Goal: Transaction & Acquisition: Purchase product/service

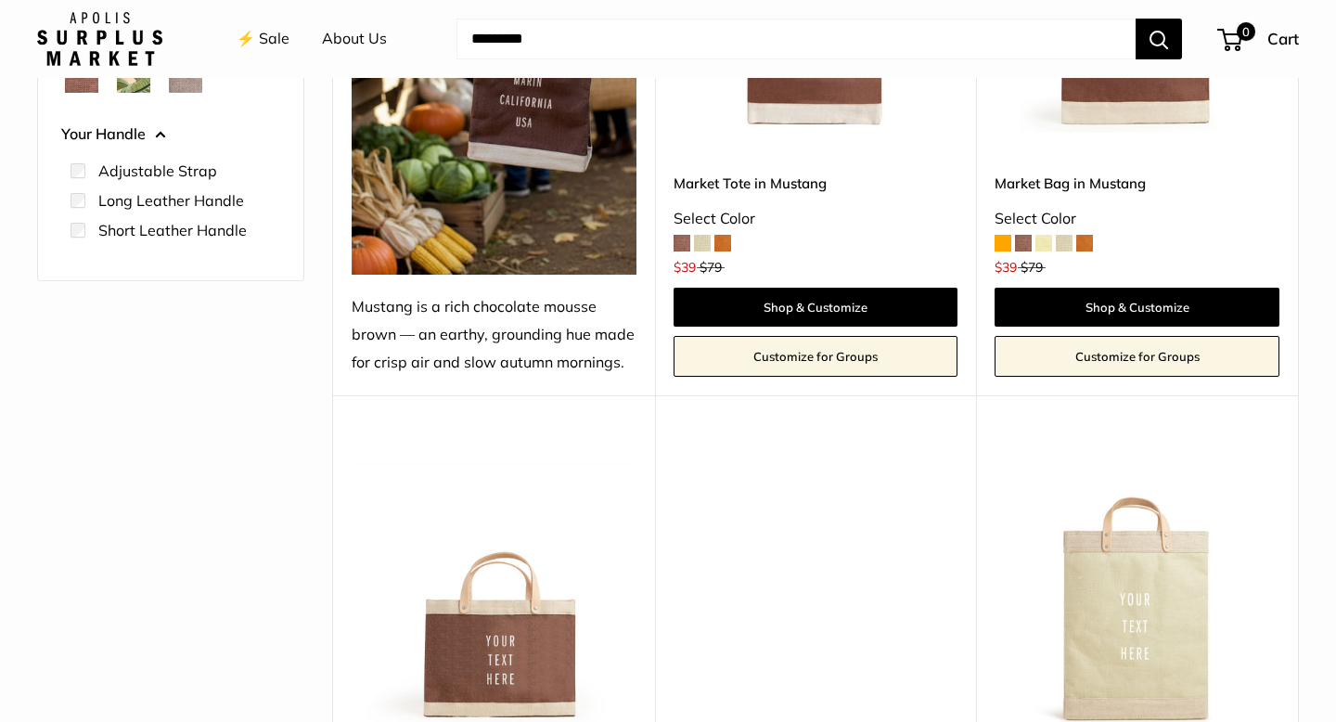
scroll to position [554, 0]
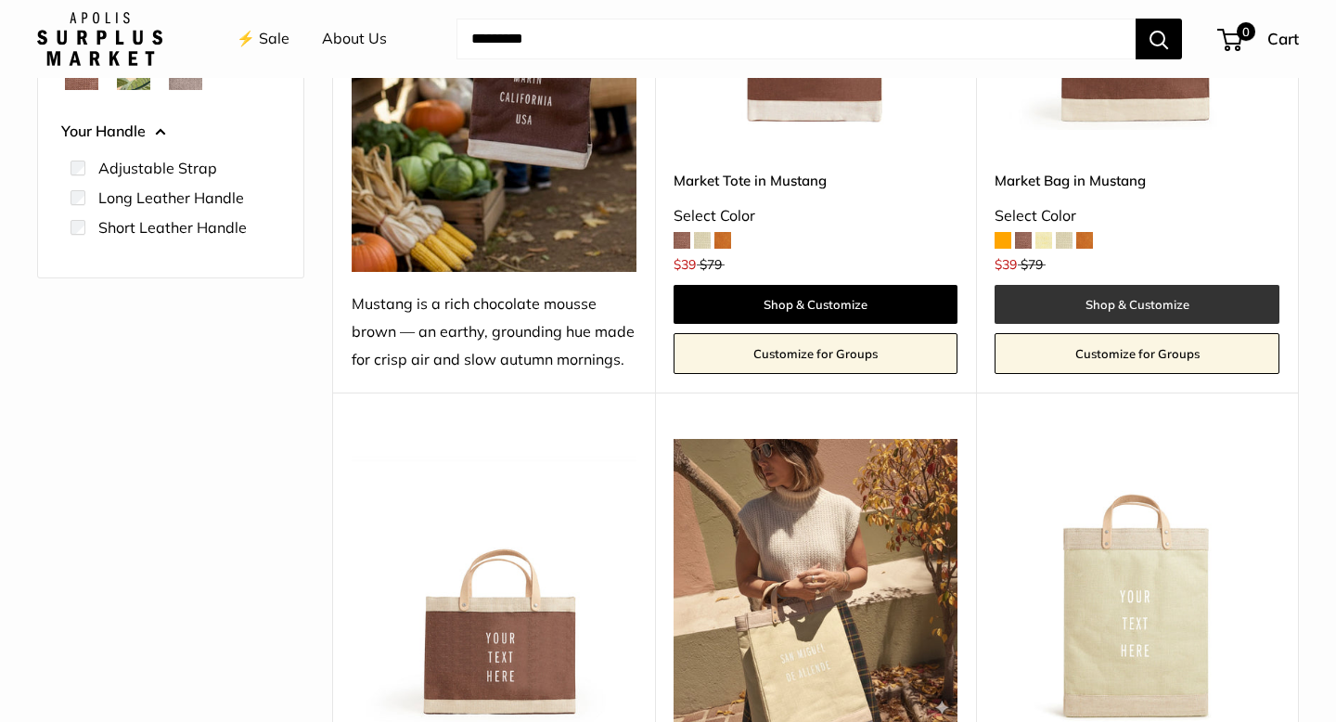
click at [1153, 303] on link "Shop & Customize" at bounding box center [1137, 304] width 285 height 39
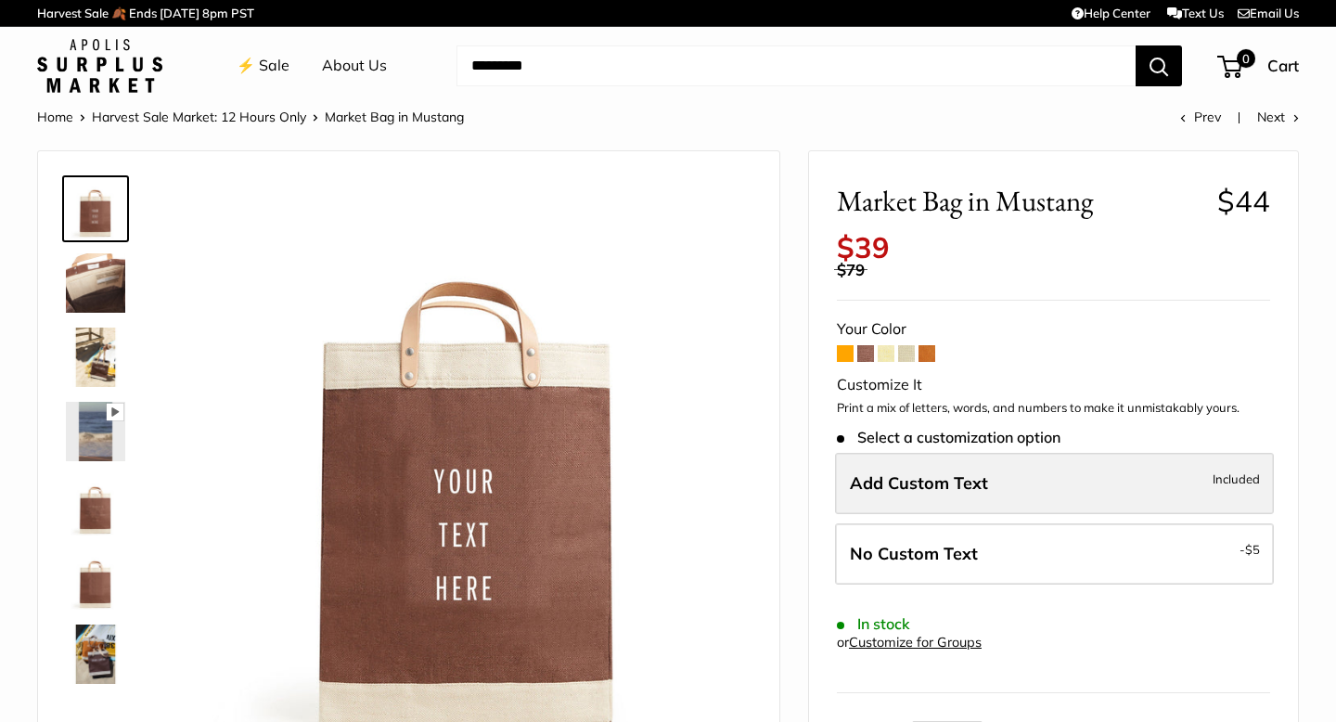
click at [989, 486] on label "Add Custom Text Included" at bounding box center [1054, 483] width 439 height 61
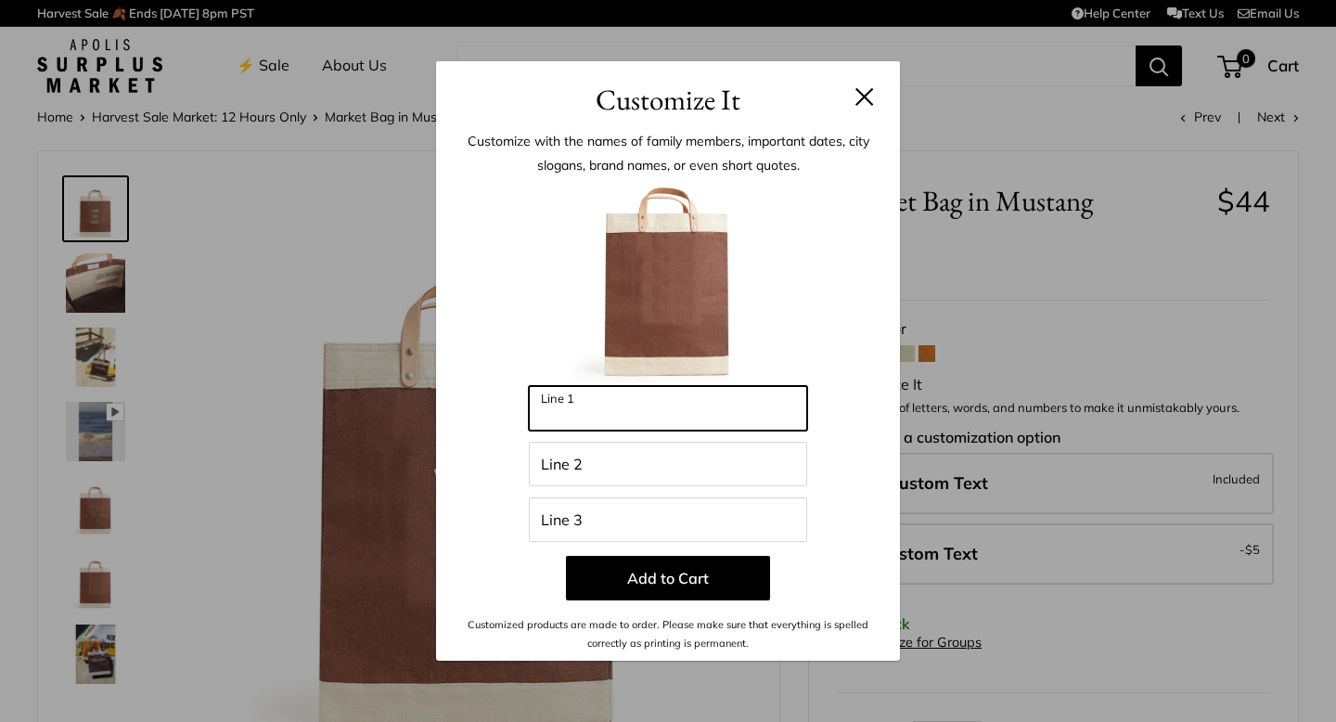
click at [713, 416] on input "Line 1" at bounding box center [668, 408] width 278 height 45
type input "******"
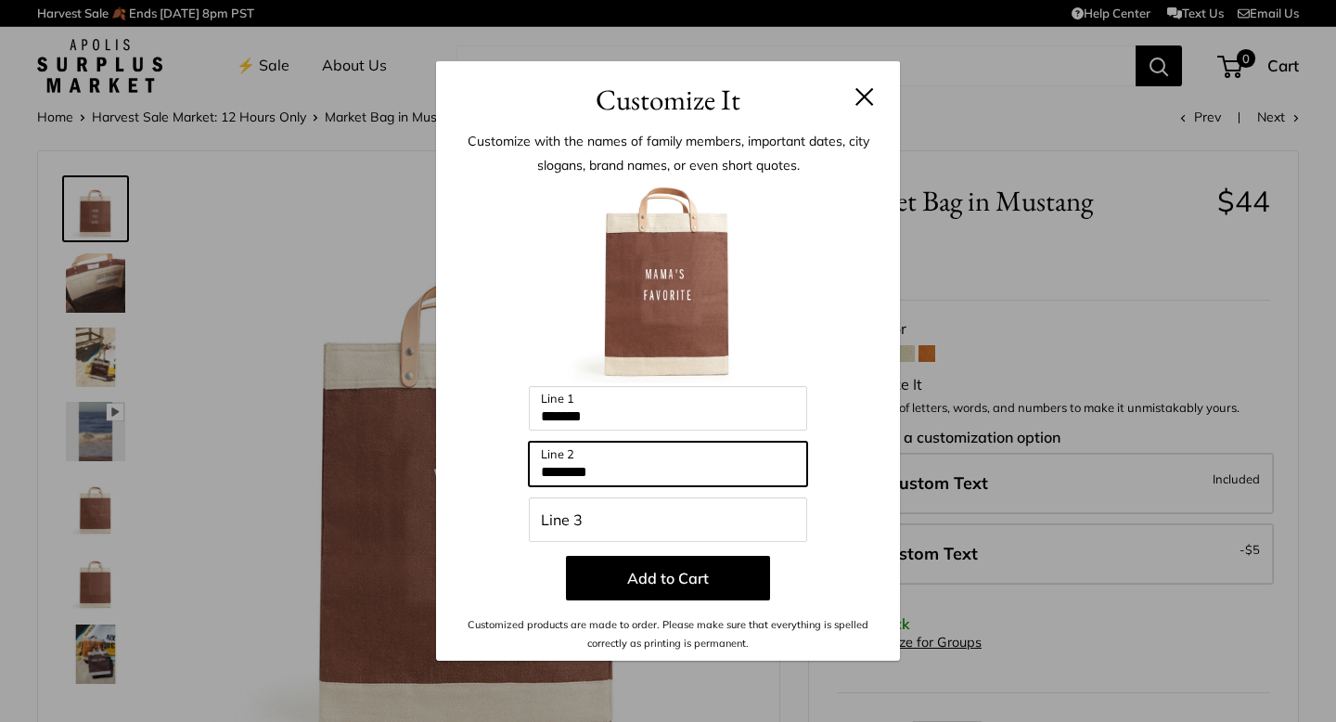
type input "********"
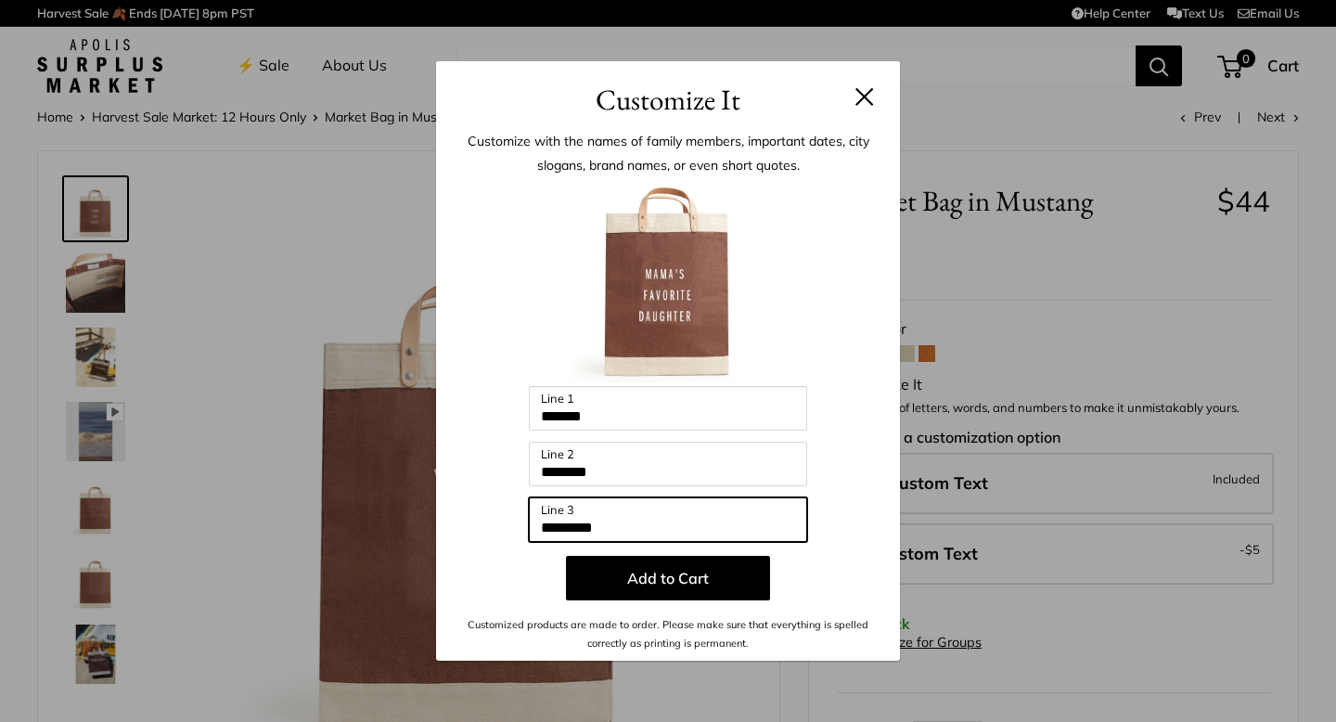
type input "********"
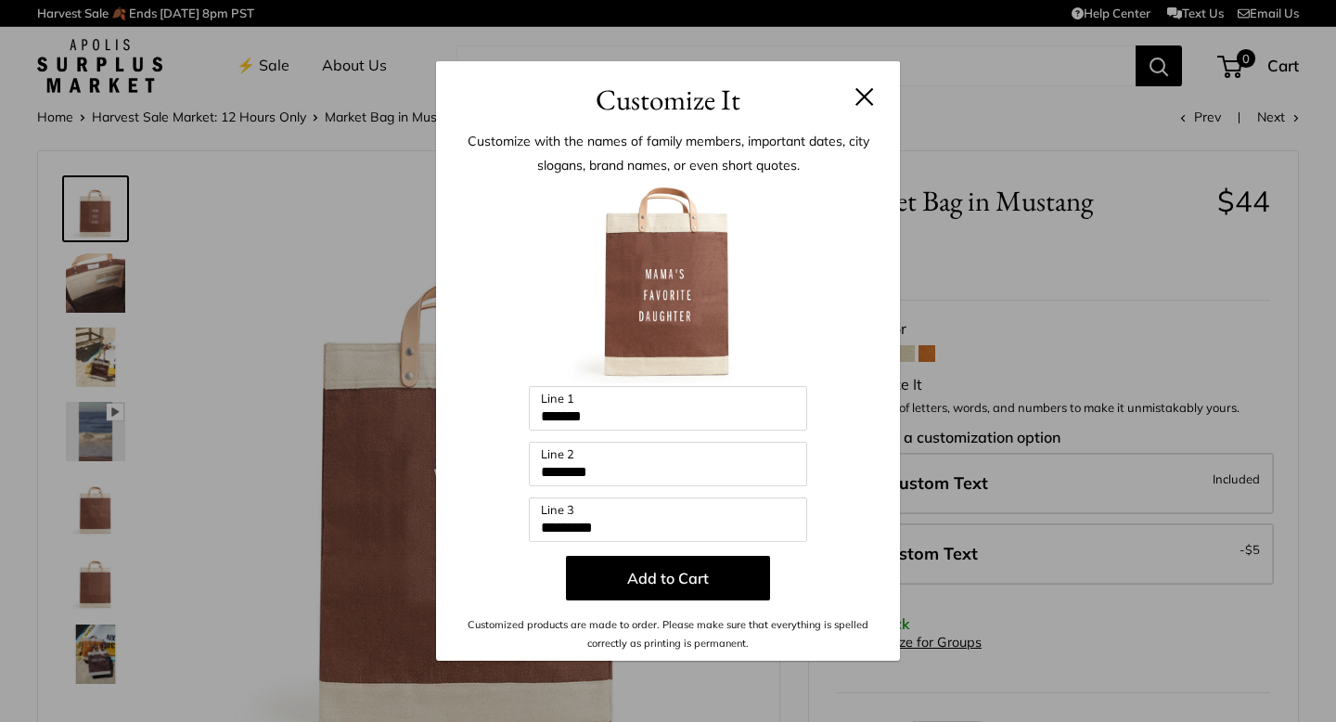
click at [859, 103] on button at bounding box center [865, 96] width 19 height 19
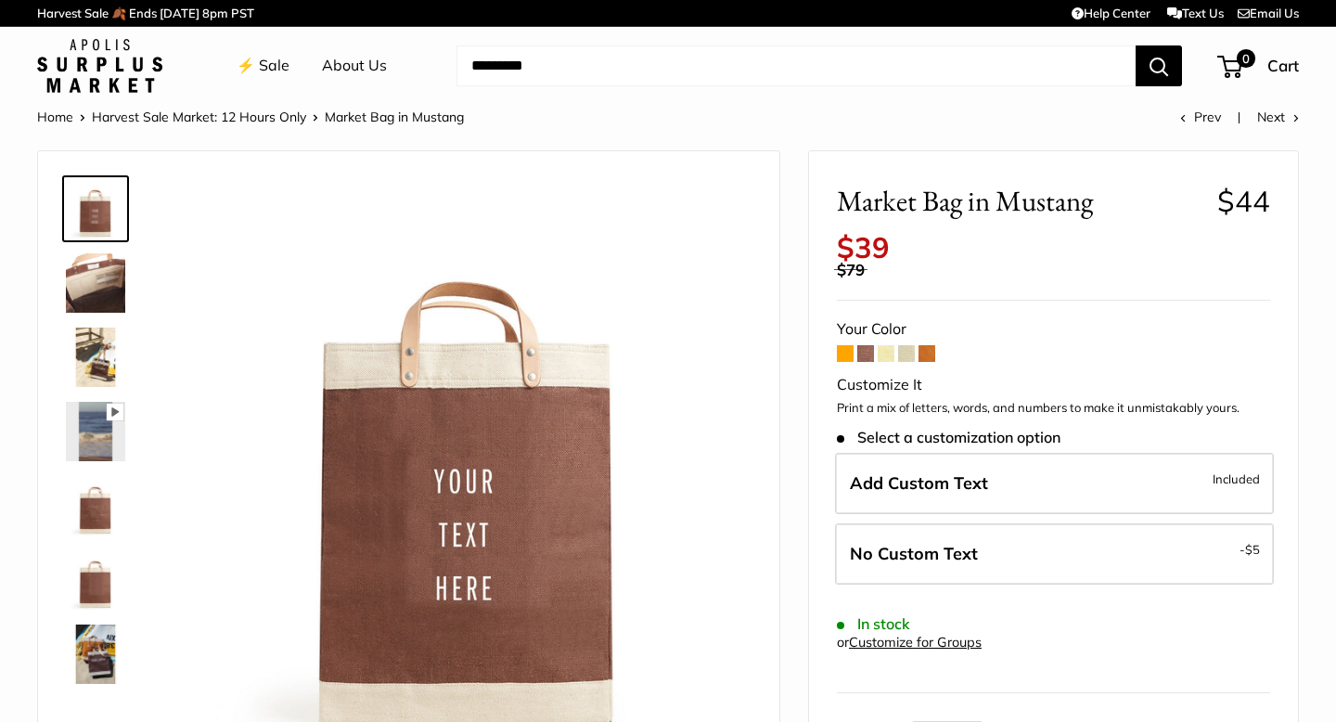
click at [847, 353] on span at bounding box center [845, 353] width 17 height 17
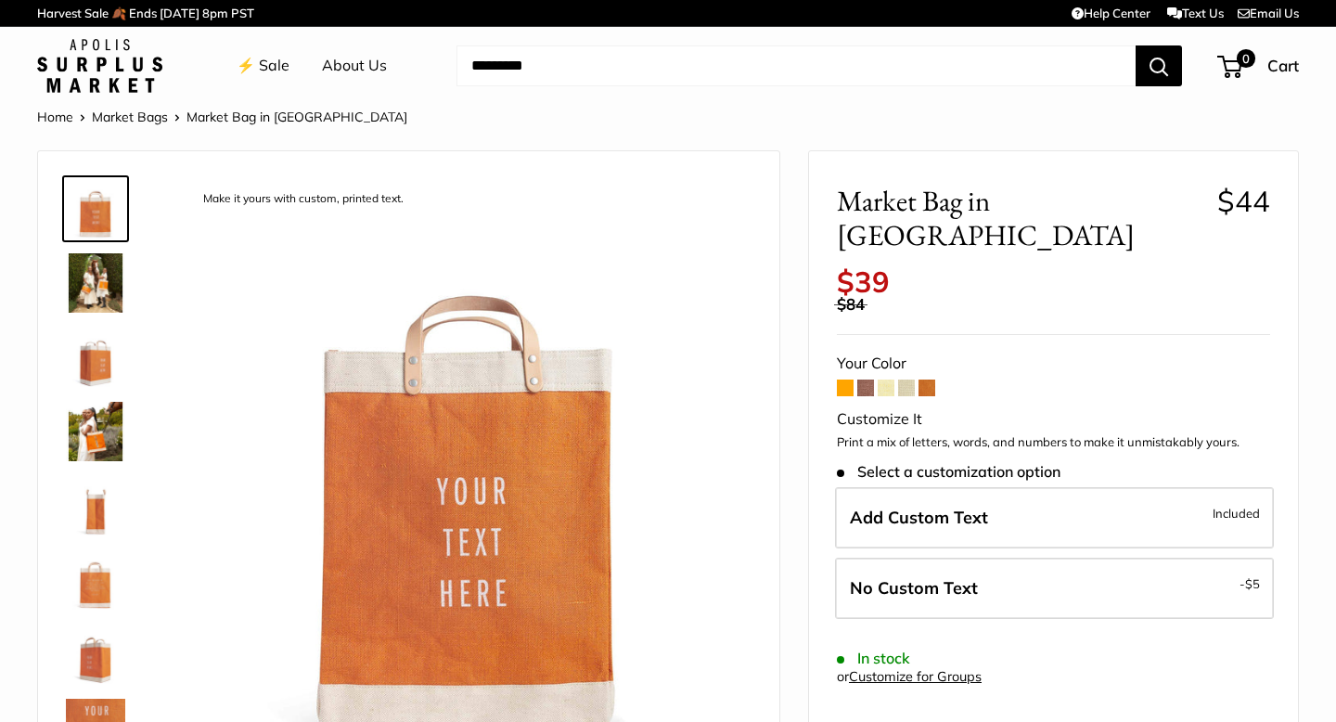
click at [868, 380] on span at bounding box center [865, 388] width 17 height 17
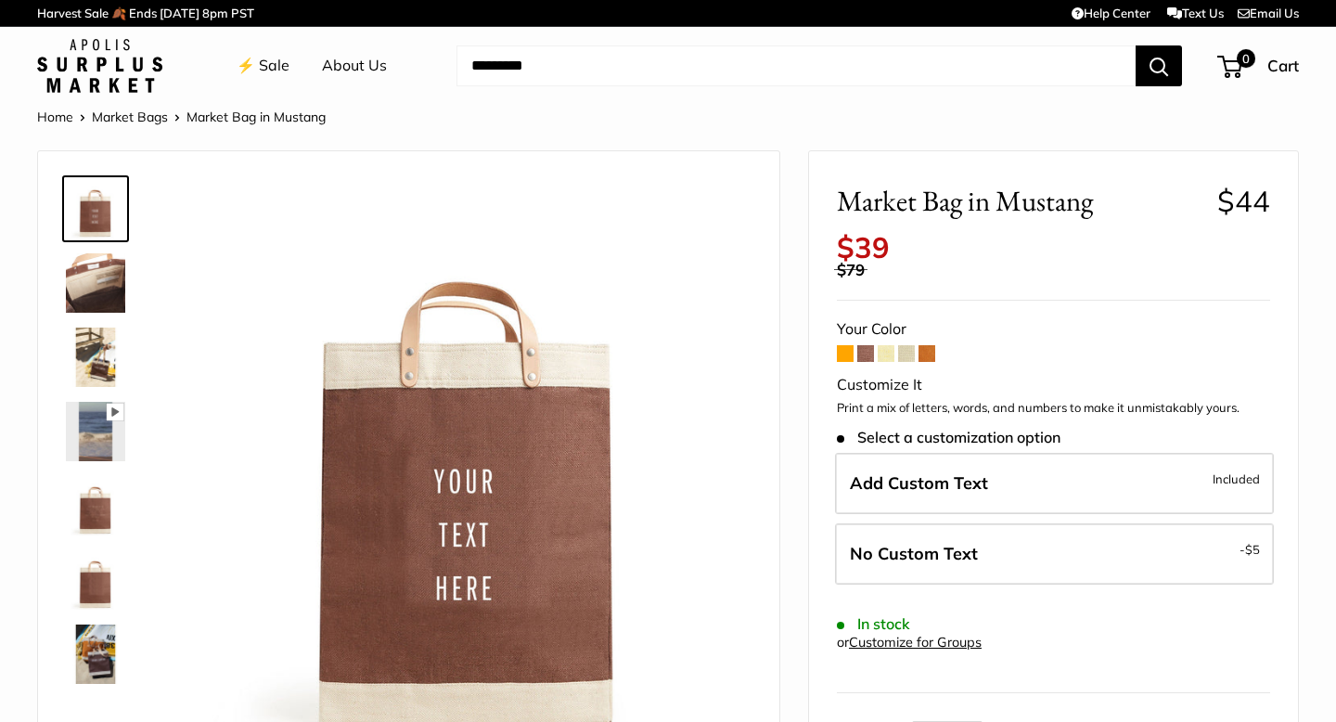
click at [846, 353] on span at bounding box center [845, 353] width 17 height 17
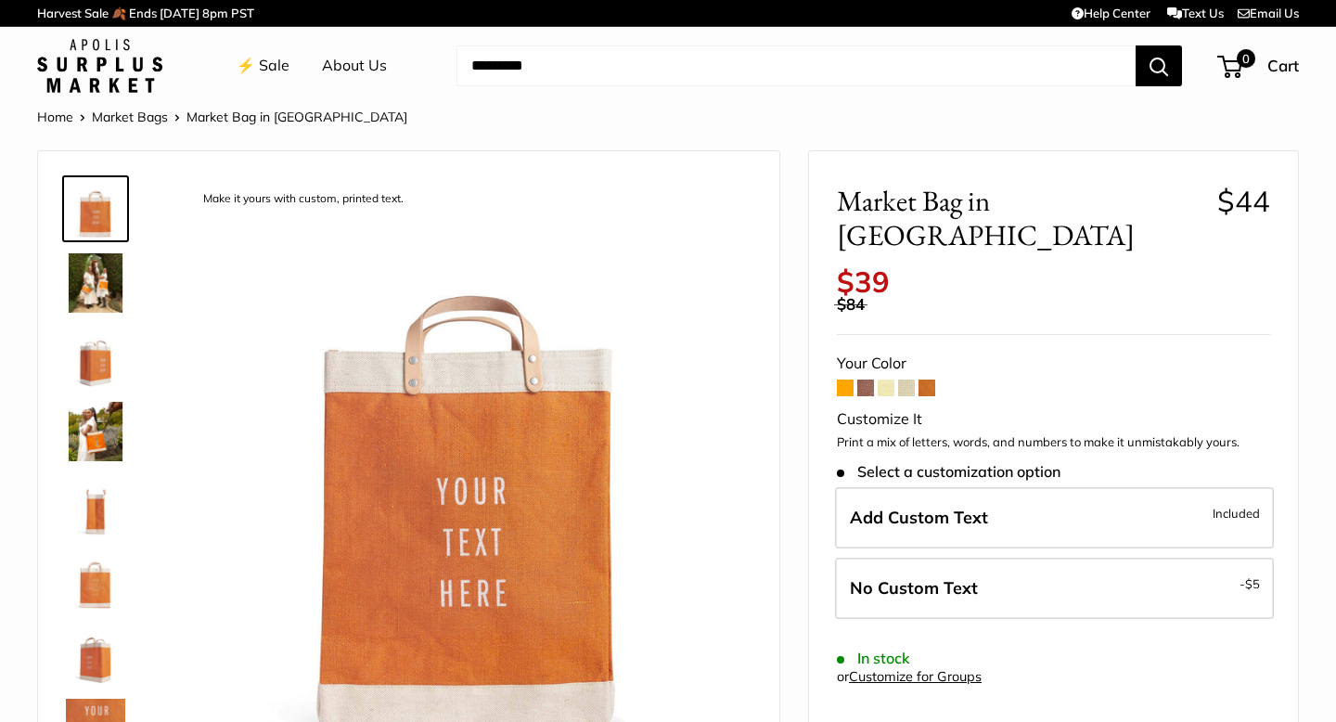
click at [863, 380] on span at bounding box center [865, 388] width 17 height 17
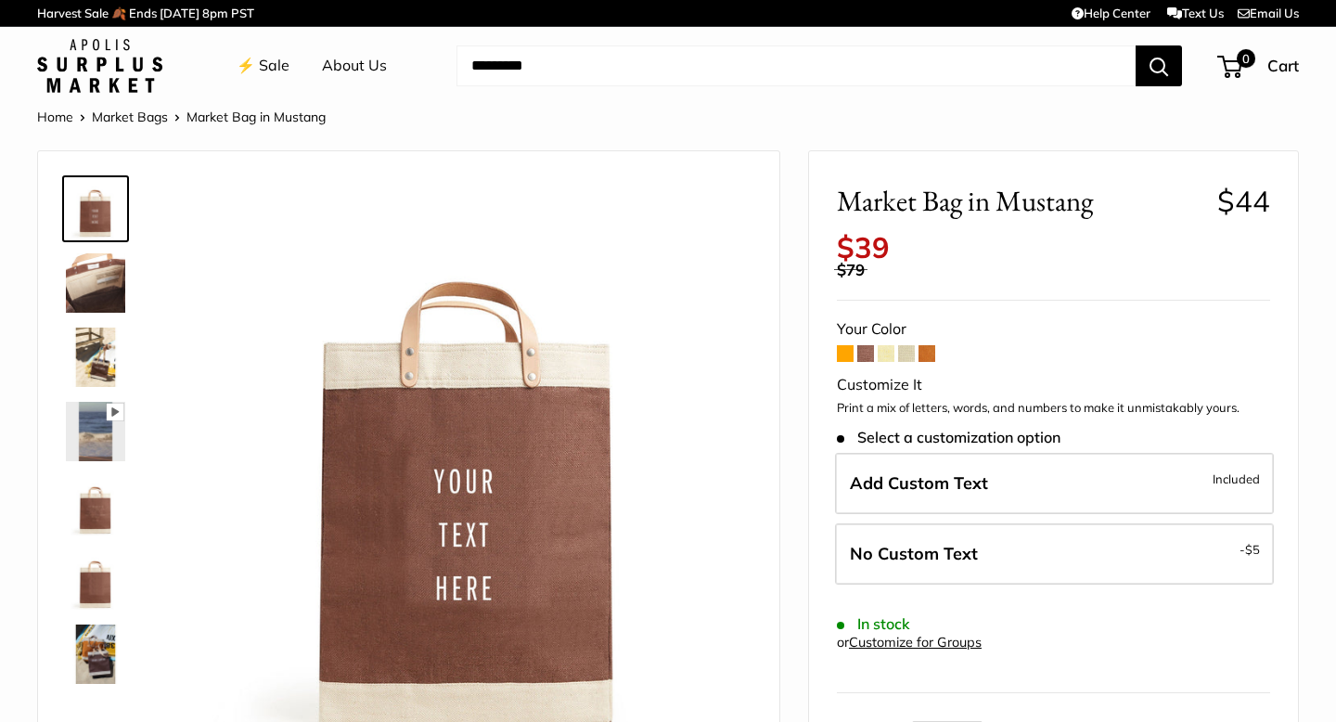
click at [884, 355] on span at bounding box center [886, 353] width 17 height 17
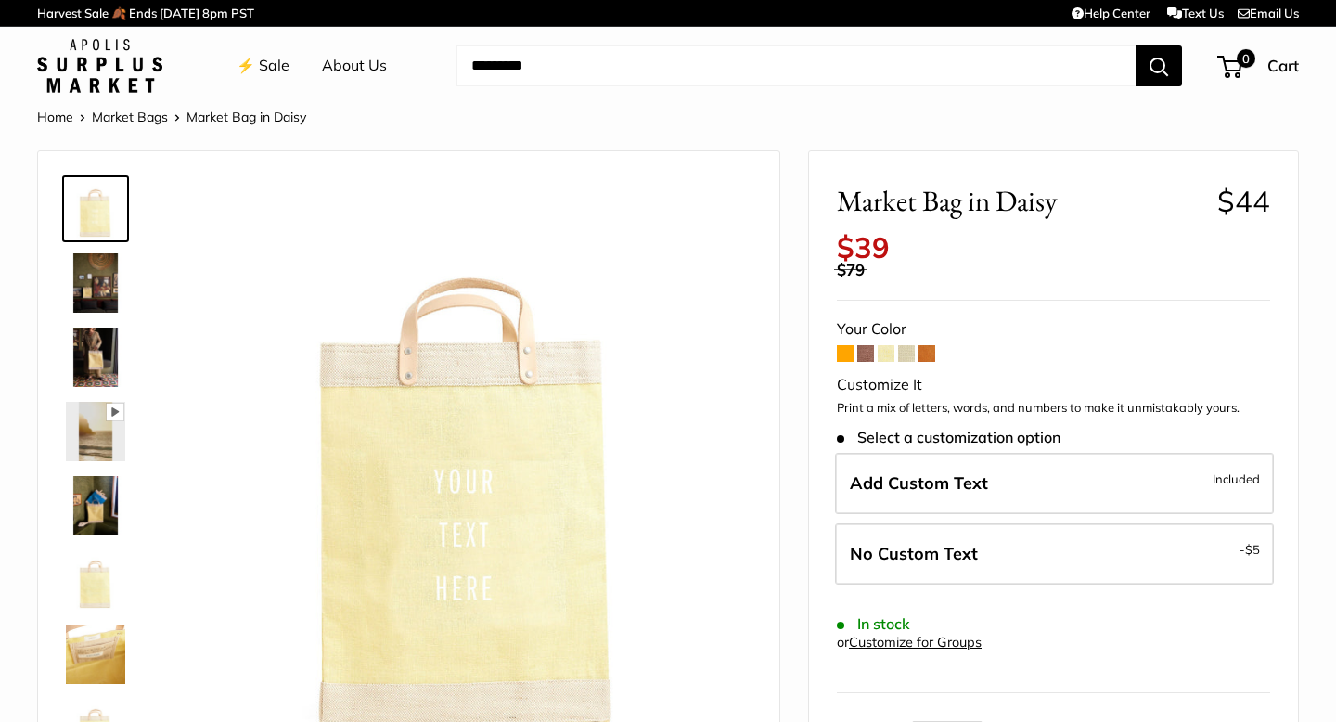
click at [895, 355] on form "Your Color Customize It Print a mix of letters, words, and numbers to make it u…" at bounding box center [1053, 570] width 433 height 509
click at [907, 354] on span at bounding box center [906, 353] width 17 height 17
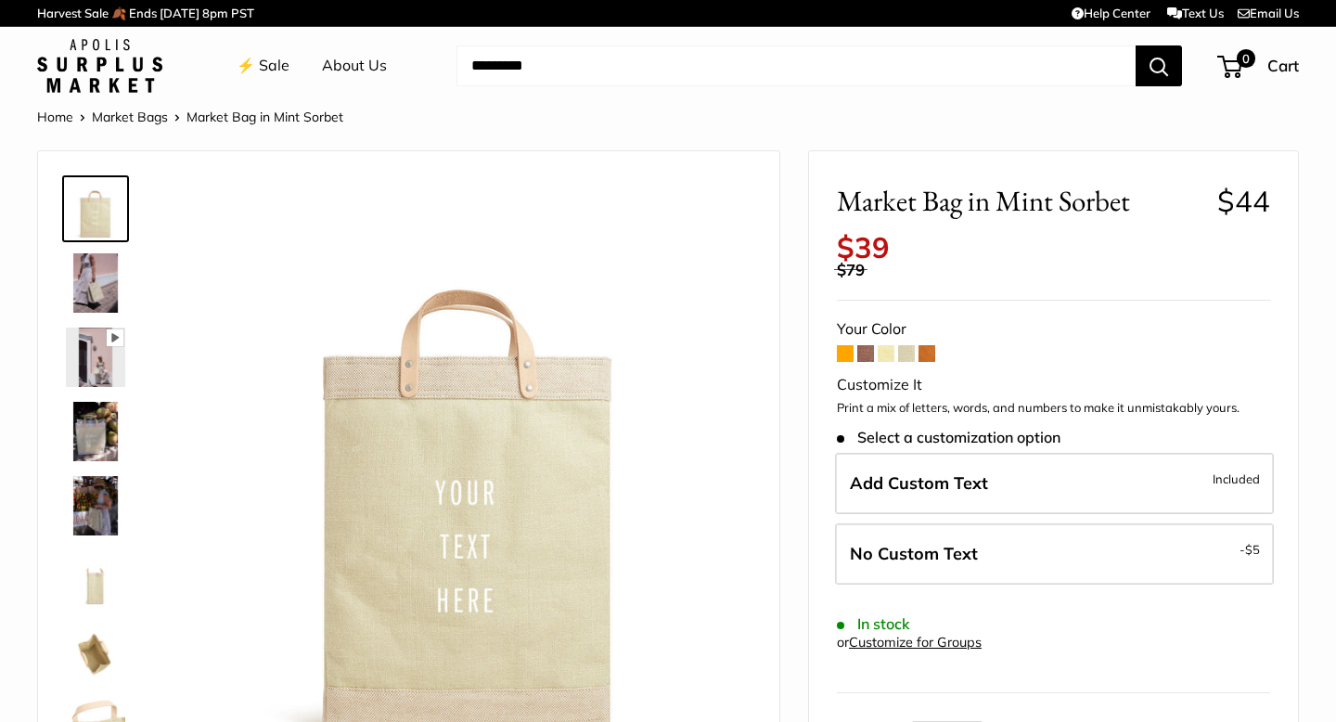
click at [929, 351] on span at bounding box center [927, 353] width 17 height 17
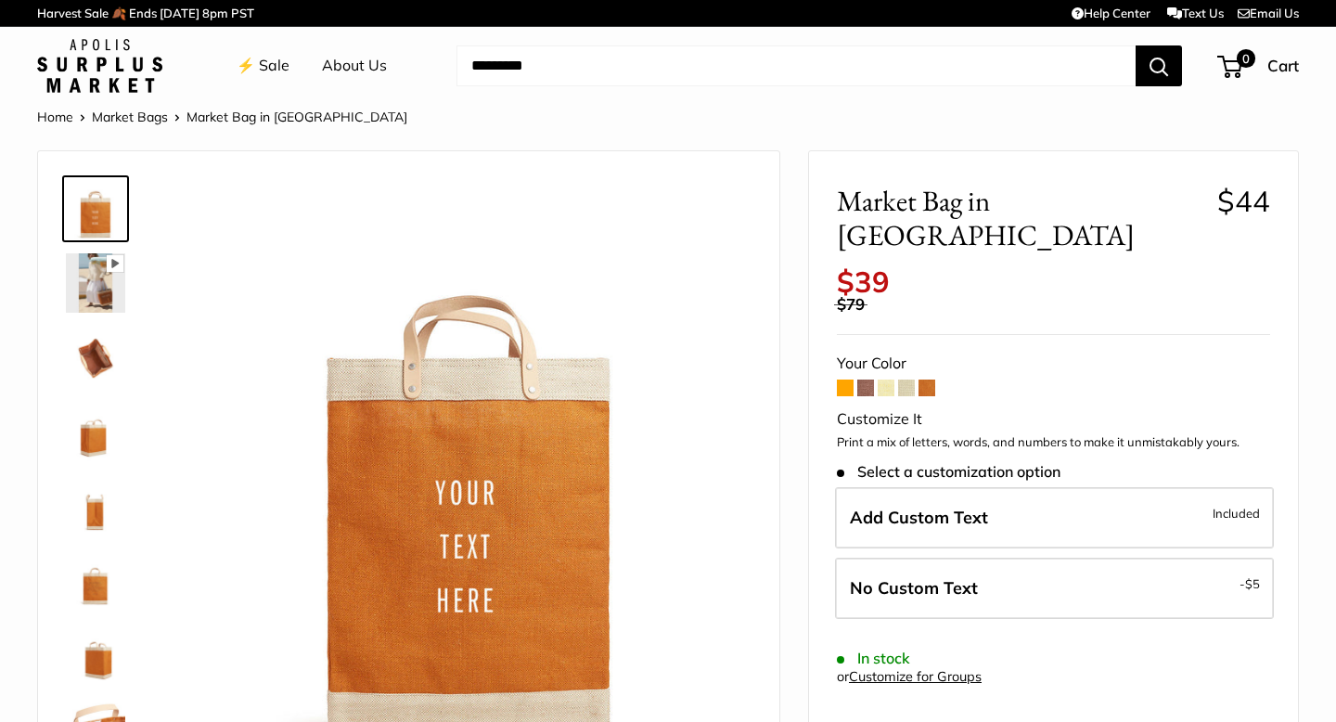
click at [862, 380] on span at bounding box center [865, 388] width 17 height 17
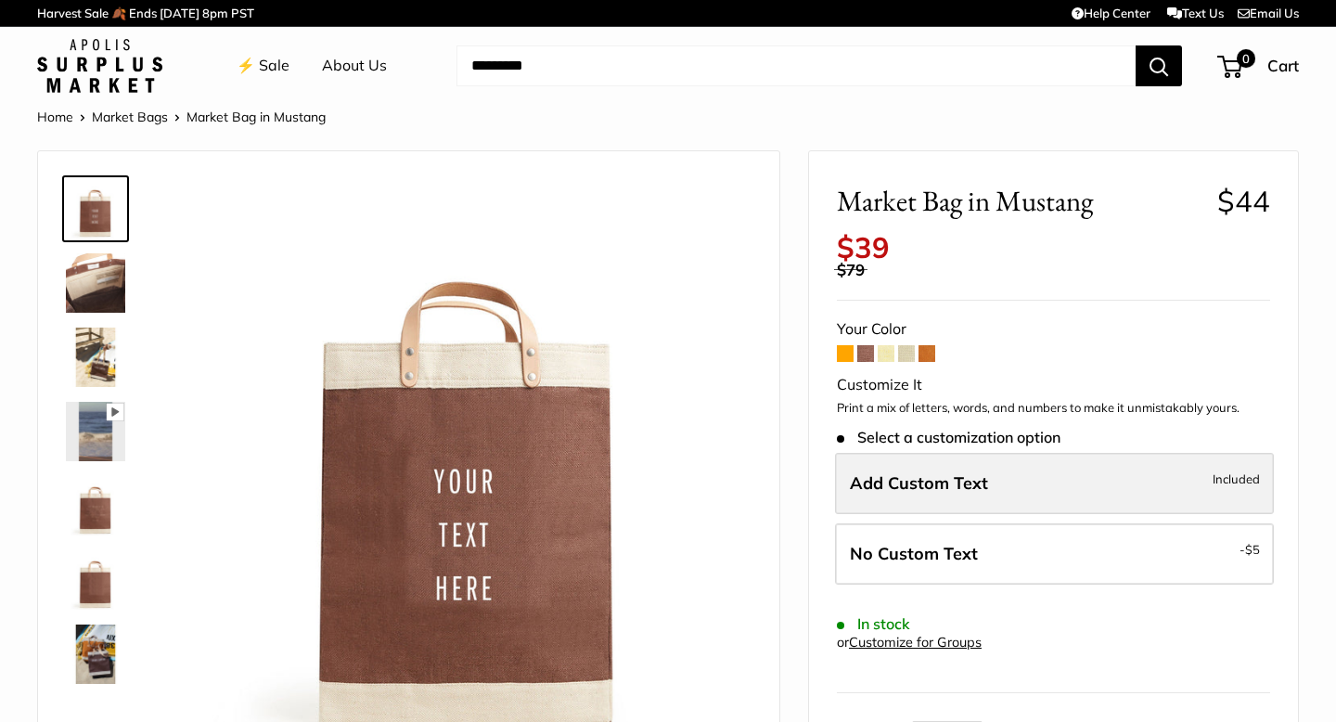
click at [885, 477] on span "Add Custom Text" at bounding box center [919, 482] width 138 height 21
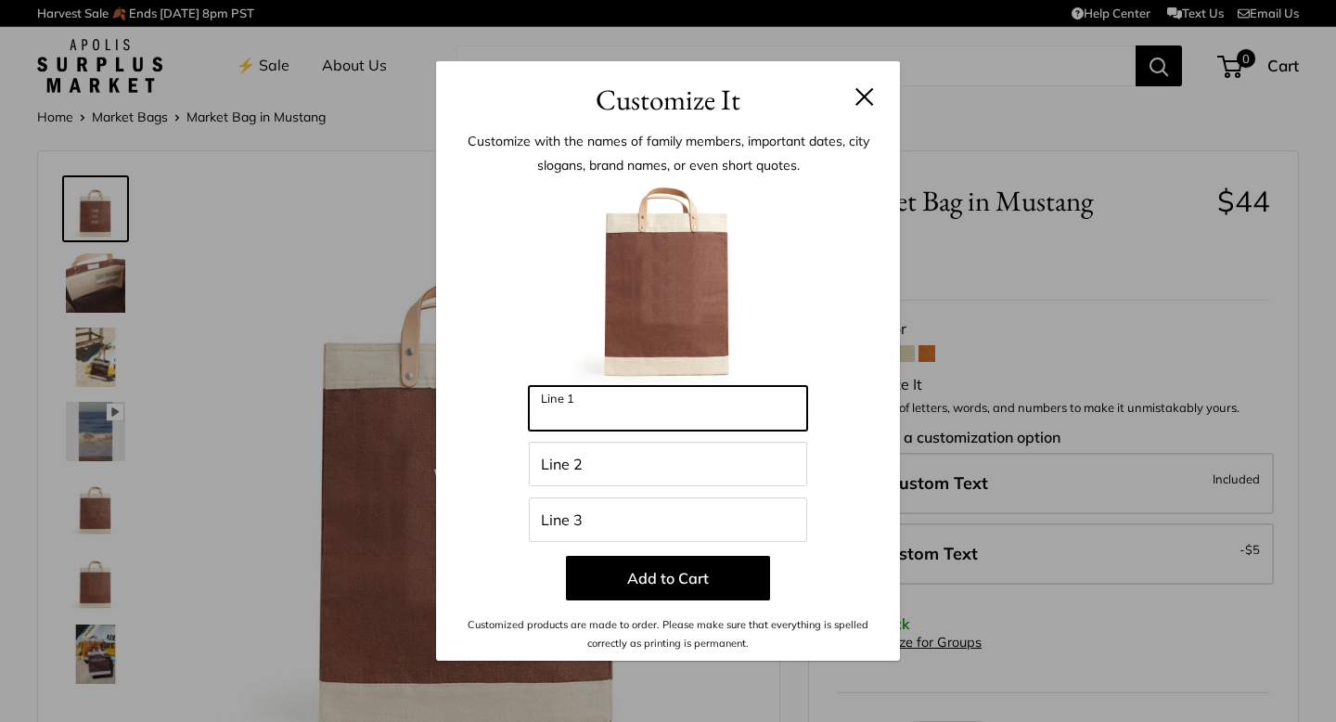
click at [700, 419] on input "Line 1" at bounding box center [668, 408] width 278 height 45
type input "******"
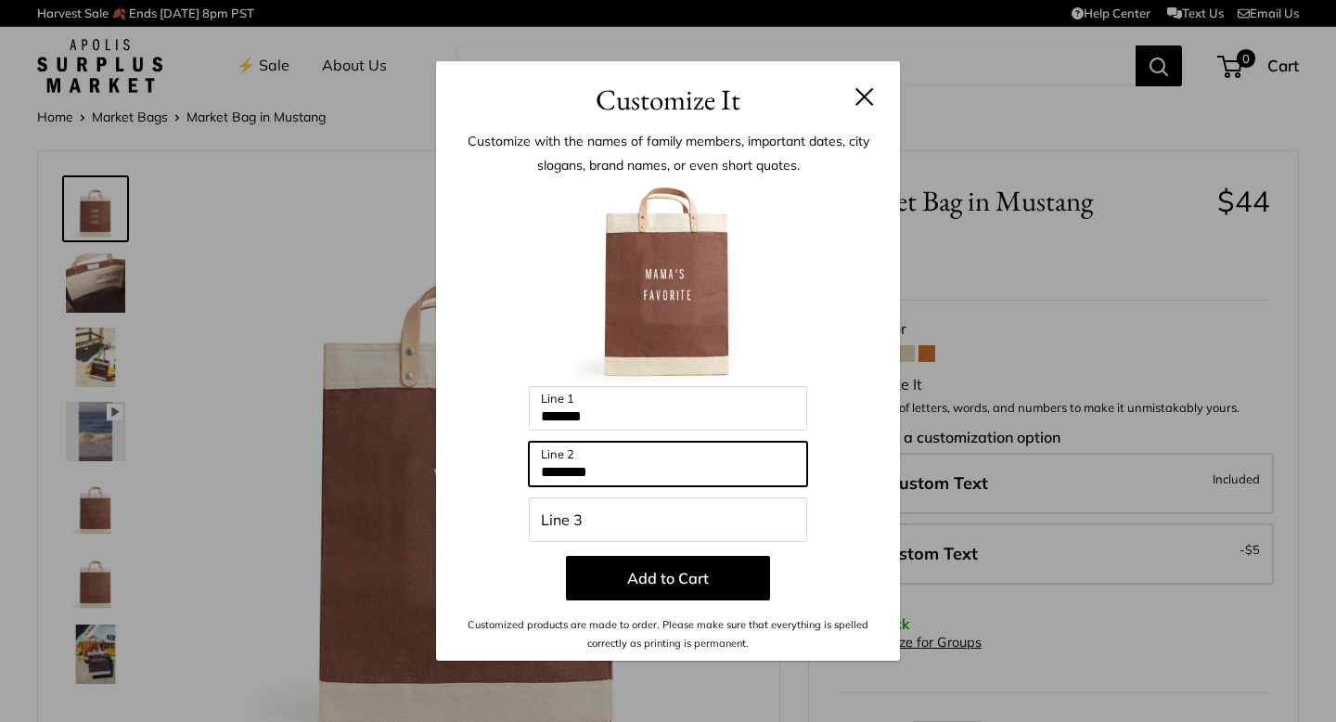
type input "********"
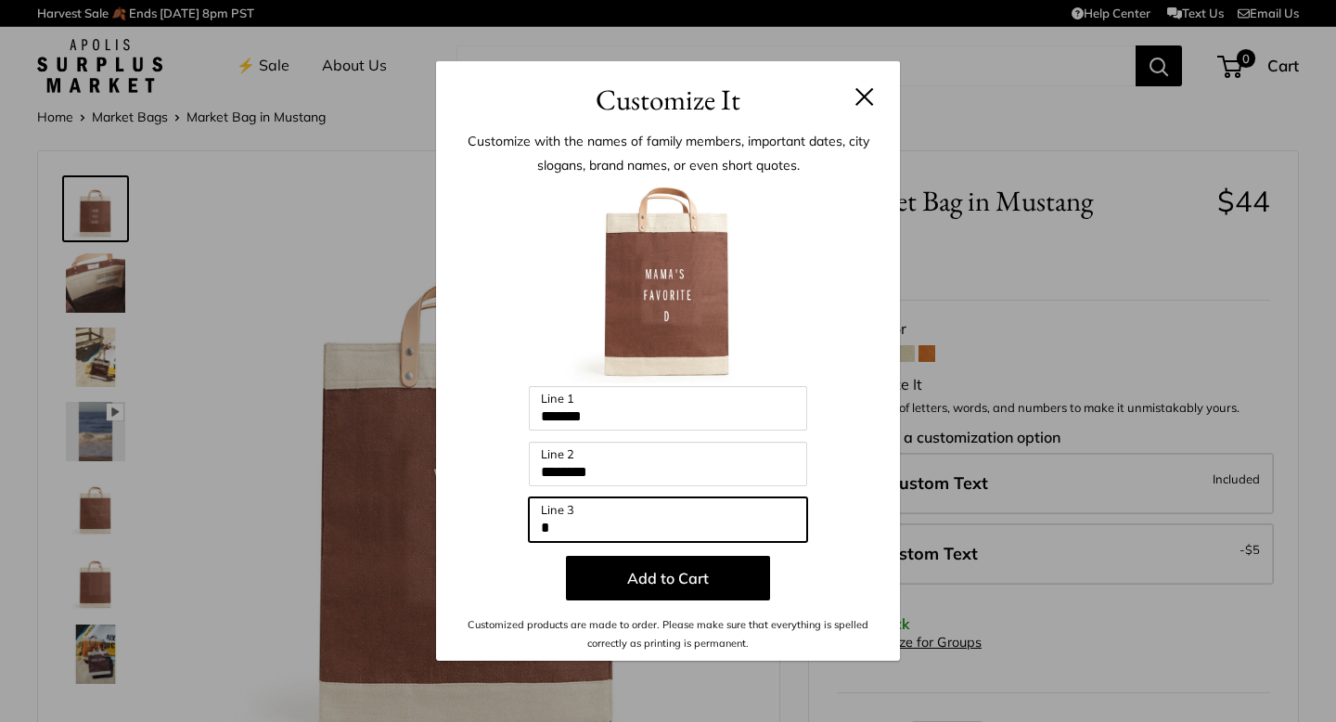
type input "********"
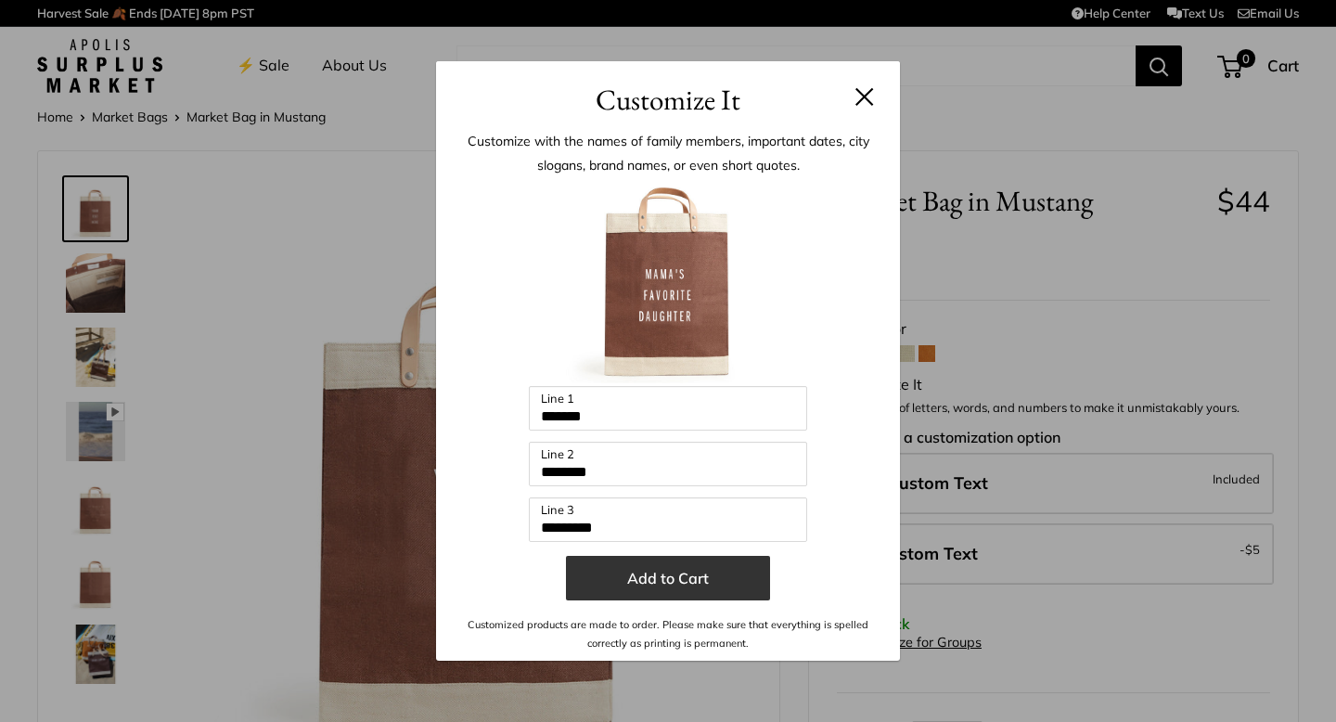
click at [699, 579] on button "Add to Cart" at bounding box center [668, 578] width 204 height 45
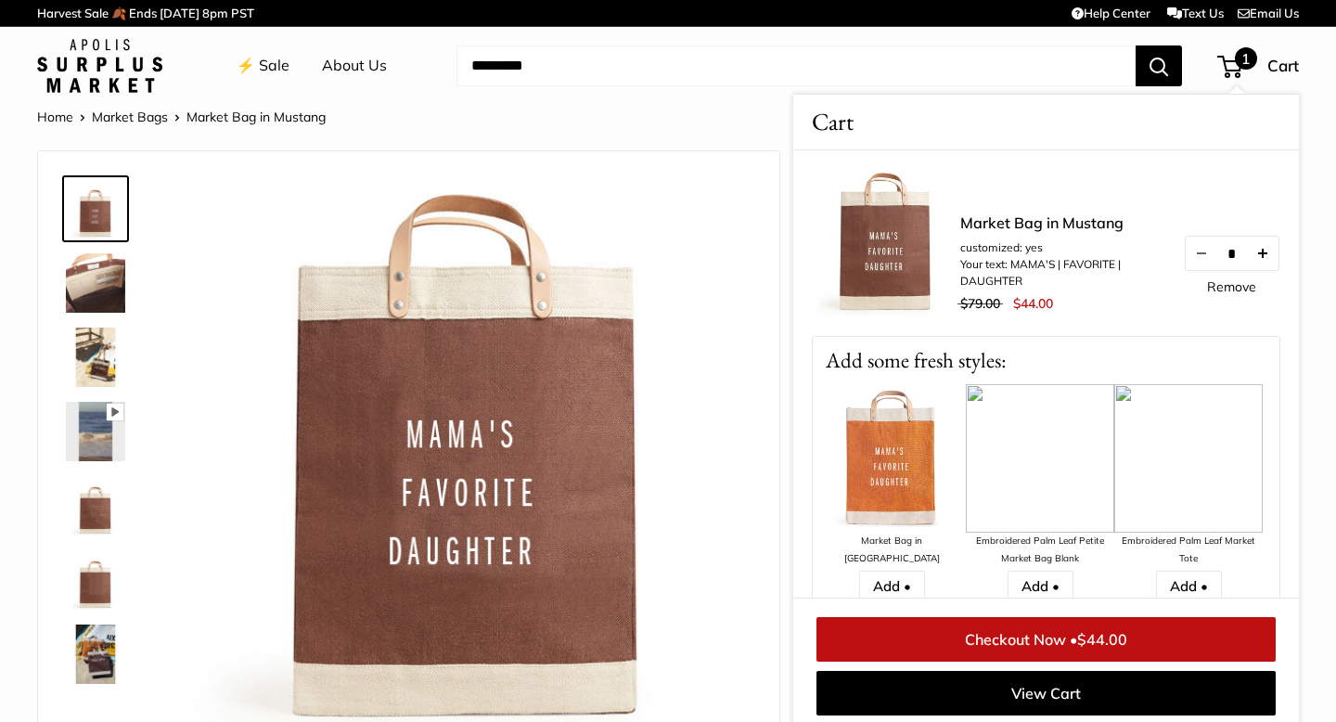
click at [1265, 251] on button "Increase quantity by 1" at bounding box center [1263, 253] width 32 height 33
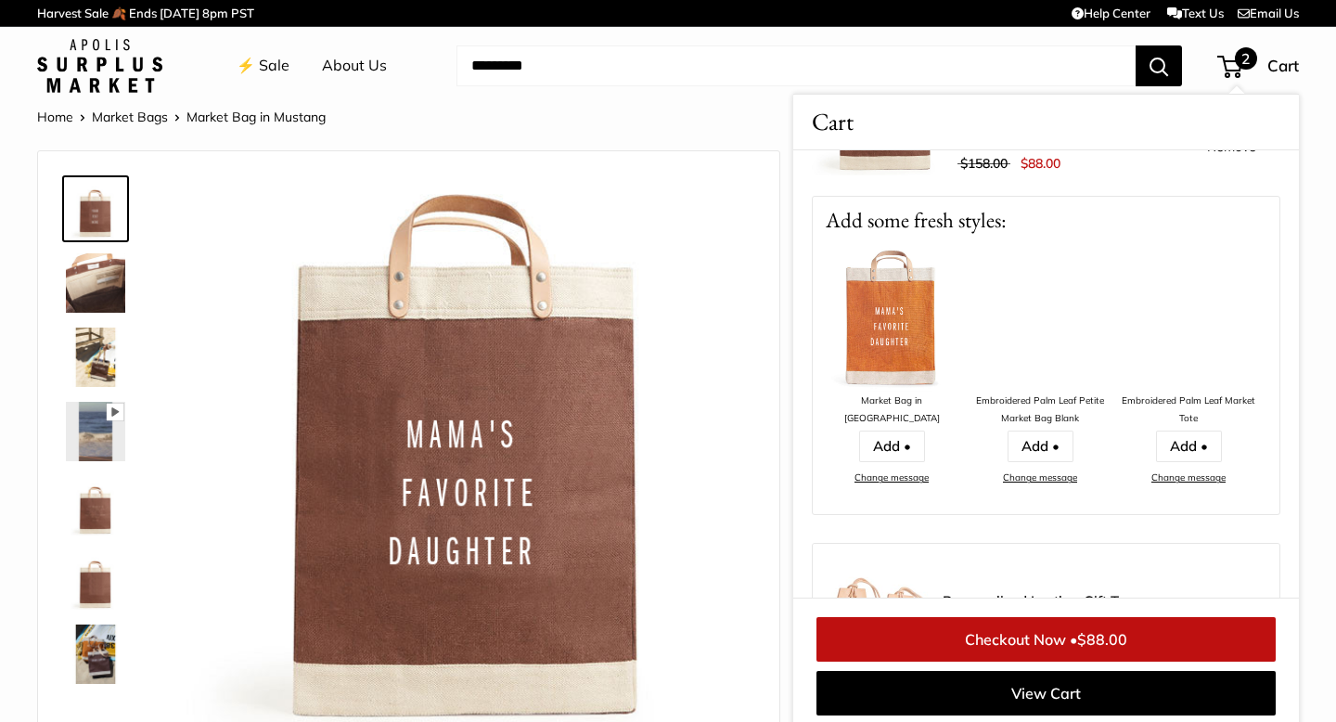
scroll to position [245, 0]
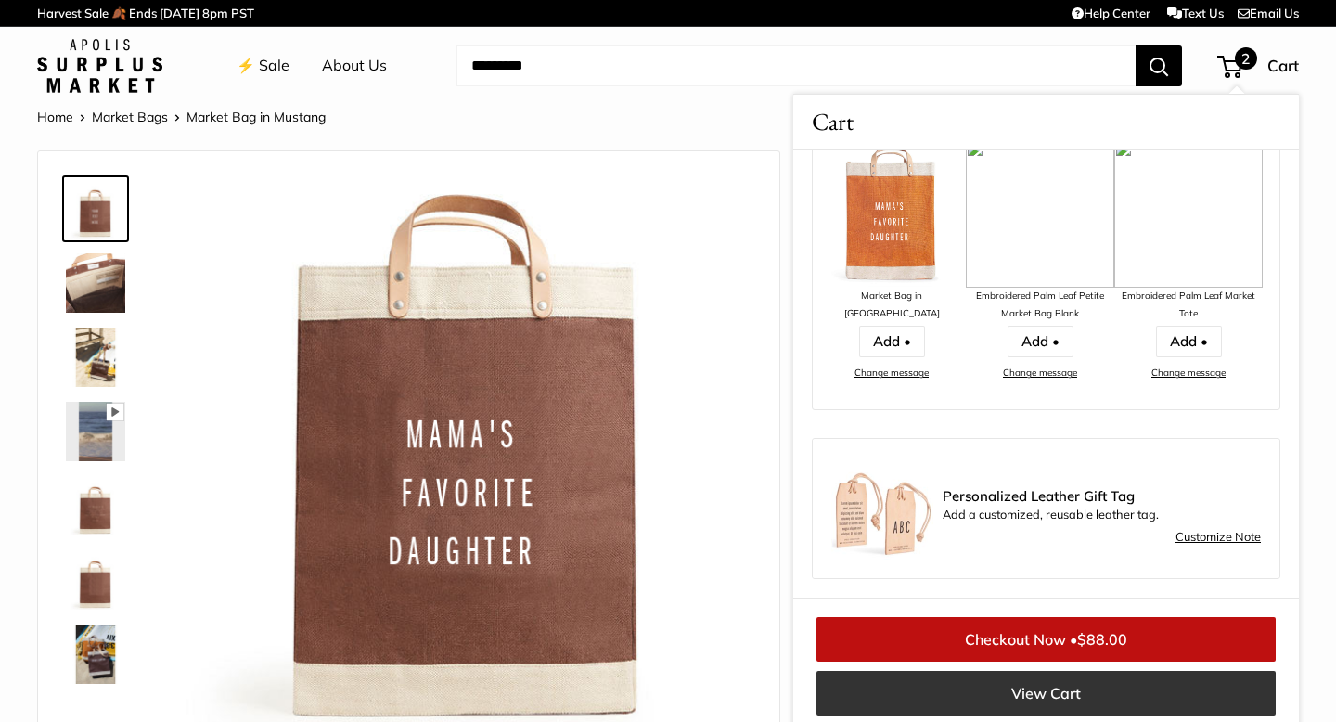
click at [1061, 694] on link "View Cart" at bounding box center [1046, 693] width 459 height 45
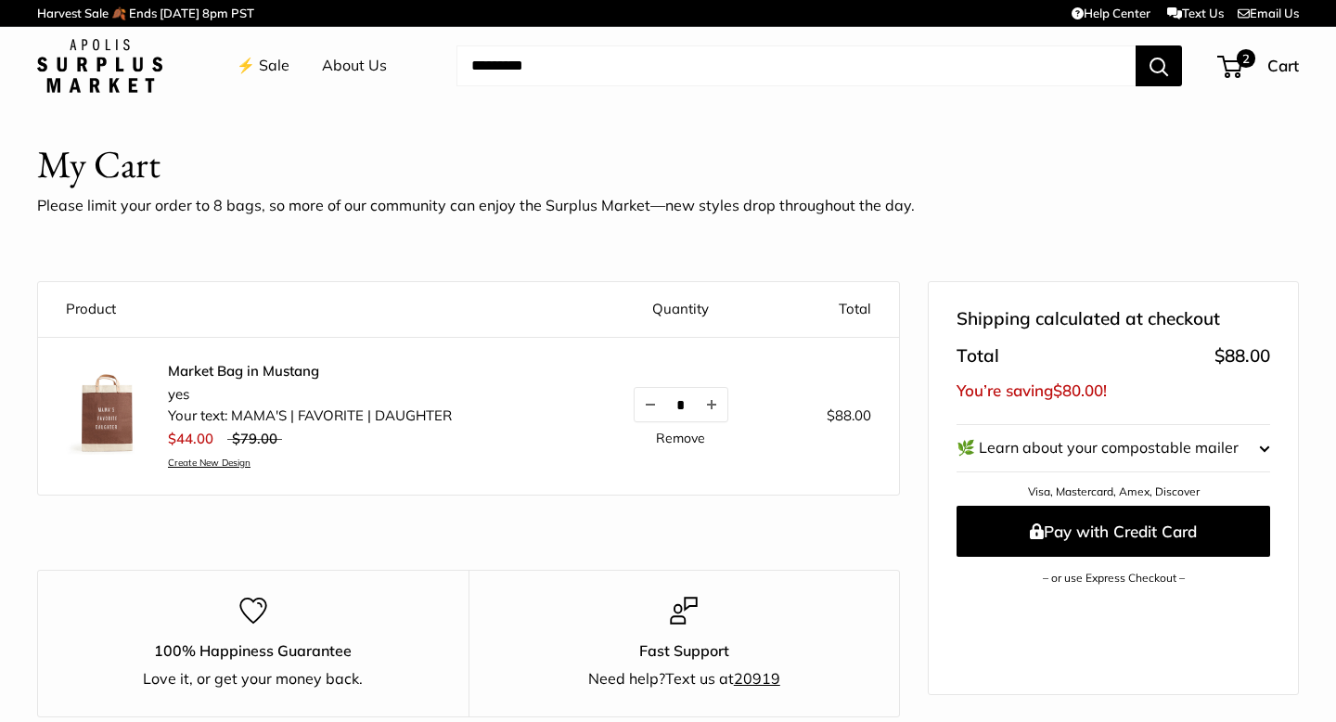
click at [271, 71] on link "⚡️ Sale" at bounding box center [263, 66] width 53 height 28
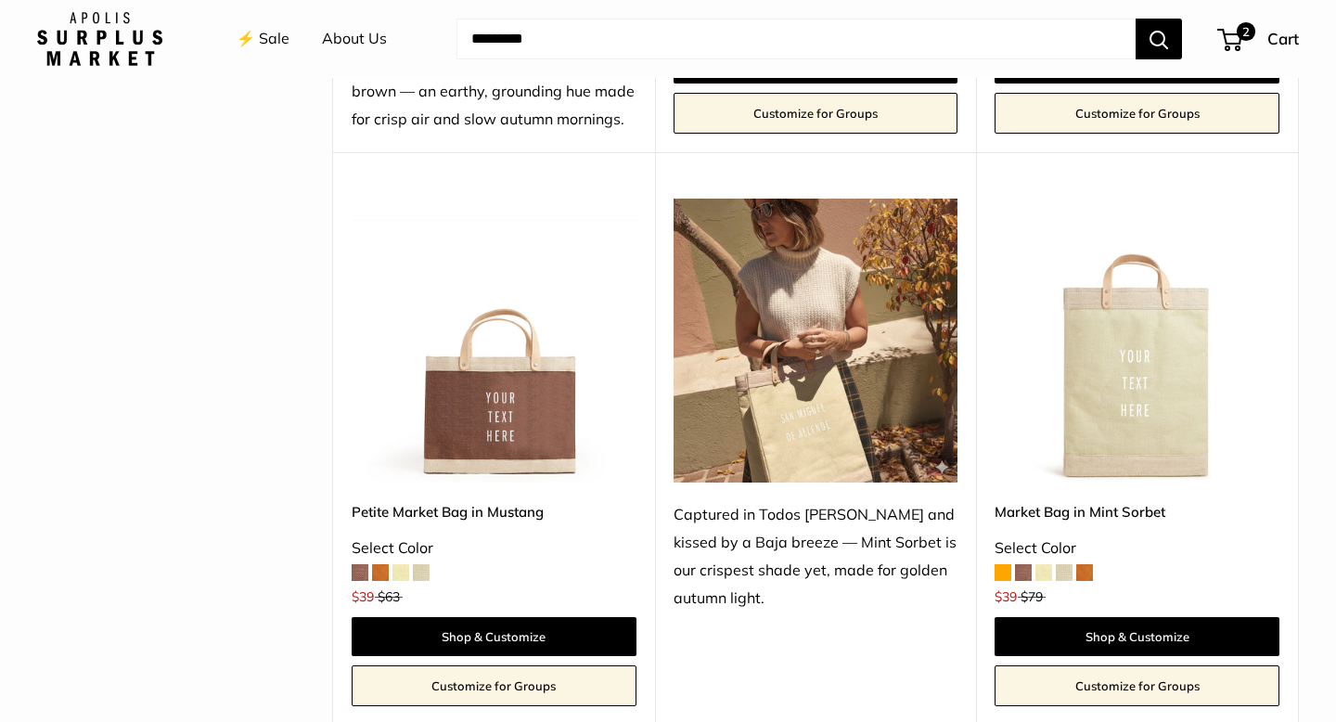
scroll to position [795, 0]
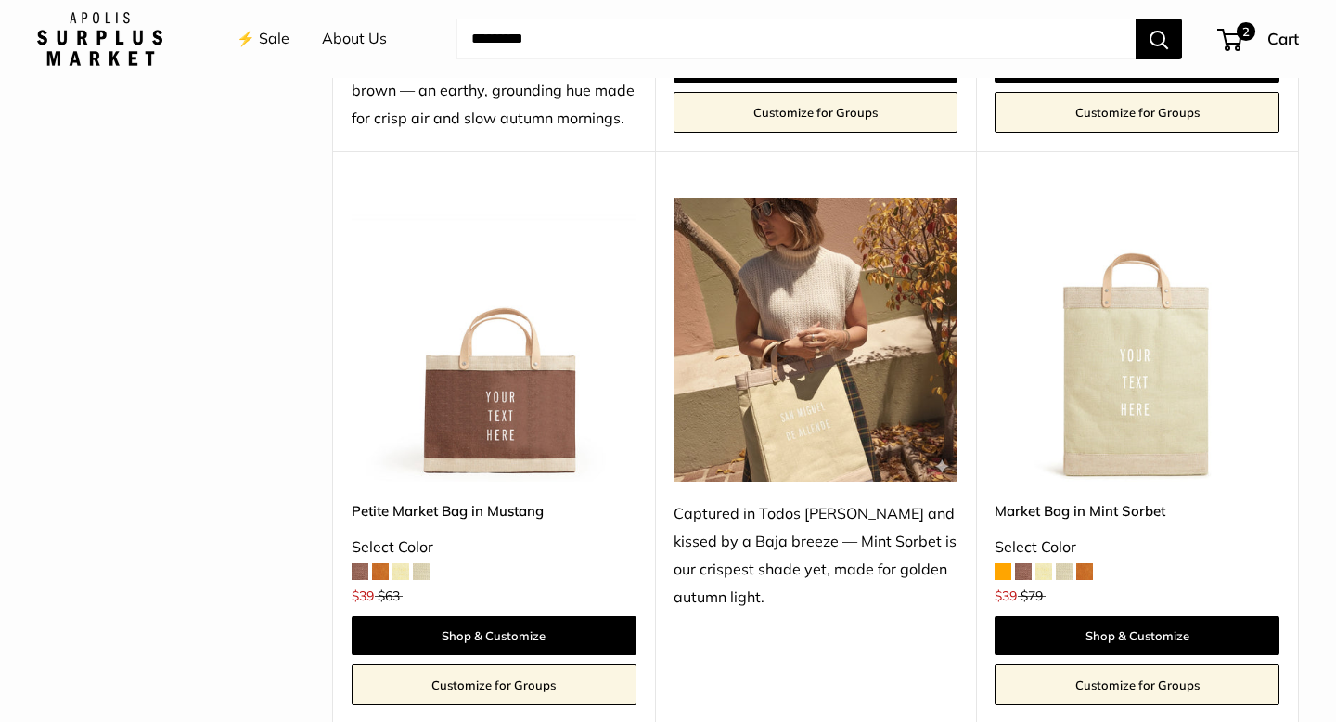
click at [0, 0] on img at bounding box center [0, 0] width 0 height 0
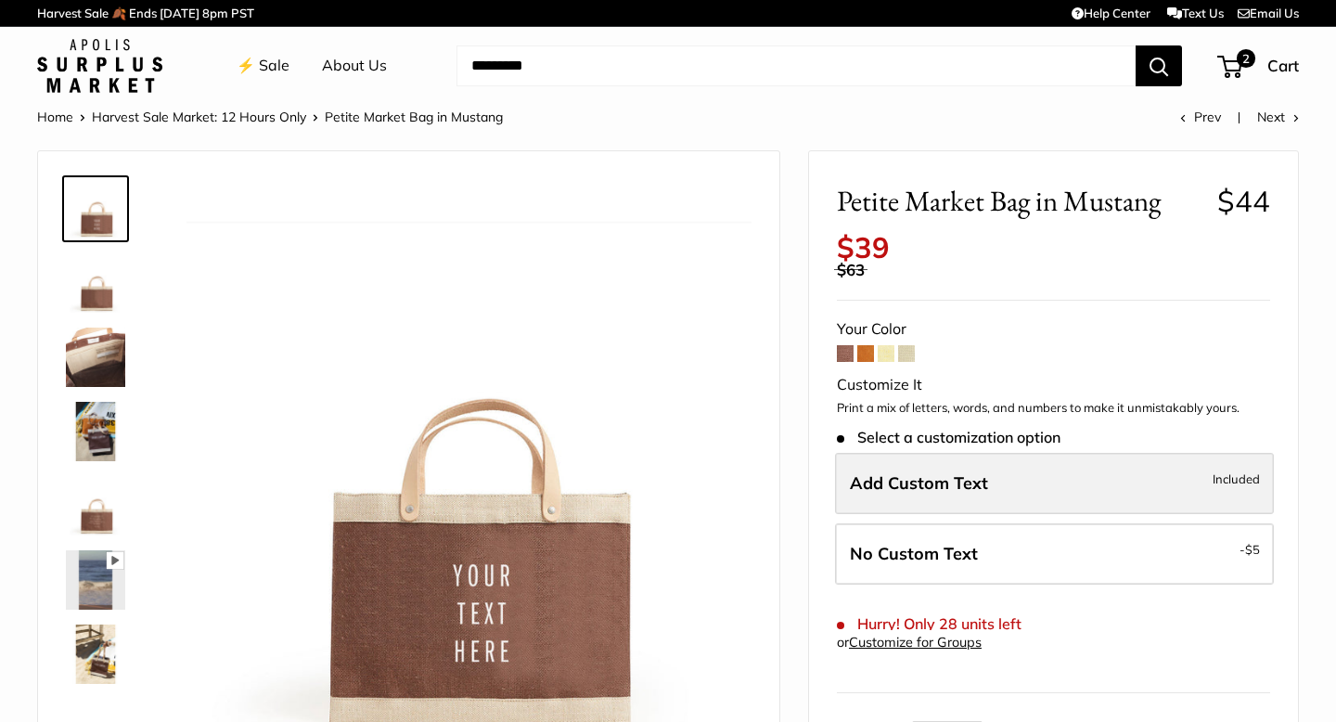
click at [947, 481] on span "Add Custom Text" at bounding box center [919, 482] width 138 height 21
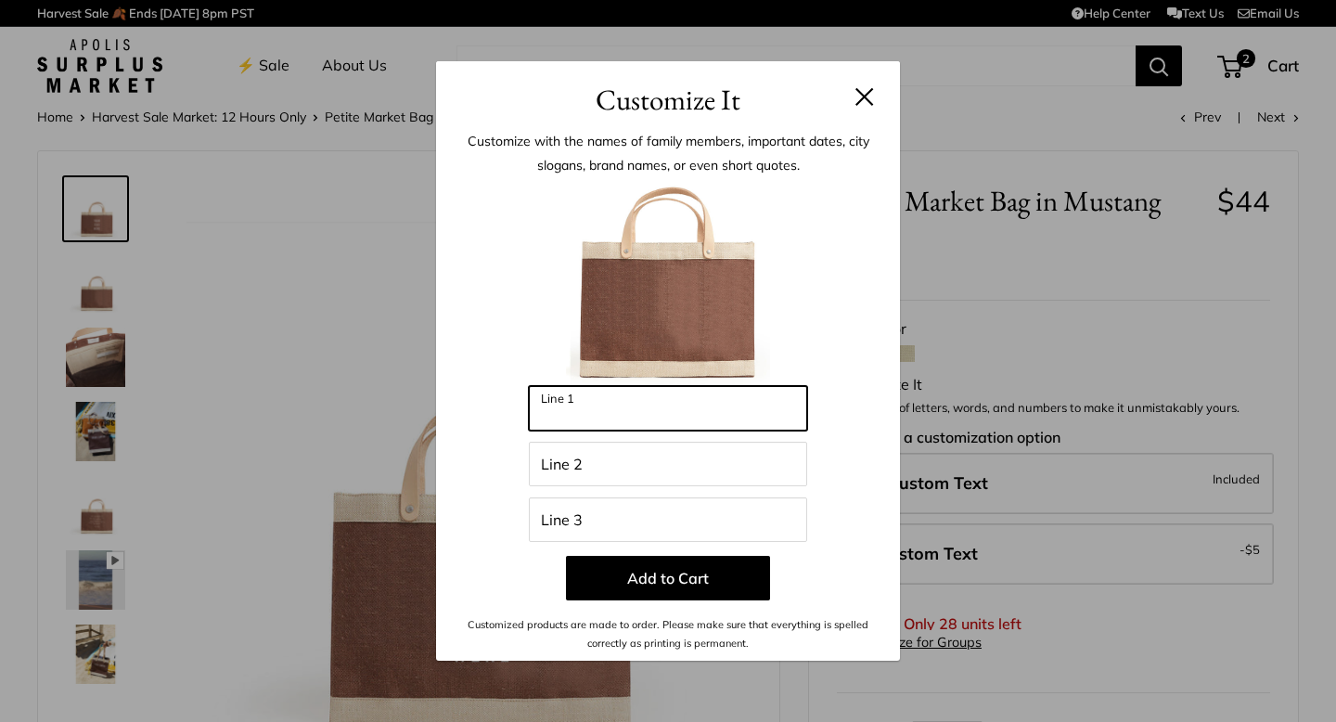
click at [675, 409] on input "Line 1" at bounding box center [668, 408] width 278 height 45
type input "****"
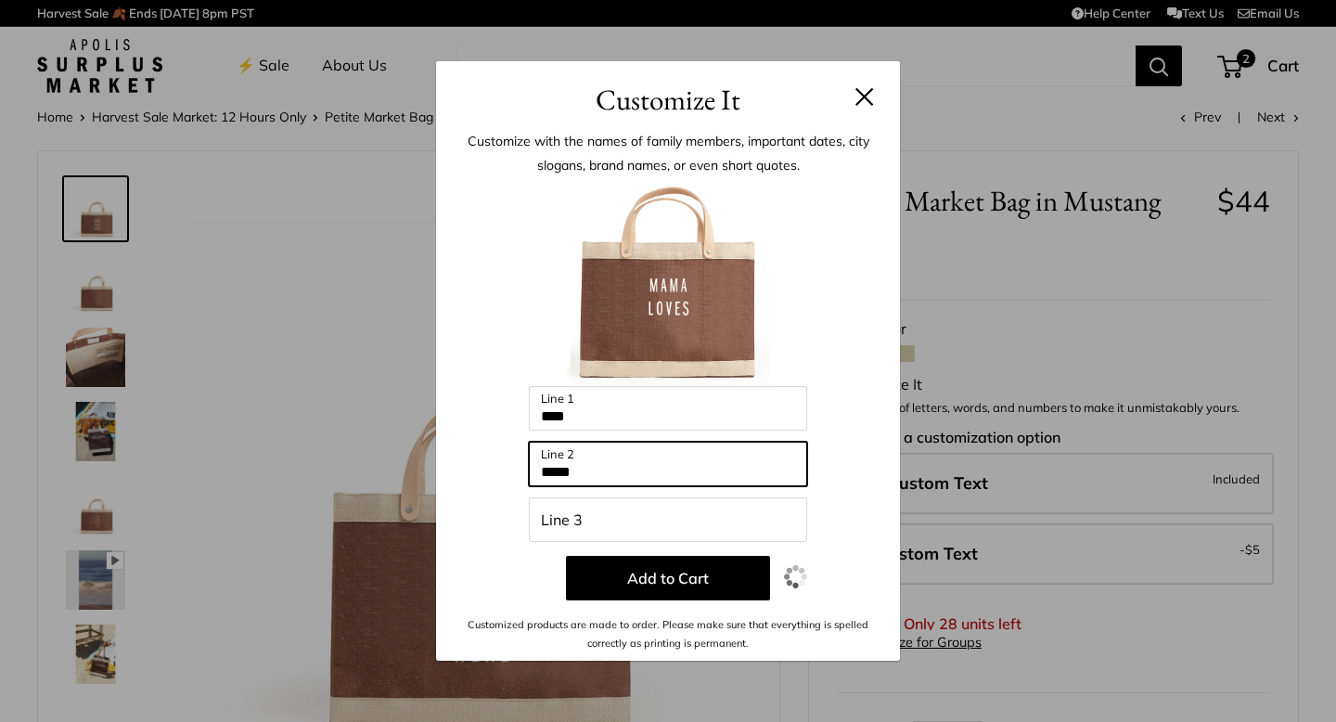
type input "*****"
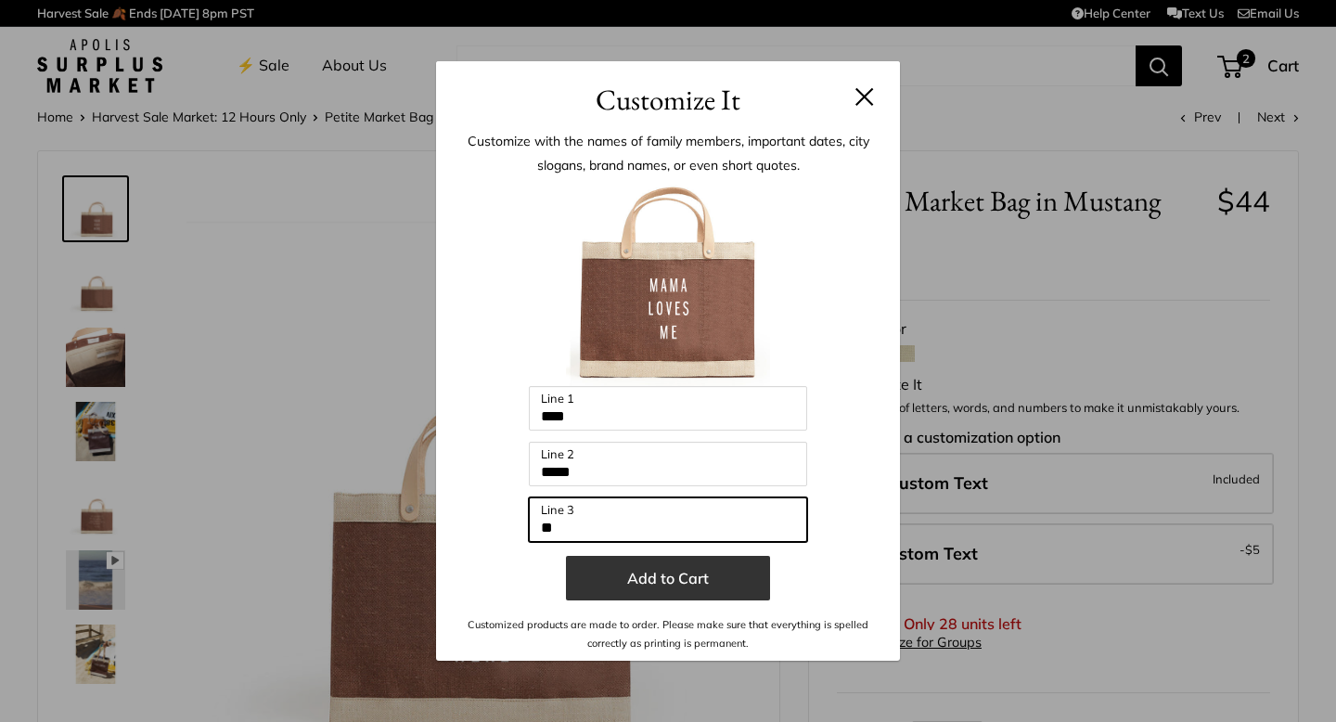
type input "**"
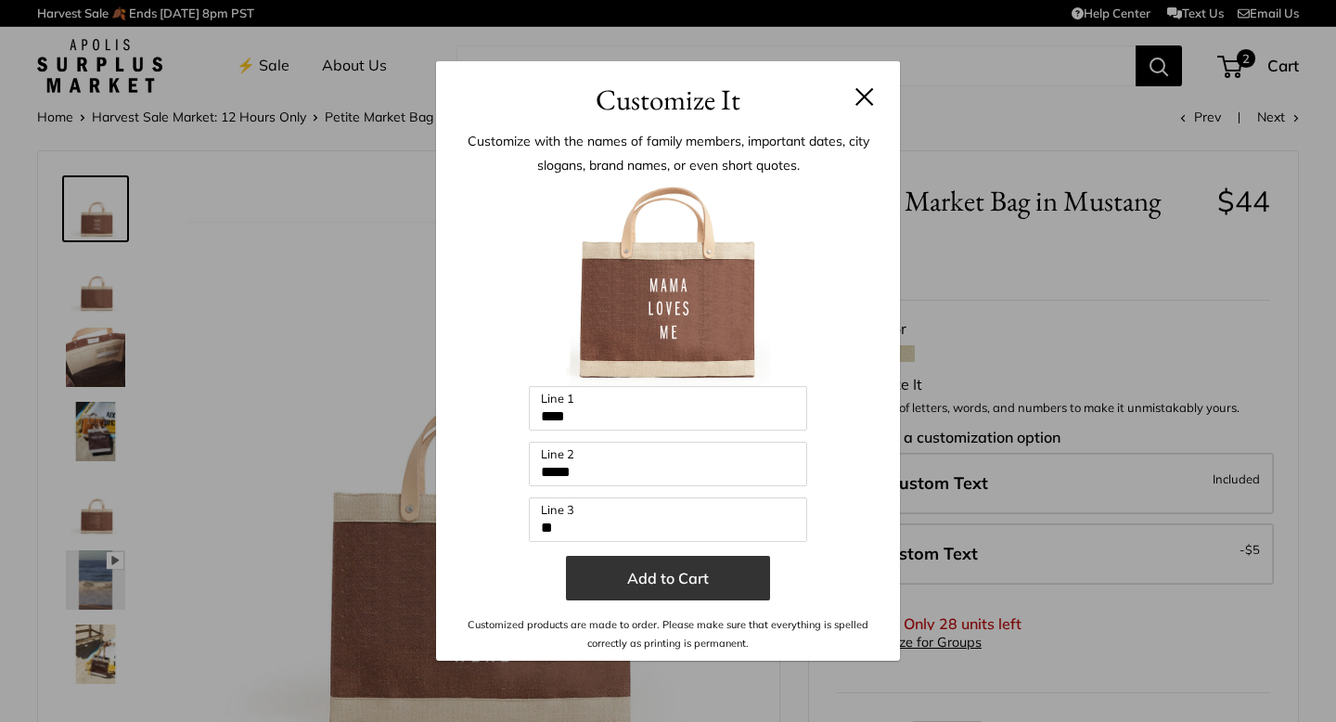
click at [688, 574] on button "Add to Cart" at bounding box center [668, 578] width 204 height 45
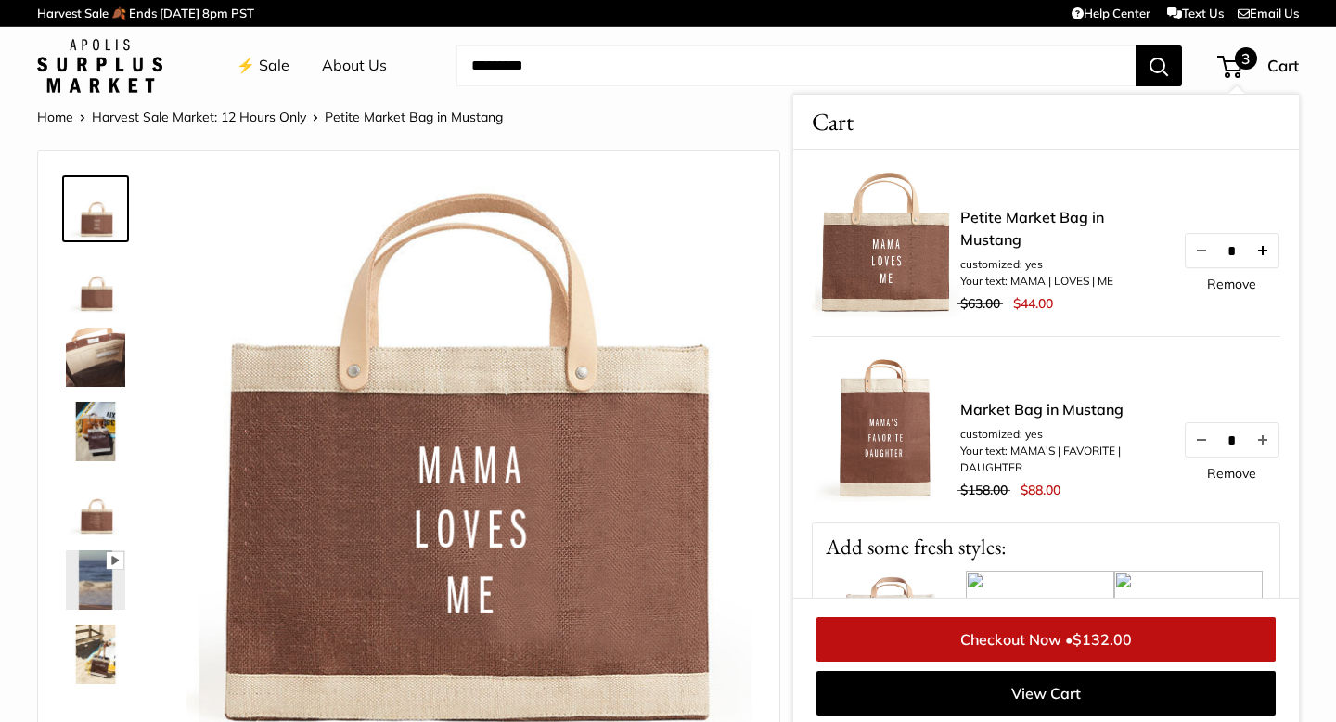
click at [1264, 249] on button "Increase quantity by 1" at bounding box center [1263, 250] width 32 height 33
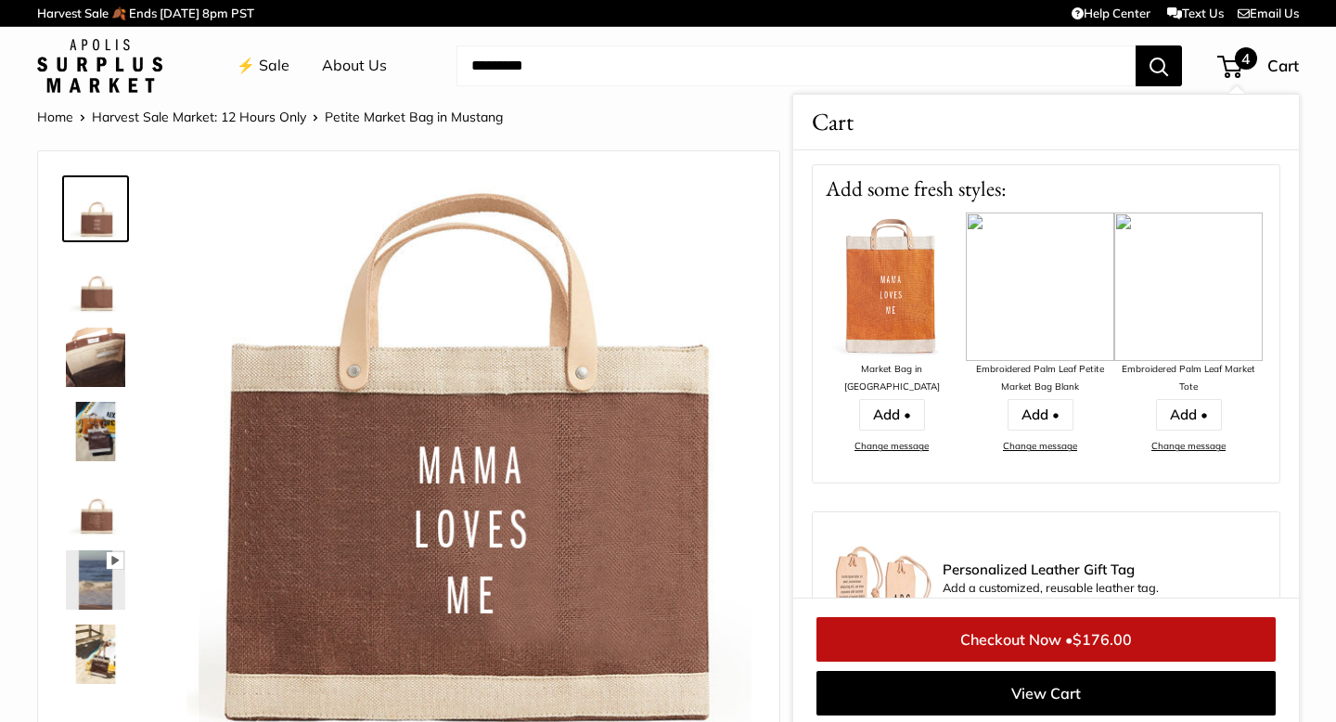
scroll to position [432, 0]
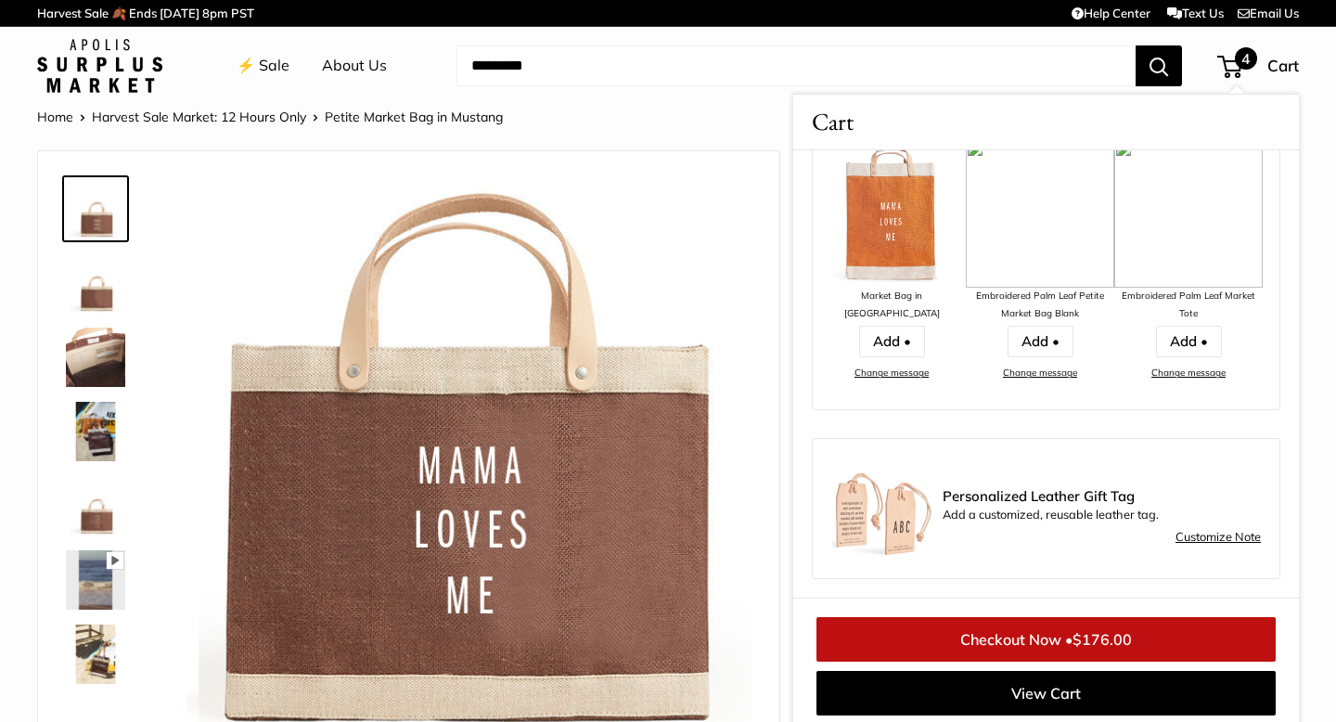
click at [742, 126] on div "Home Harvest Sale Market: 12 Hours Only Petite Market Bag in Mustang Prev Next" at bounding box center [668, 117] width 1262 height 24
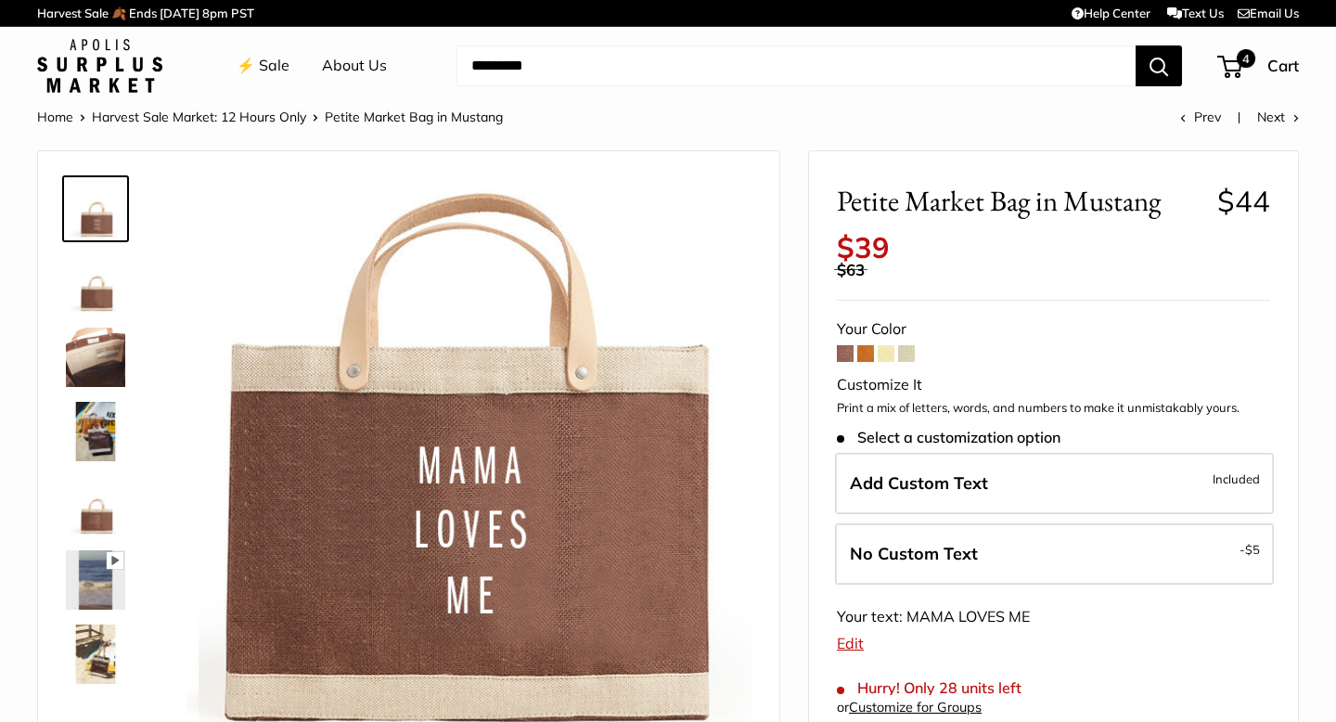
click at [268, 62] on link "⚡️ Sale" at bounding box center [263, 66] width 53 height 28
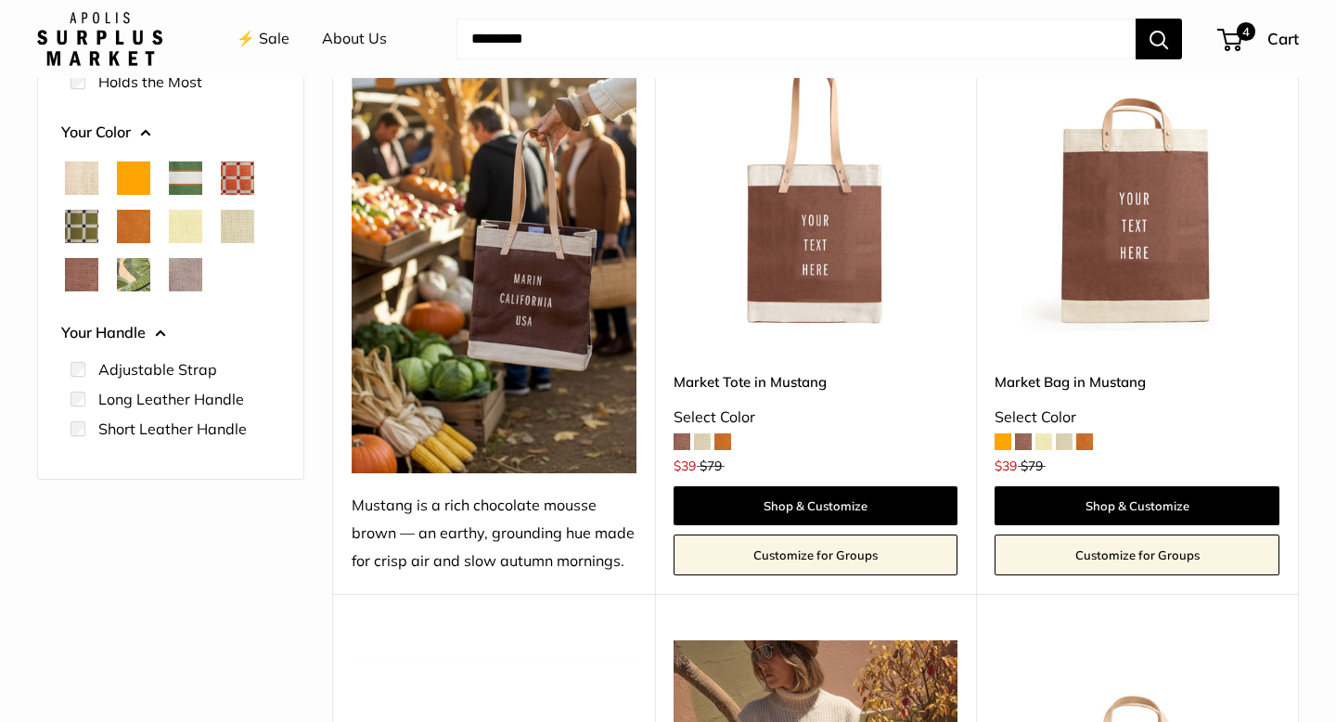
scroll to position [295, 0]
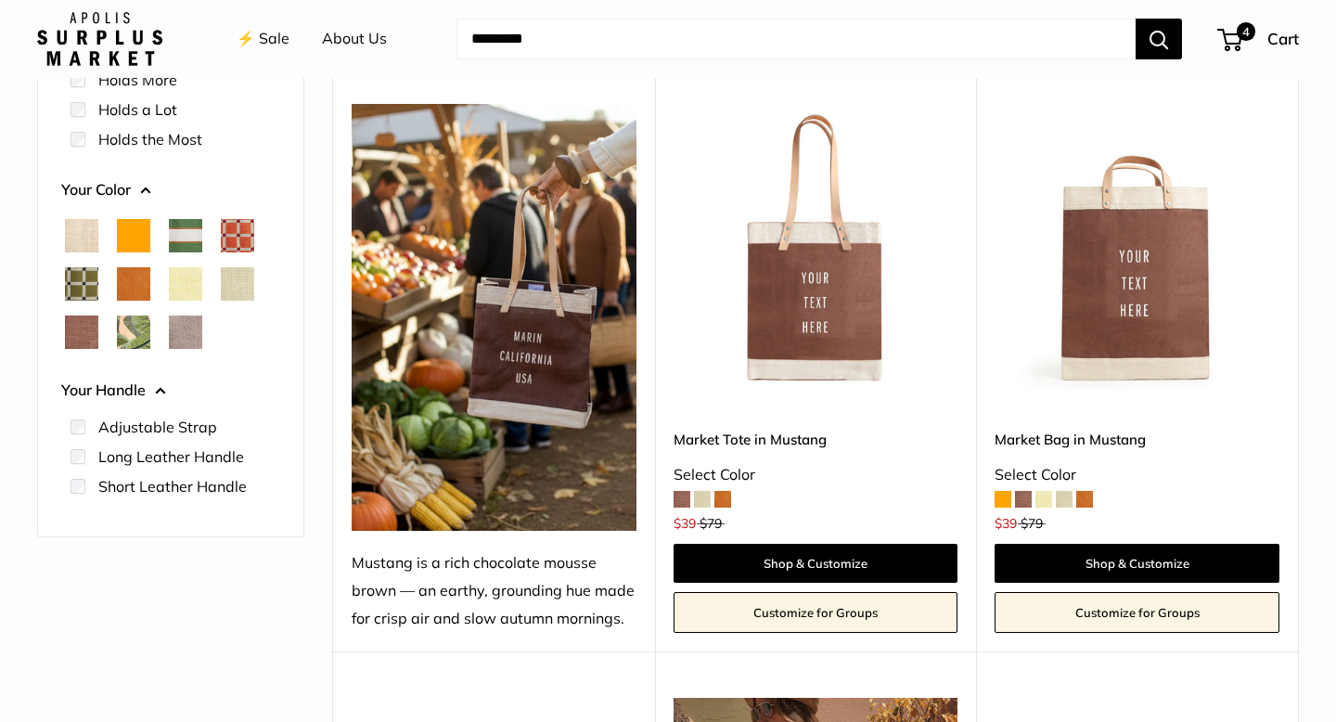
click at [190, 241] on span "Court Green" at bounding box center [185, 235] width 33 height 33
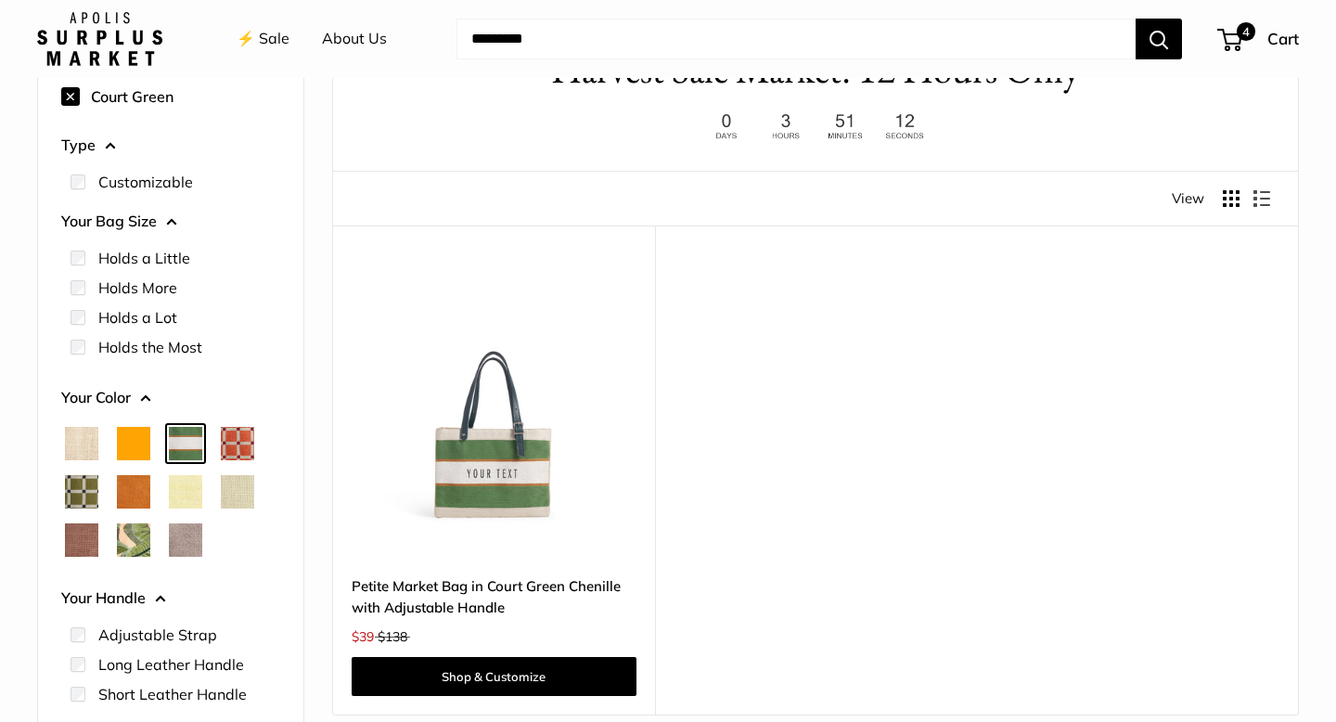
scroll to position [131, 0]
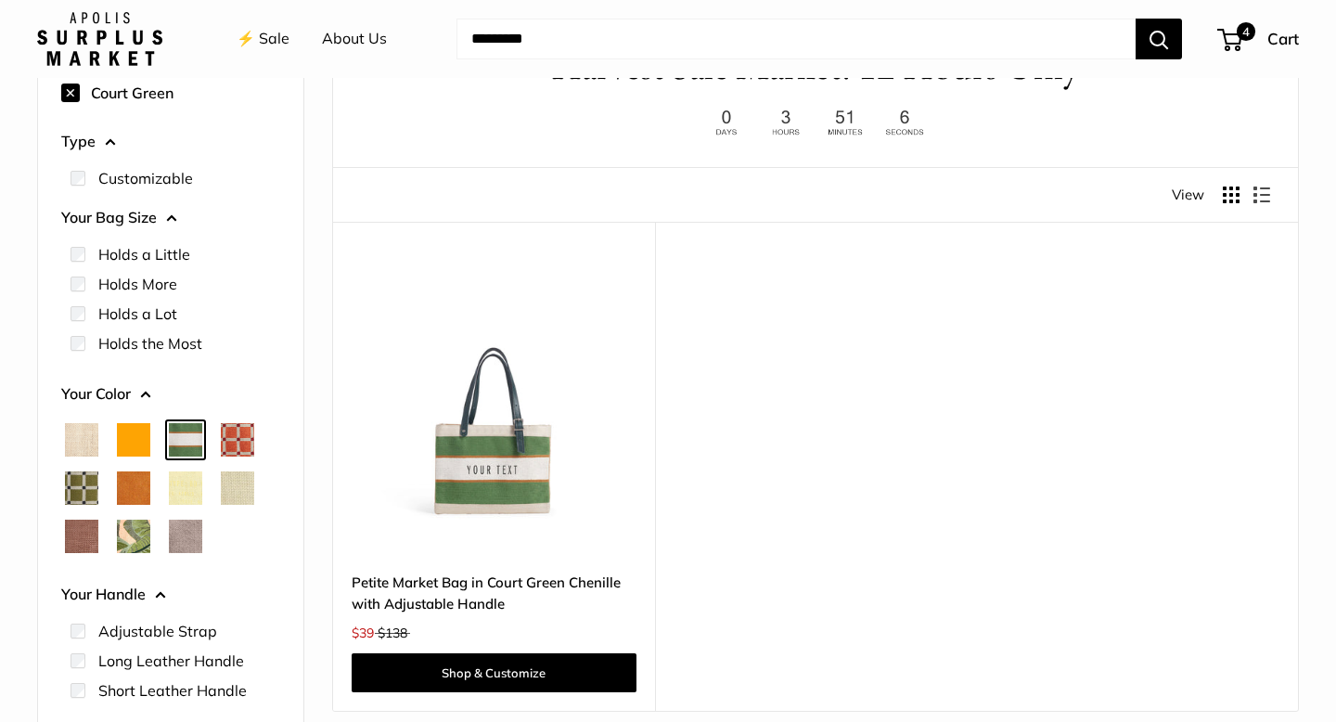
click at [86, 438] on span "Natural" at bounding box center [81, 439] width 33 height 33
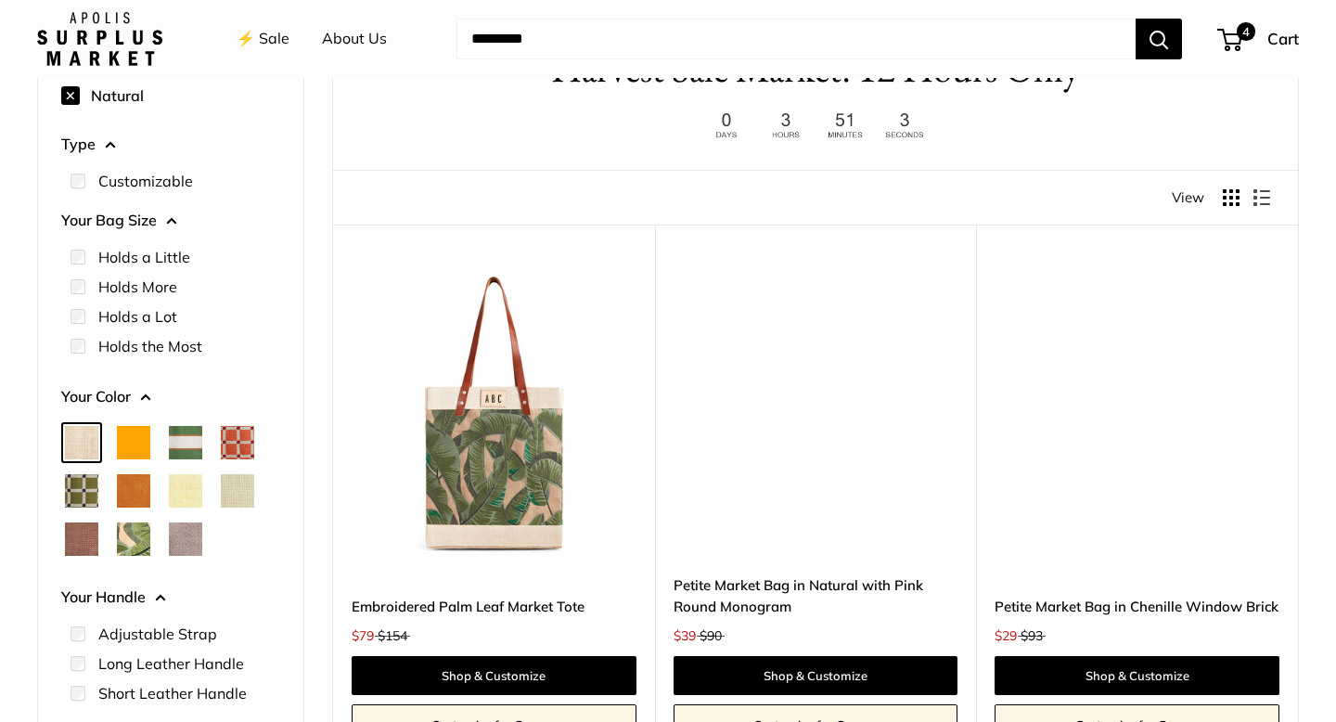
scroll to position [133, 0]
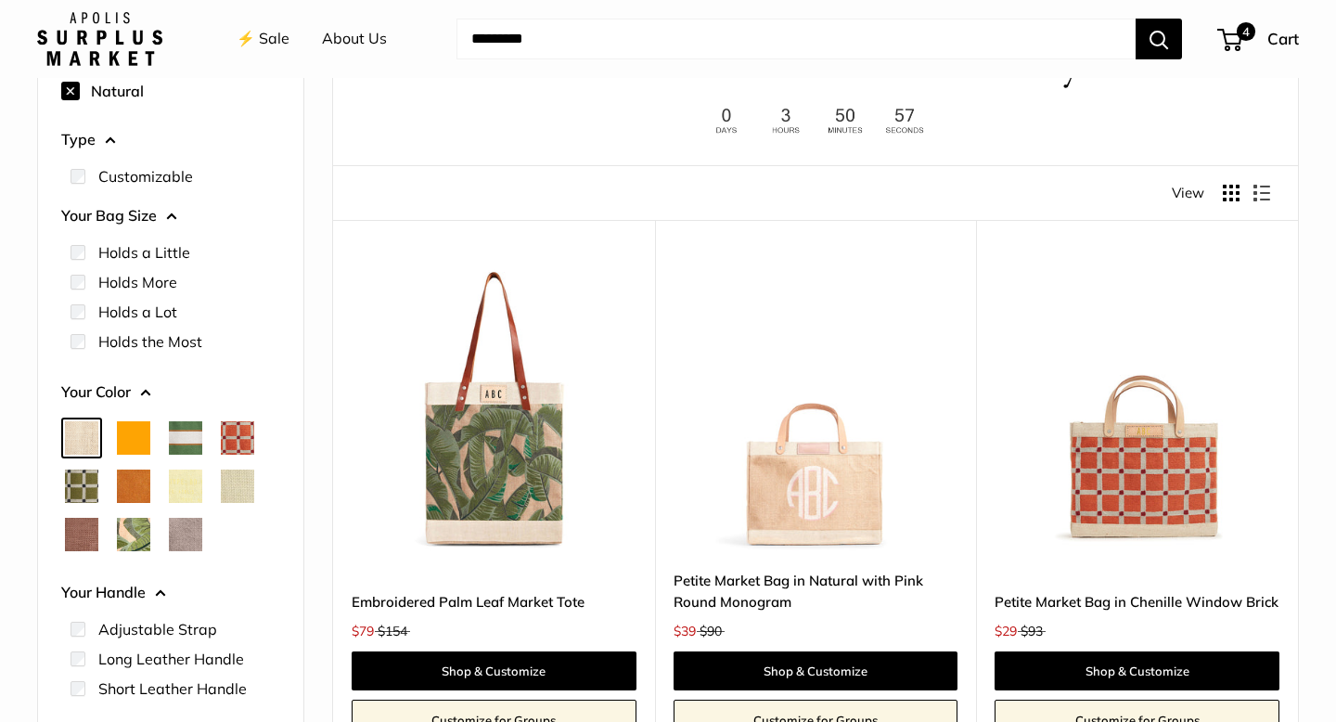
click at [246, 437] on span "Chenille Window Brick" at bounding box center [237, 437] width 33 height 33
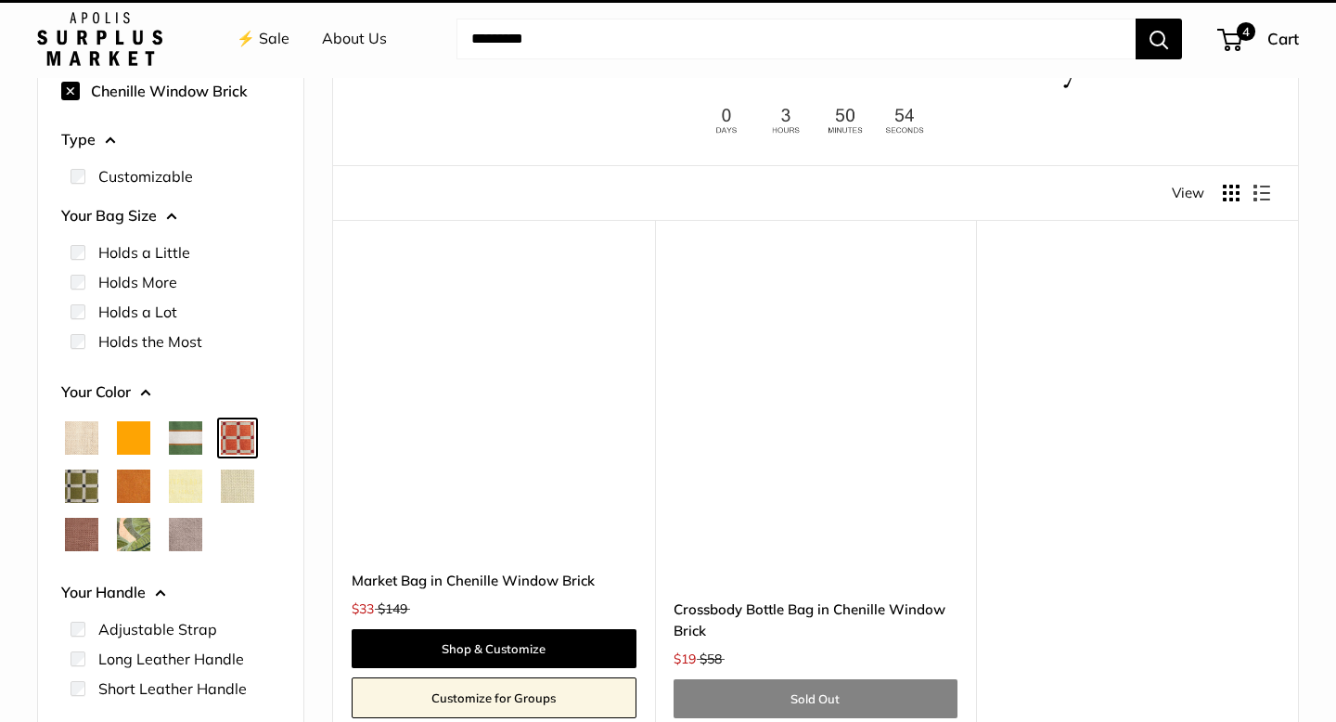
scroll to position [49, 0]
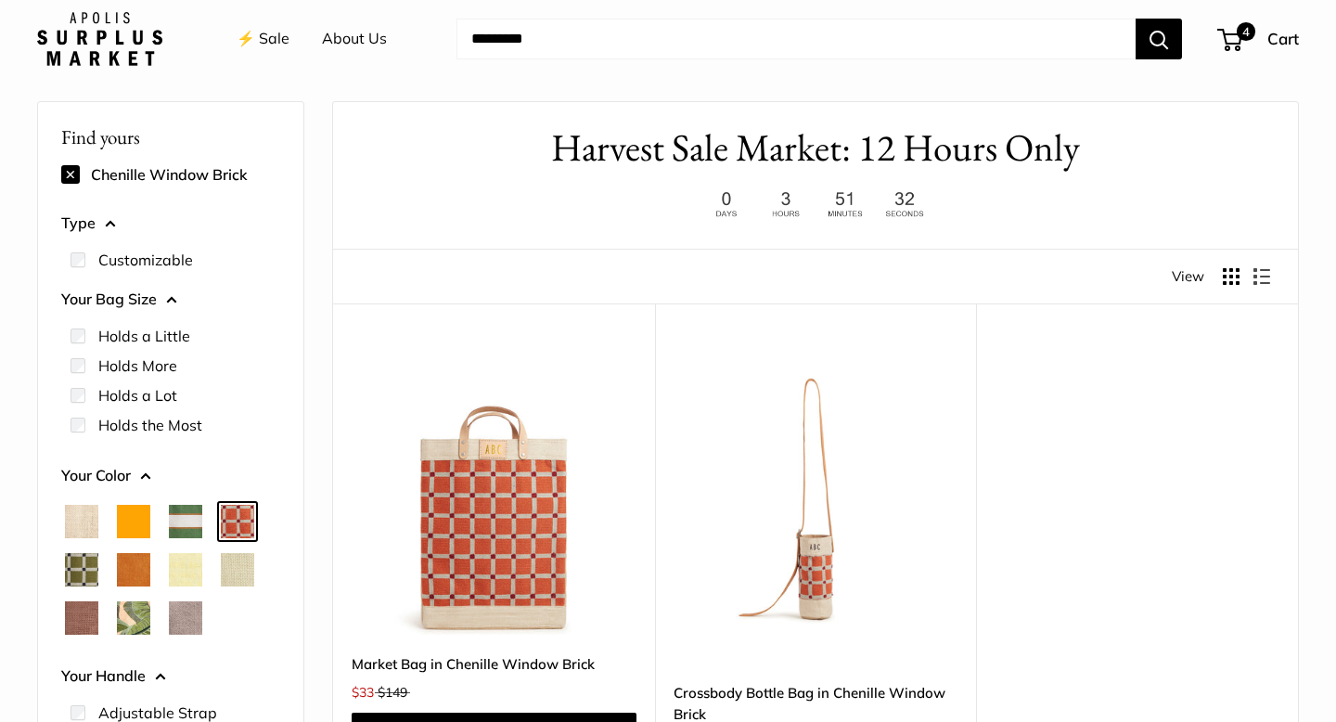
click at [126, 632] on span "Palm Leaf" at bounding box center [133, 617] width 33 height 33
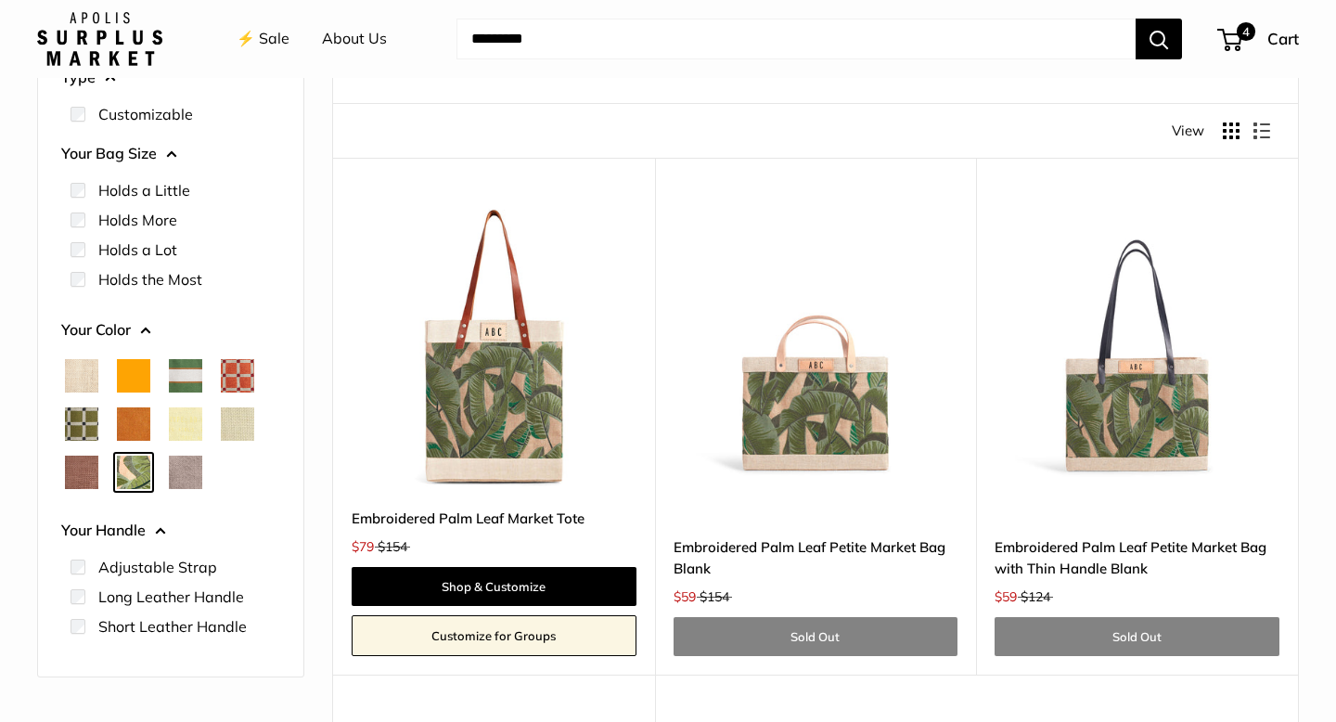
scroll to position [192, 0]
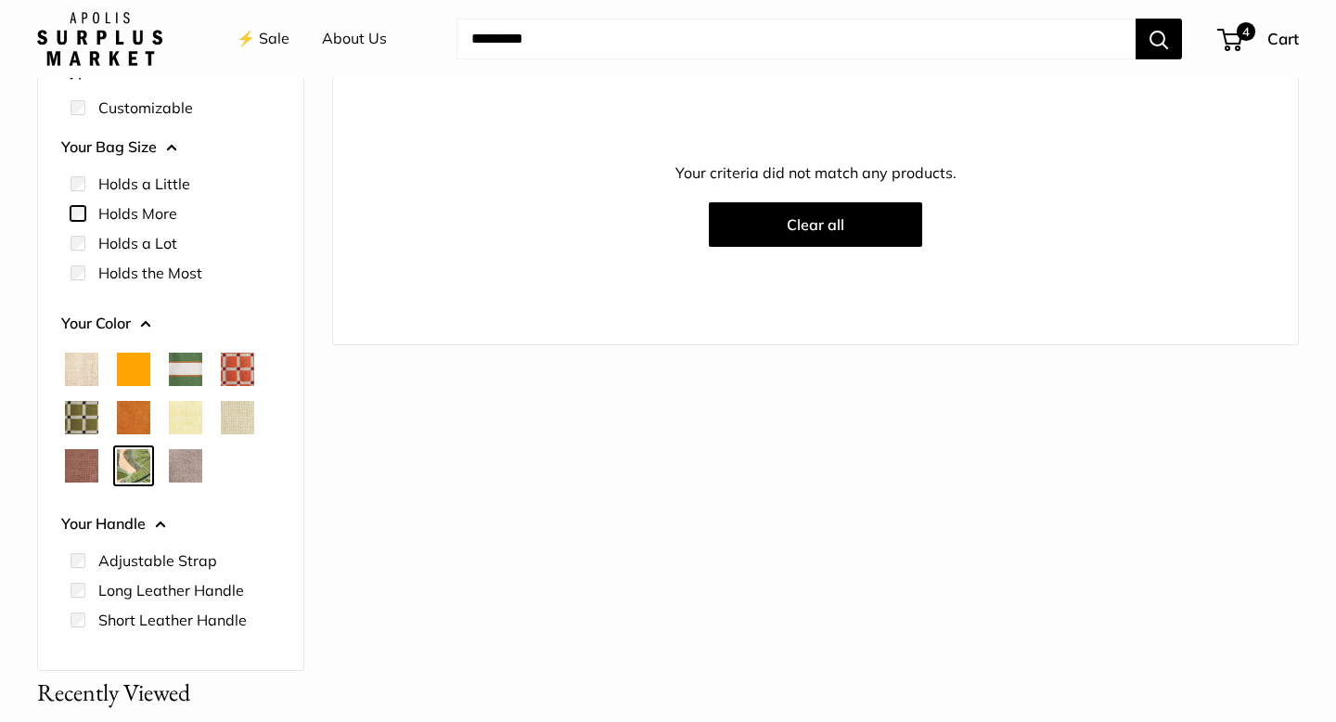
scroll to position [291, 0]
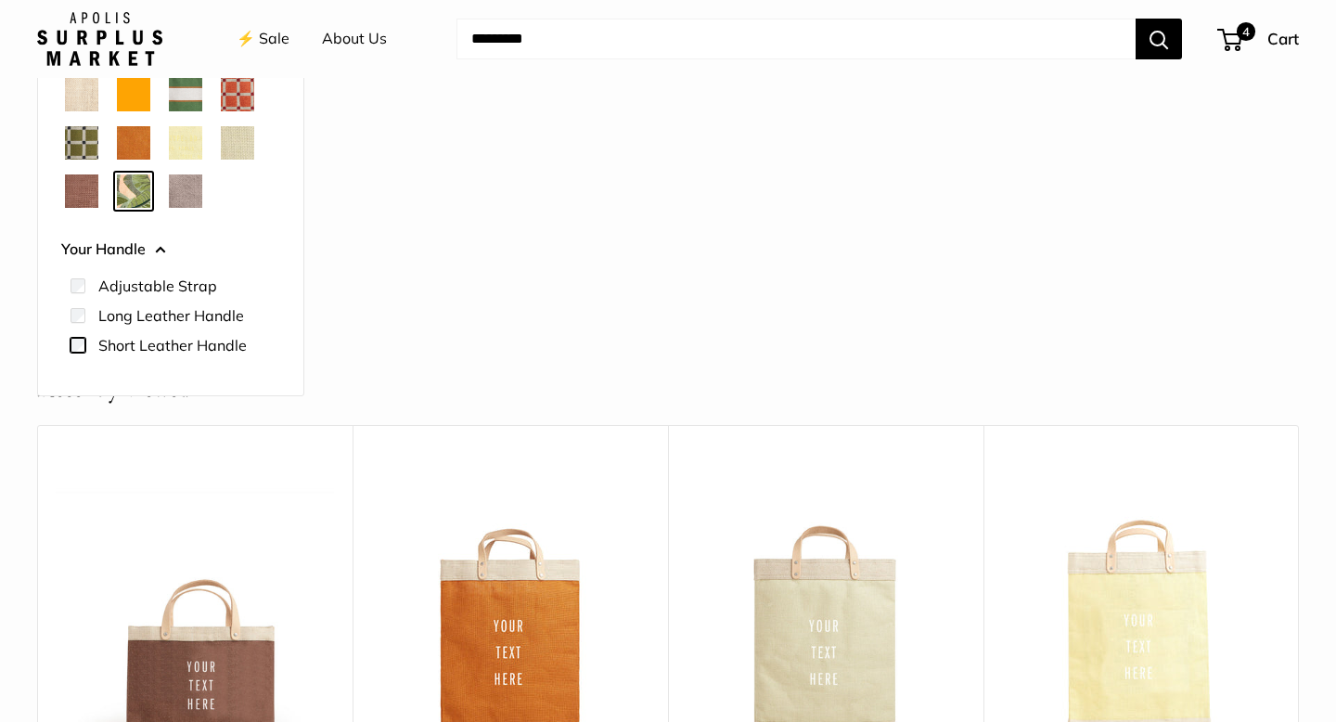
scroll to position [543, 0]
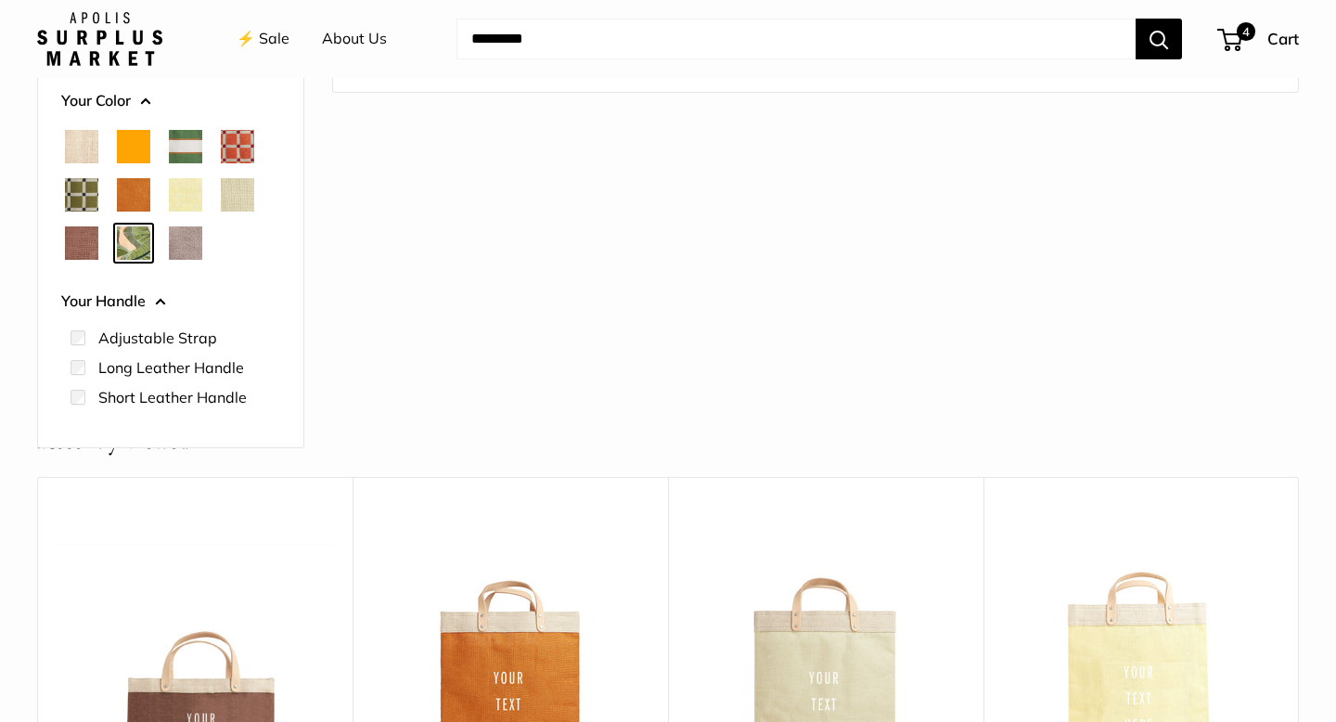
click at [1230, 23] on div "⚡️ Sale About Us Need help? Text Us: 20919 hello@apolisglobal.com Follow Us Fac…" at bounding box center [668, 38] width 1262 height 59
click at [1229, 33] on span "4" at bounding box center [1229, 40] width 25 height 22
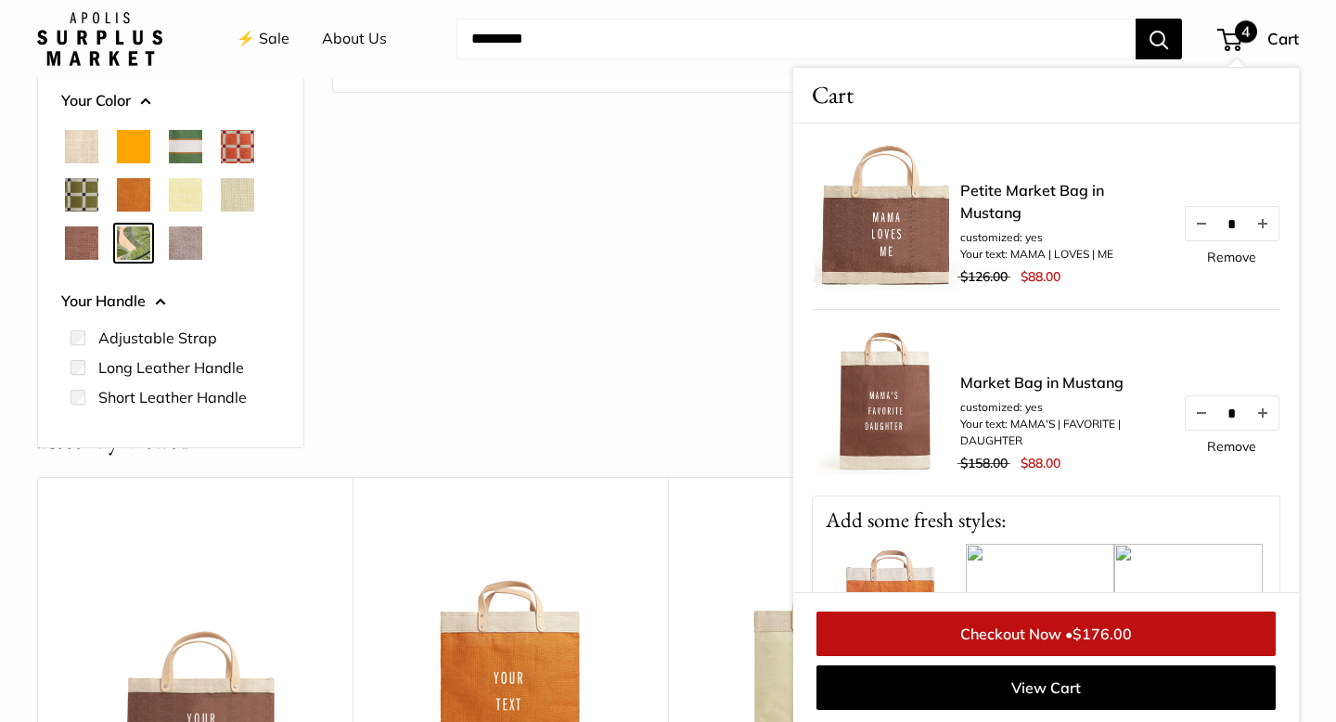
click at [1230, 256] on link "Remove" at bounding box center [1231, 257] width 49 height 13
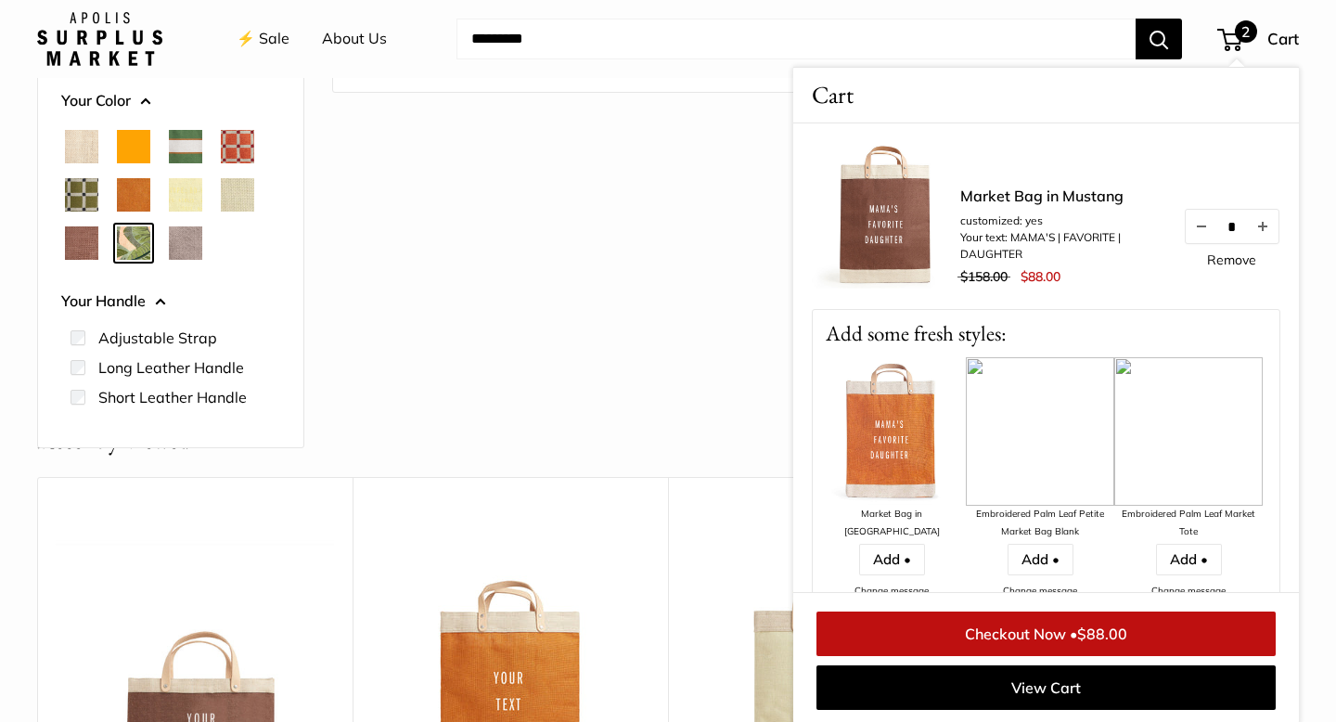
click at [883, 440] on img at bounding box center [892, 431] width 148 height 148
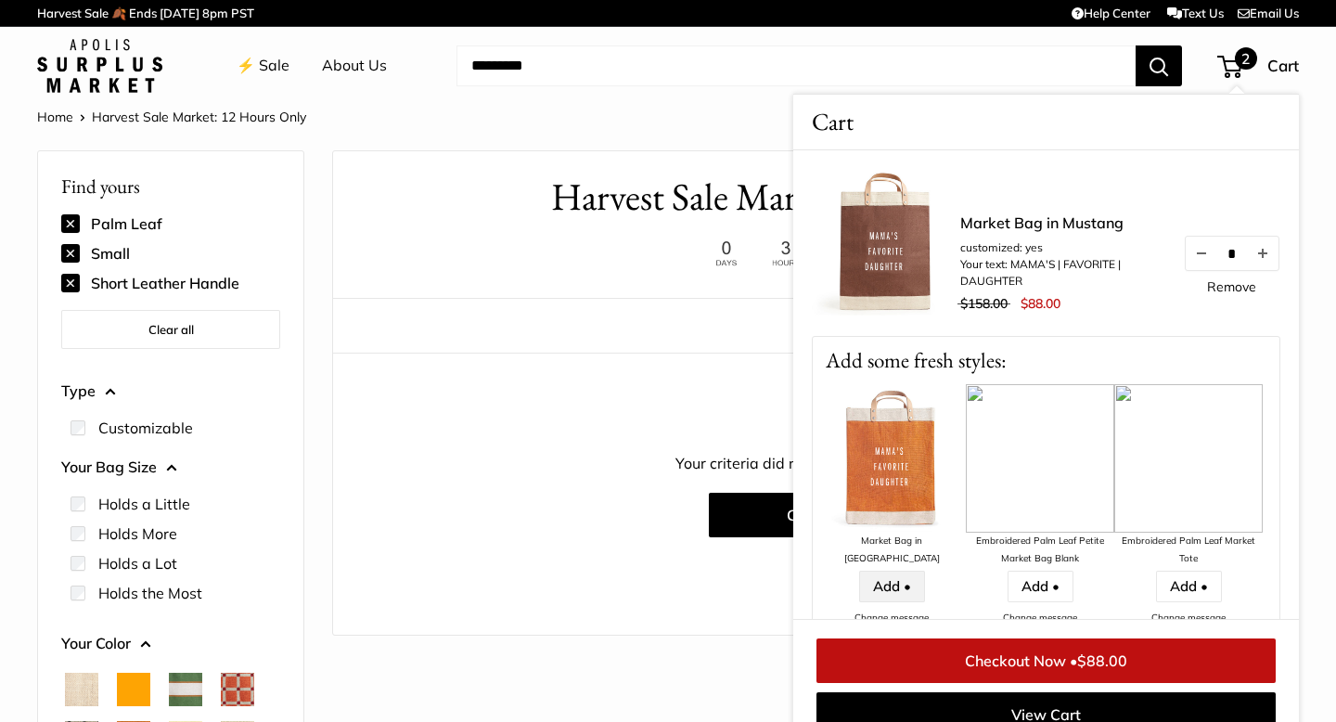
click at [883, 575] on link "Add •" at bounding box center [892, 587] width 66 height 32
click at [888, 571] on link "Add •" at bounding box center [892, 587] width 66 height 32
click at [495, 406] on div "Find yours View Palm Leaf Small Short Leather Handle Clear all 0 results Your c…" at bounding box center [815, 418] width 965 height 238
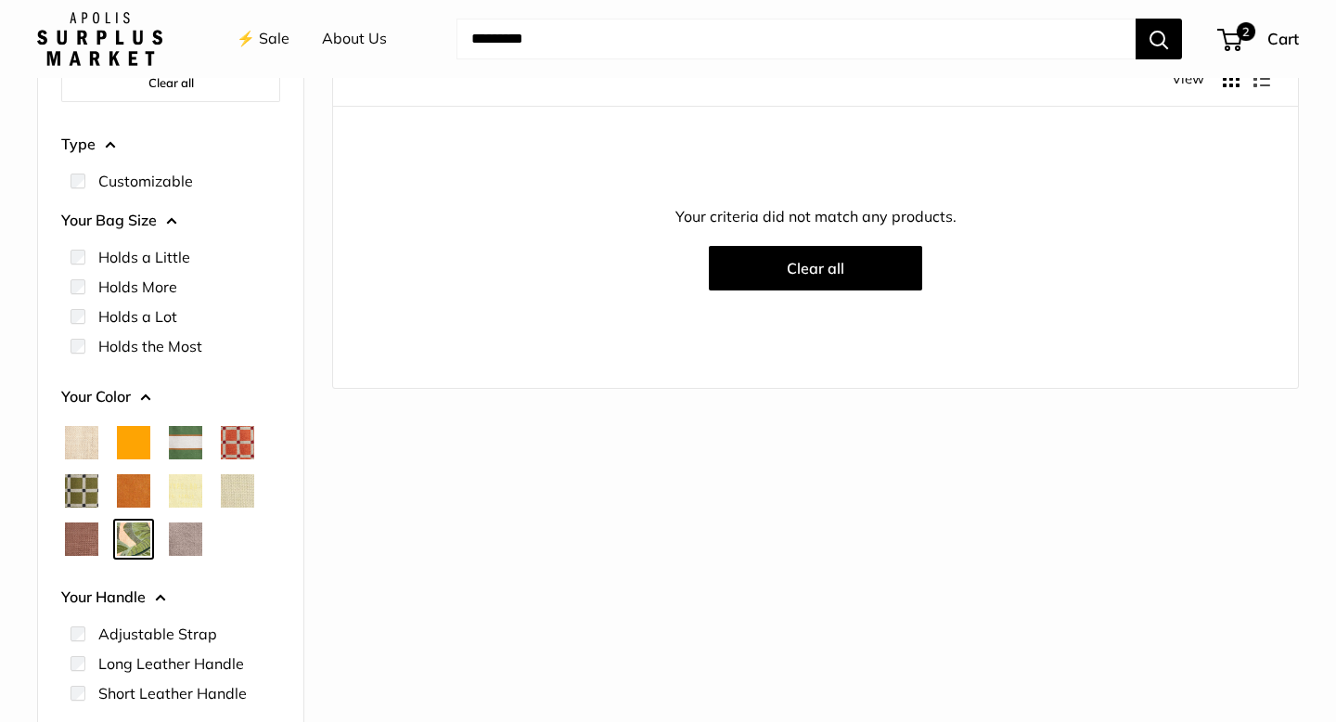
scroll to position [393, 0]
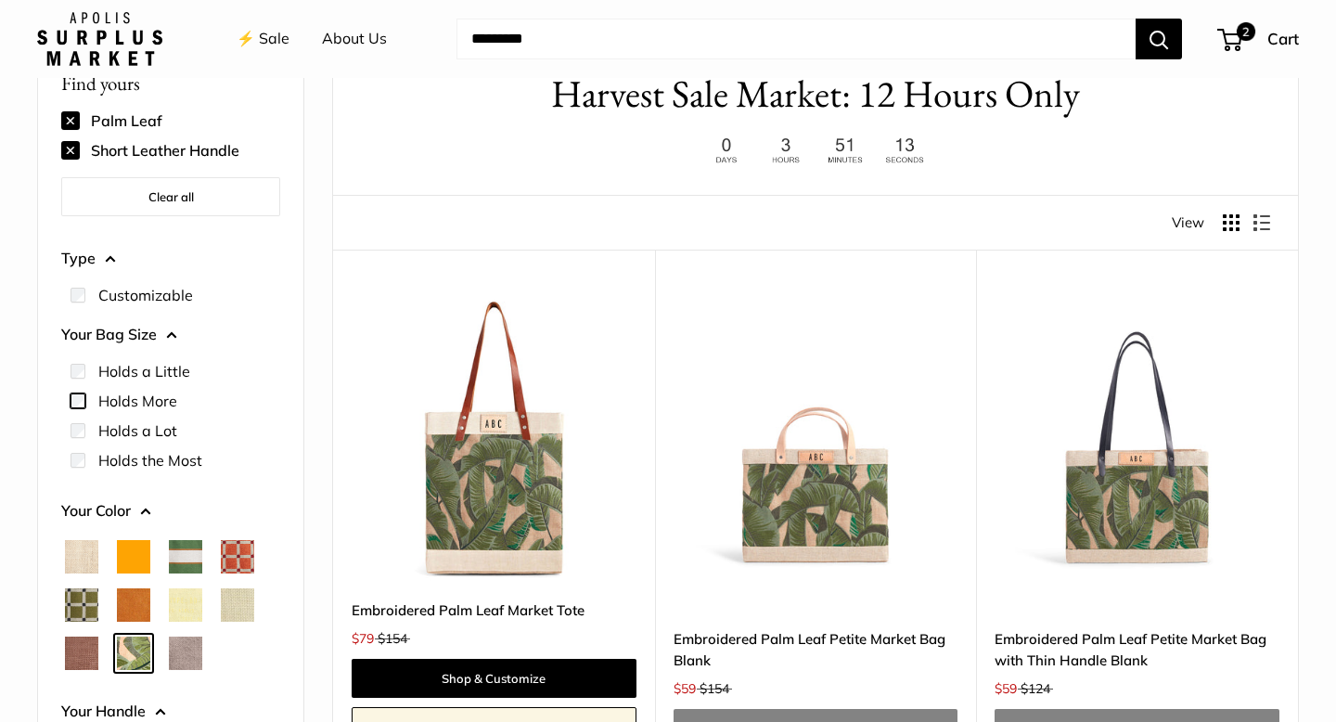
scroll to position [49, 0]
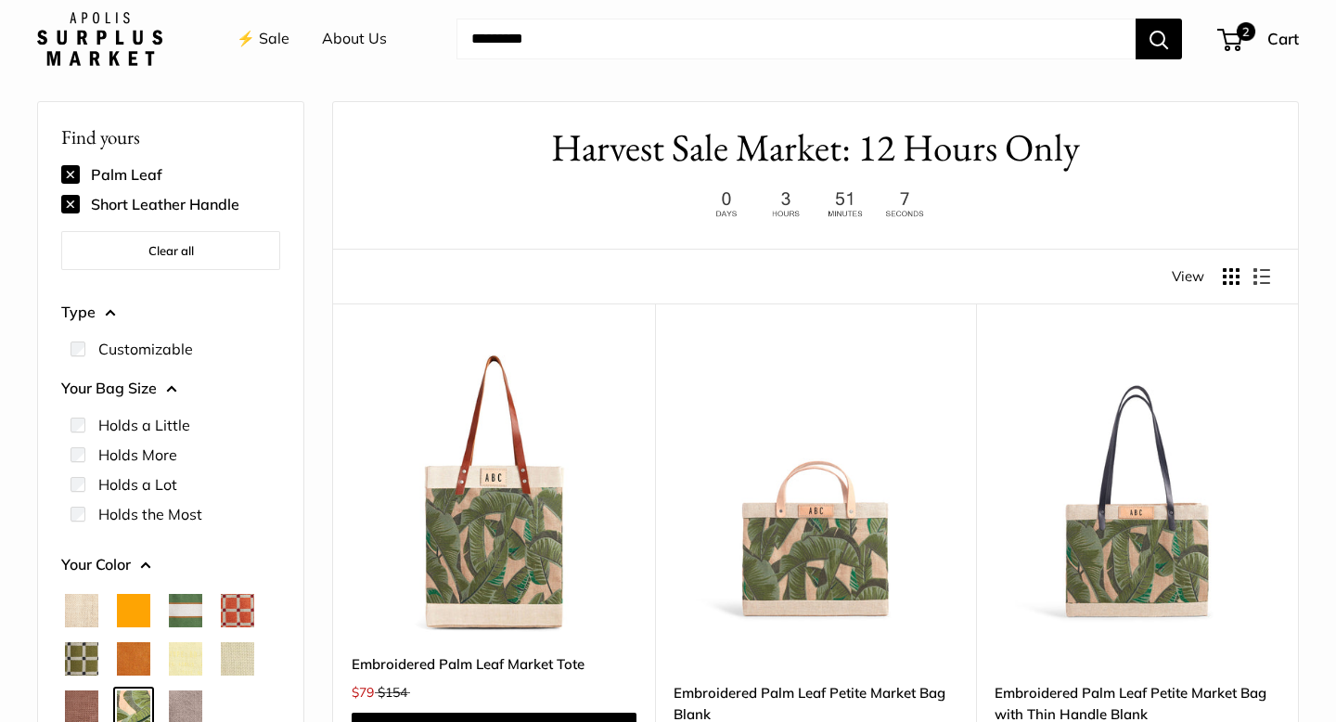
click at [74, 174] on button at bounding box center [70, 174] width 19 height 19
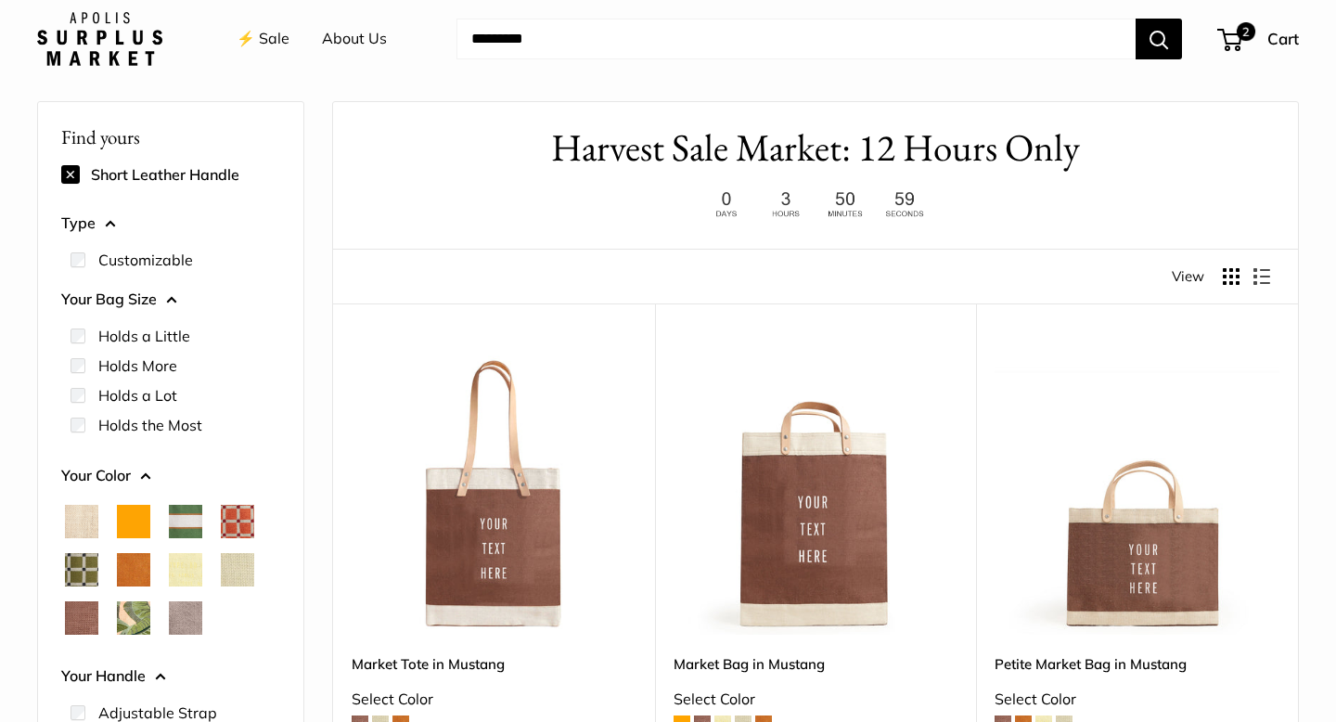
click at [71, 174] on button at bounding box center [70, 174] width 19 height 19
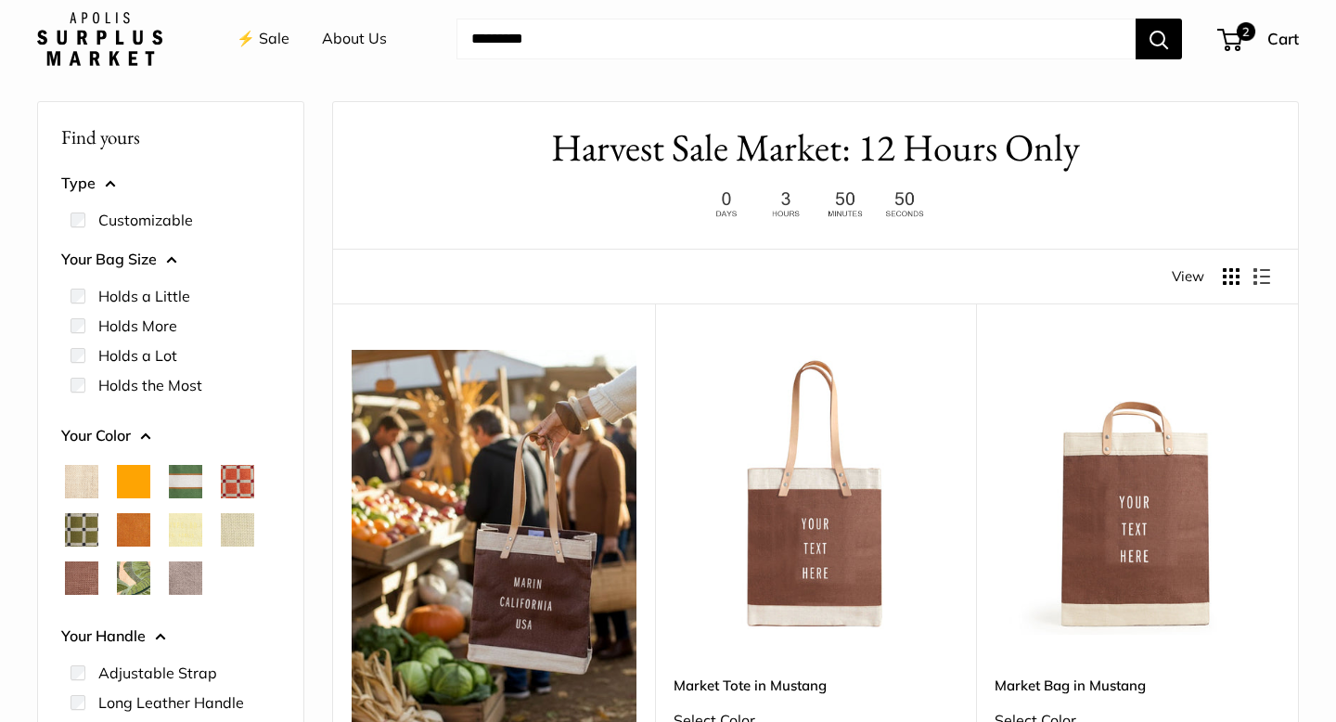
click at [68, 482] on span "Natural" at bounding box center [81, 481] width 33 height 33
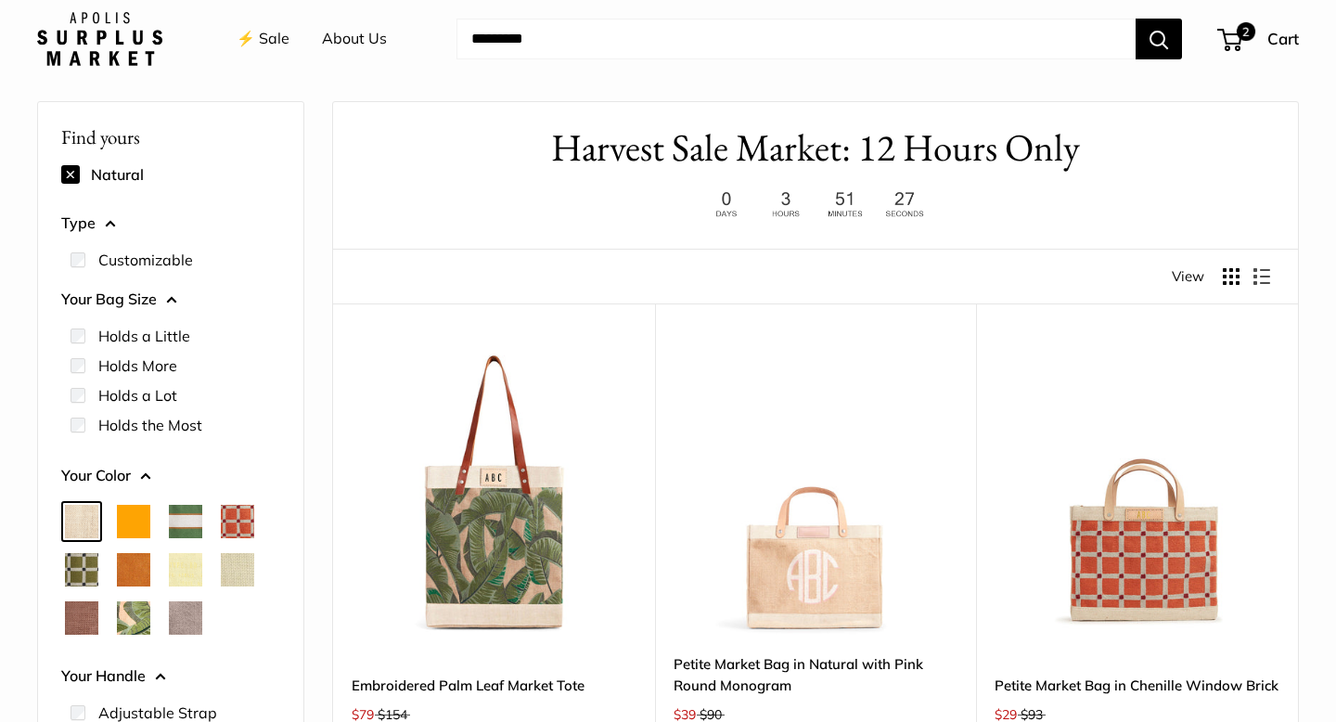
click at [136, 526] on span "Orange" at bounding box center [133, 521] width 33 height 33
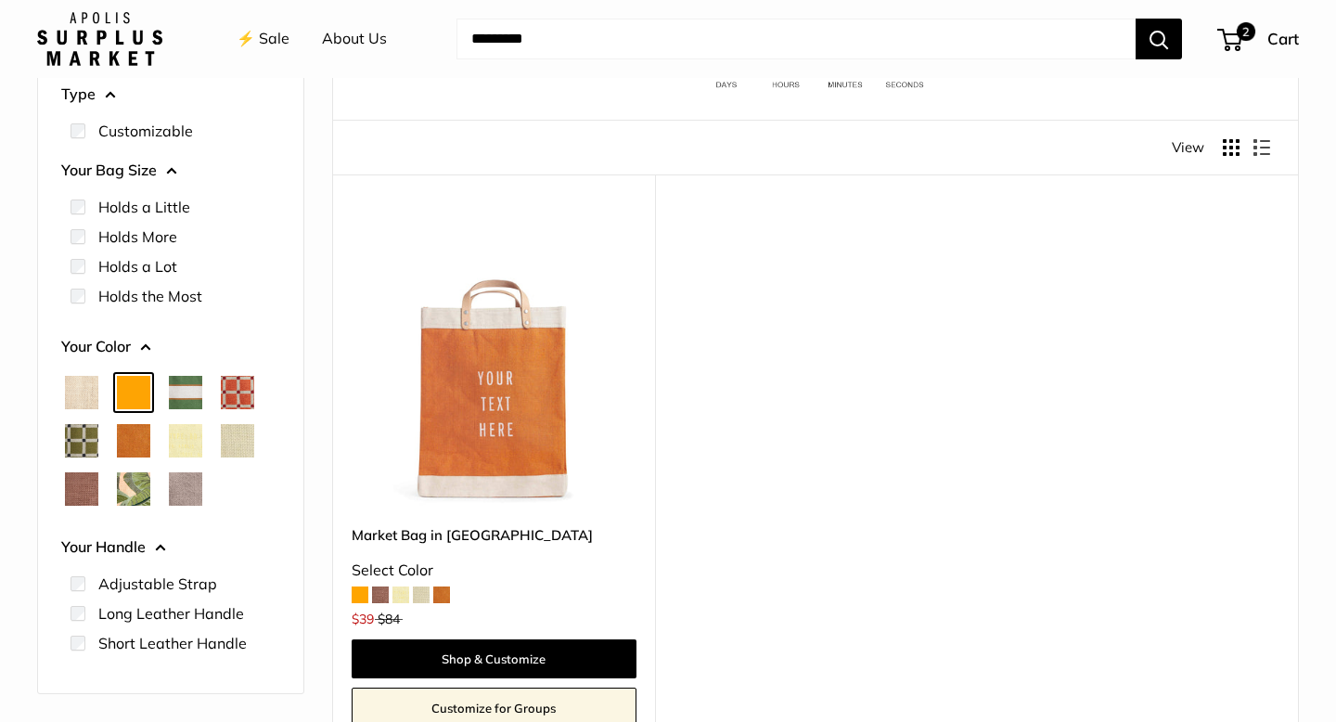
scroll to position [180, 0]
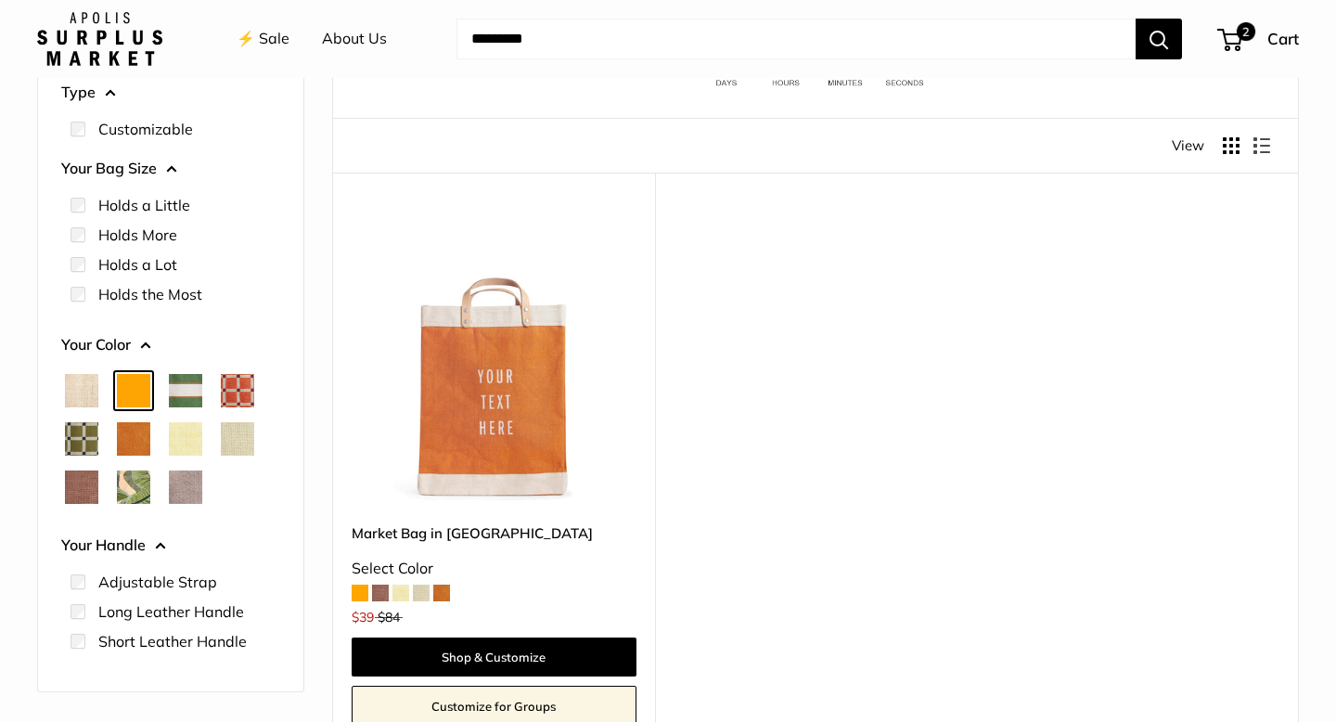
click at [381, 595] on span at bounding box center [380, 593] width 17 height 17
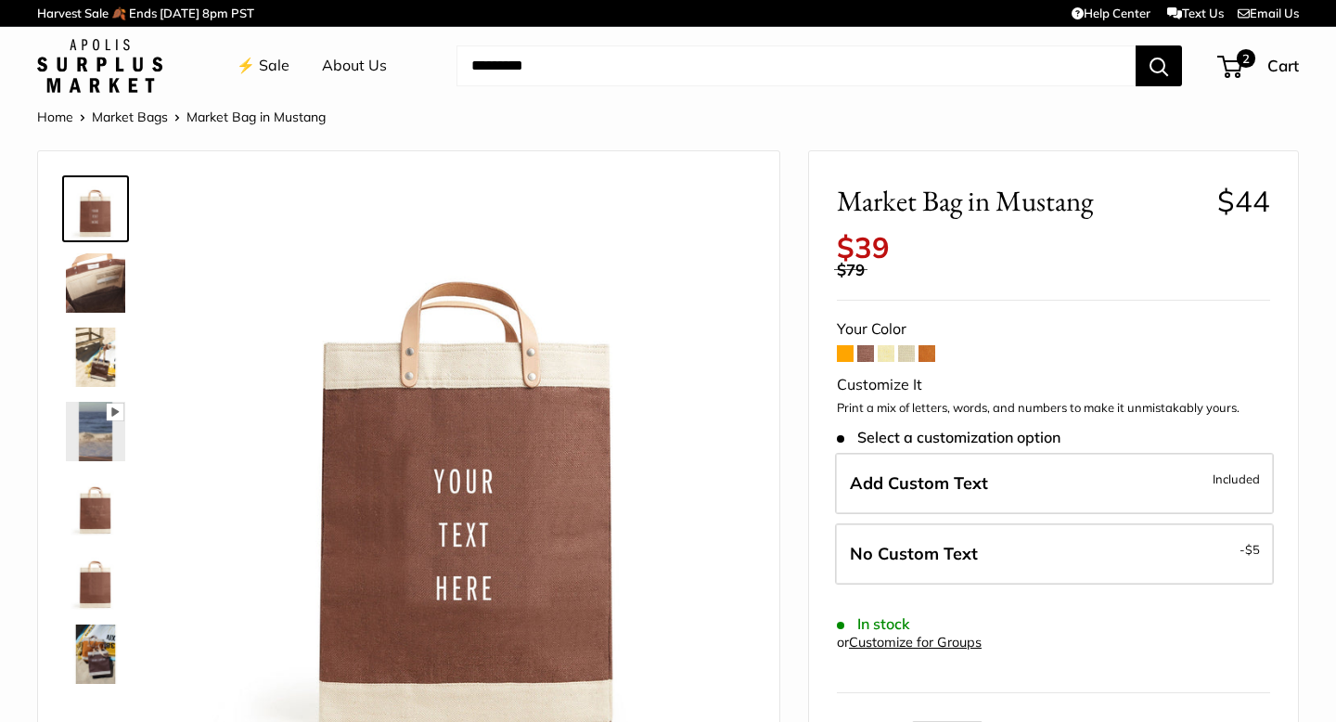
click at [88, 277] on img at bounding box center [95, 282] width 59 height 59
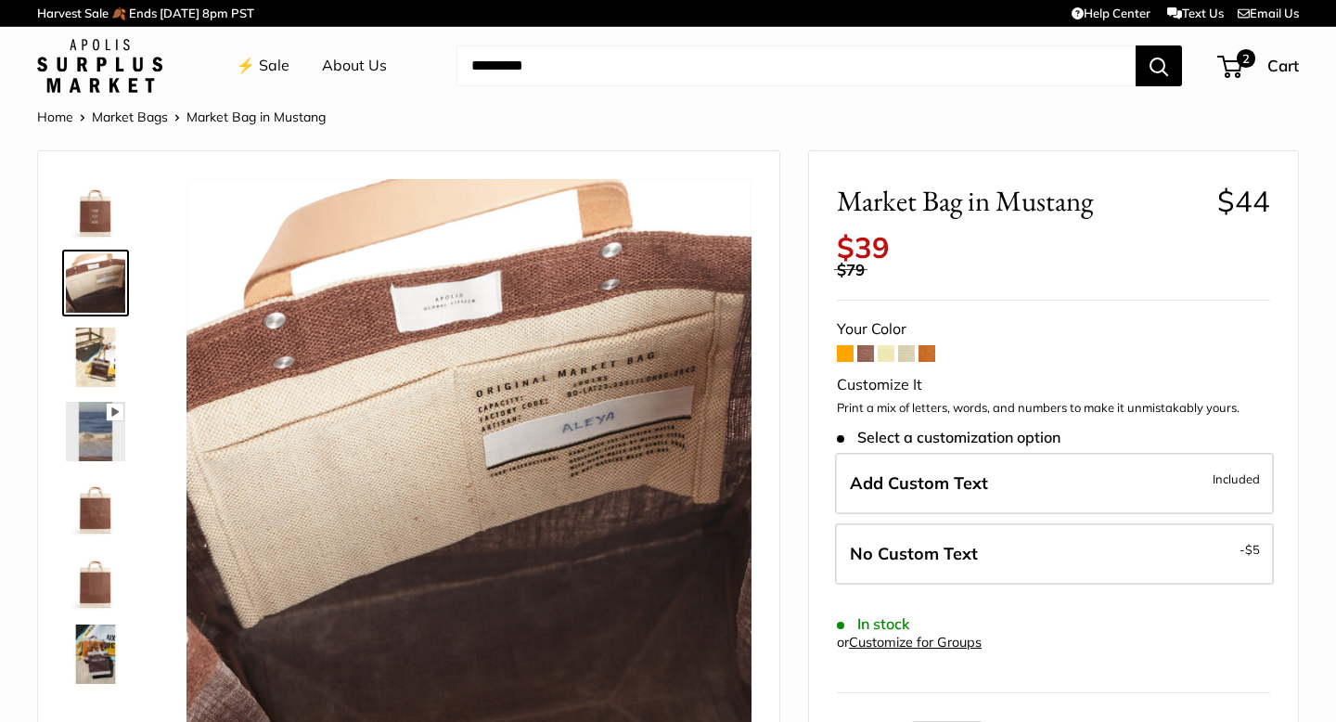
click at [86, 371] on img at bounding box center [95, 357] width 59 height 59
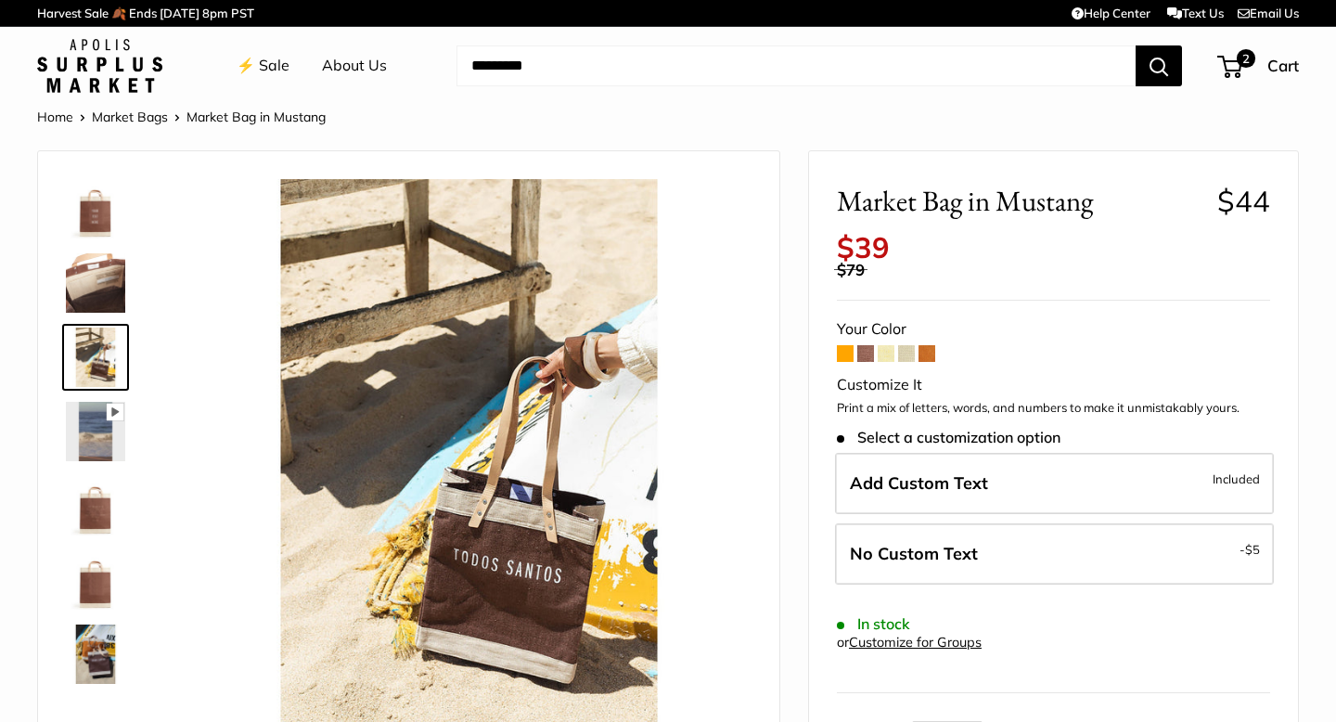
click at [868, 352] on span at bounding box center [865, 353] width 17 height 17
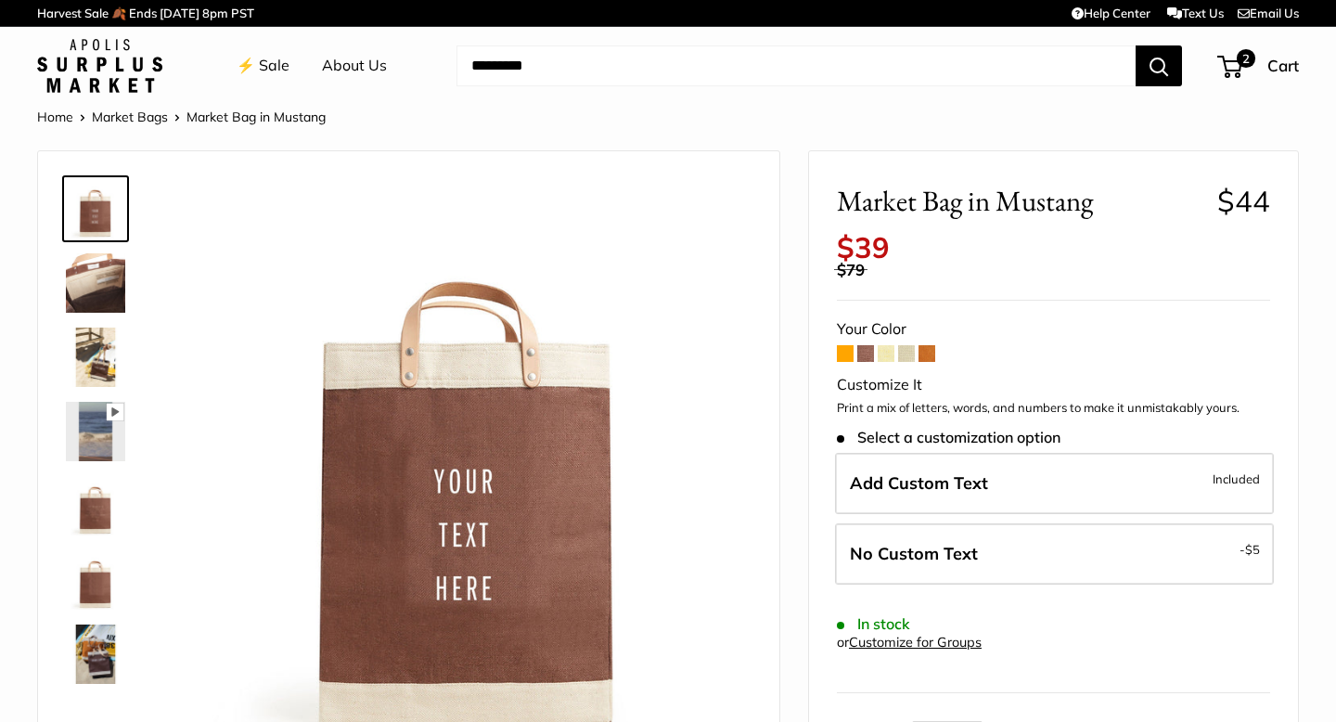
click at [92, 509] on img at bounding box center [95, 505] width 59 height 59
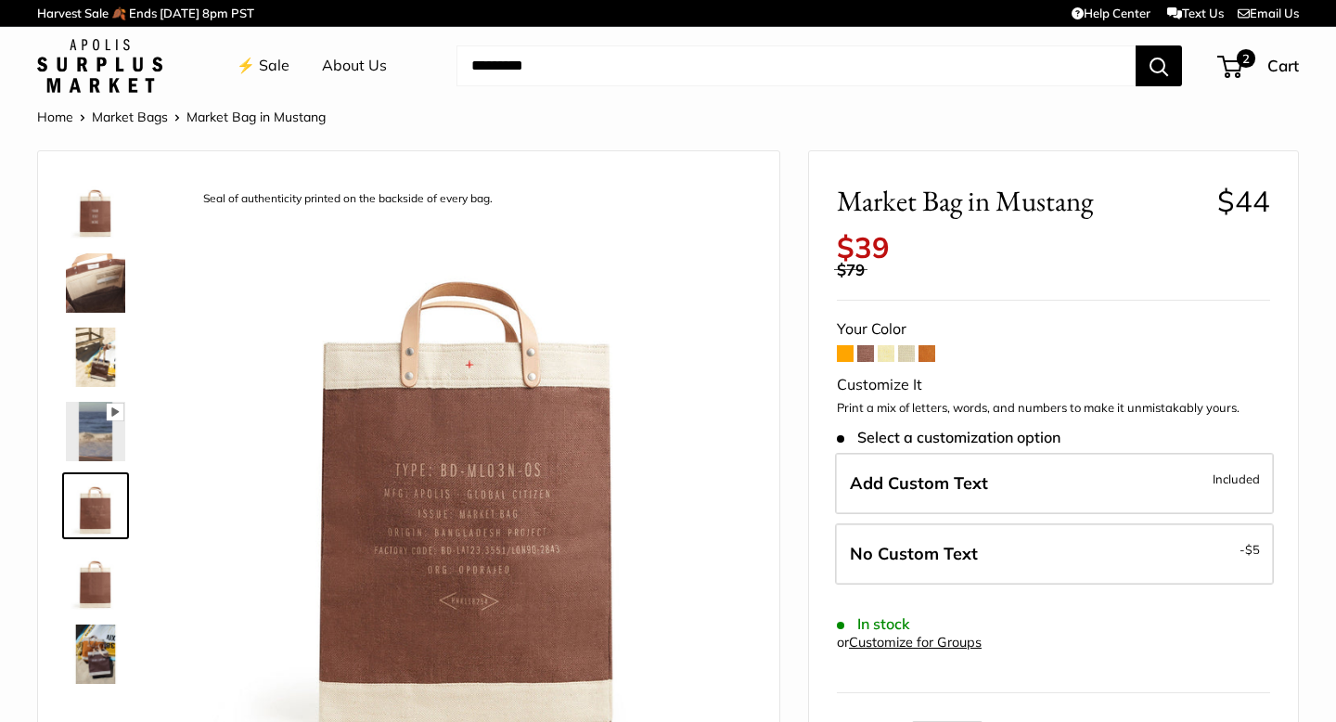
click at [98, 574] on img at bounding box center [95, 579] width 59 height 59
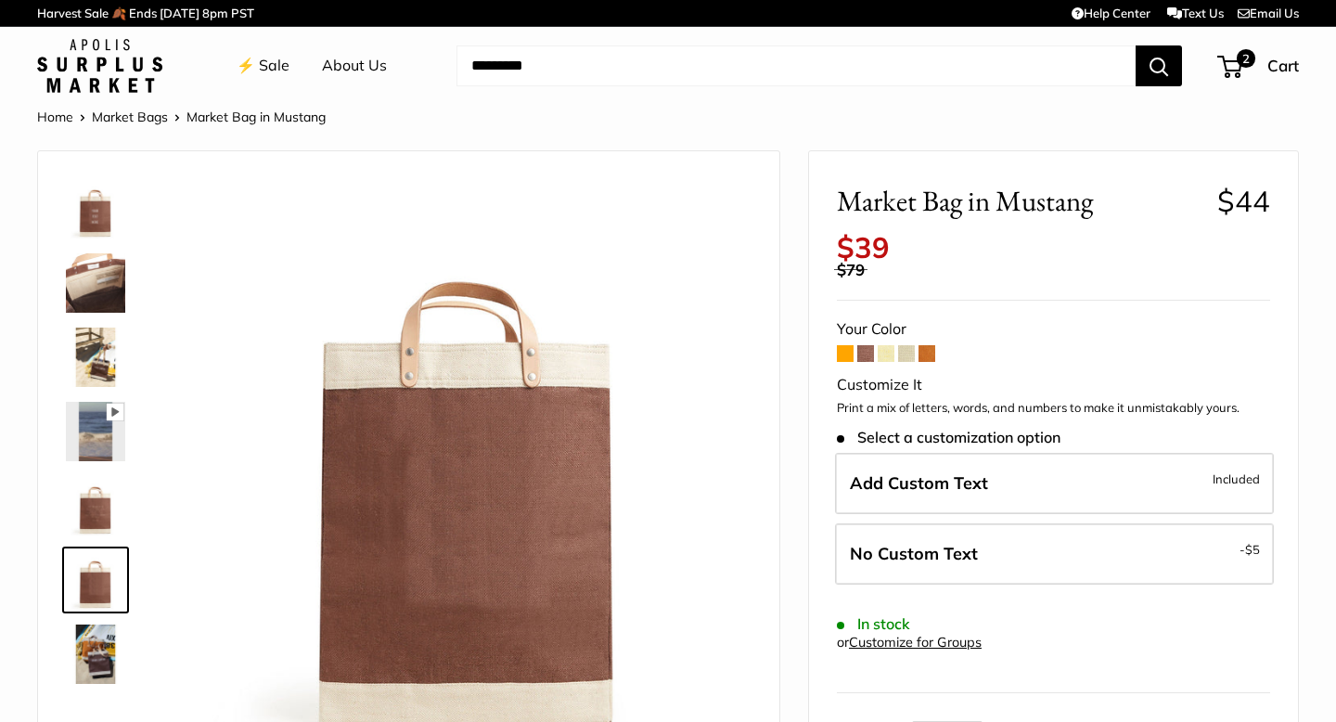
click at [100, 638] on img at bounding box center [95, 654] width 59 height 59
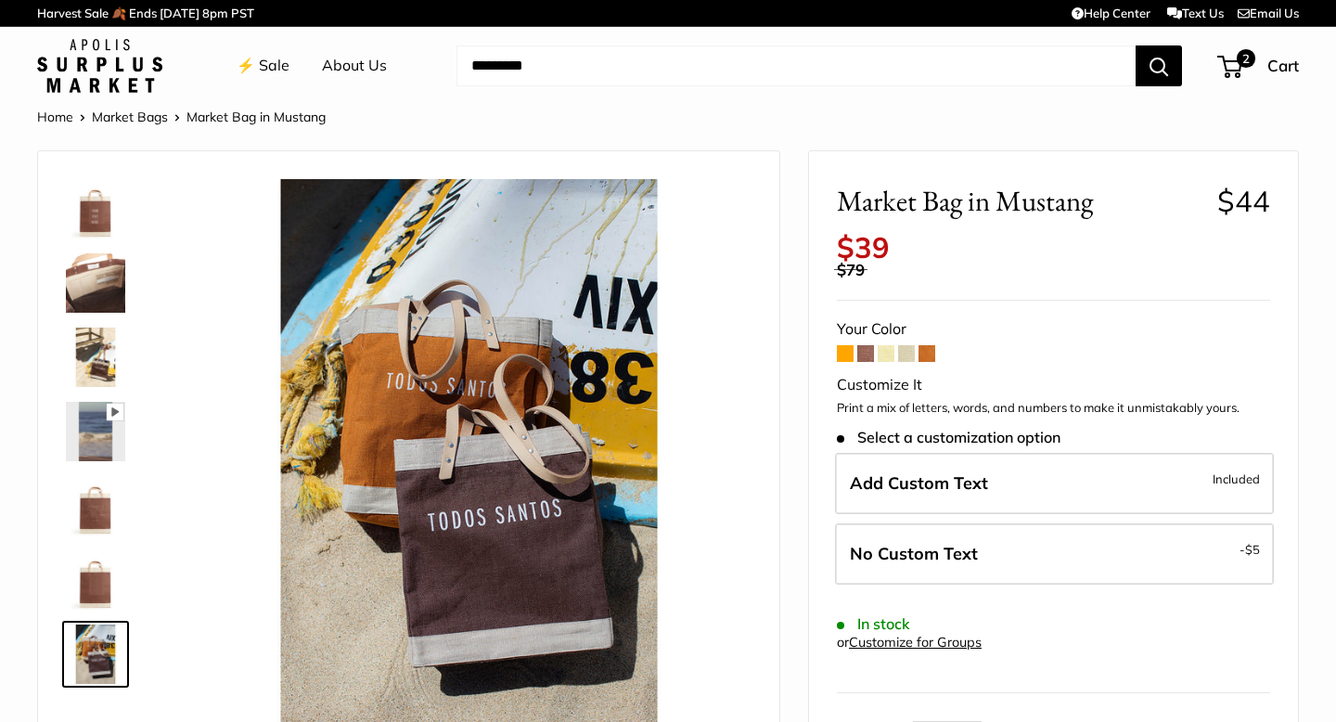
click at [131, 114] on link "Market Bags" at bounding box center [130, 117] width 76 height 17
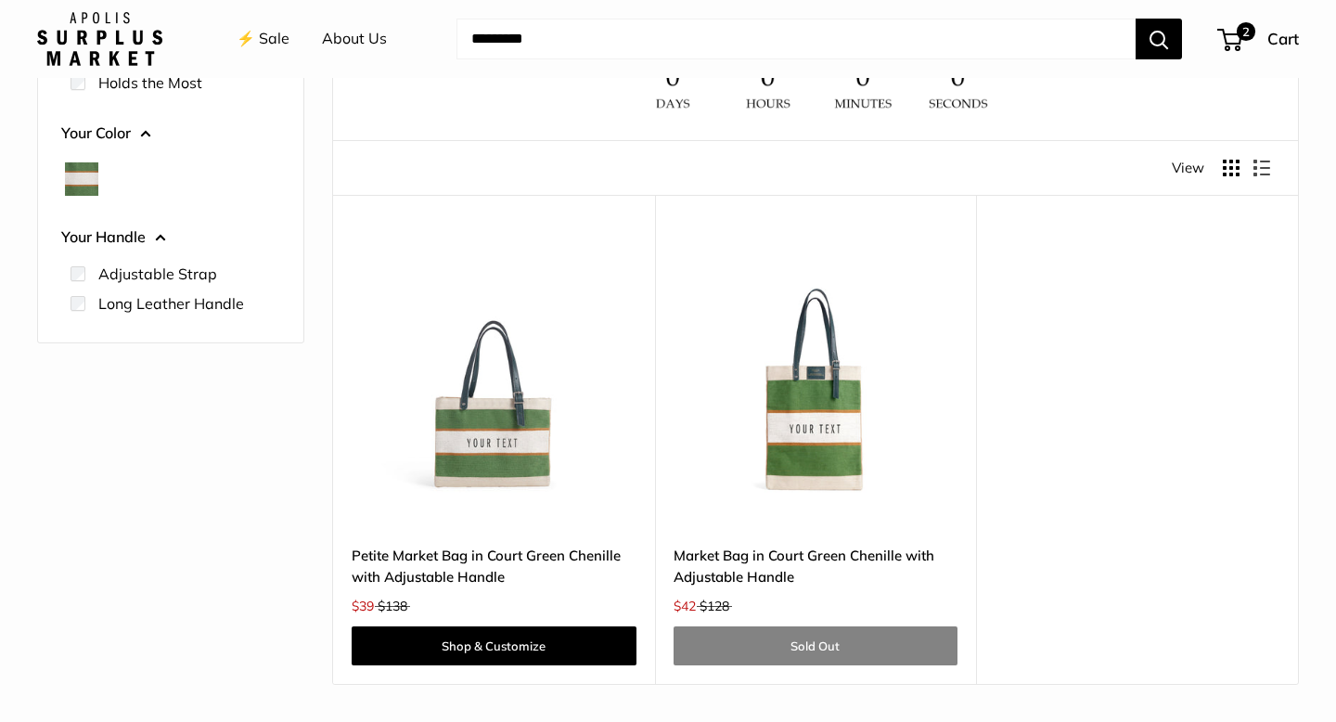
scroll to position [235, 0]
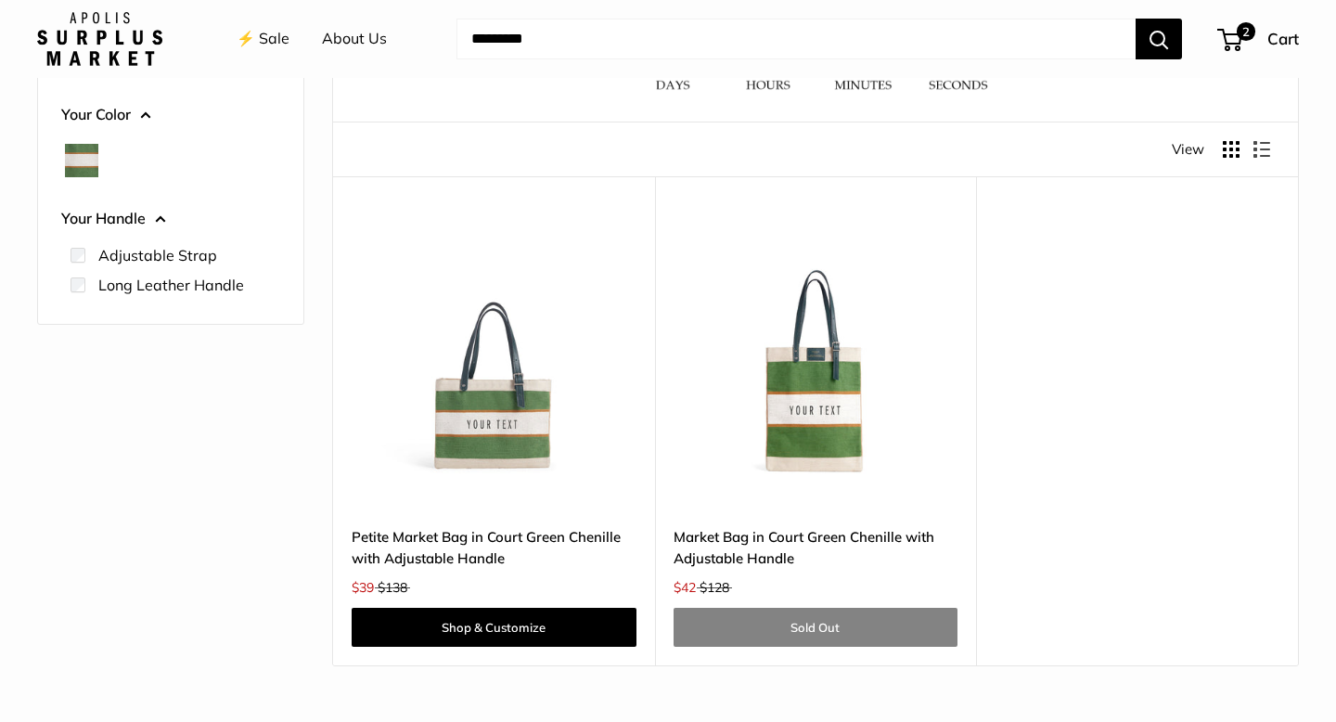
click at [0, 0] on img at bounding box center [0, 0] width 0 height 0
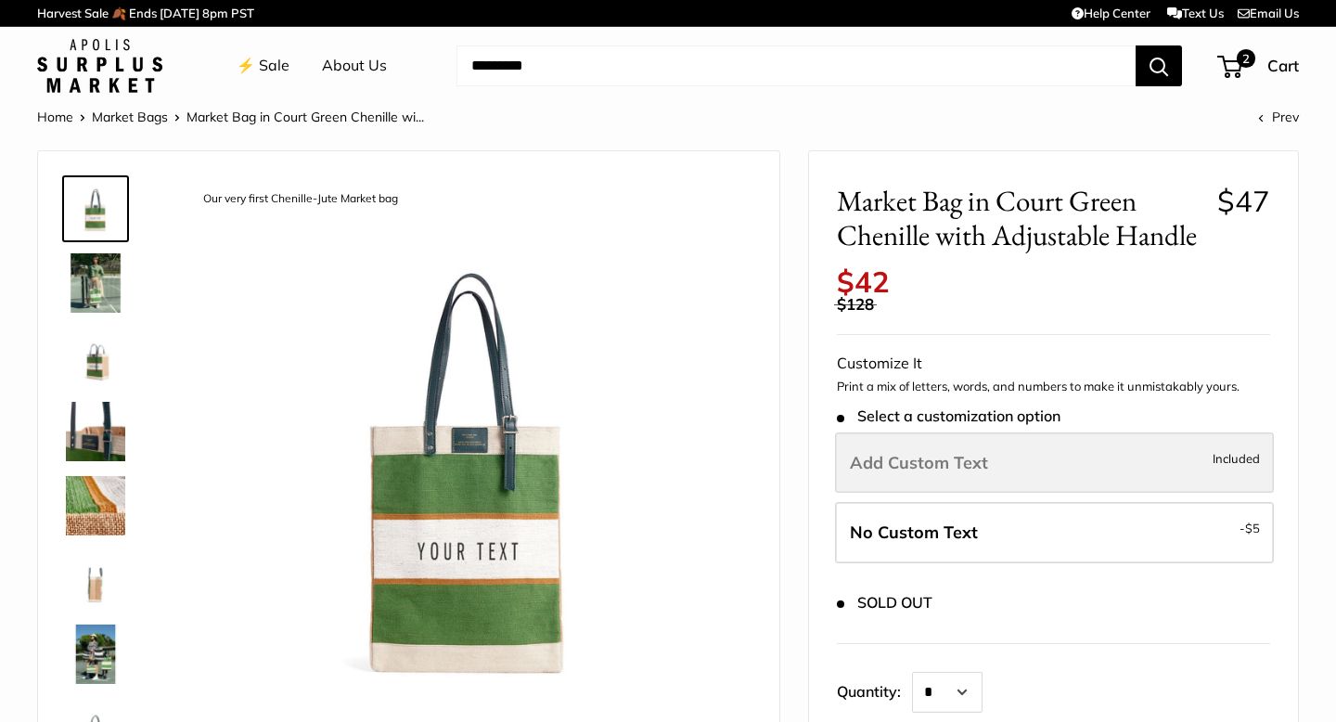
click at [913, 460] on span "Add Custom Text" at bounding box center [919, 462] width 138 height 21
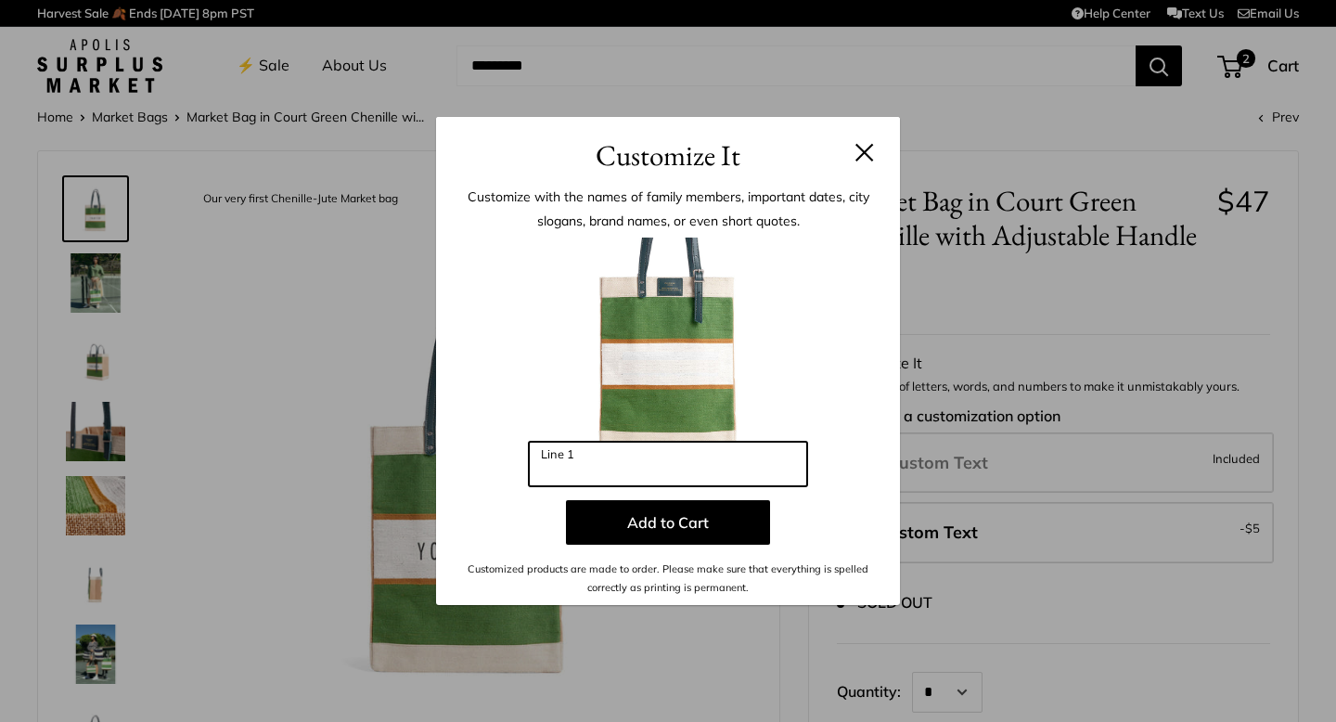
click at [701, 459] on input "Line 1" at bounding box center [668, 464] width 278 height 45
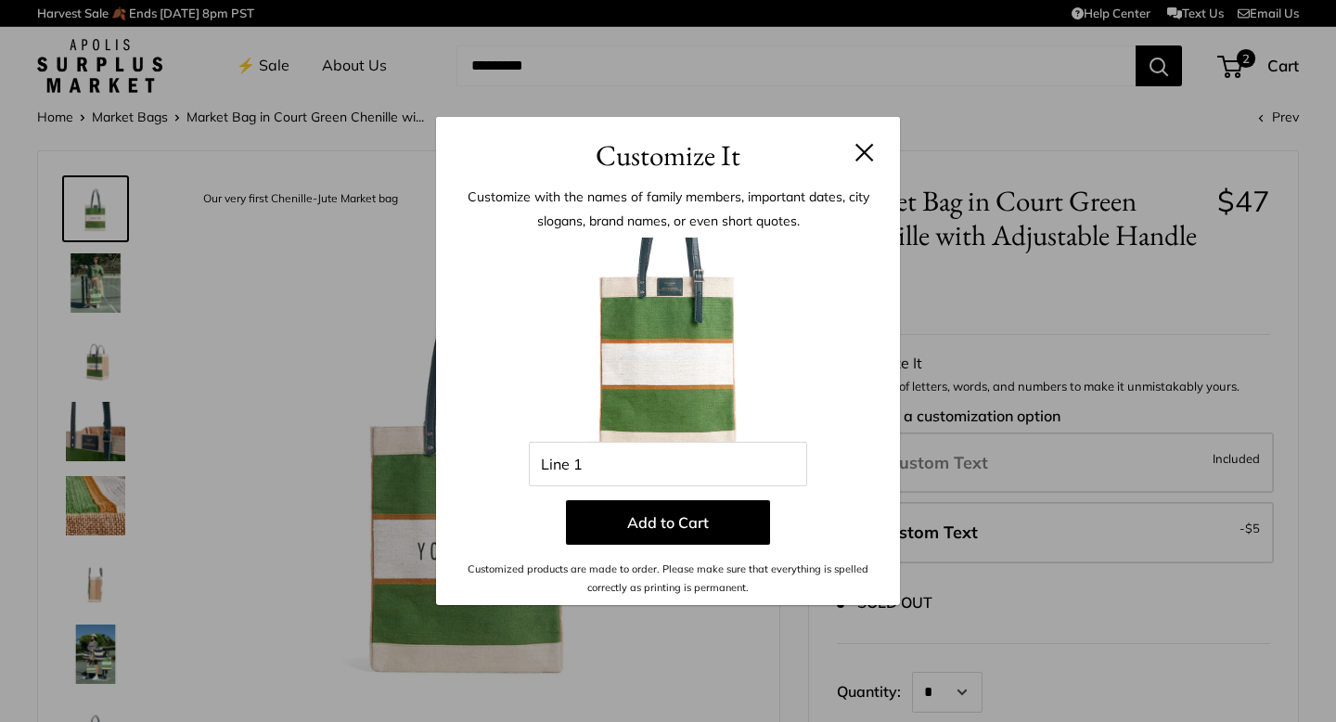
click at [78, 284] on div "Customize It Customize with the names of family members, important dates, city …" at bounding box center [668, 361] width 1336 height 722
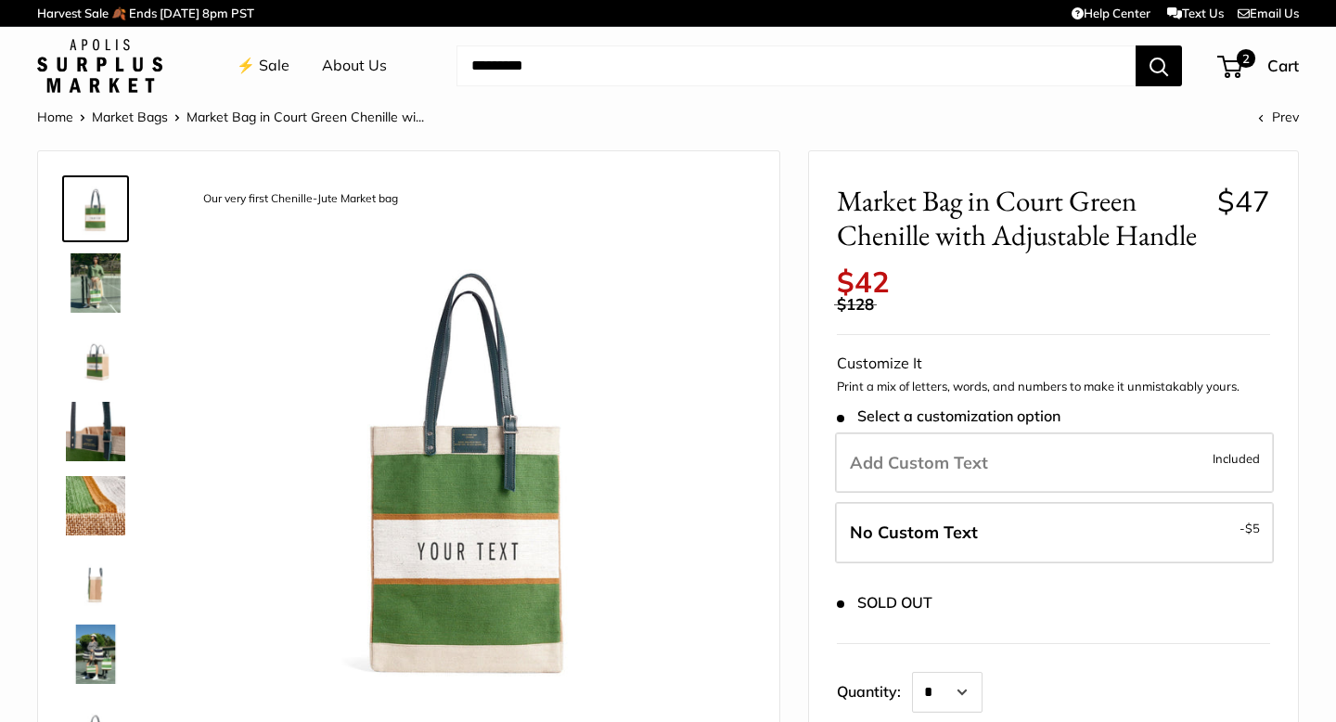
click at [86, 303] on img at bounding box center [95, 282] width 59 height 59
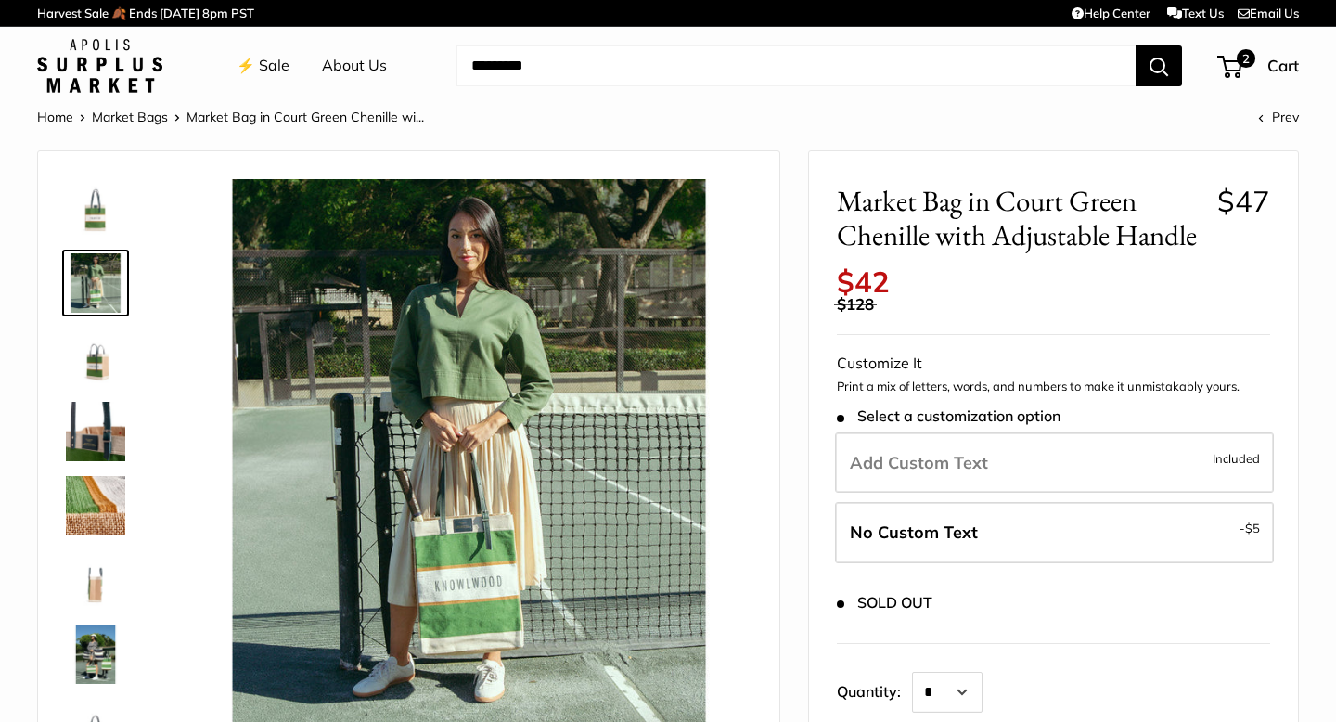
click at [87, 432] on img at bounding box center [95, 431] width 59 height 59
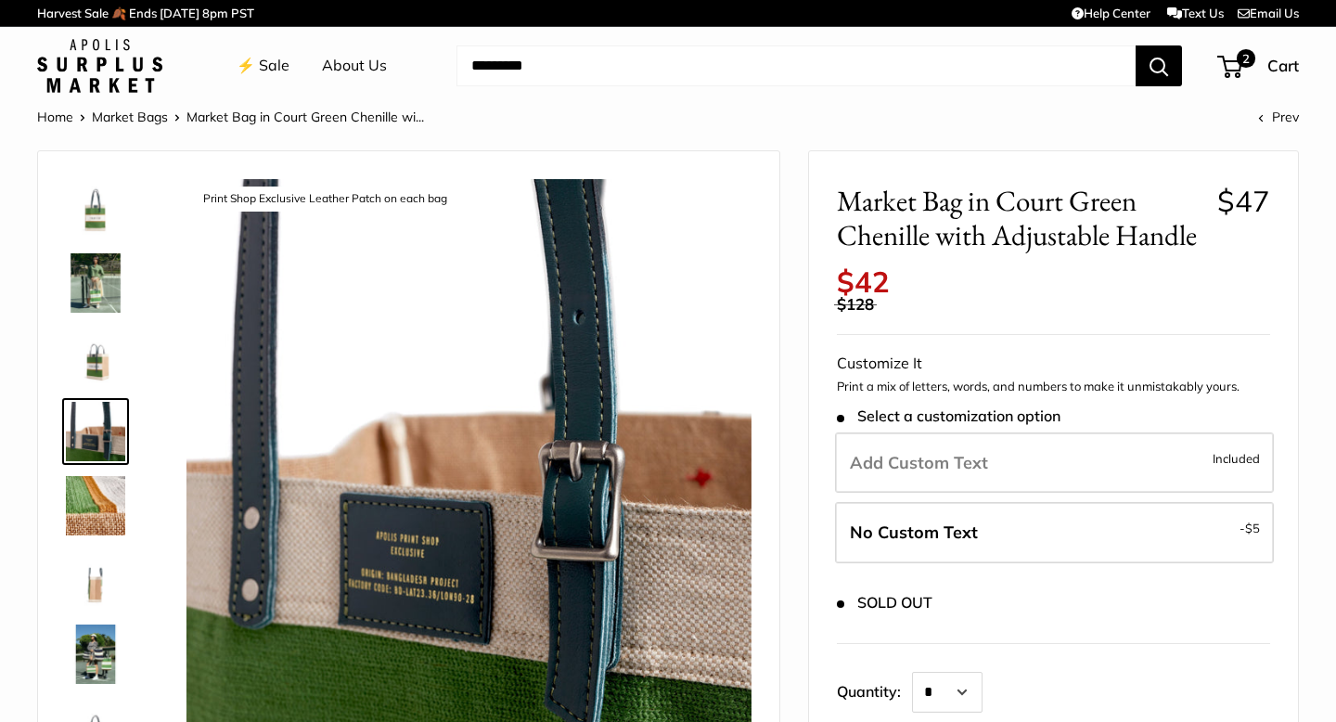
click at [96, 512] on img at bounding box center [95, 505] width 59 height 59
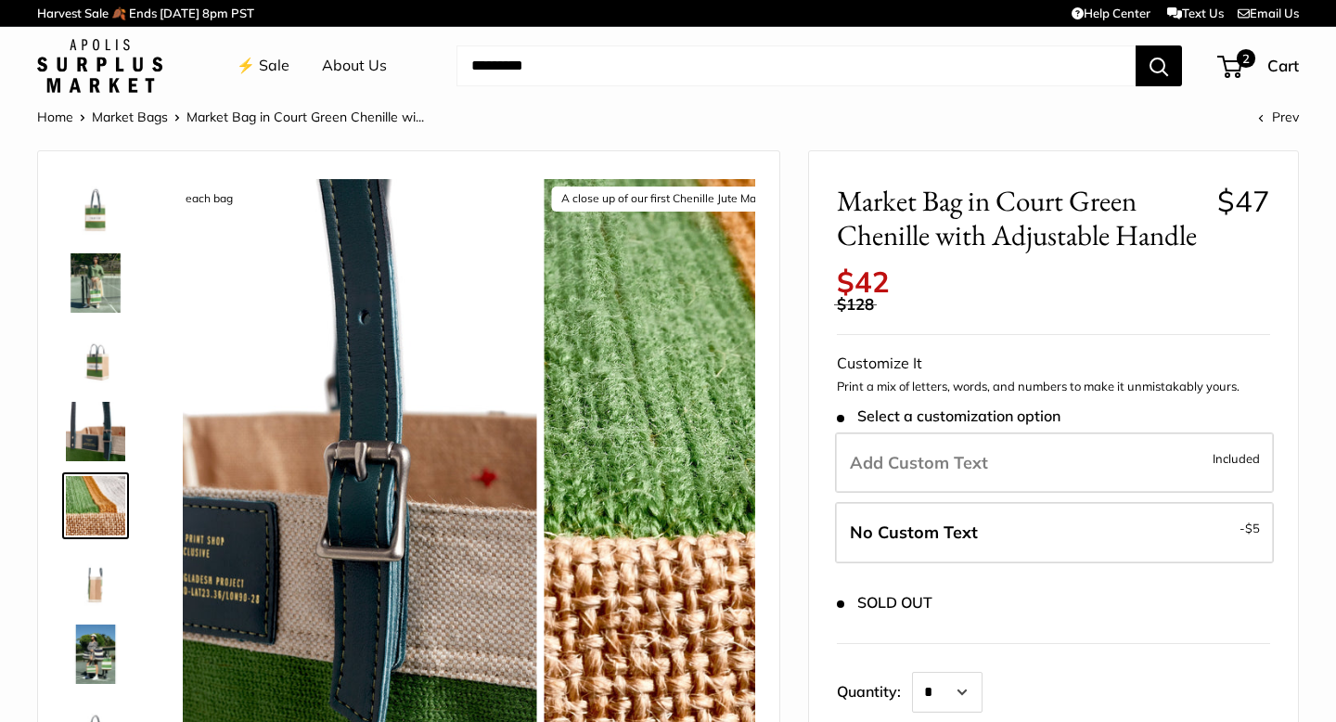
scroll to position [58, 0]
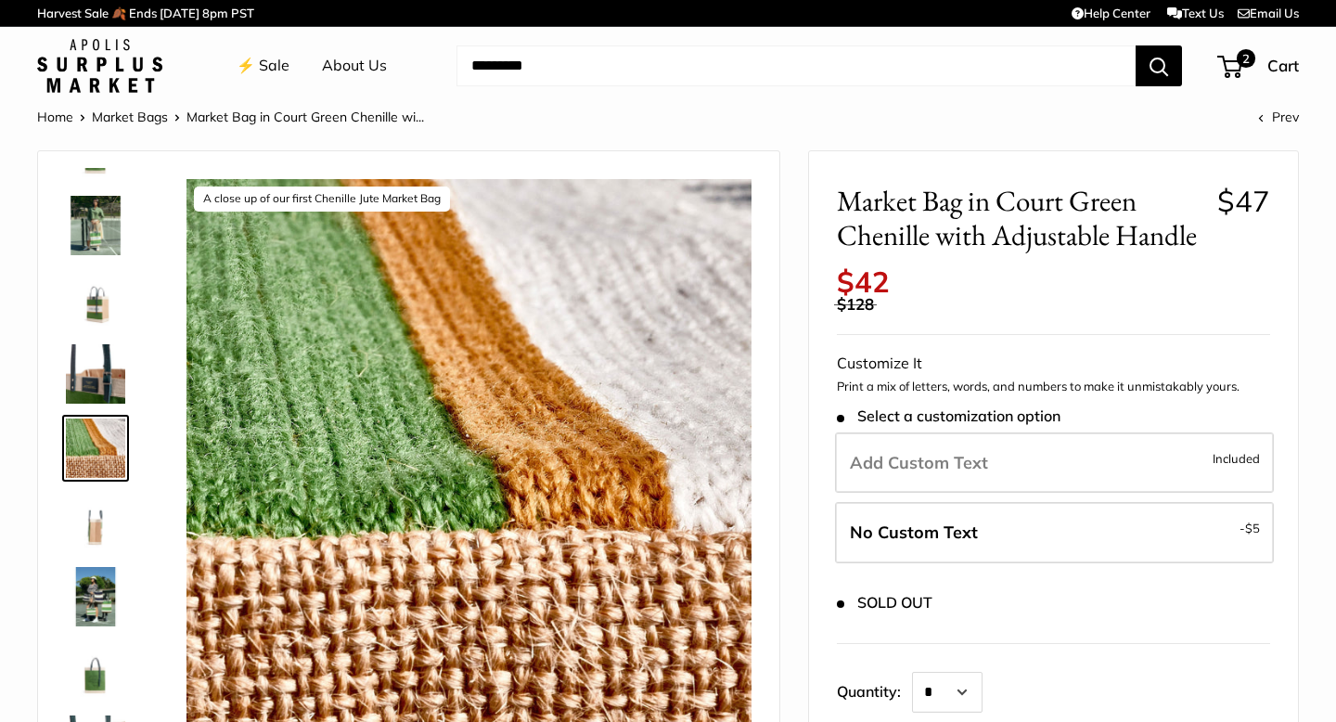
click at [88, 599] on img at bounding box center [95, 596] width 59 height 59
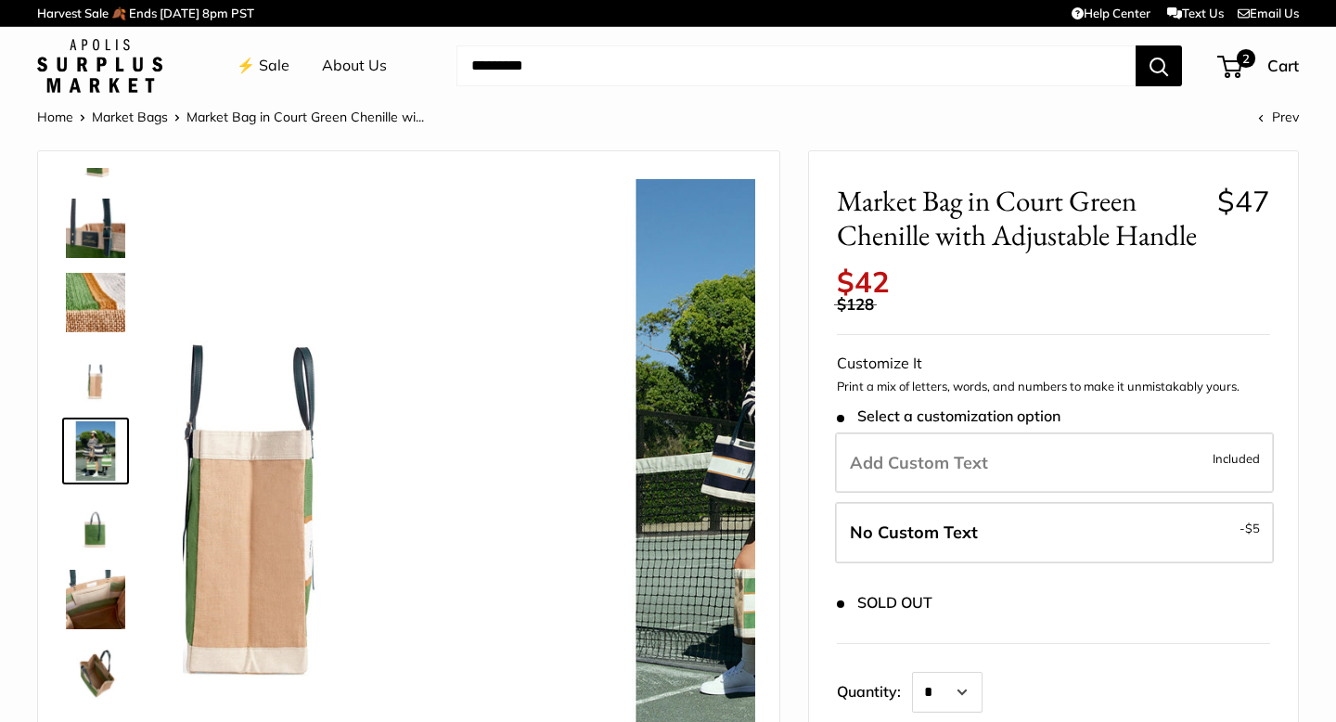
scroll to position [206, 0]
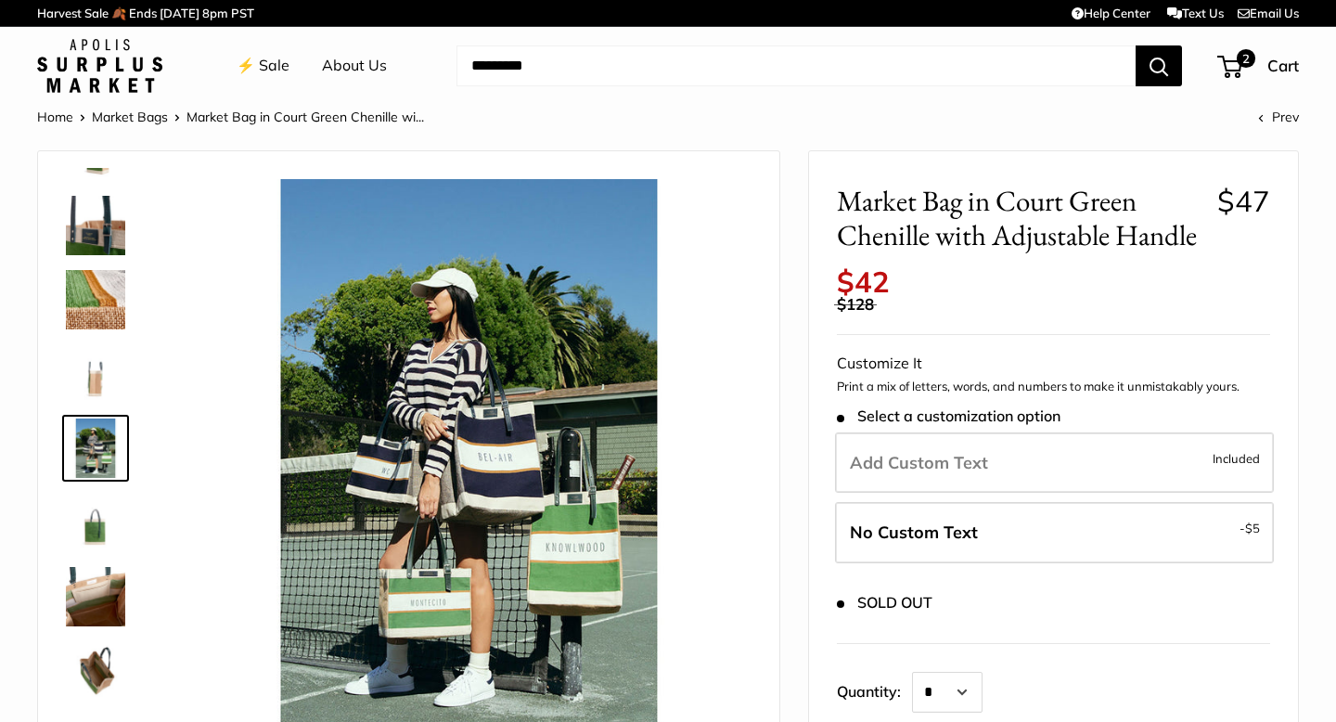
click at [75, 220] on img at bounding box center [95, 225] width 59 height 59
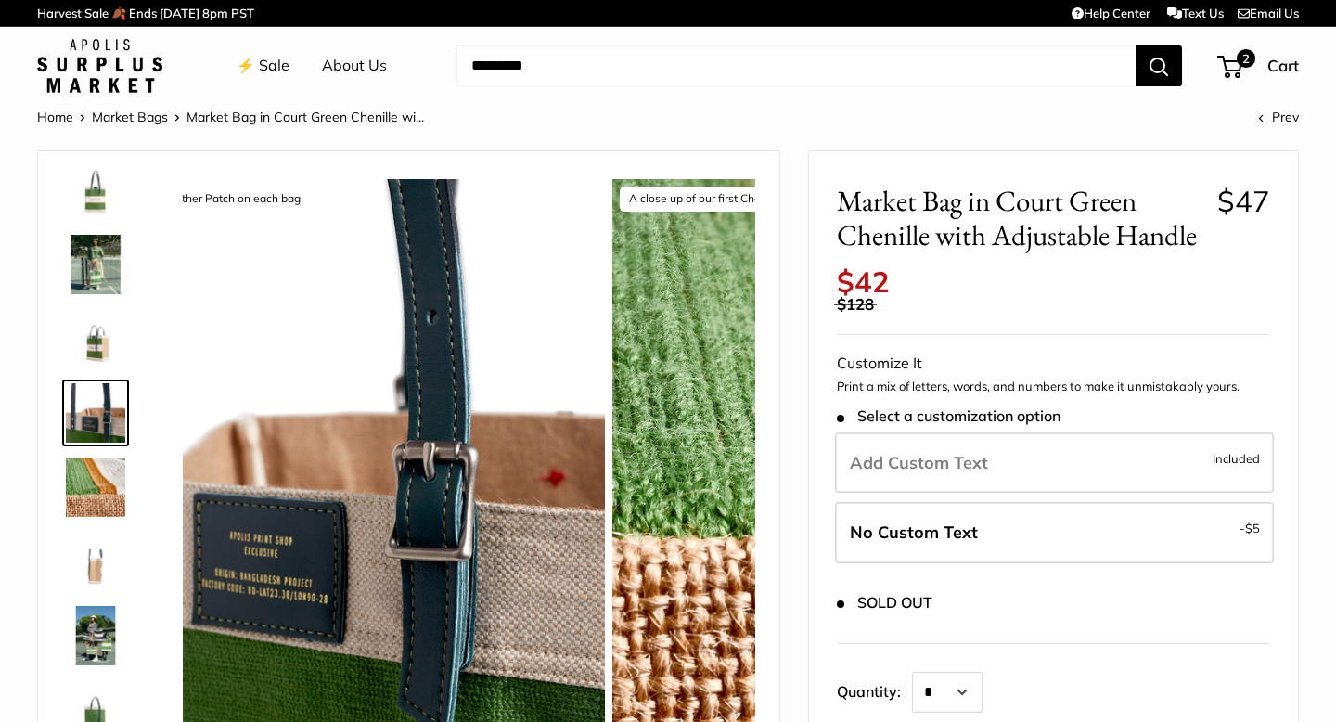
scroll to position [0, 0]
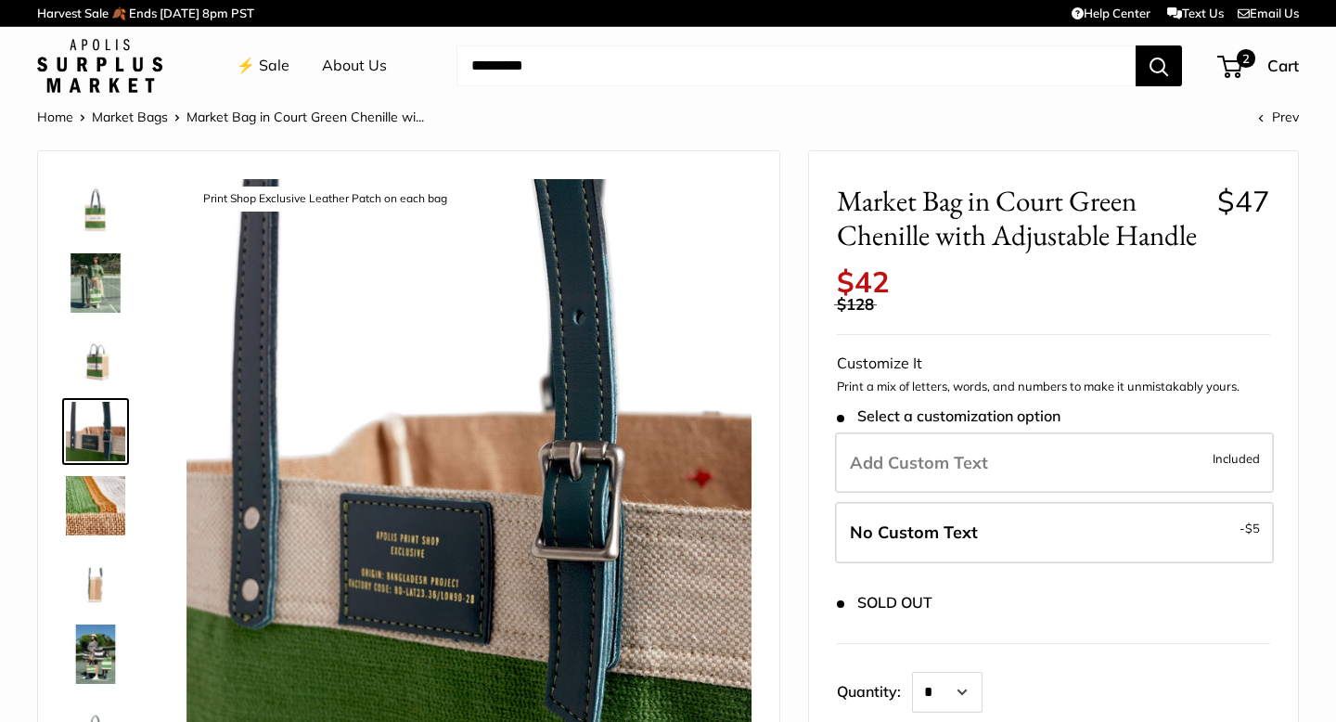
click at [93, 293] on img at bounding box center [95, 282] width 59 height 59
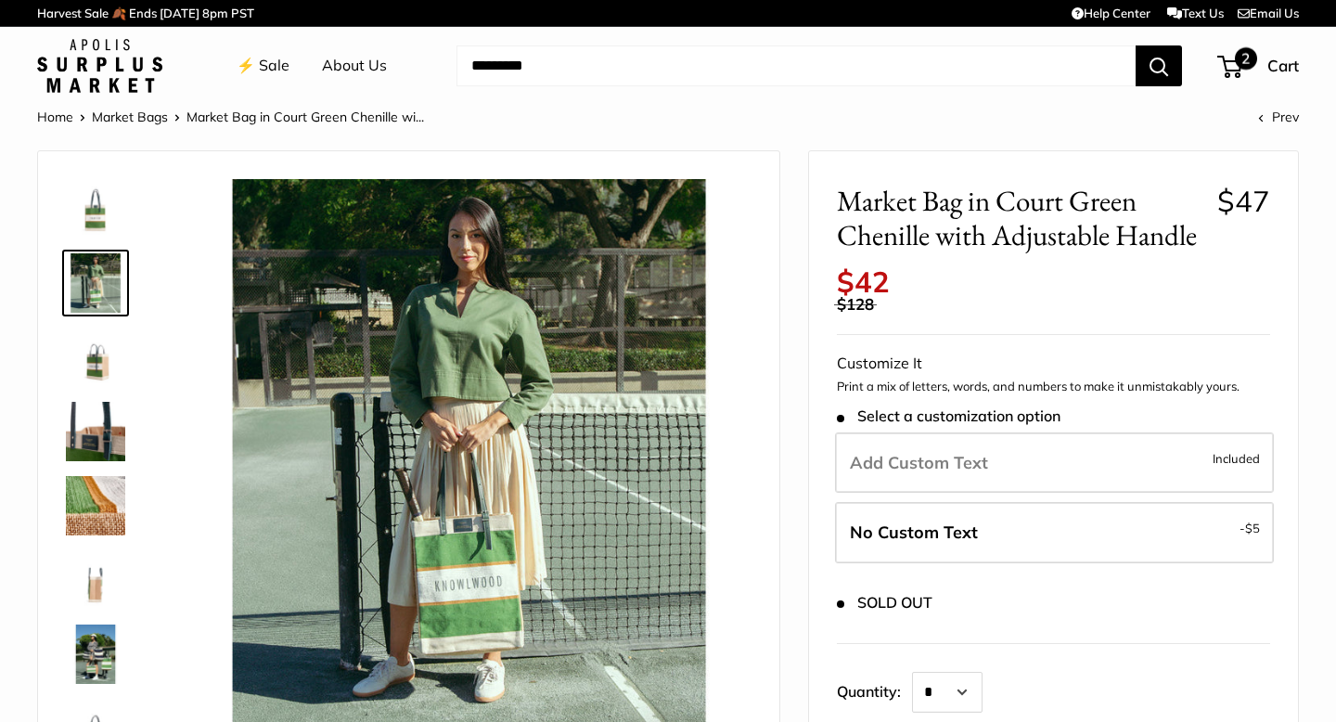
click at [1240, 59] on span "2" at bounding box center [1246, 58] width 22 height 22
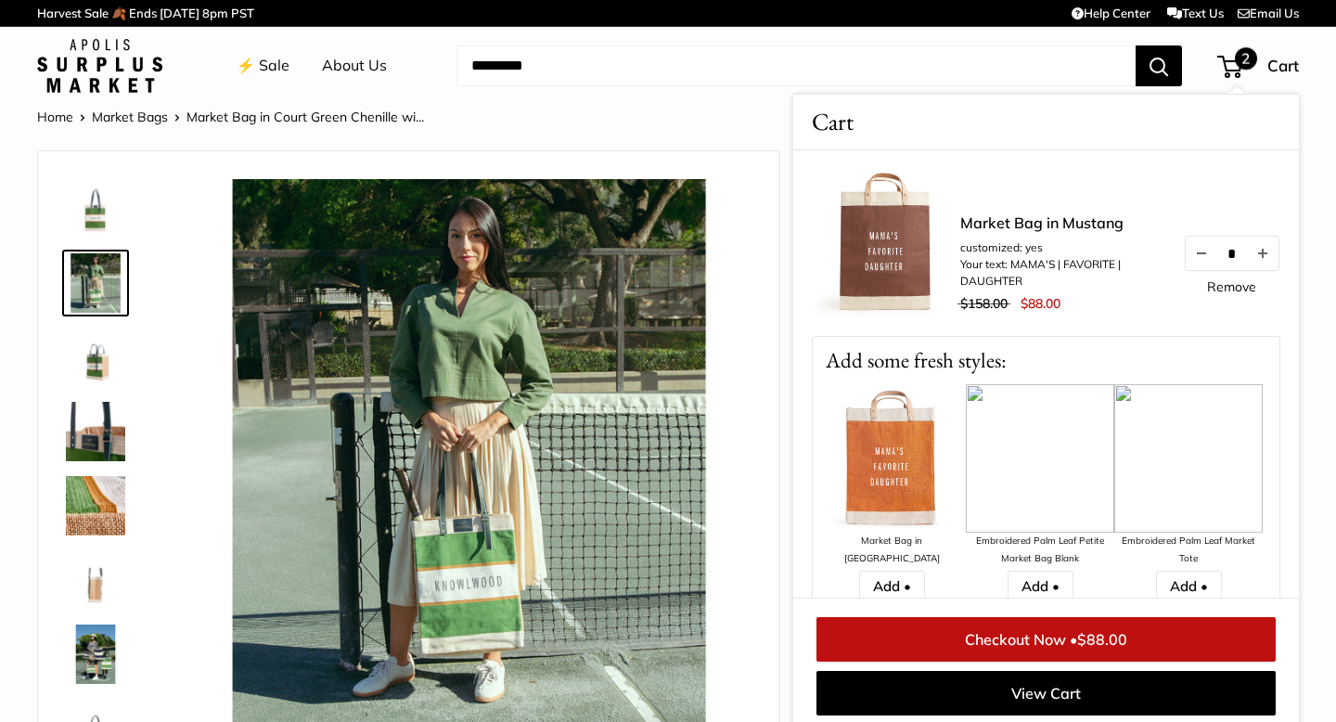
click at [265, 66] on link "⚡️ Sale" at bounding box center [263, 66] width 53 height 28
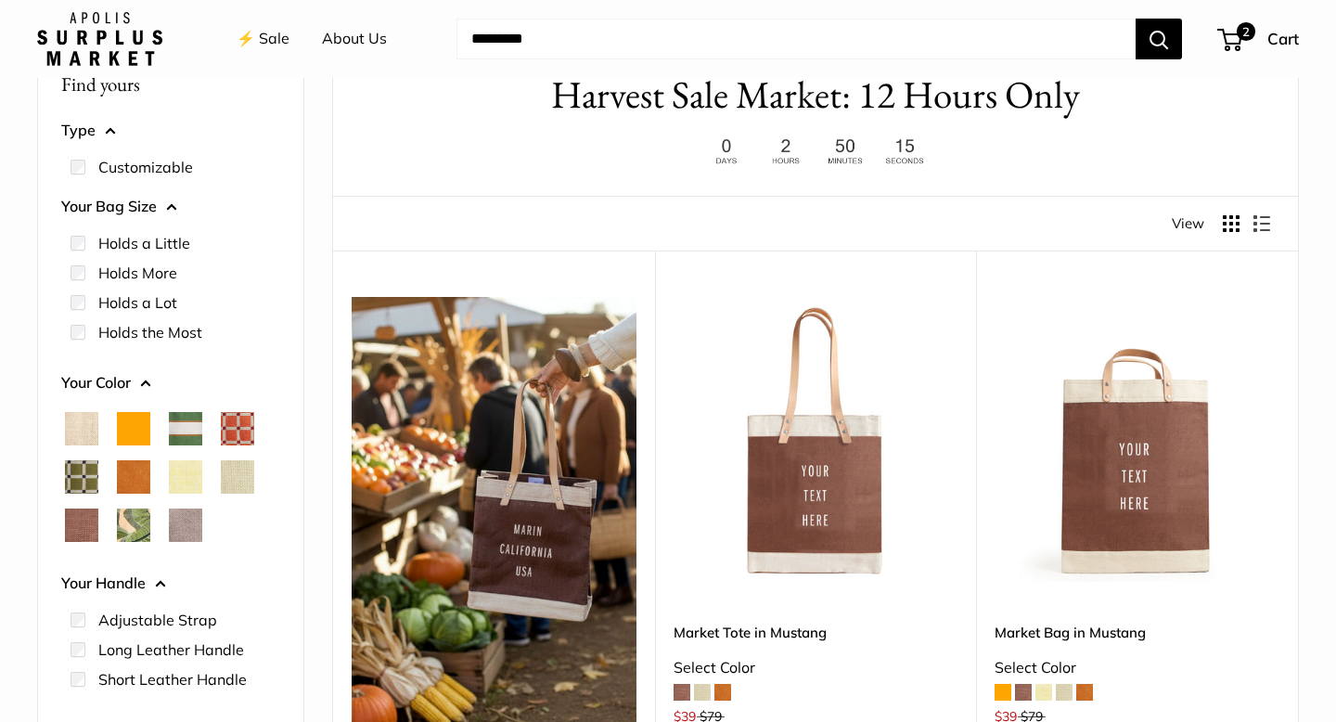
scroll to position [103, 0]
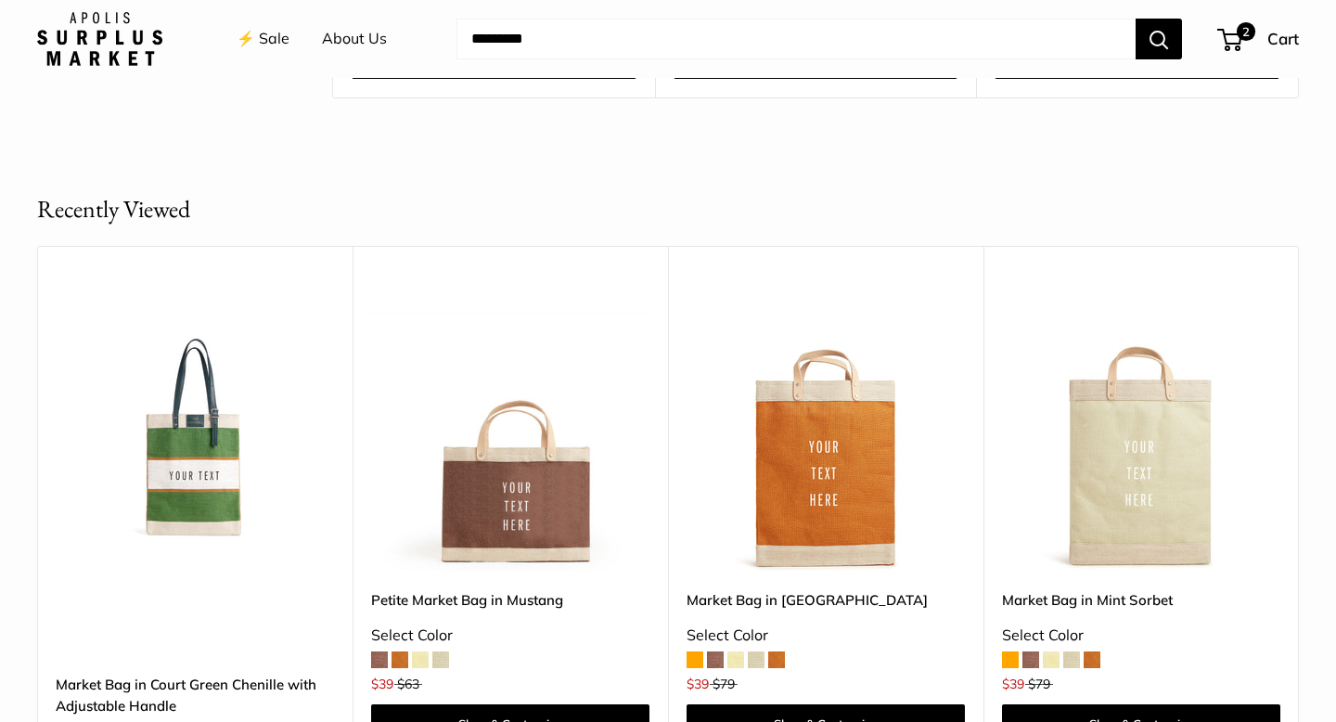
scroll to position [870, 0]
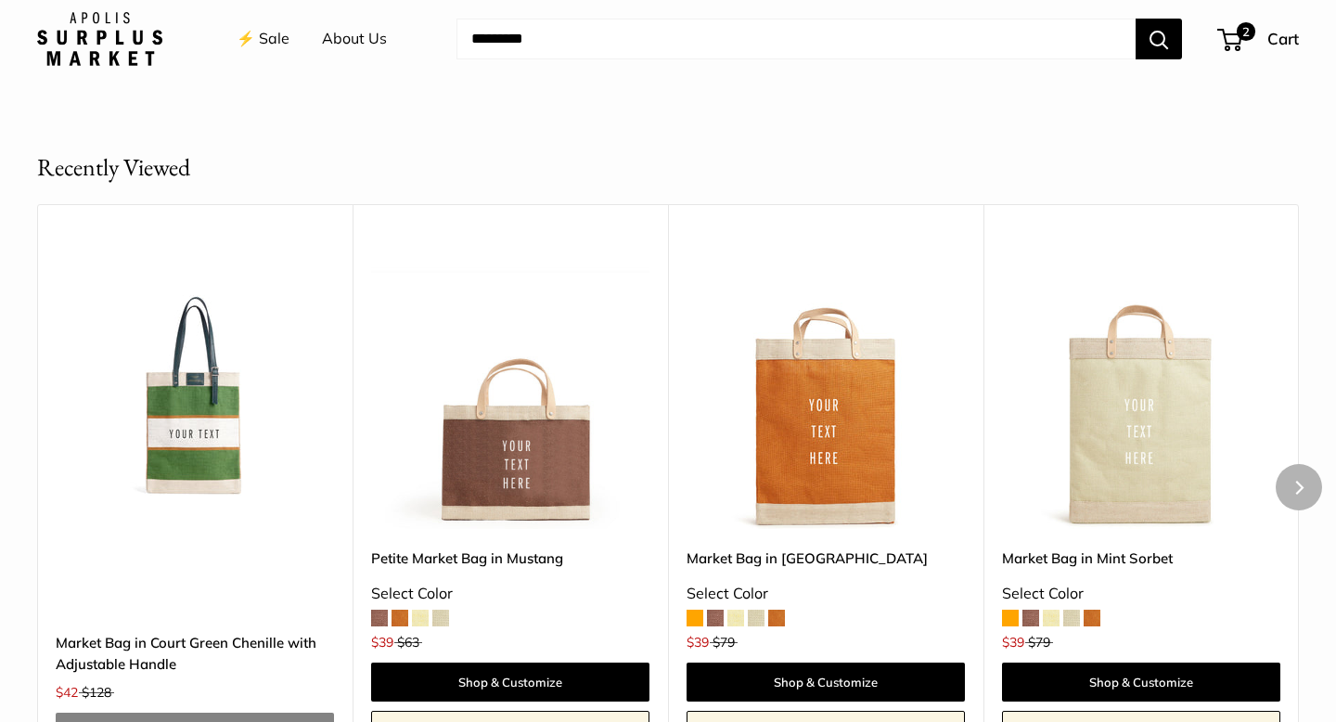
click at [0, 0] on img at bounding box center [0, 0] width 0 height 0
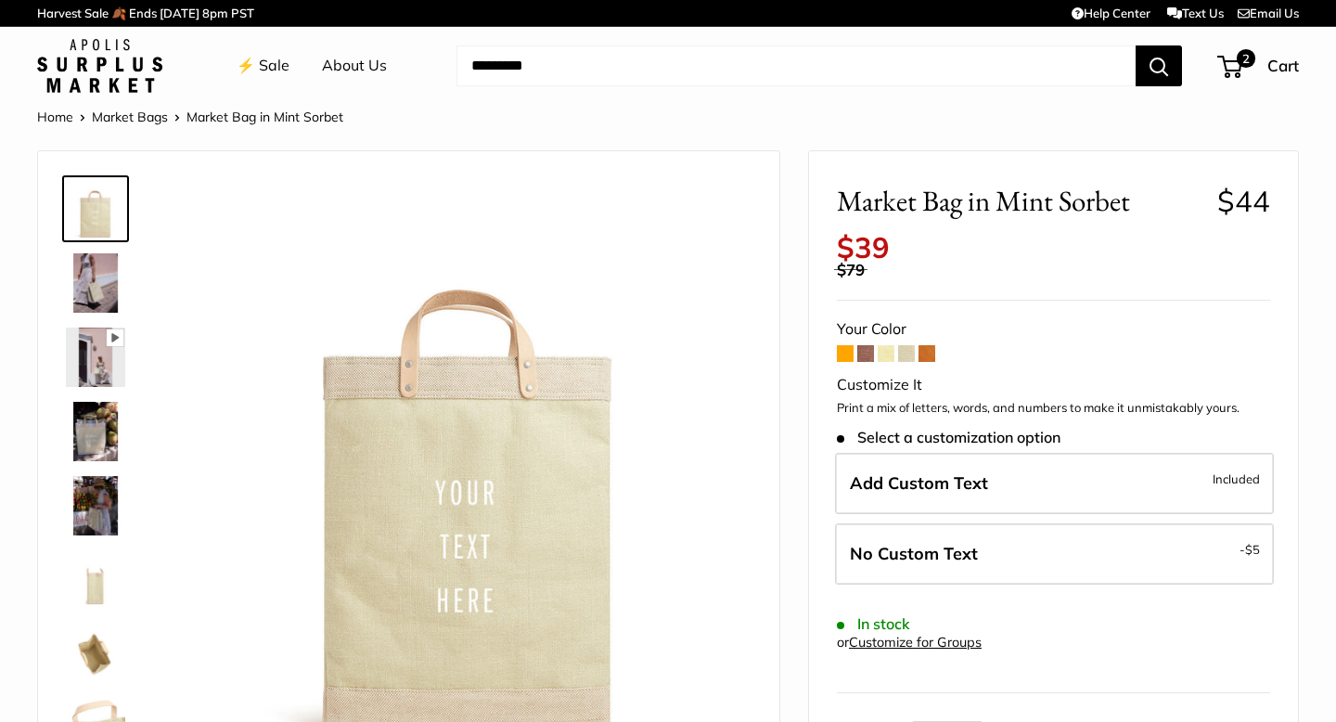
click at [841, 350] on span at bounding box center [845, 353] width 17 height 17
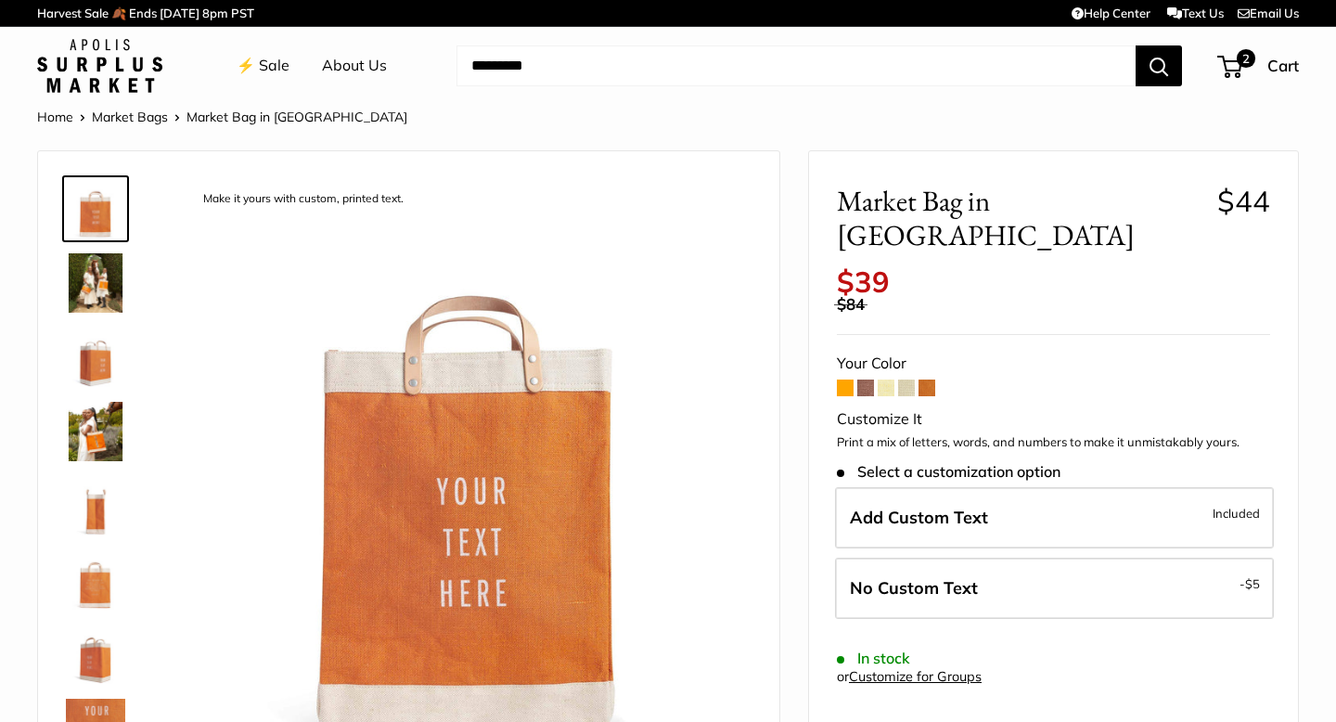
click at [103, 273] on img at bounding box center [95, 282] width 59 height 59
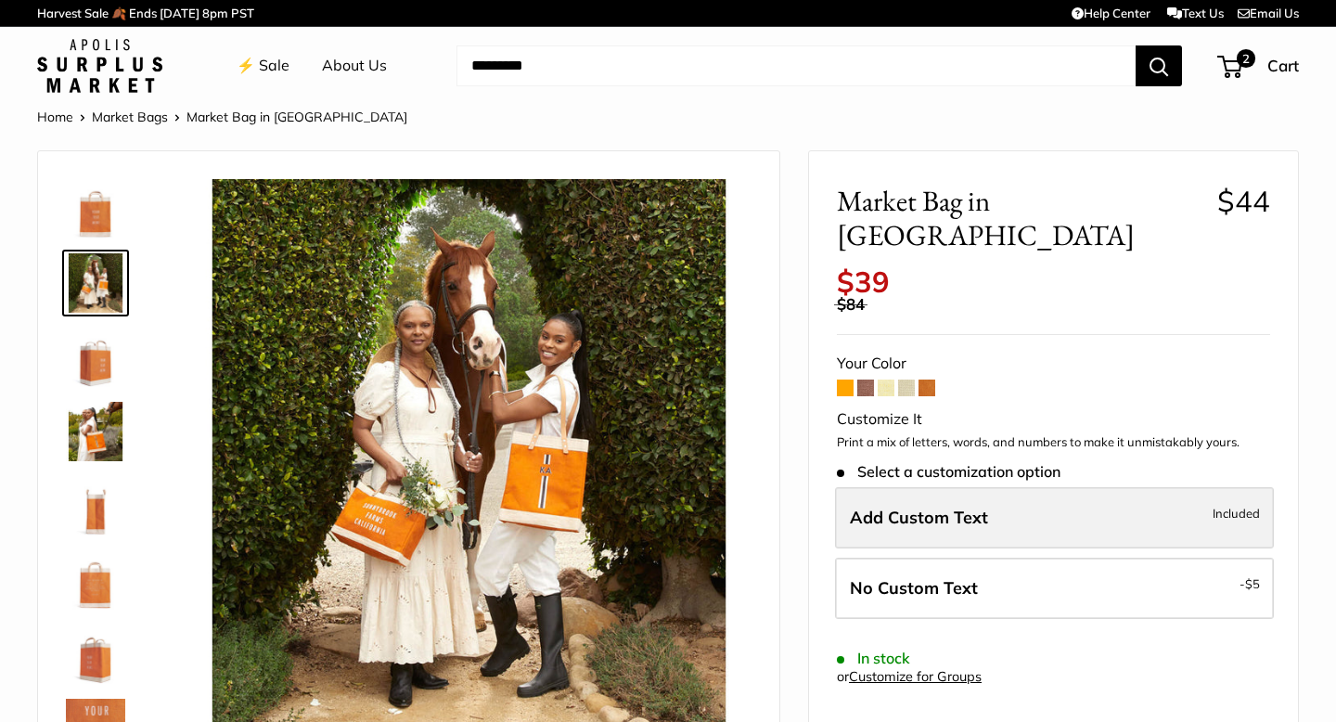
click at [921, 507] on span "Add Custom Text" at bounding box center [919, 517] width 138 height 21
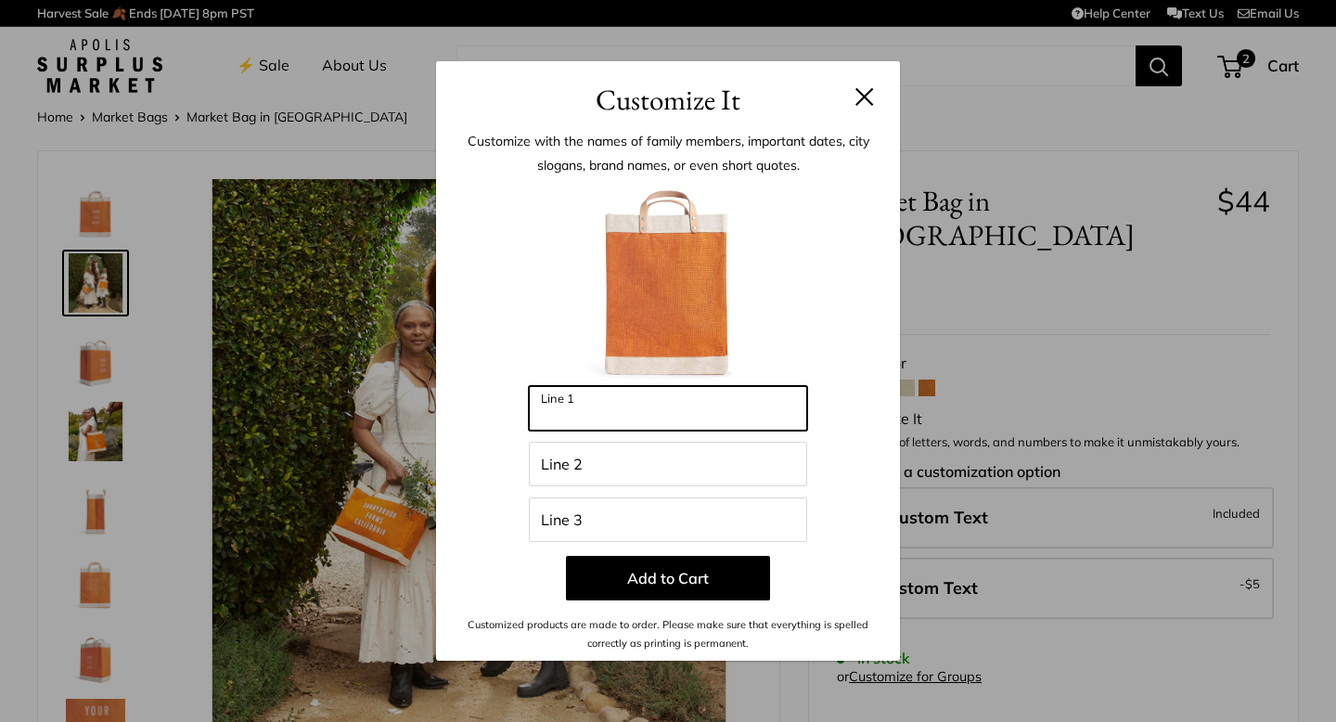
click at [732, 419] on input "Line 1" at bounding box center [668, 408] width 278 height 45
type input "****"
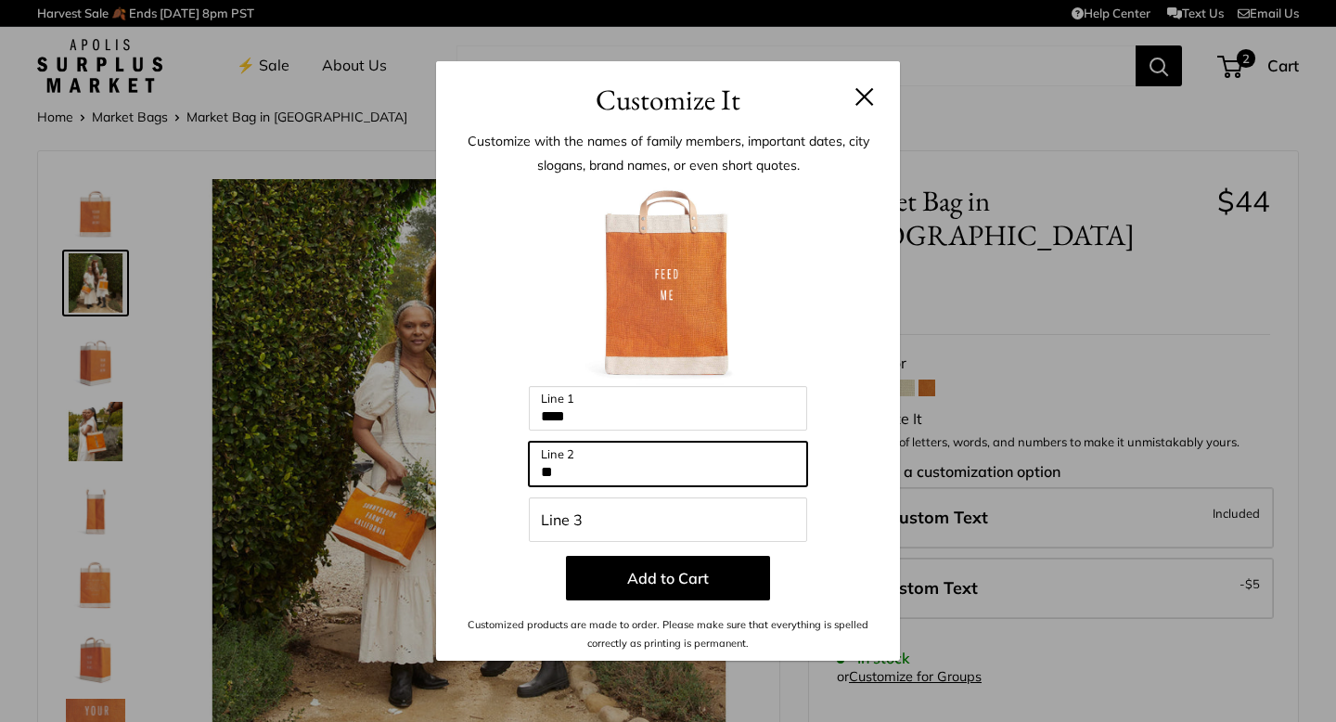
type input "**"
click at [870, 97] on button at bounding box center [865, 96] width 19 height 19
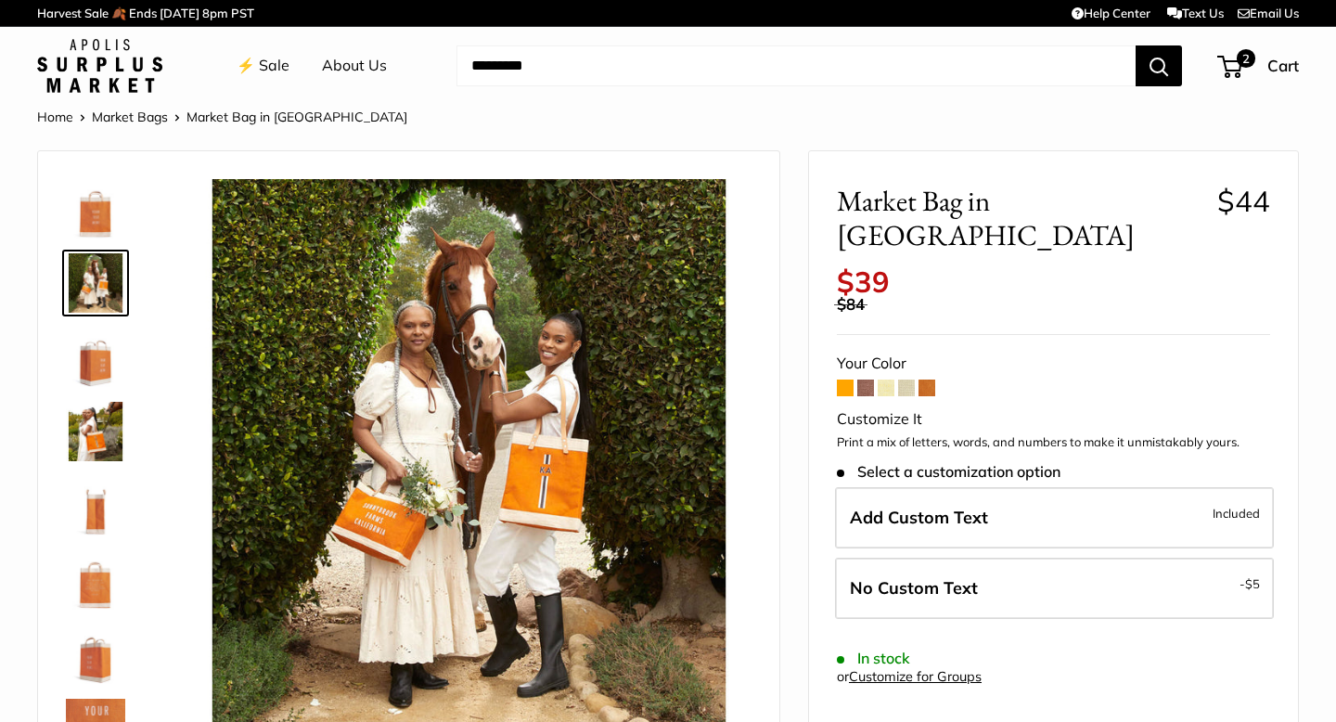
click at [87, 428] on img at bounding box center [95, 431] width 59 height 59
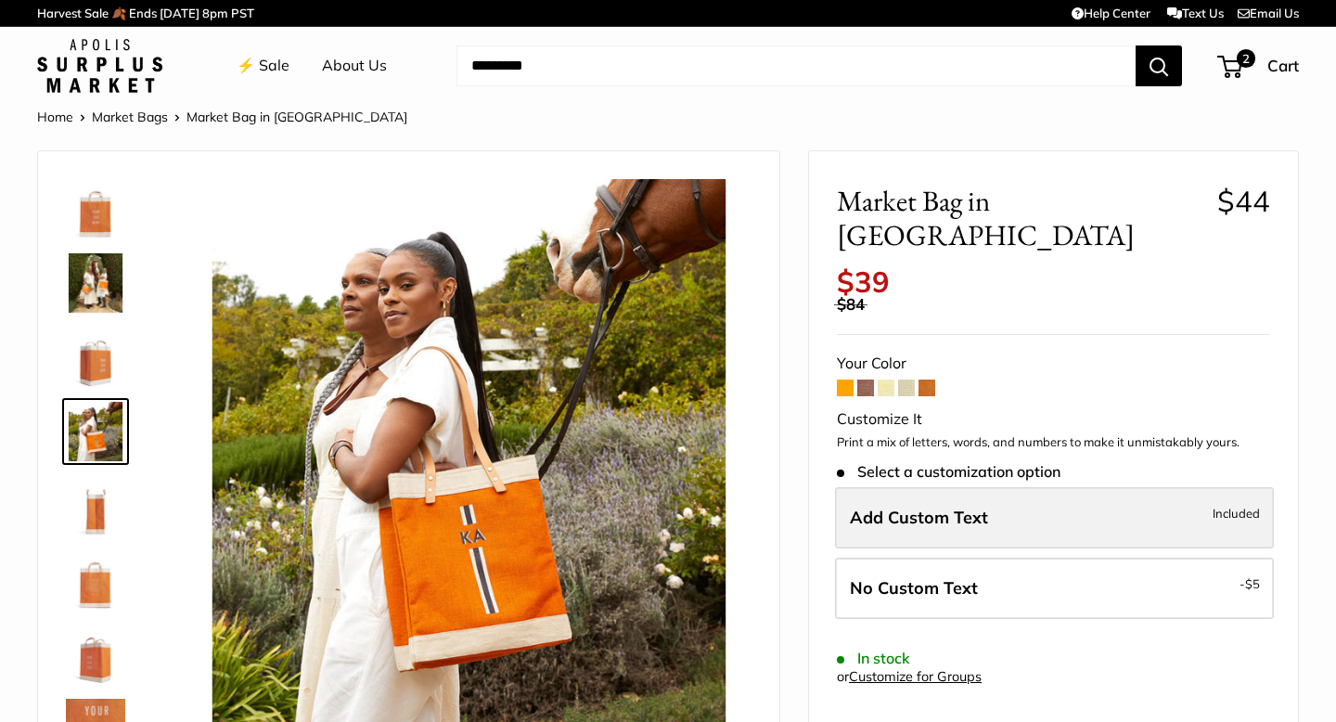
click at [1030, 487] on label "Add Custom Text Included" at bounding box center [1054, 517] width 439 height 61
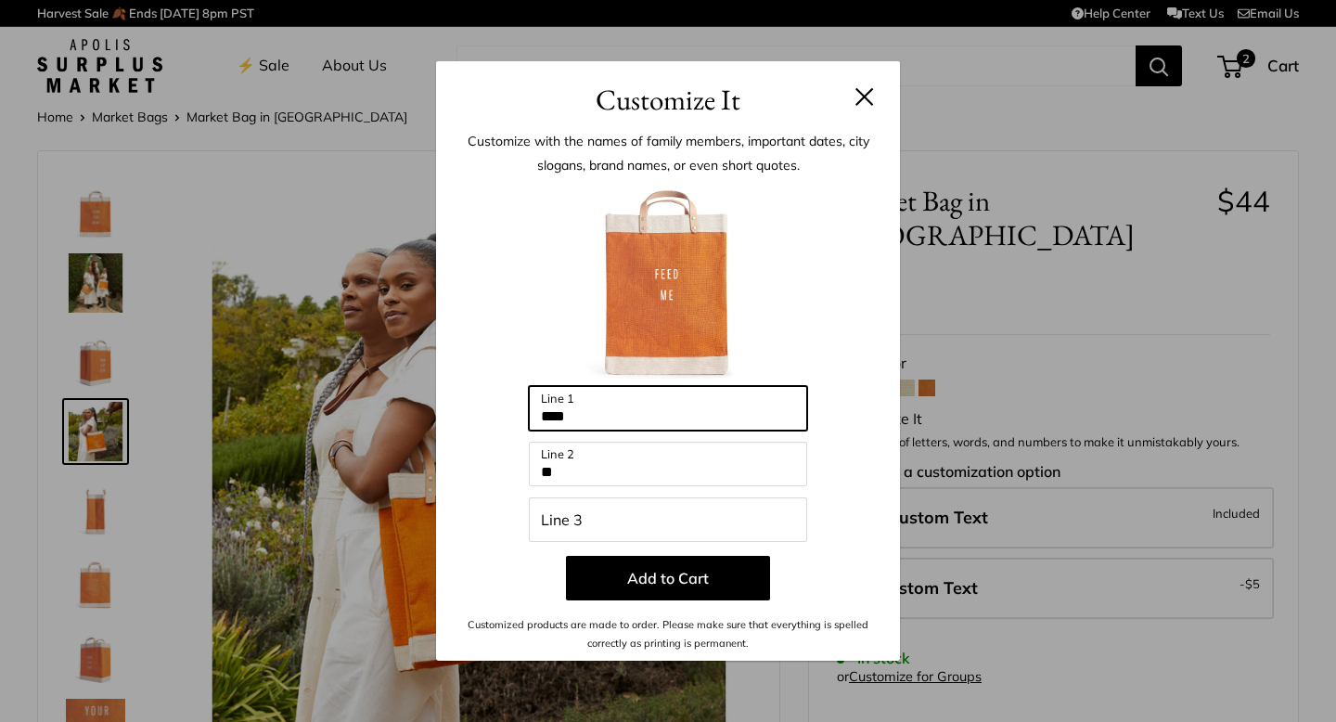
drag, startPoint x: 633, startPoint y: 408, endPoint x: 490, endPoint y: 414, distance: 143.0
click at [490, 414] on div "Enter 42 letters **** Line 1 ** Line 2 Line 3 Add to Cart Customized products a…" at bounding box center [668, 417] width 408 height 471
type input "*******"
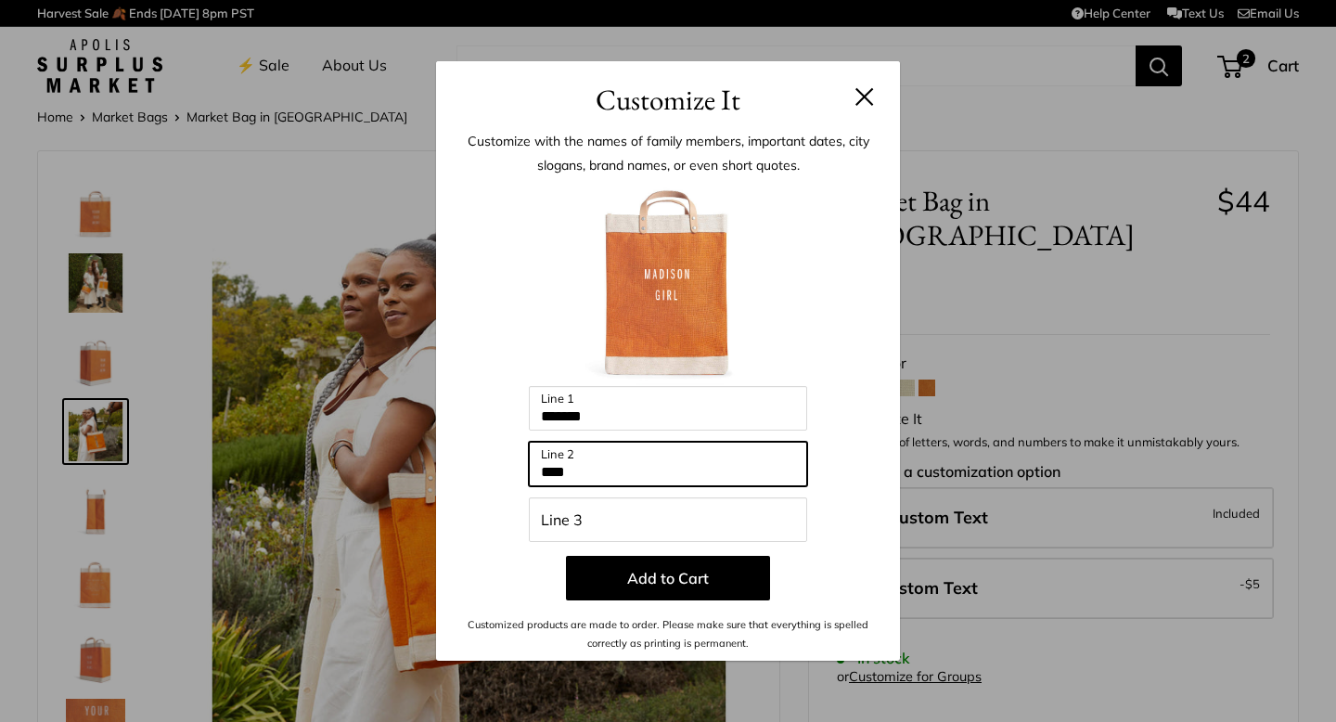
type input "****"
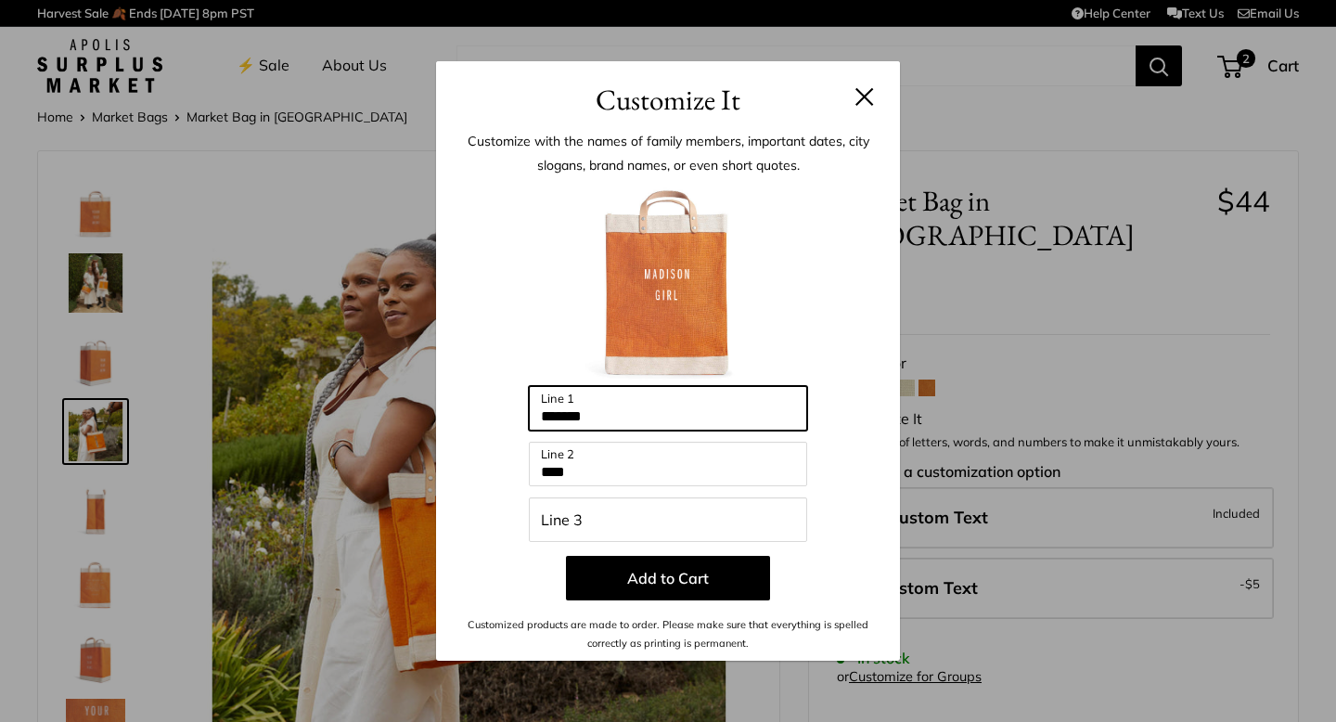
drag, startPoint x: 628, startPoint y: 412, endPoint x: 511, endPoint y: 408, distance: 117.0
click at [511, 408] on div "Enter 42 letters ******* Line 1 **** Line 2 Line 3 Add to Cart Customized produ…" at bounding box center [668, 417] width 408 height 471
type input "*"
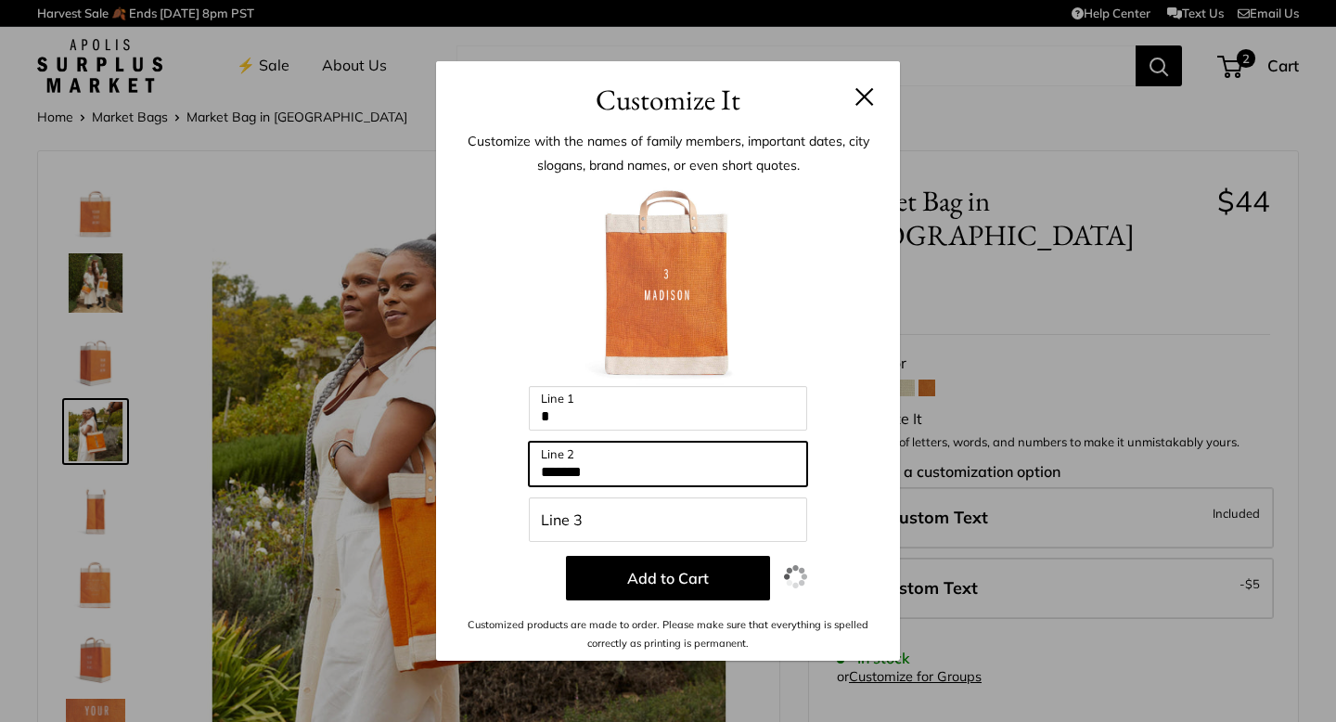
type input "*******"
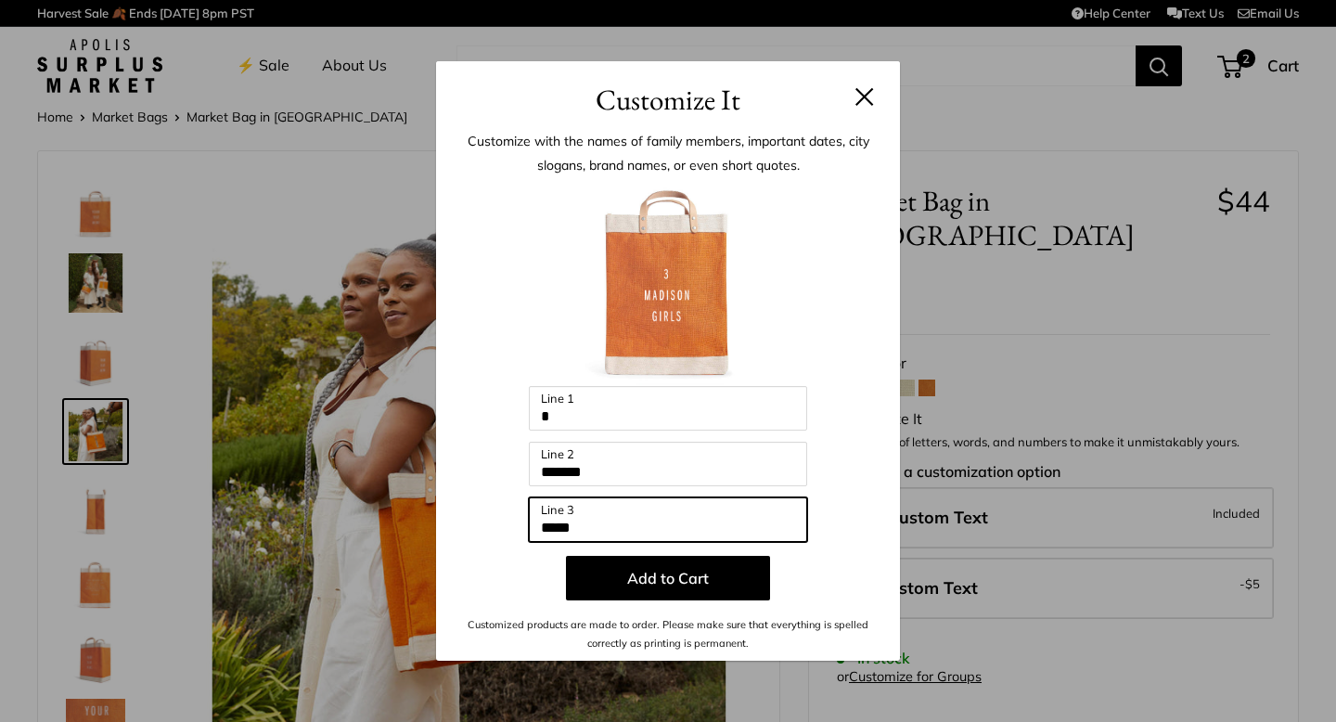
type input "*****"
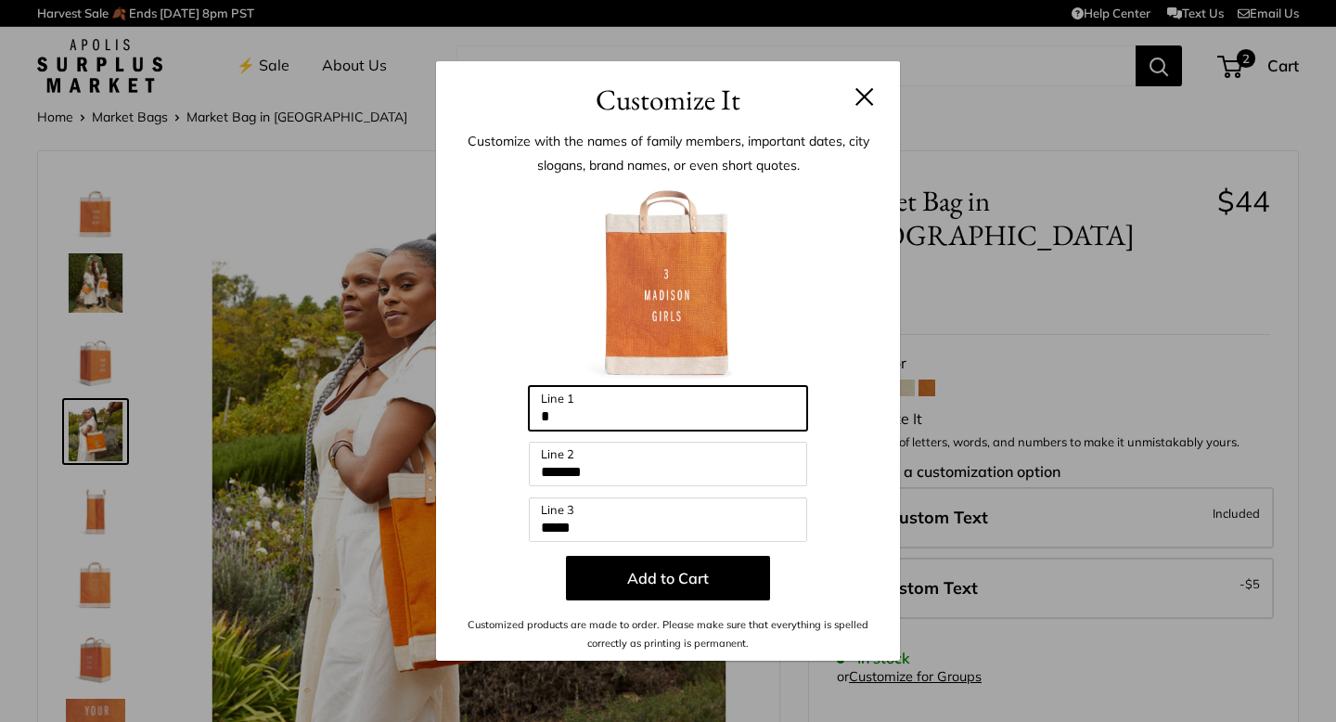
drag, startPoint x: 590, startPoint y: 417, endPoint x: 520, endPoint y: 419, distance: 70.5
click at [520, 419] on div "Enter 42 letters * Line 1 ******* Line 2 ***** Line 3 Add to Cart Customized pr…" at bounding box center [668, 417] width 408 height 471
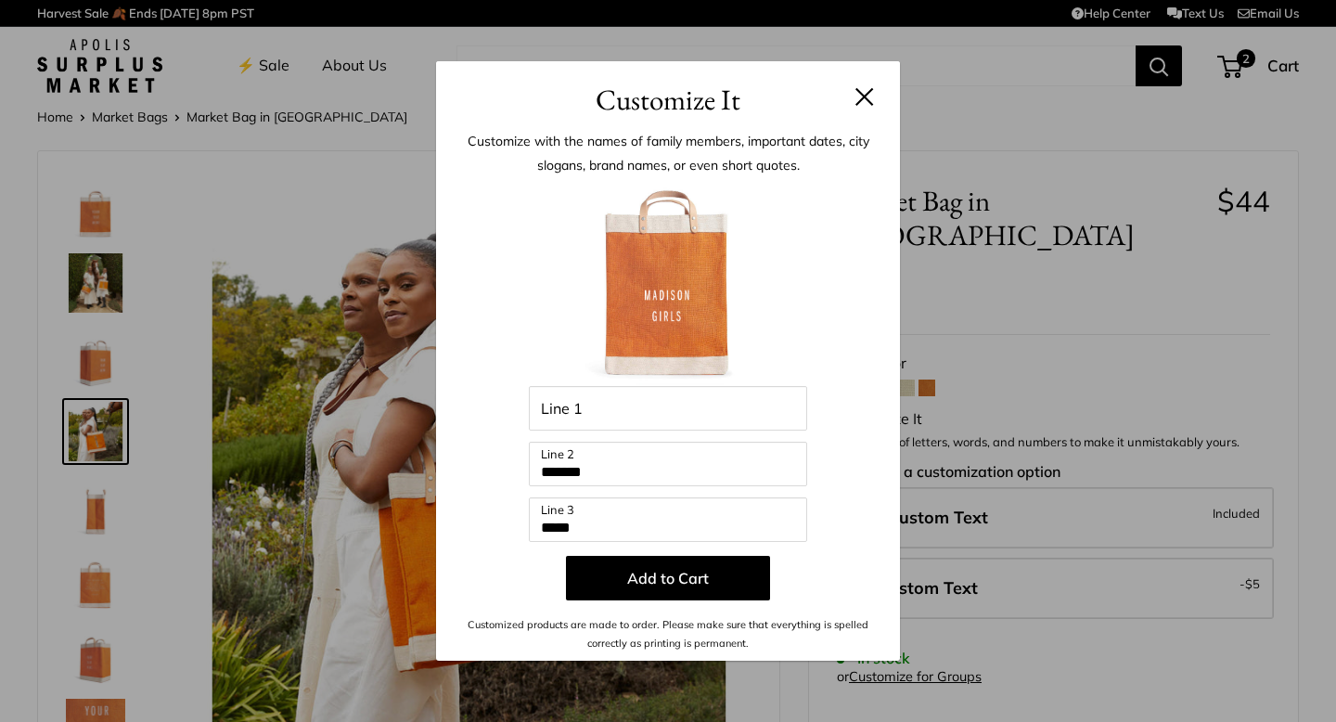
click at [858, 88] on button at bounding box center [865, 96] width 19 height 19
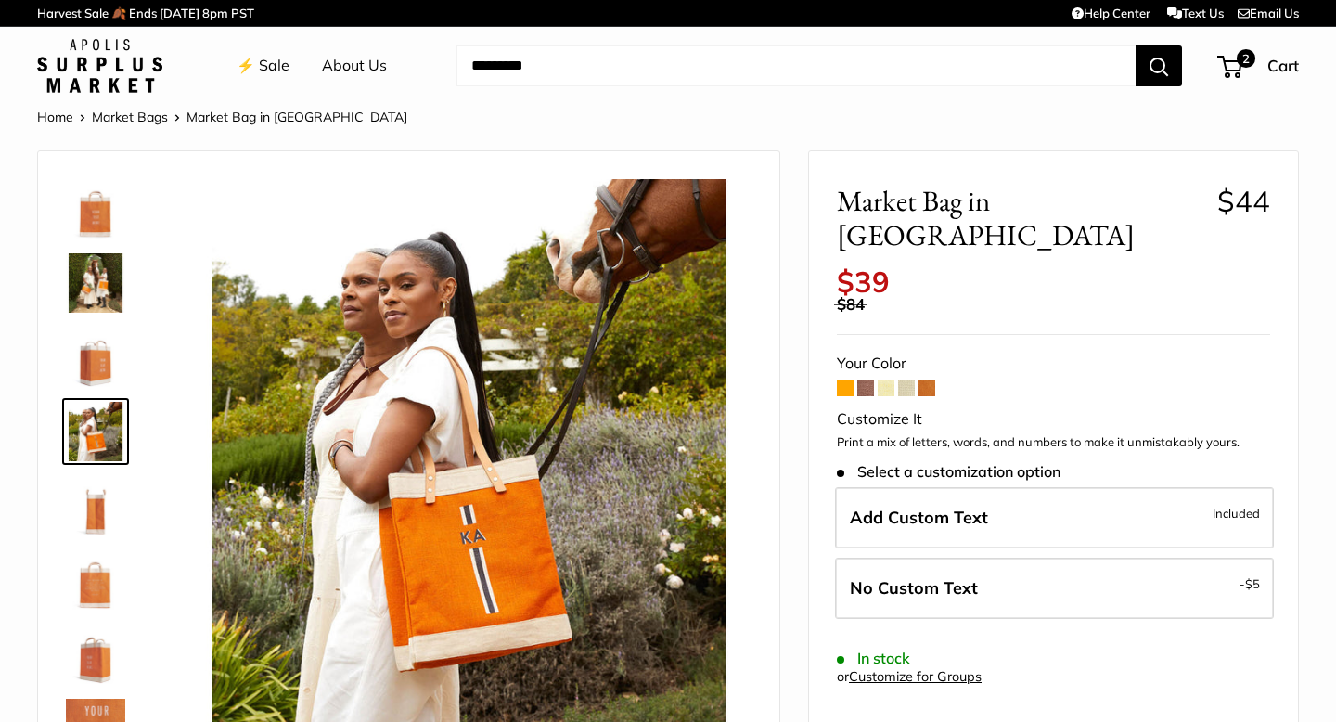
click at [269, 62] on link "⚡️ Sale" at bounding box center [263, 66] width 53 height 28
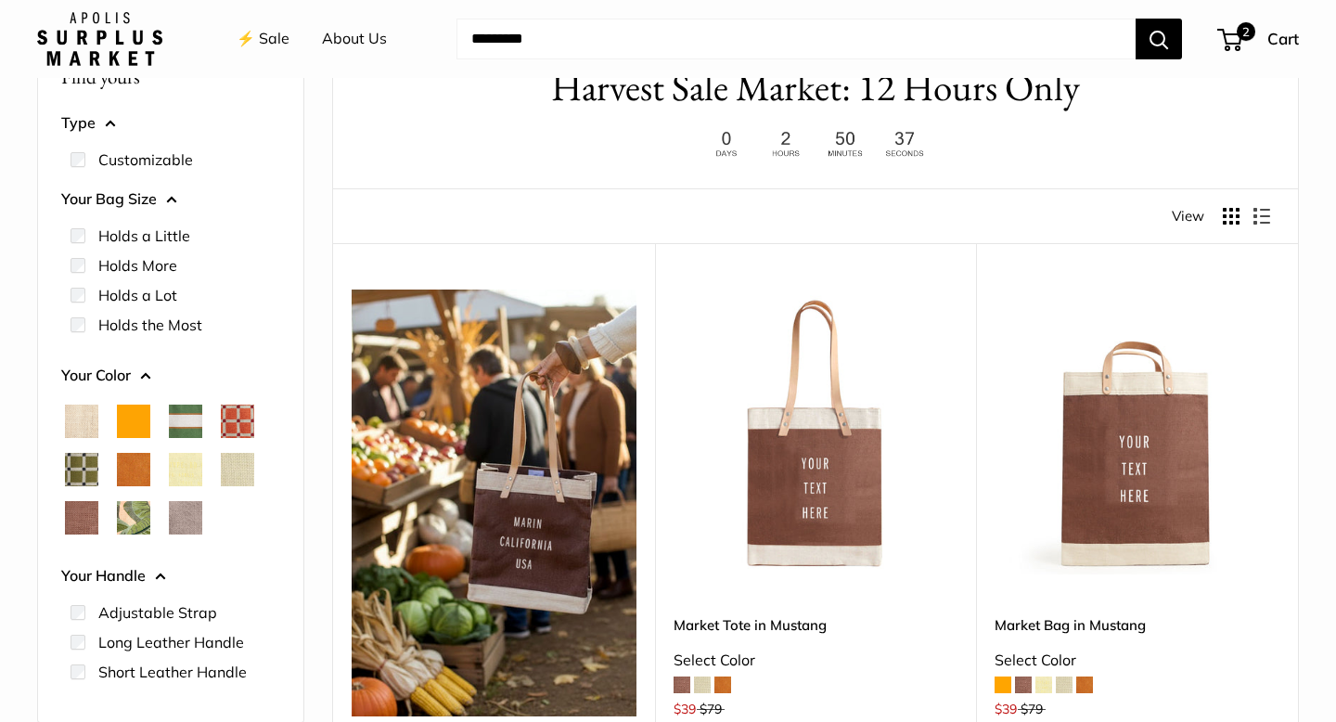
click at [76, 463] on span "Chenille Window Sage" at bounding box center [81, 469] width 33 height 33
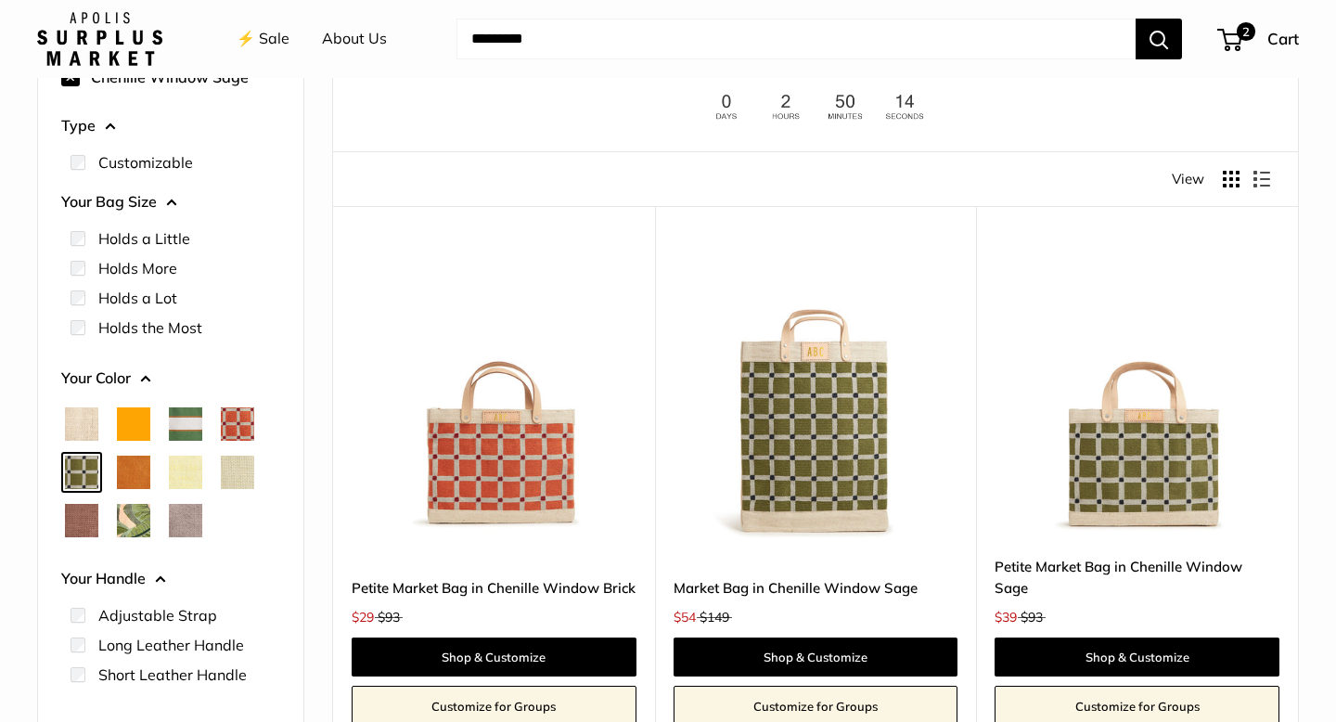
scroll to position [150, 0]
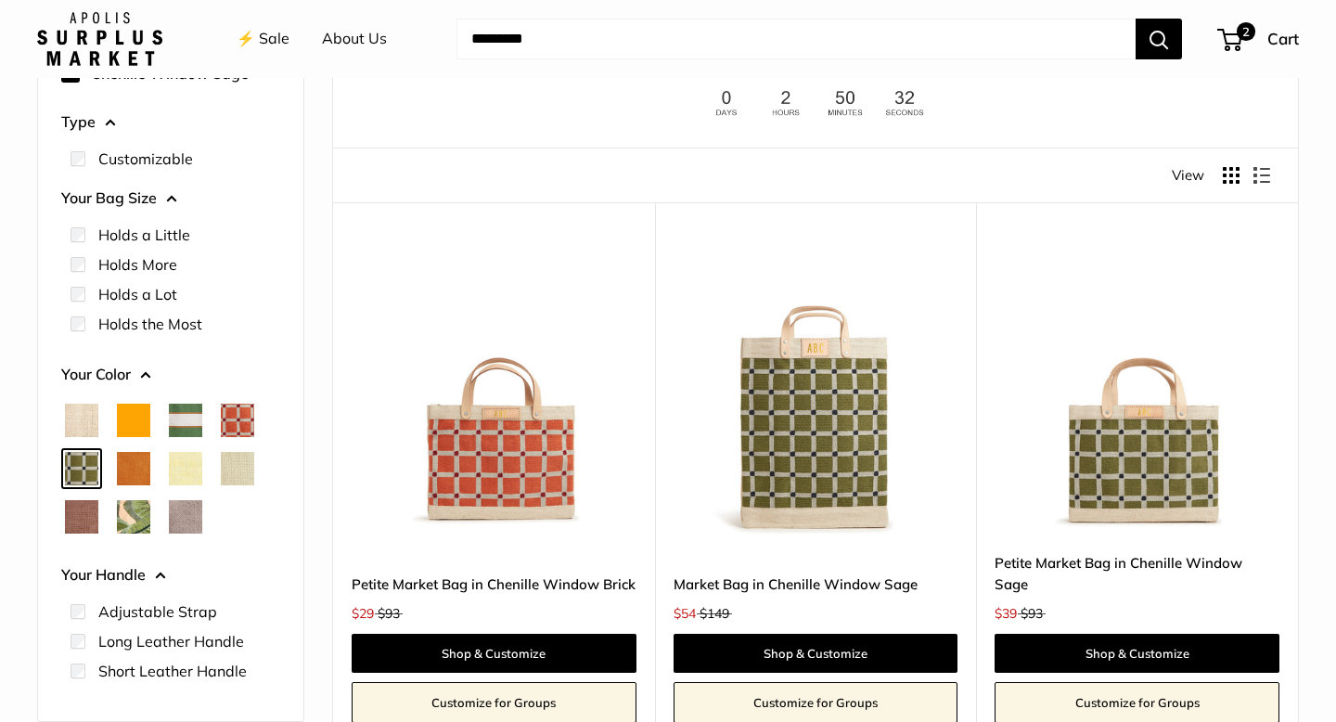
click at [0, 0] on img at bounding box center [0, 0] width 0 height 0
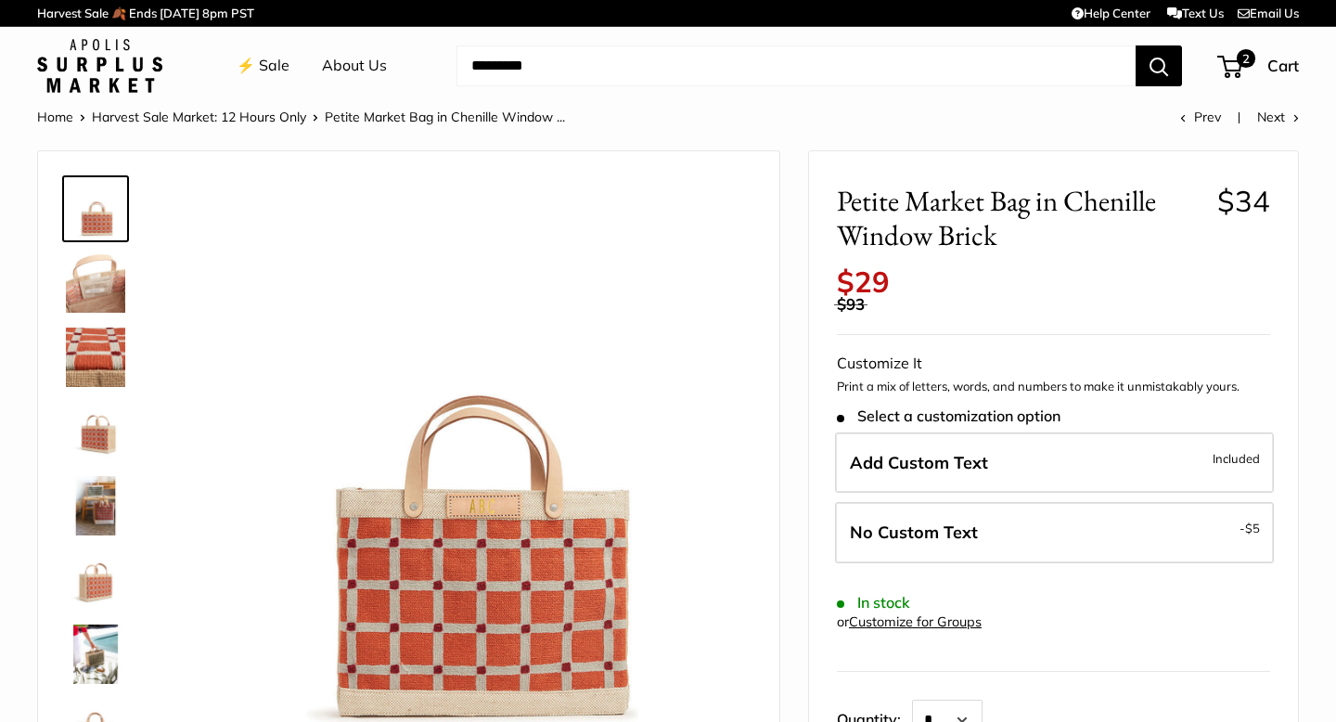
click at [95, 651] on img at bounding box center [95, 654] width 59 height 59
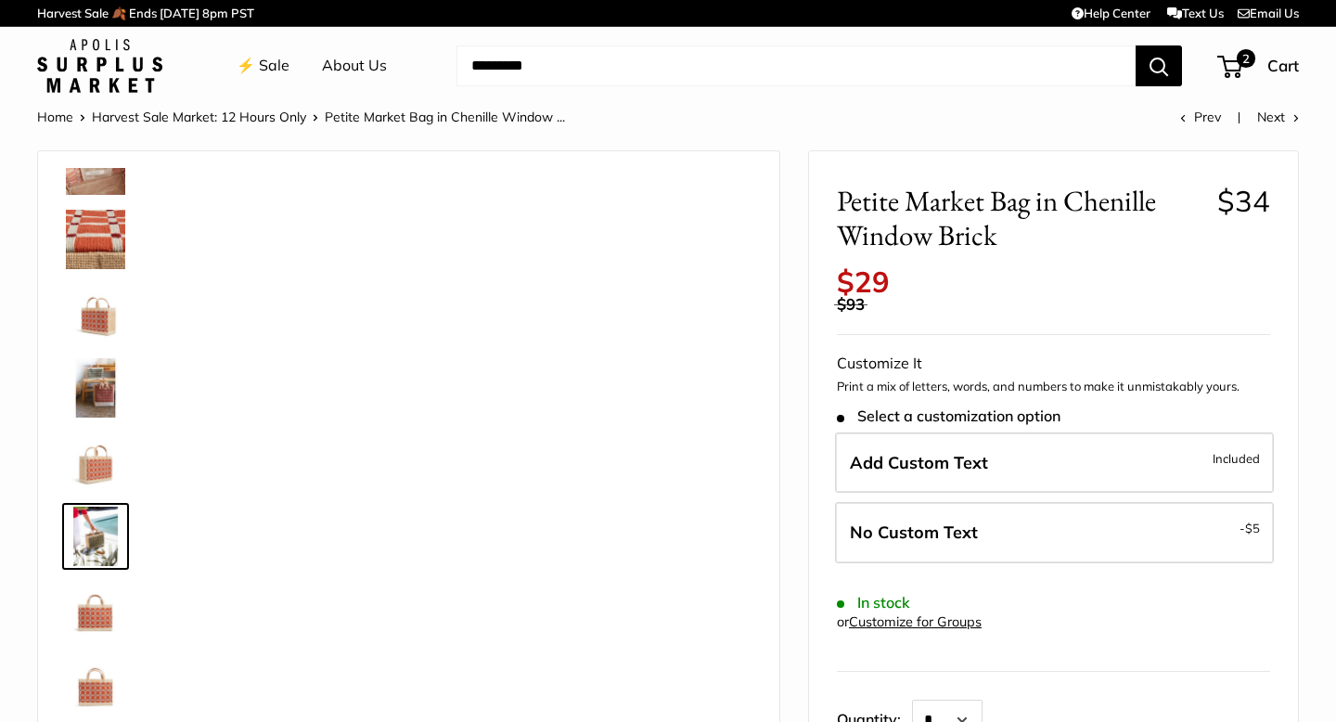
scroll to position [119, 0]
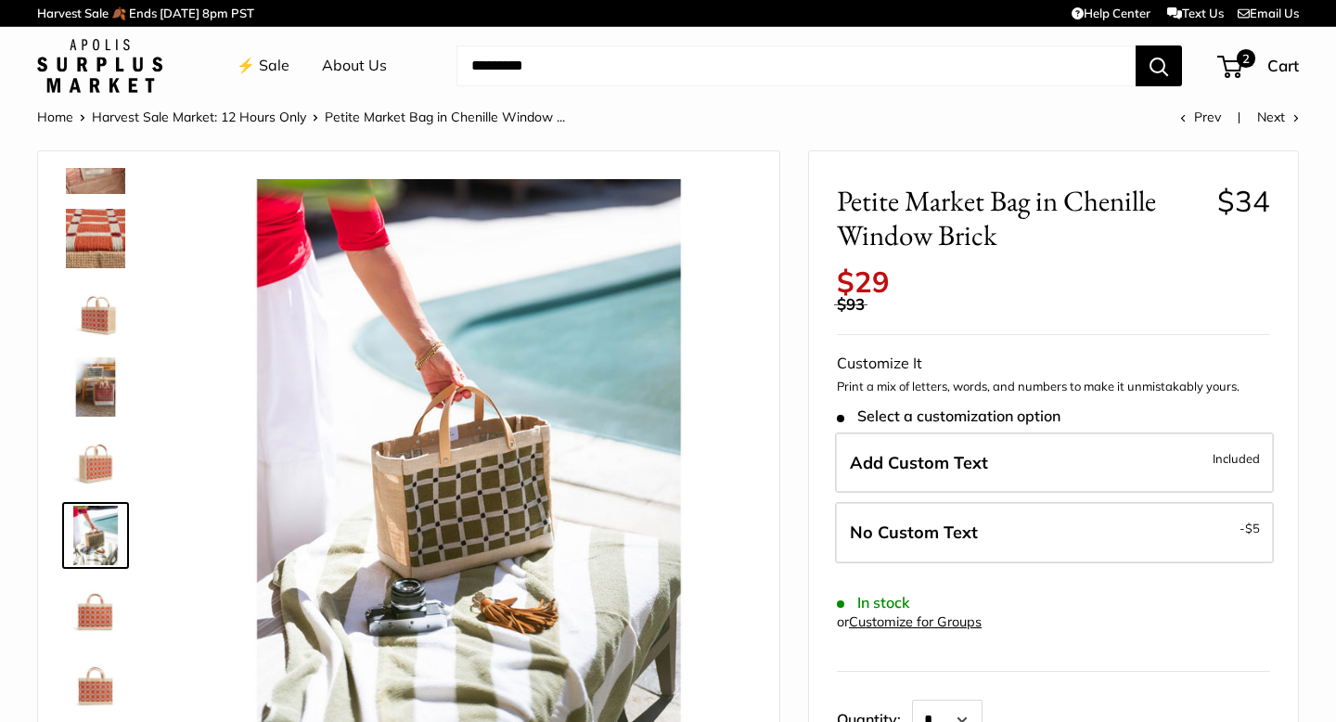
click at [104, 385] on img at bounding box center [95, 386] width 59 height 59
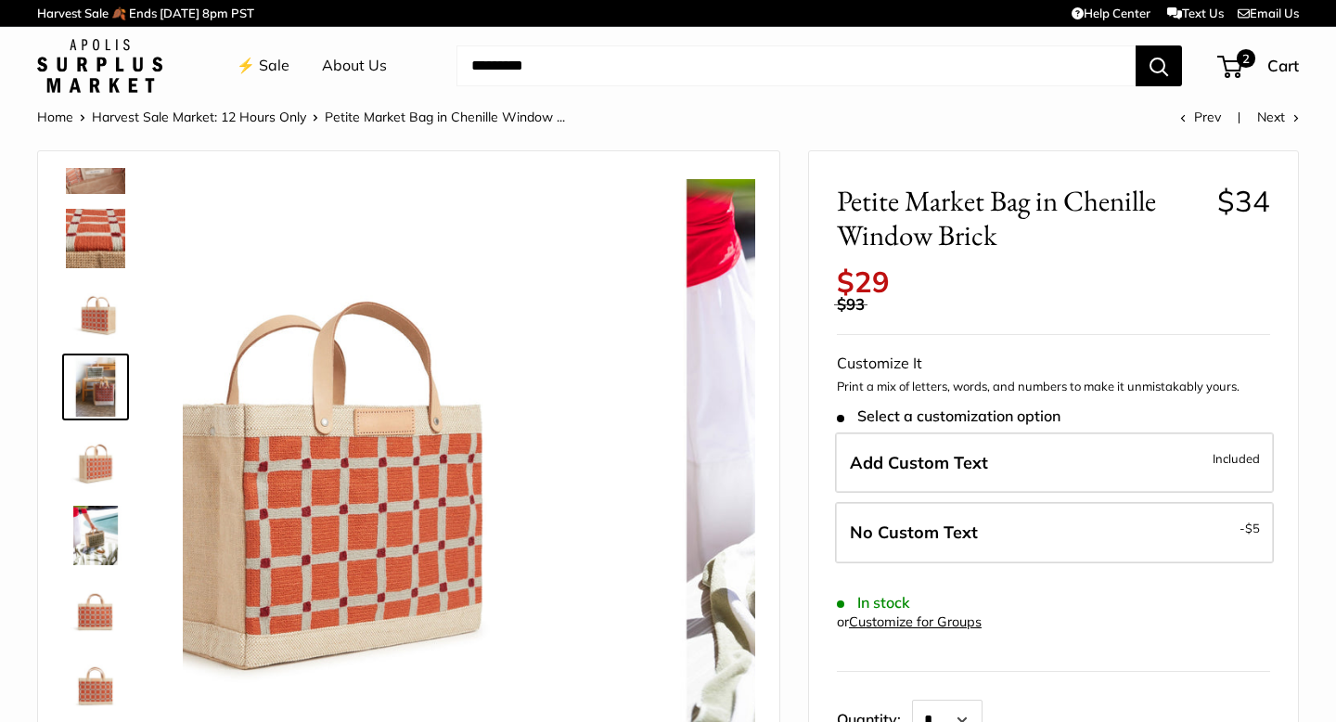
scroll to position [58, 0]
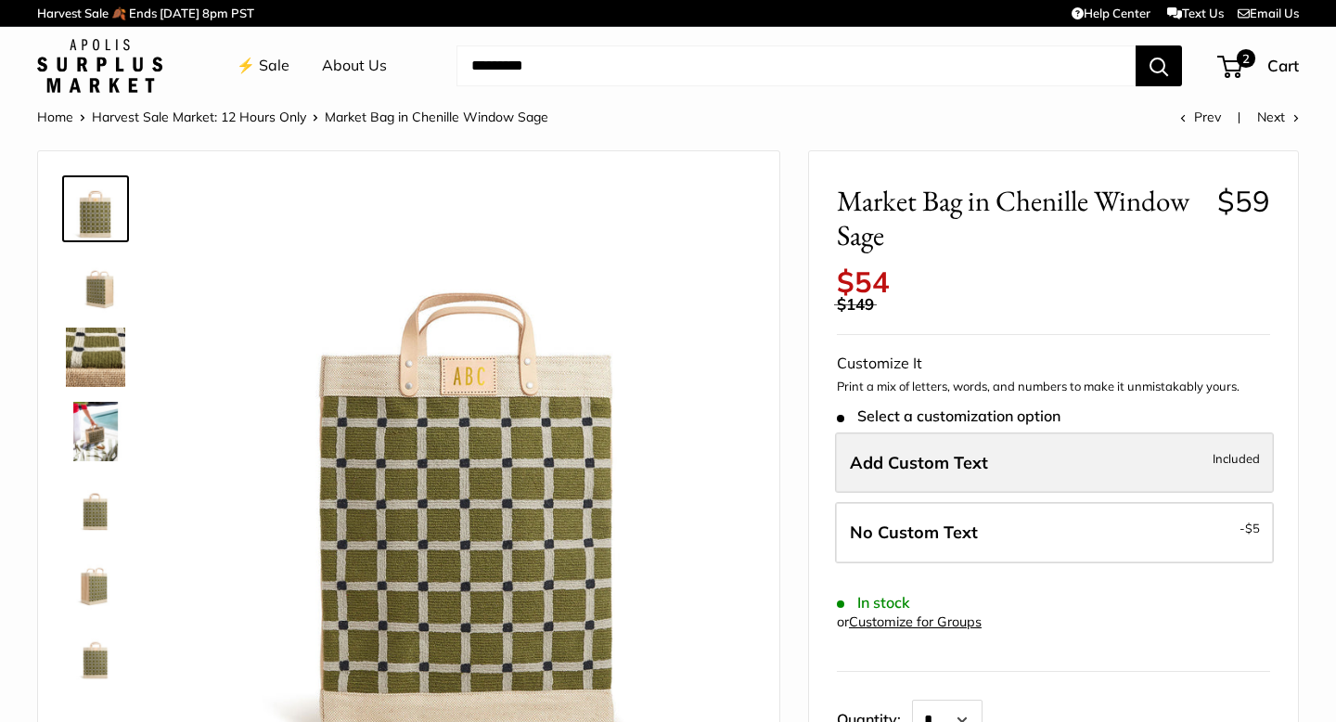
click at [1076, 448] on label "Add Custom Text Included" at bounding box center [1054, 462] width 439 height 61
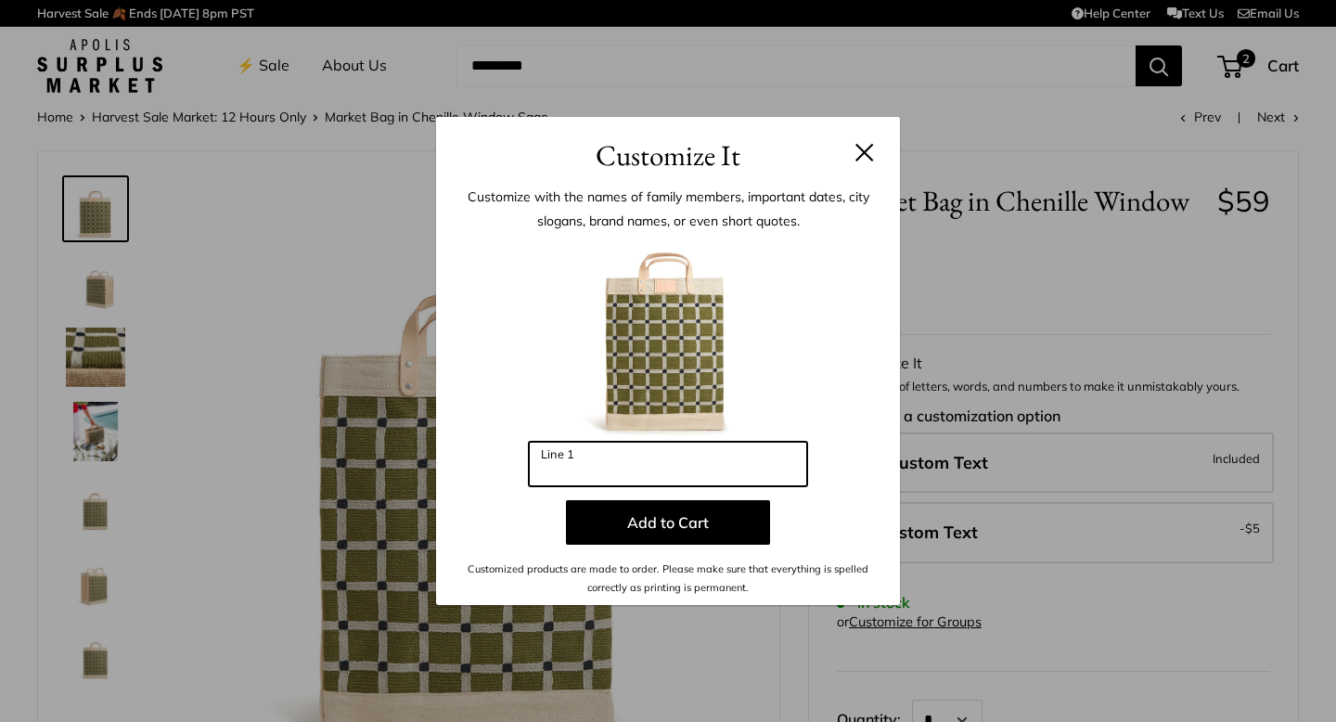
click at [684, 482] on input "Line 1" at bounding box center [668, 464] width 278 height 45
type input "*"
type input "***"
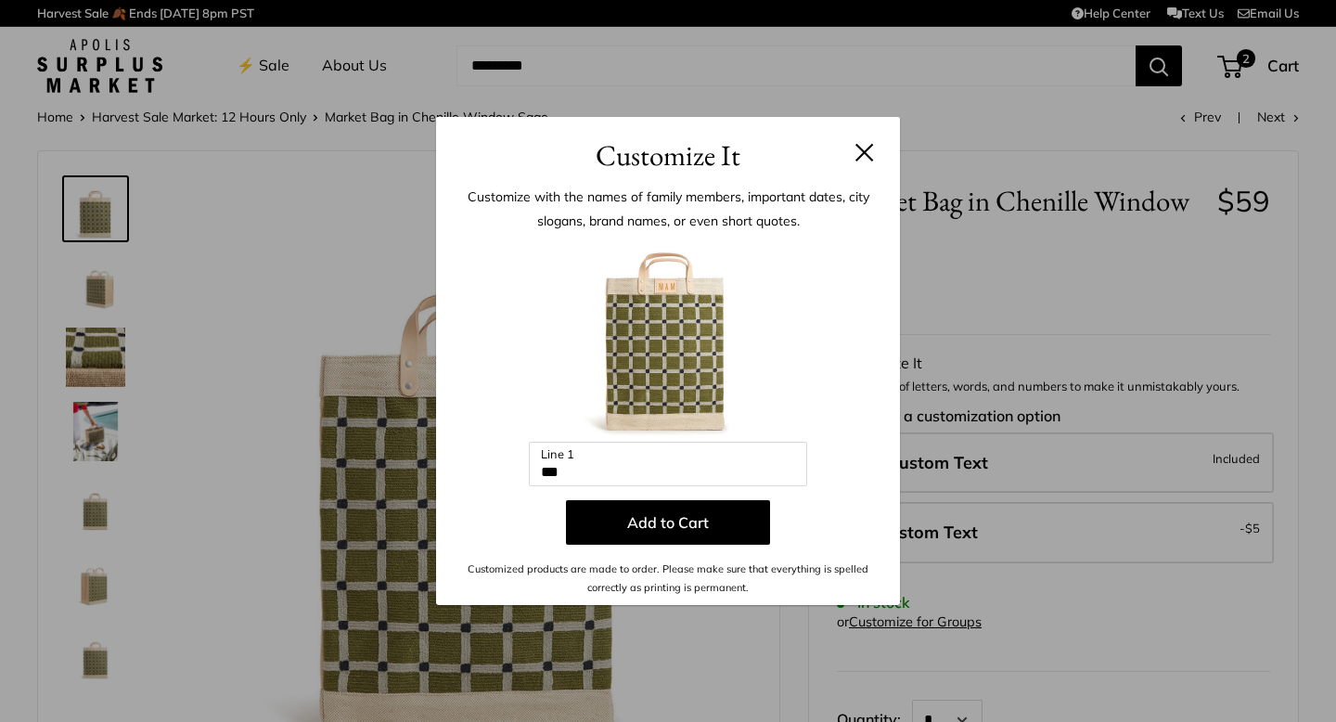
click at [831, 393] on div at bounding box center [668, 340] width 408 height 204
click at [624, 535] on button "Add to Cart" at bounding box center [668, 522] width 204 height 45
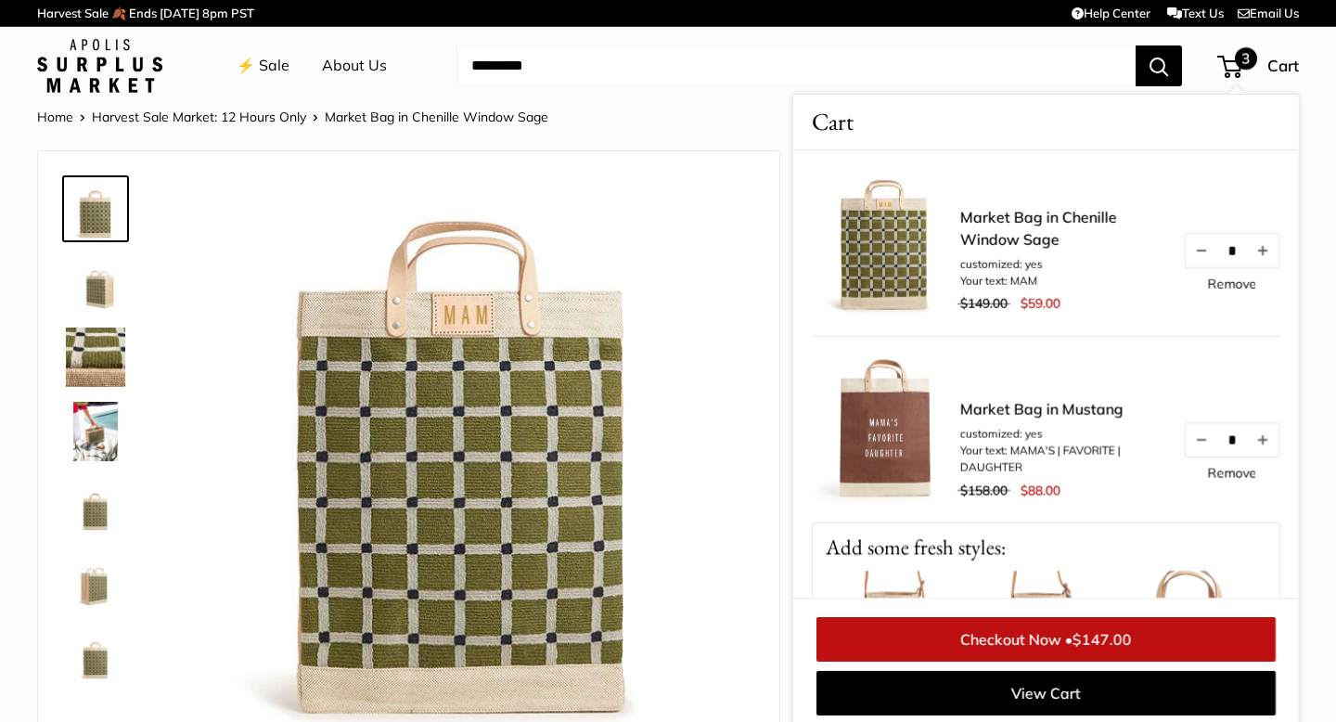
scroll to position [7, 0]
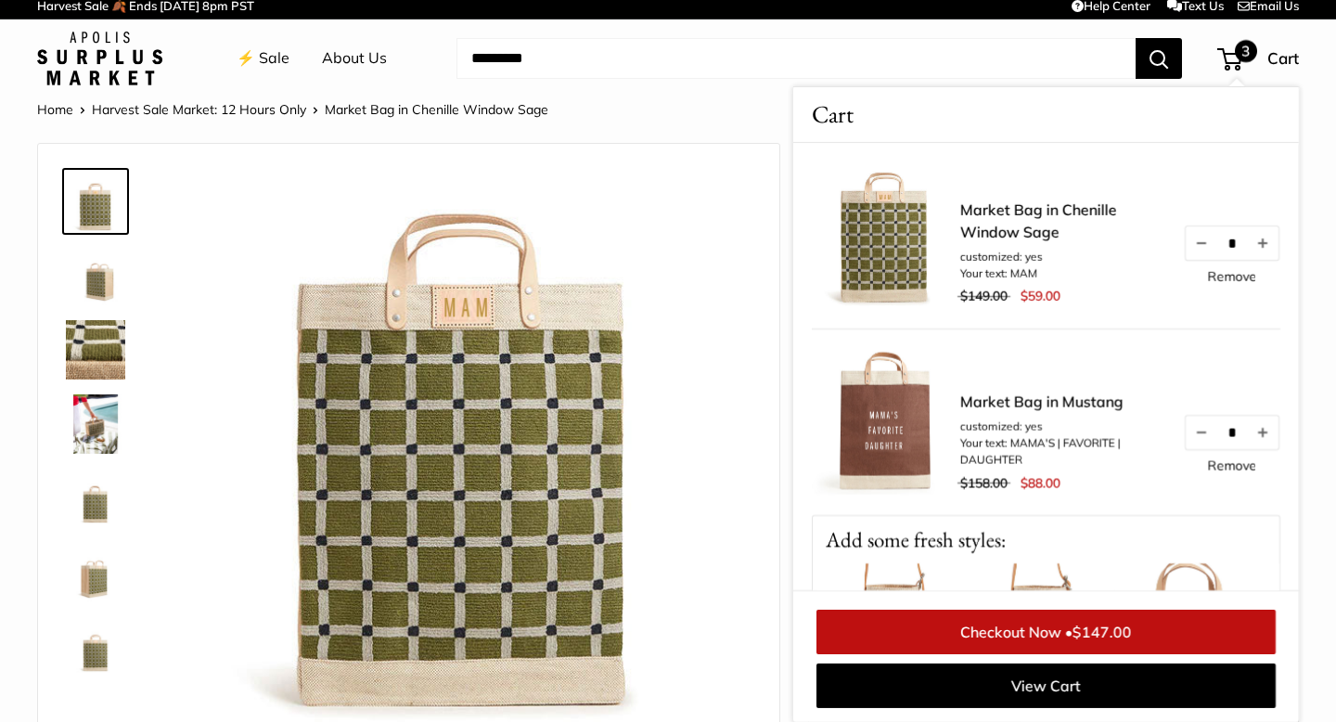
click at [262, 69] on link "⚡️ Sale" at bounding box center [263, 59] width 53 height 28
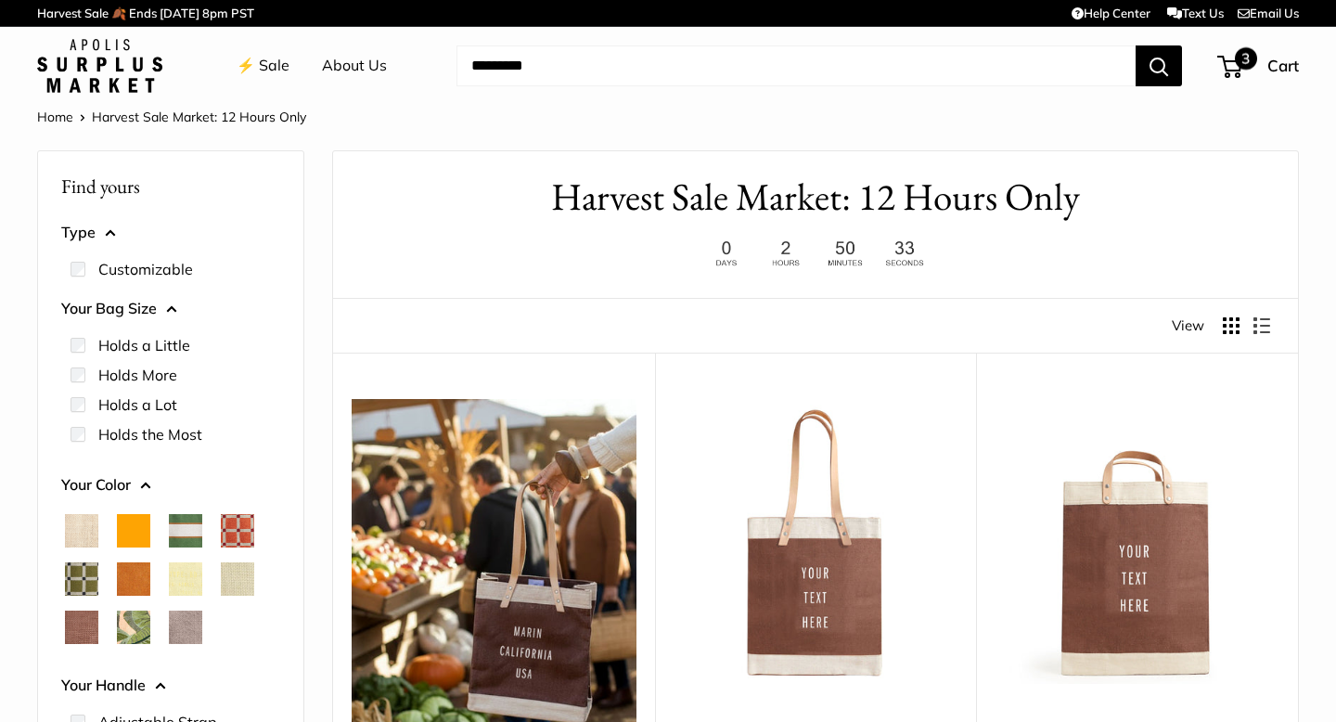
click at [1230, 63] on span "3" at bounding box center [1229, 67] width 25 height 22
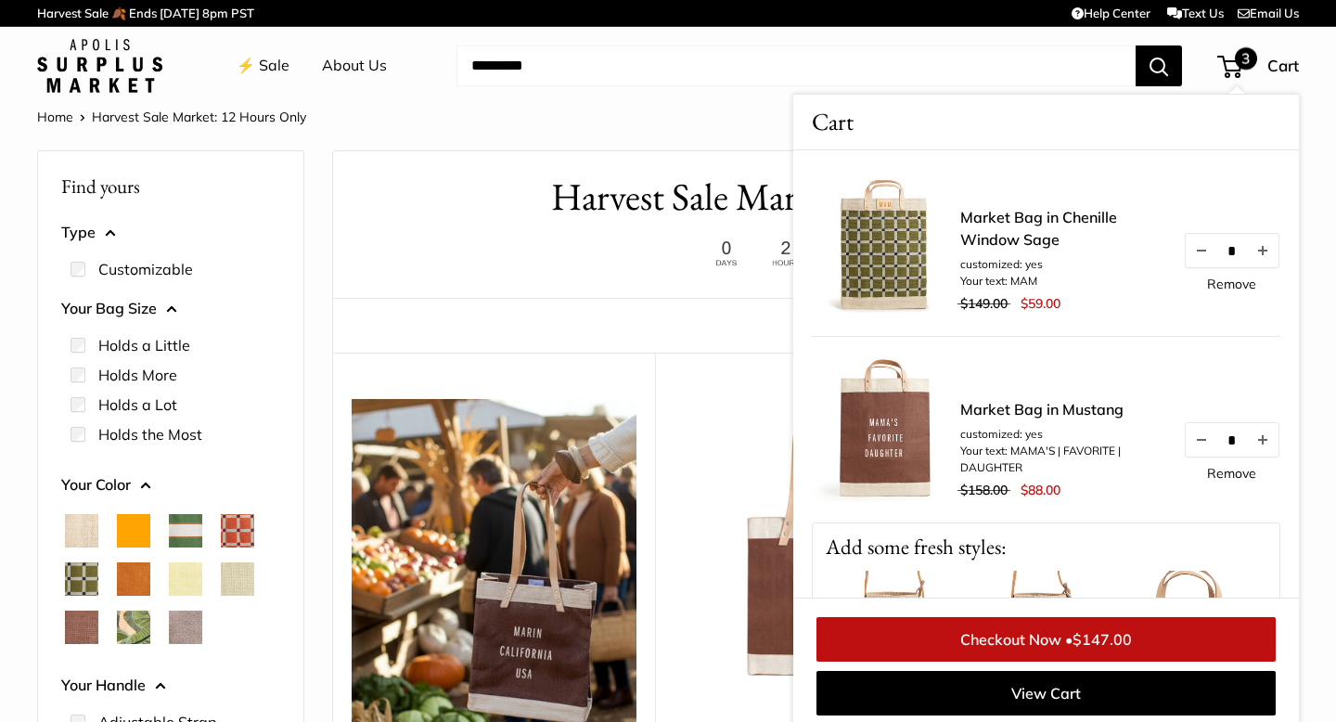
scroll to position [7, 0]
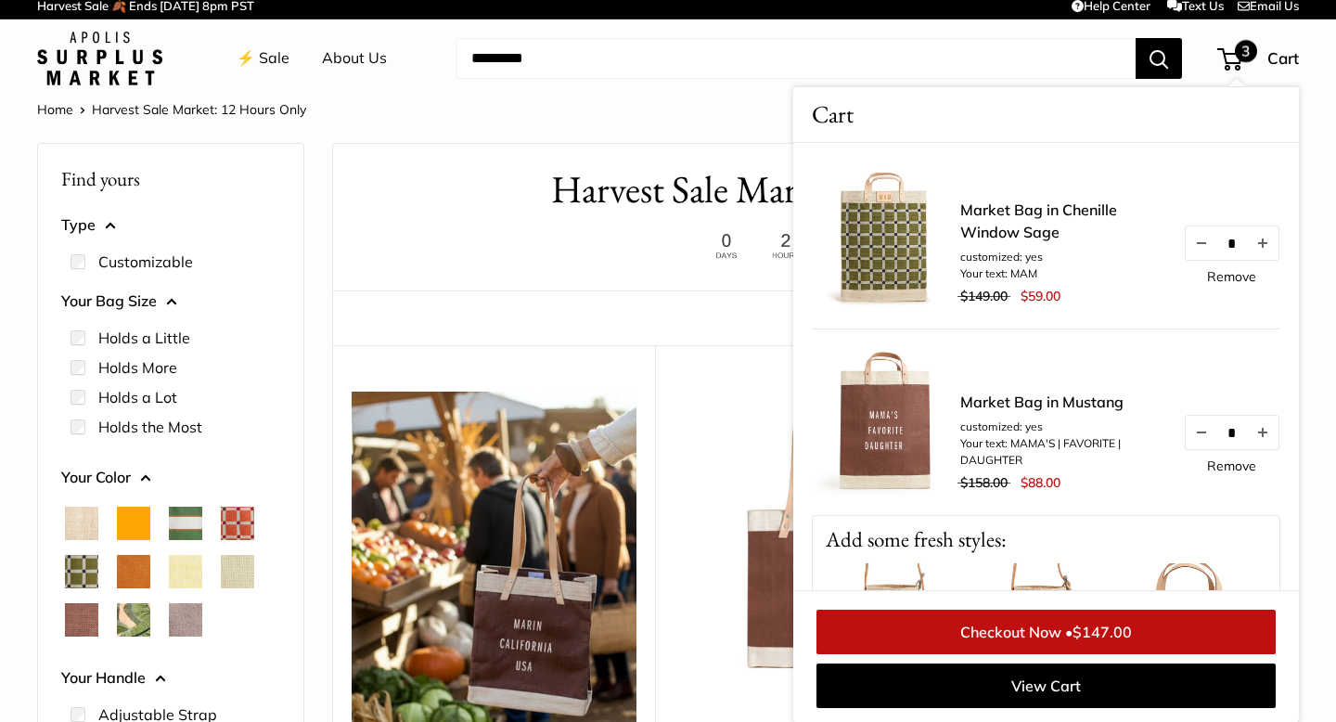
click at [126, 624] on span "Palm Leaf" at bounding box center [133, 619] width 33 height 33
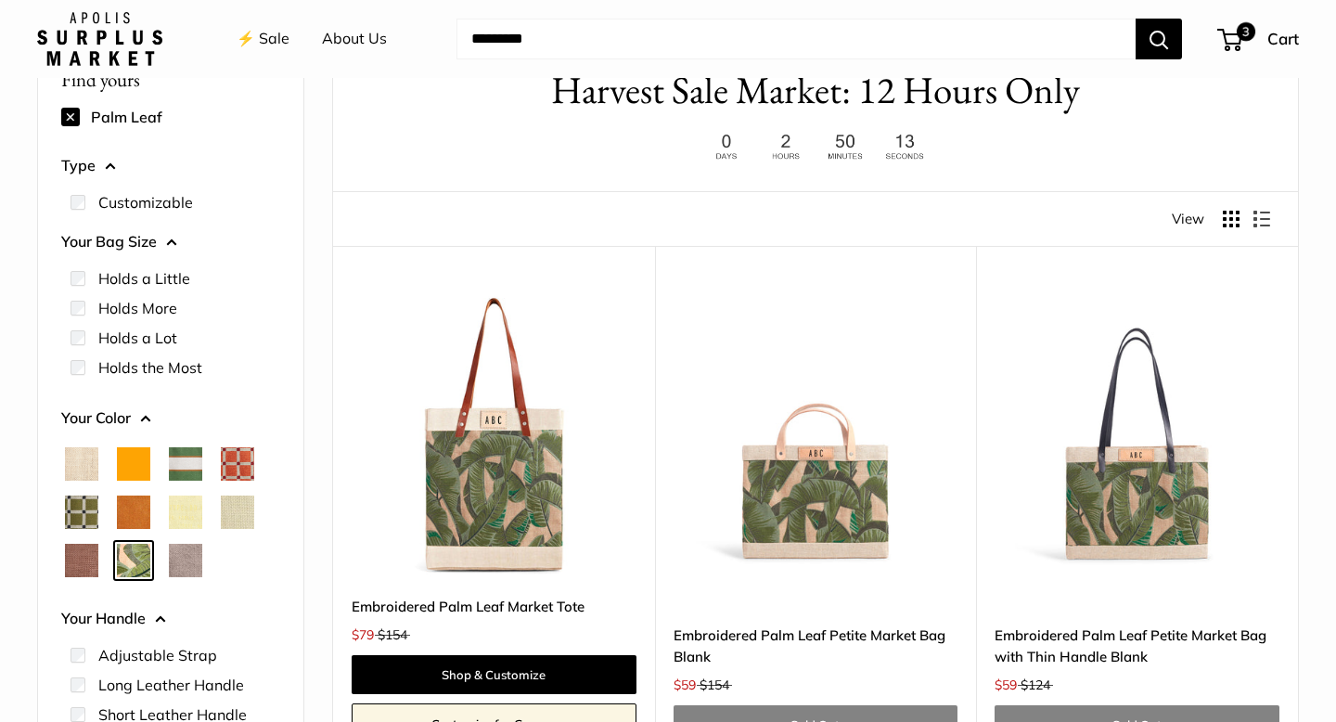
scroll to position [106, 0]
click at [188, 460] on span "Court Green" at bounding box center [185, 464] width 33 height 33
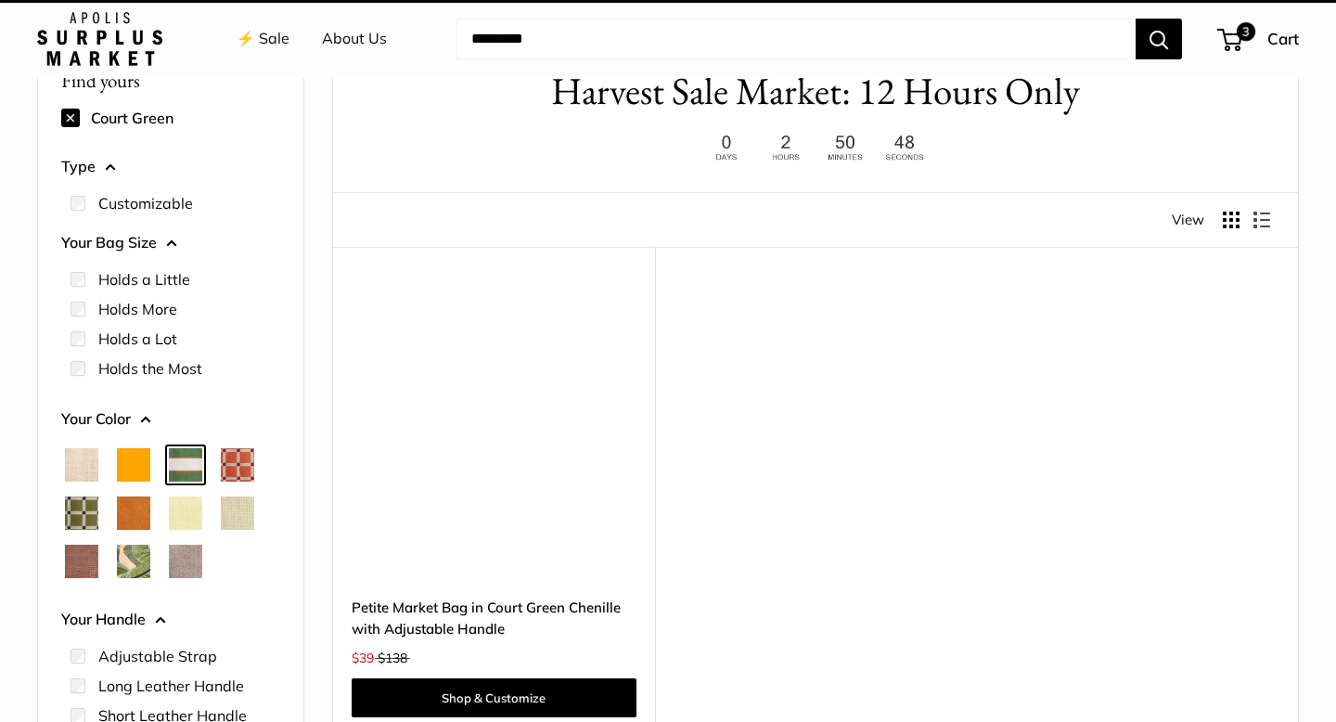
scroll to position [49, 0]
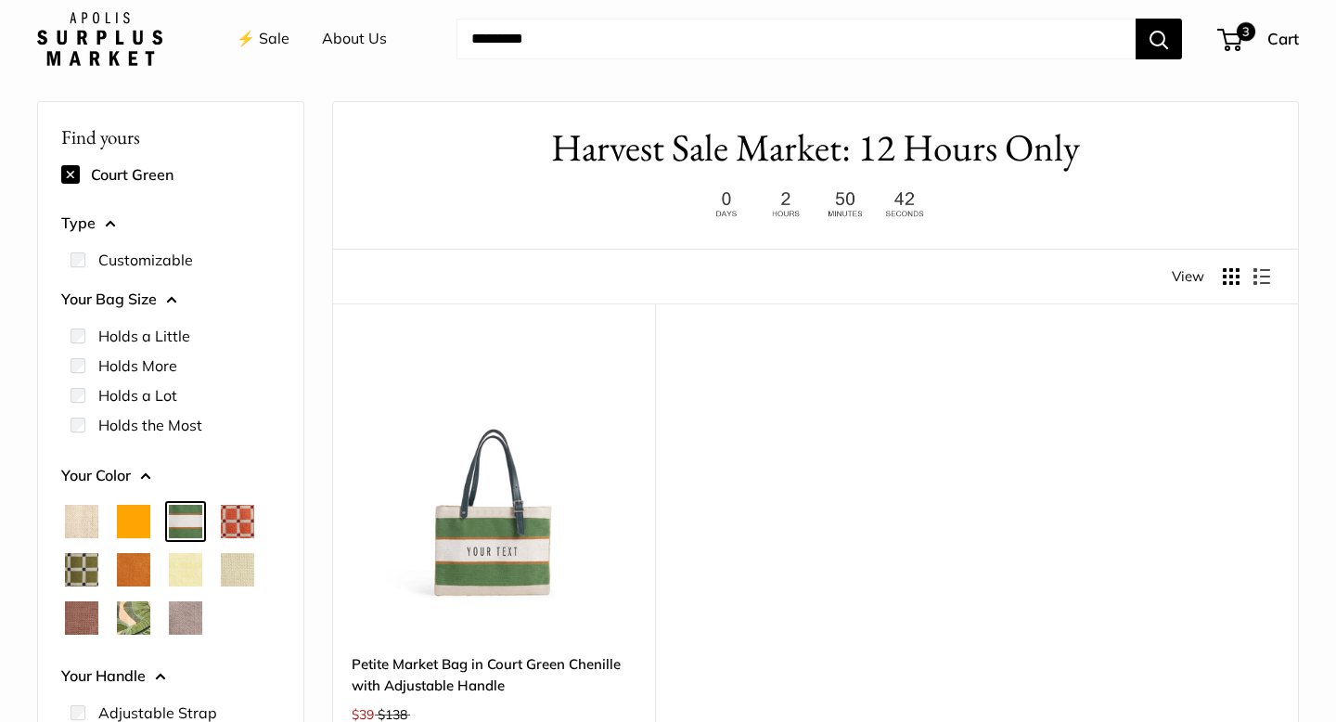
click at [237, 517] on span "Chenille Window Brick" at bounding box center [237, 521] width 33 height 33
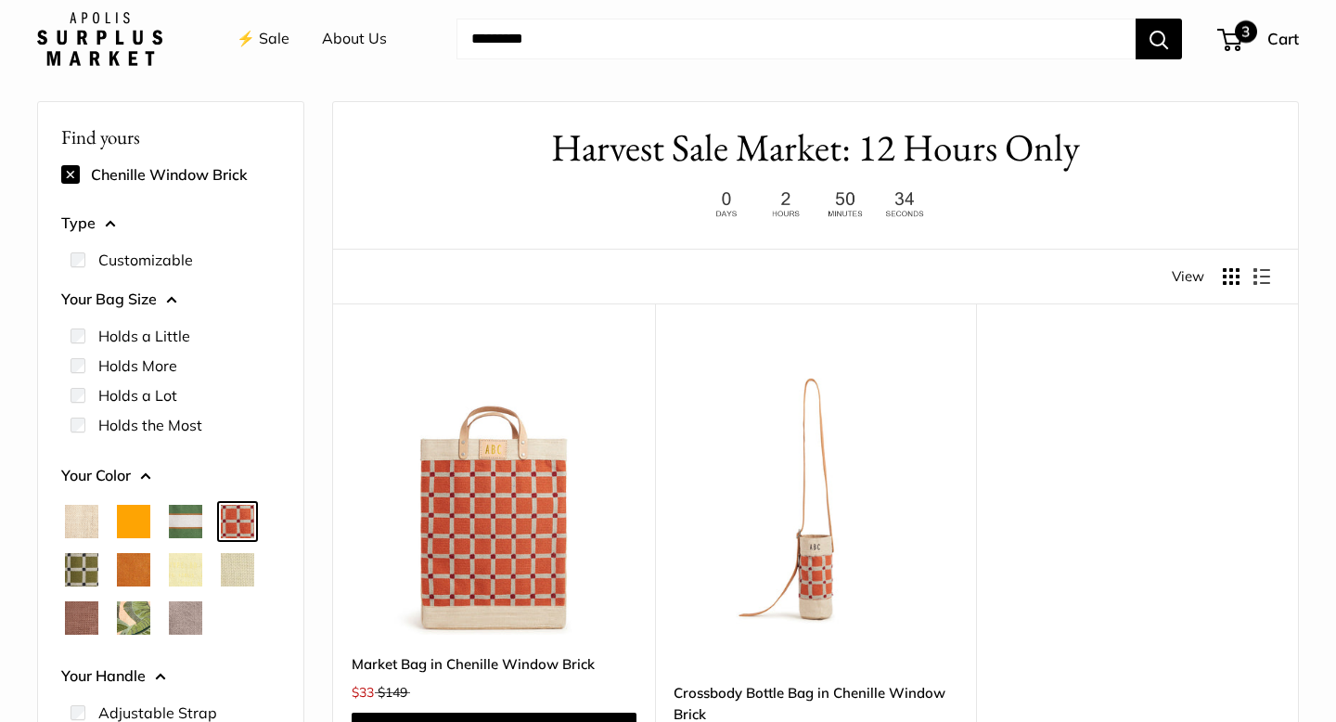
click at [1240, 41] on span "3" at bounding box center [1229, 40] width 25 height 22
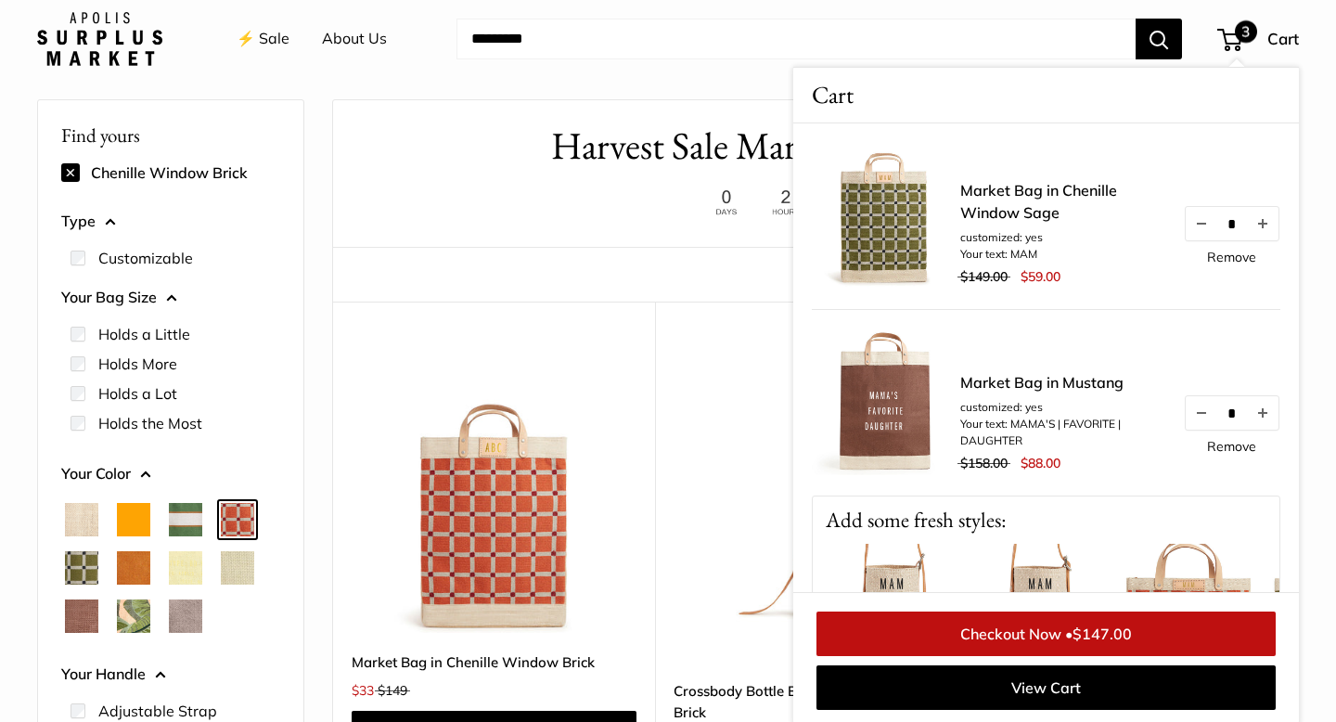
click at [84, 569] on span "Chenille Window Sage" at bounding box center [81, 567] width 33 height 33
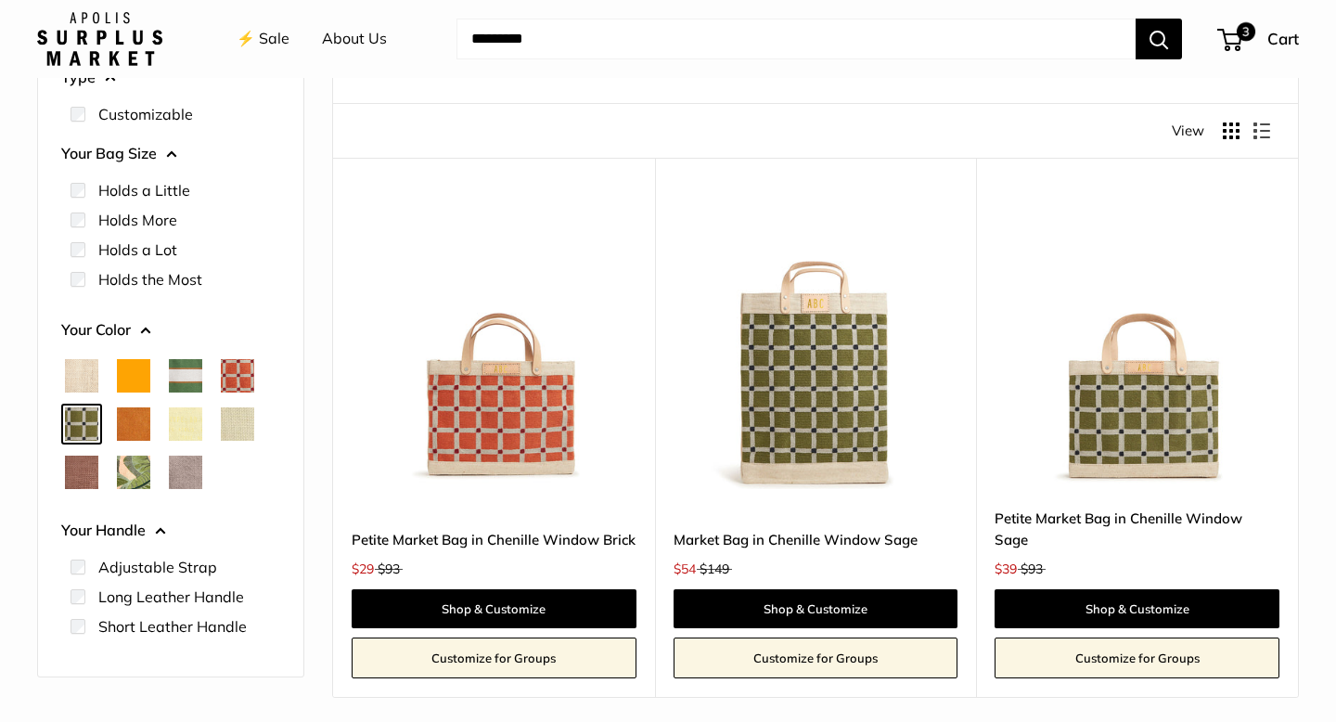
scroll to position [192, 0]
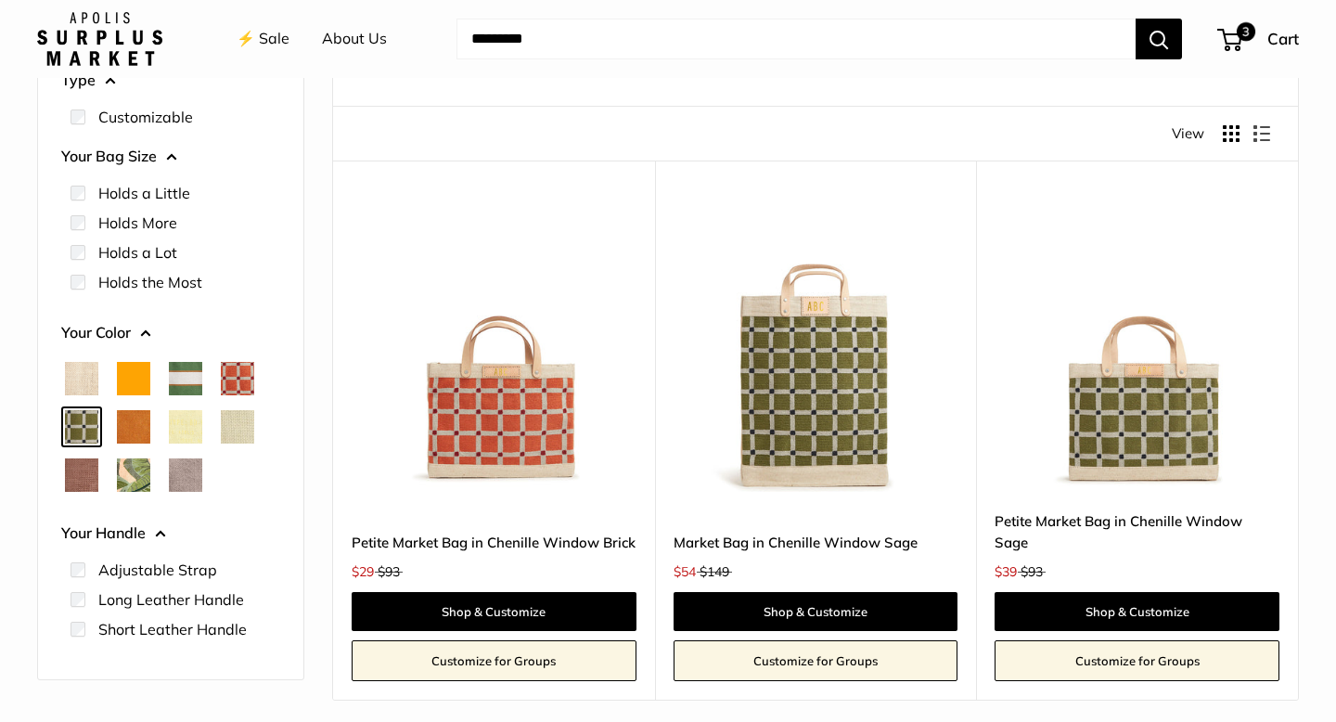
click at [226, 380] on span "Chenille Window Brick" at bounding box center [237, 378] width 33 height 33
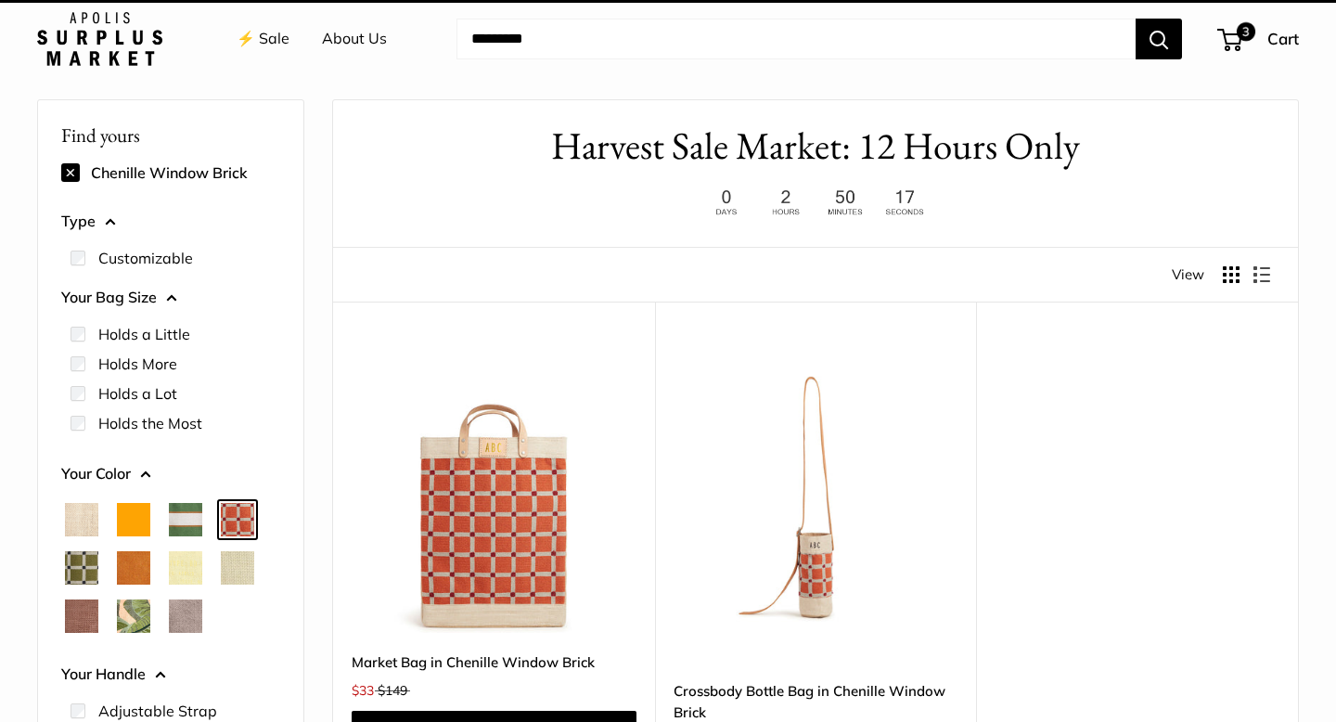
scroll to position [49, 0]
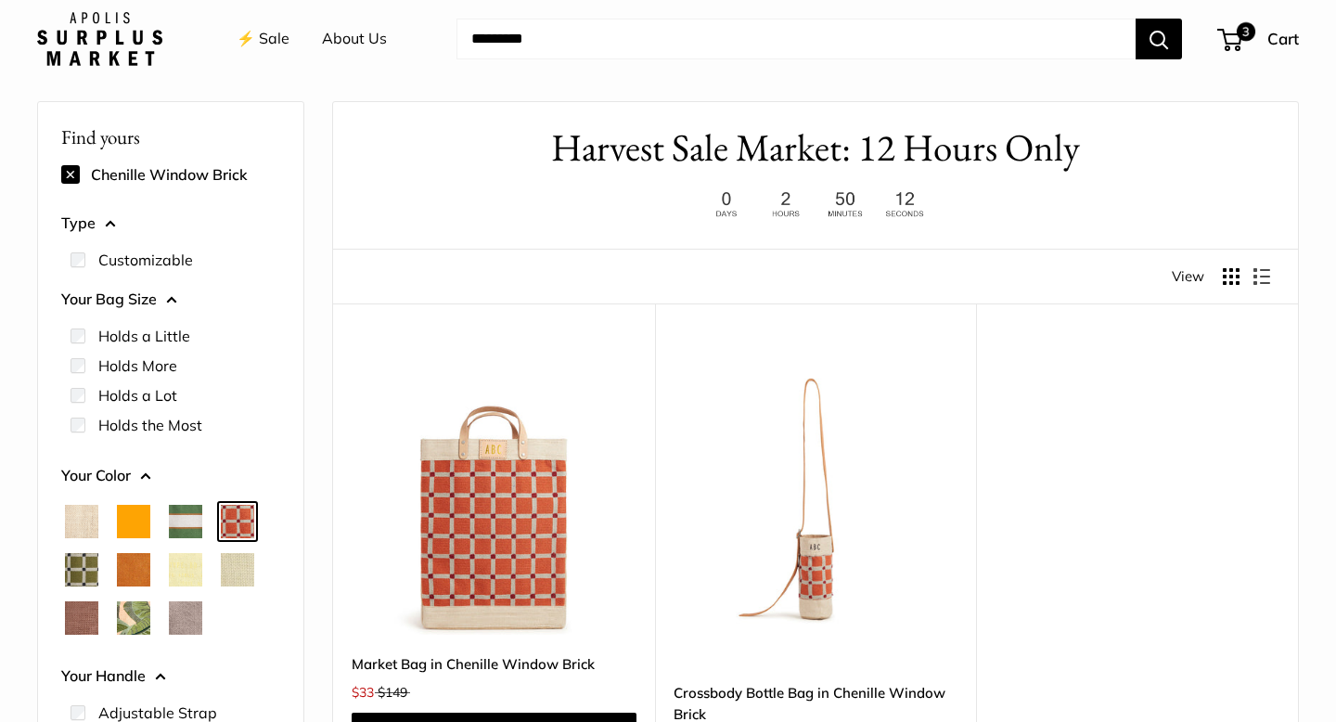
click at [0, 0] on img at bounding box center [0, 0] width 0 height 0
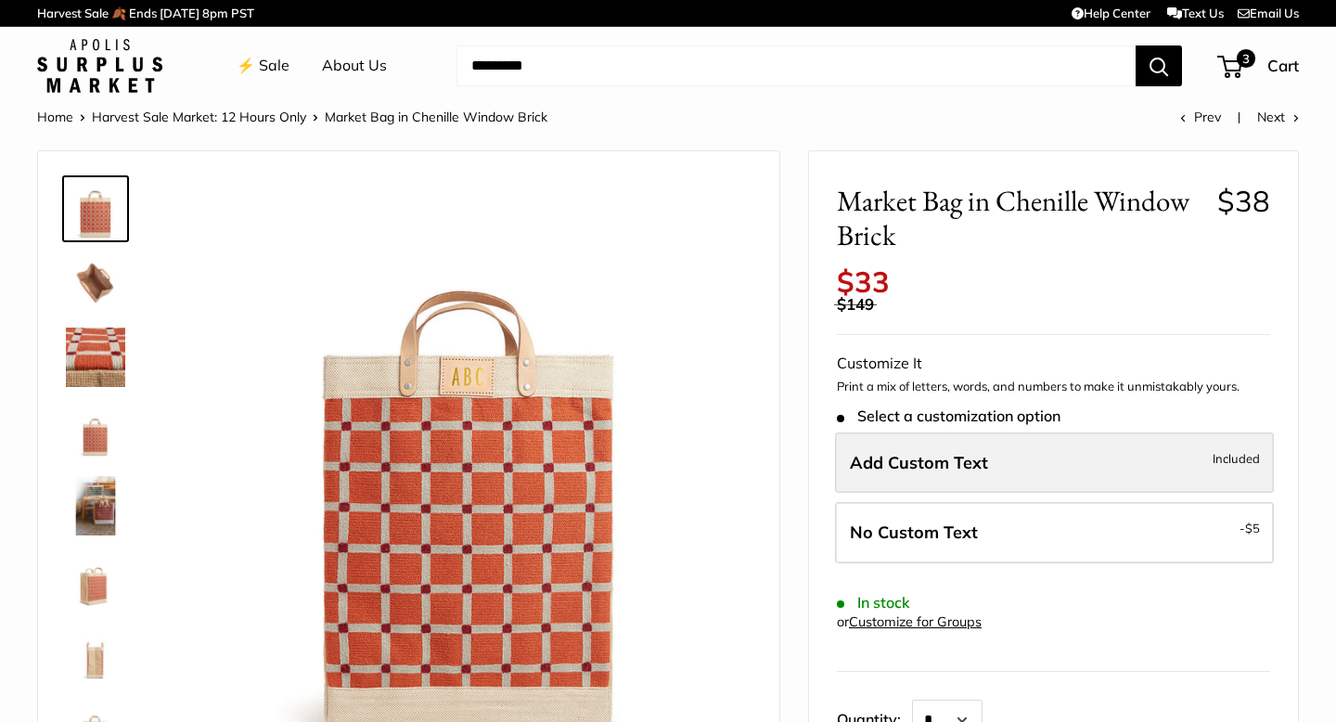
click at [1028, 455] on label "Add Custom Text Included" at bounding box center [1054, 462] width 439 height 61
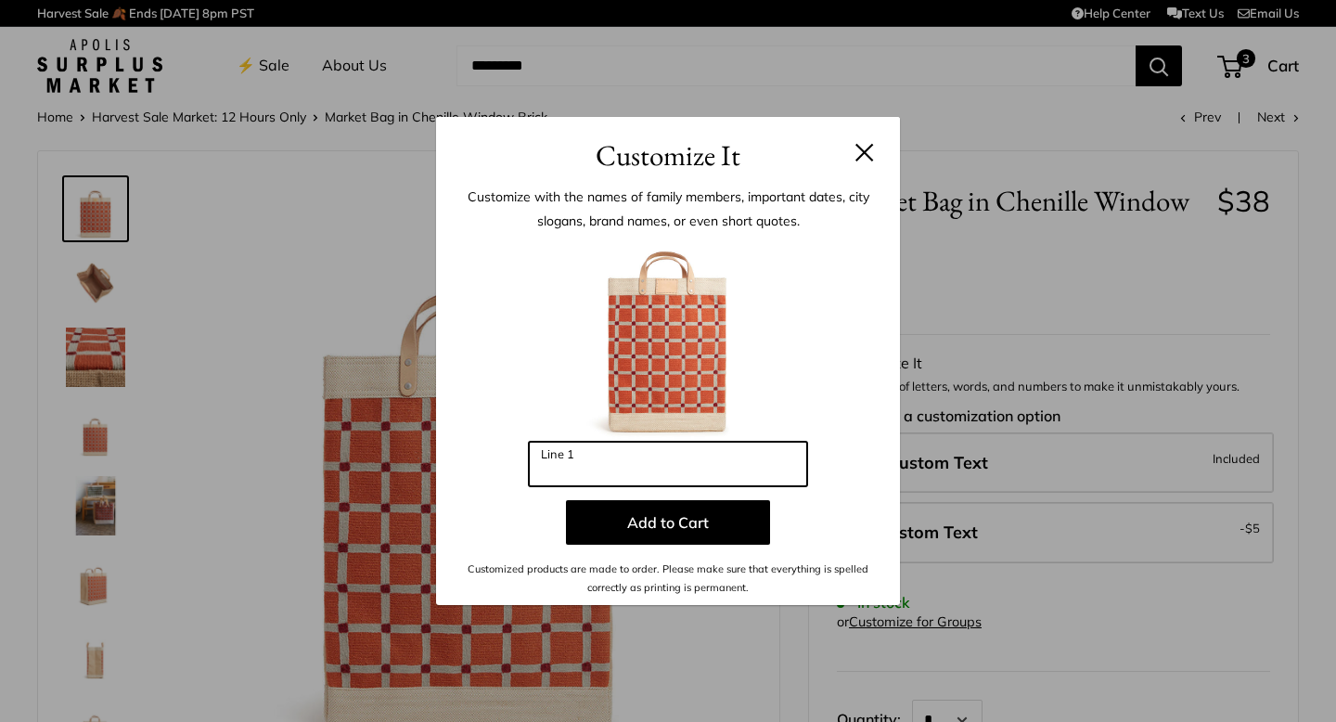
click at [741, 466] on input "Line 1" at bounding box center [668, 464] width 278 height 45
type input "***"
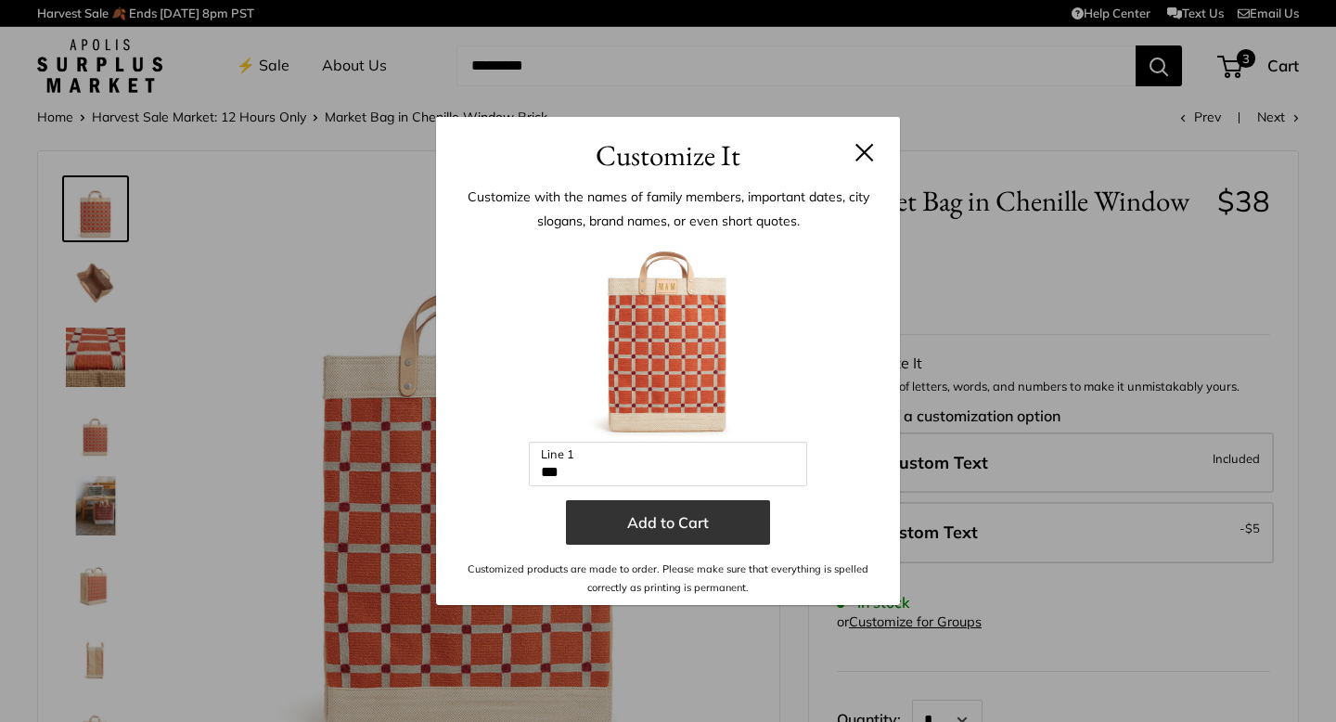
click at [724, 517] on button "Add to Cart" at bounding box center [668, 522] width 204 height 45
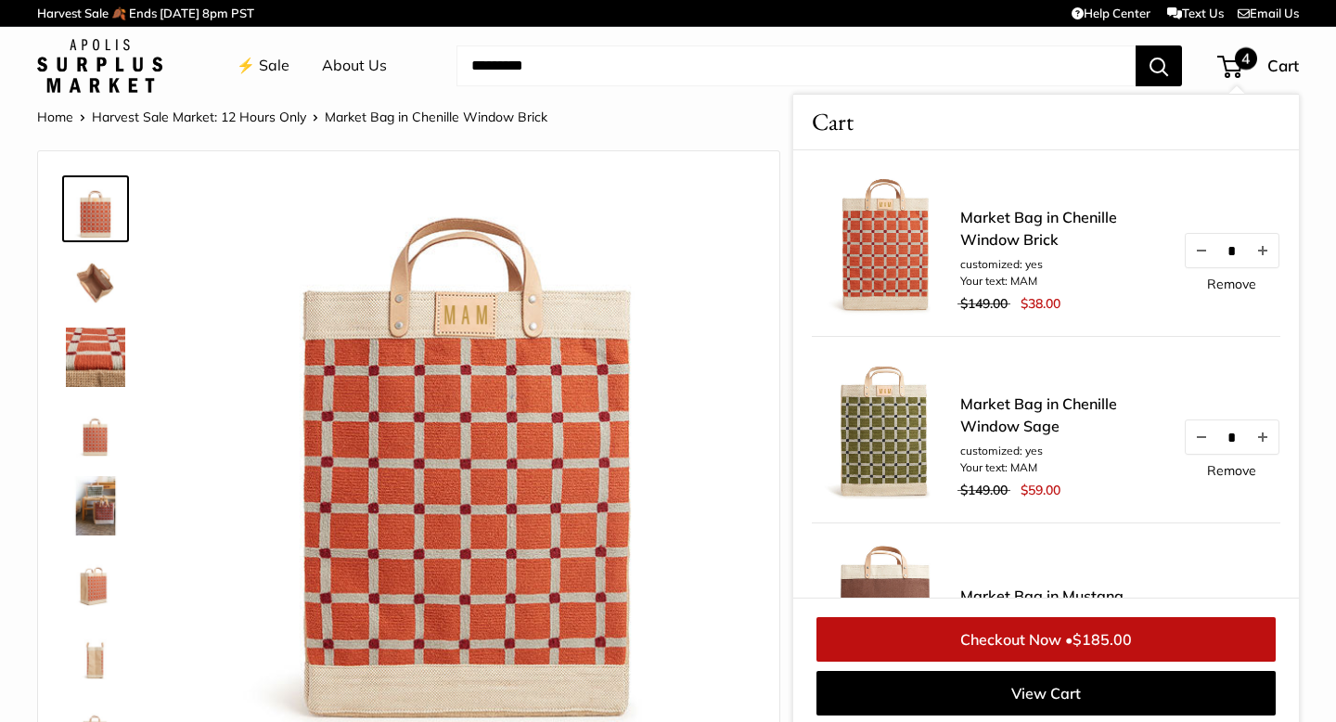
scroll to position [7, 0]
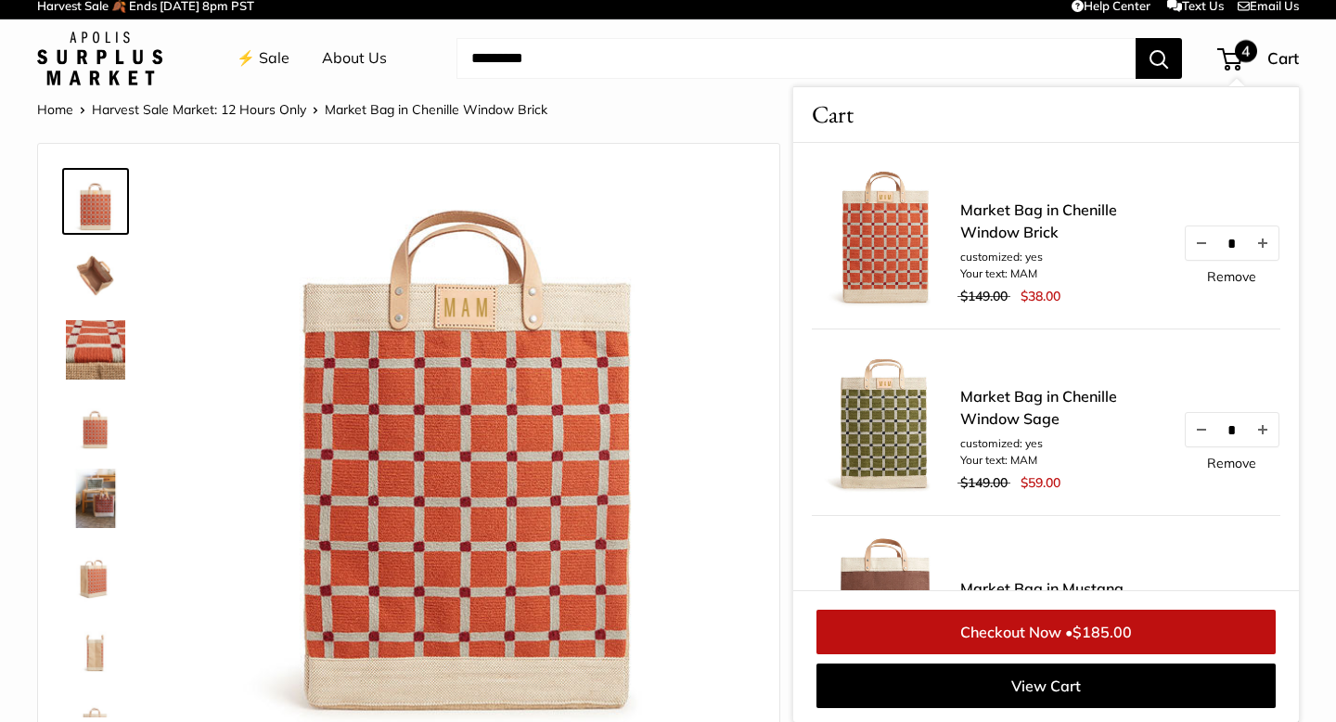
click at [1225, 67] on div "4" at bounding box center [1229, 59] width 25 height 22
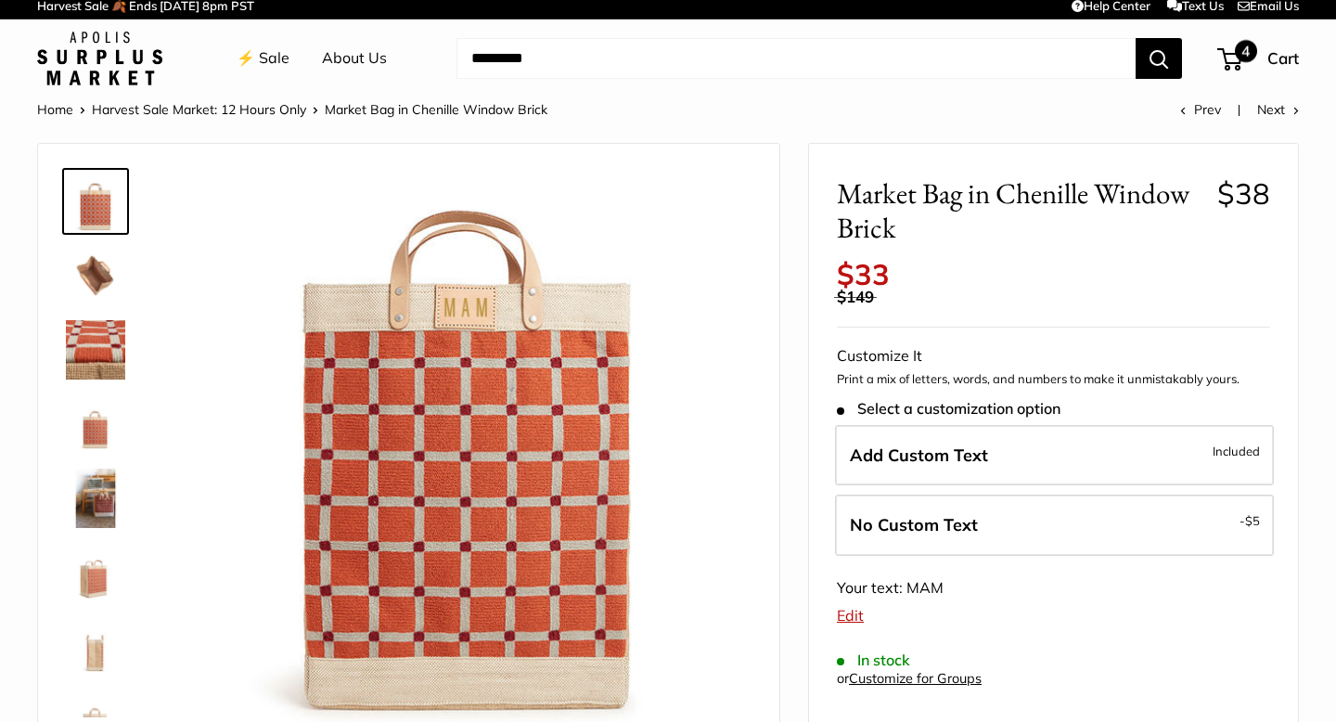
click at [1237, 54] on span "4" at bounding box center [1246, 51] width 22 height 22
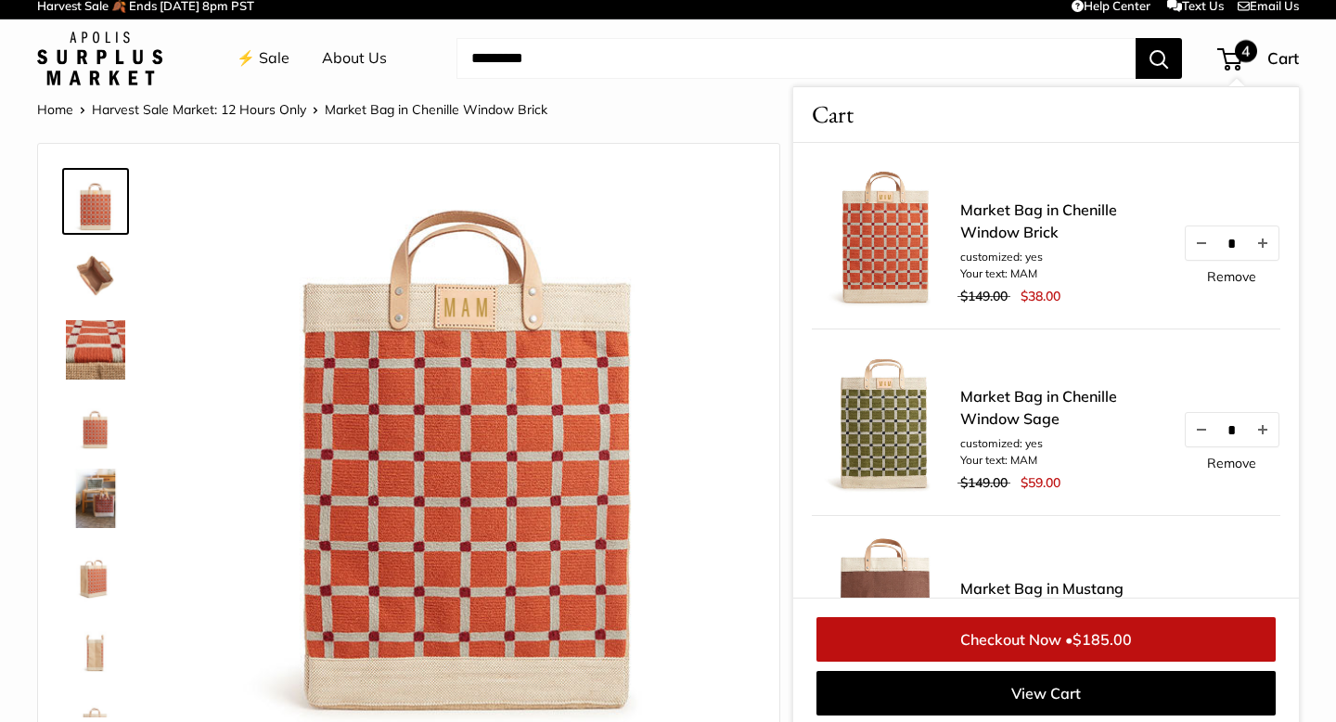
click at [1234, 460] on link "Remove" at bounding box center [1231, 463] width 49 height 13
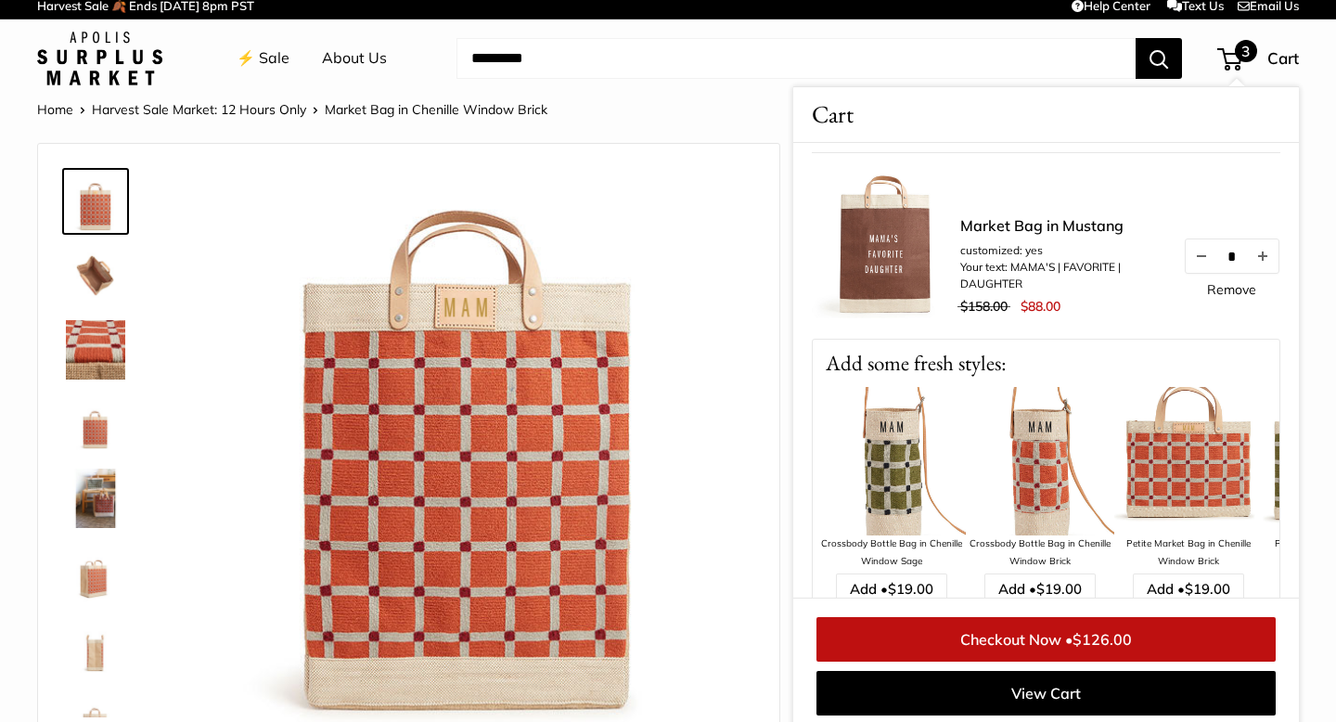
scroll to position [15, 0]
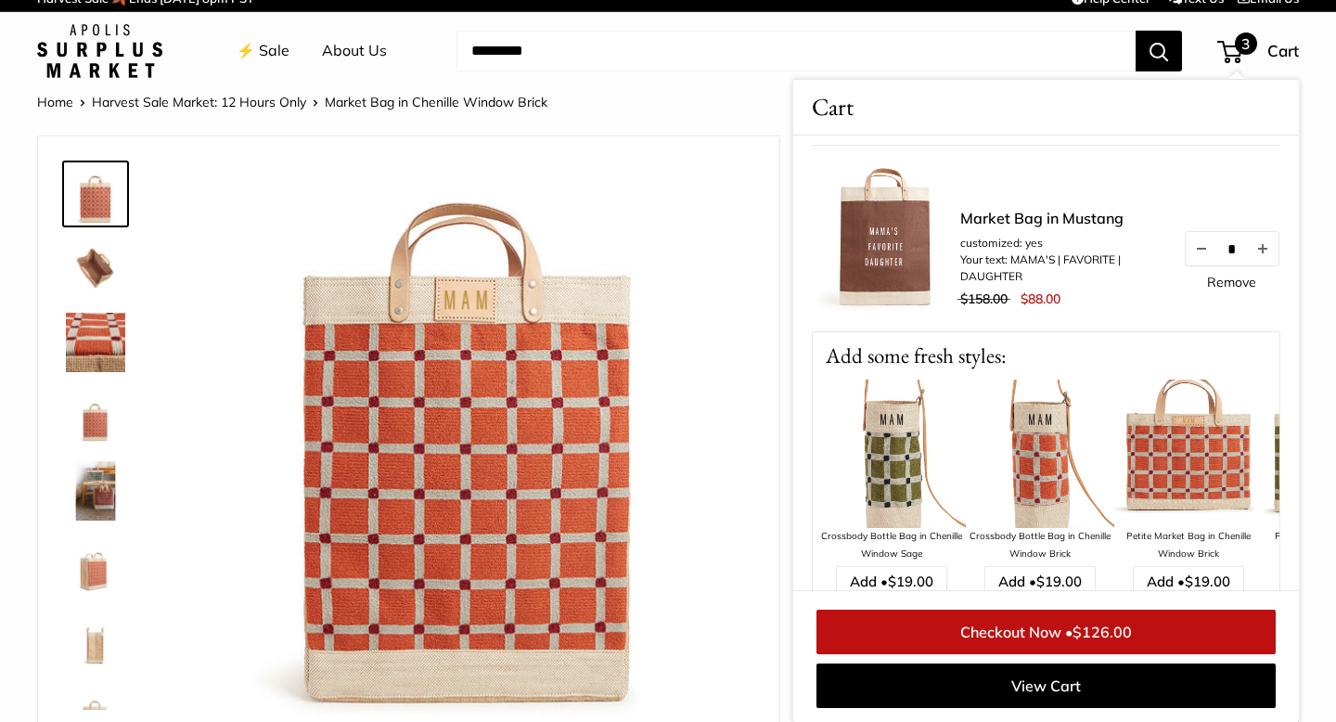
click at [273, 48] on link "⚡️ Sale" at bounding box center [263, 51] width 53 height 28
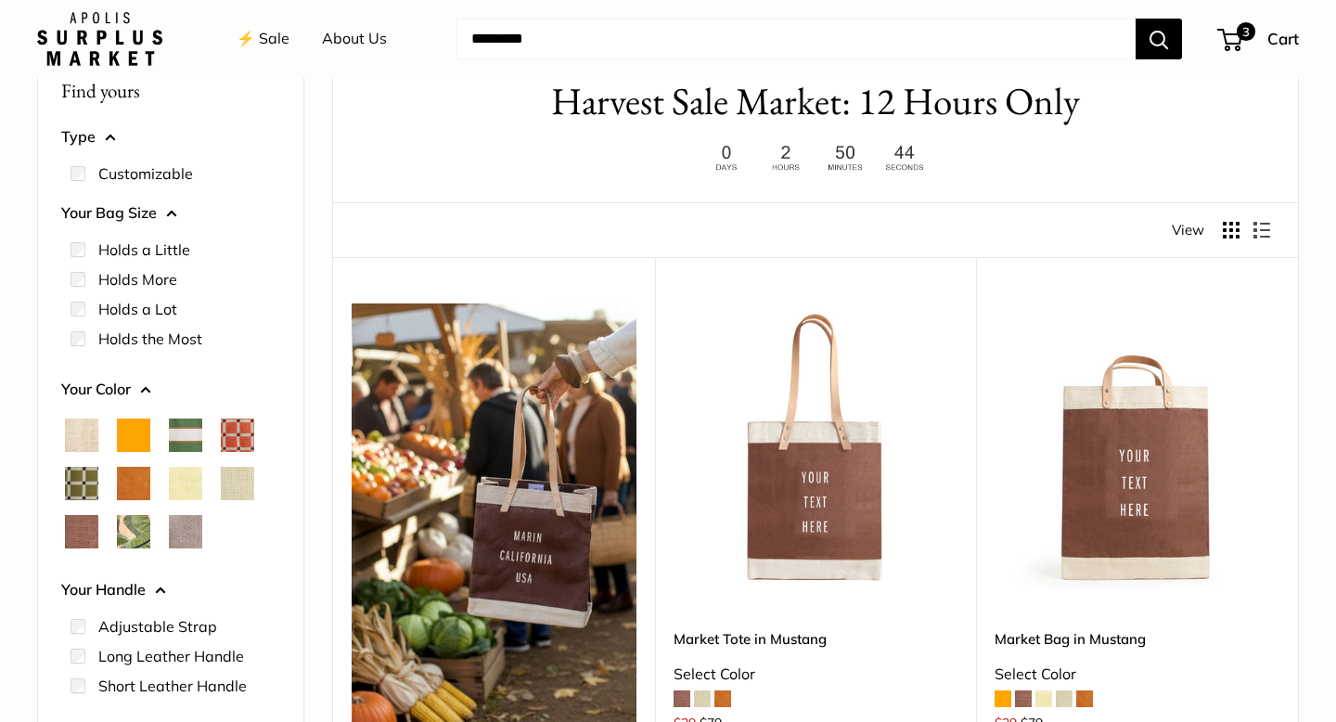
scroll to position [98, 0]
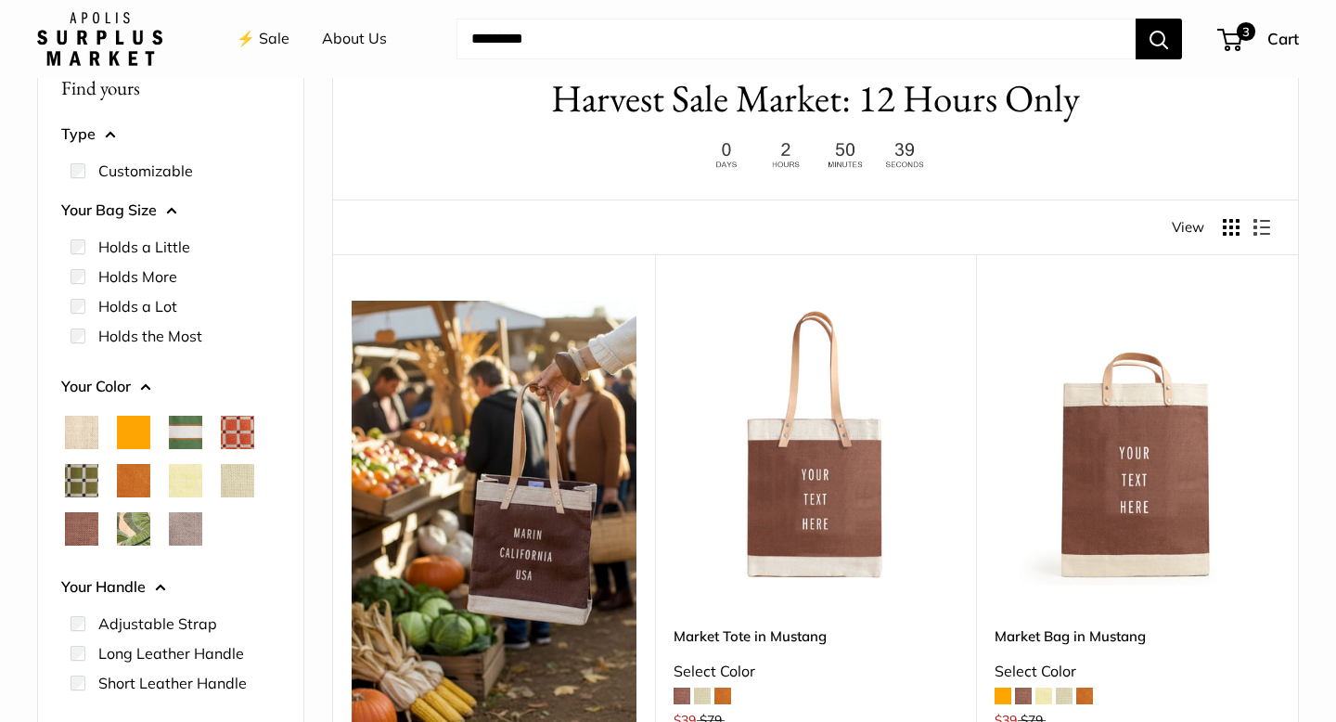
click at [129, 530] on span "Palm Leaf" at bounding box center [133, 528] width 33 height 33
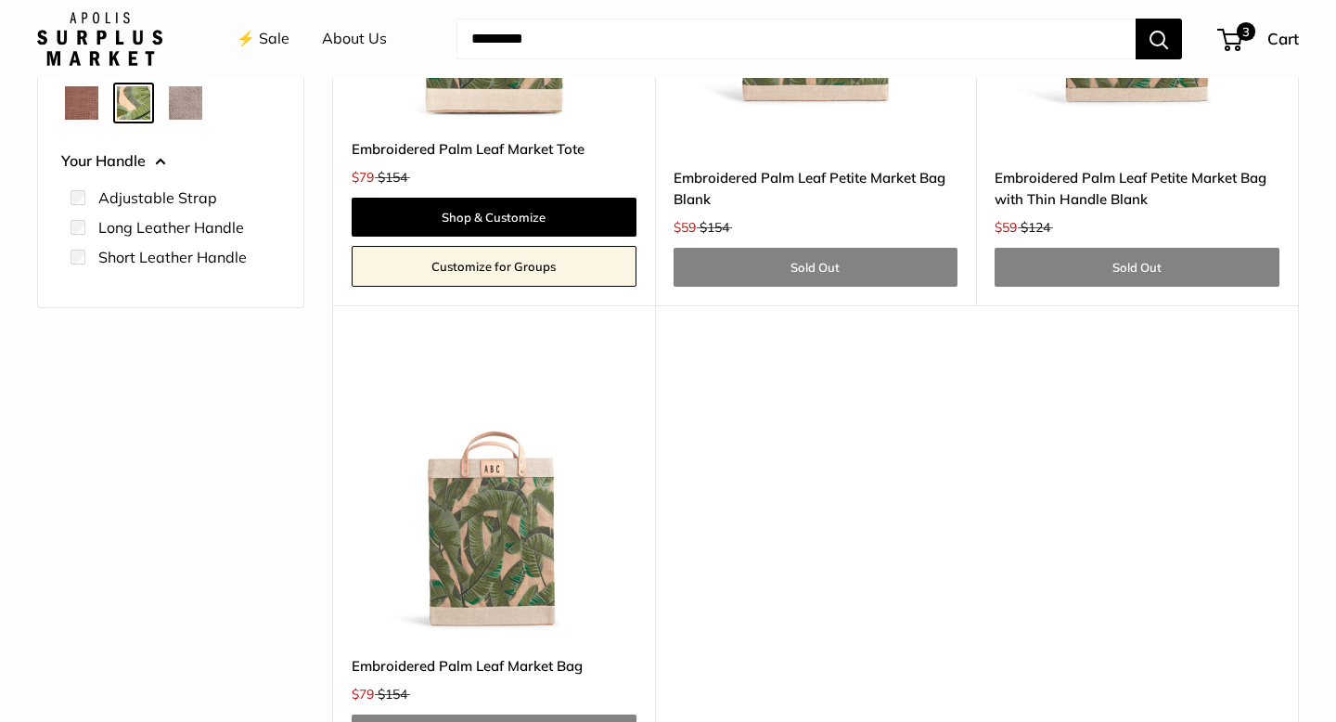
scroll to position [621, 0]
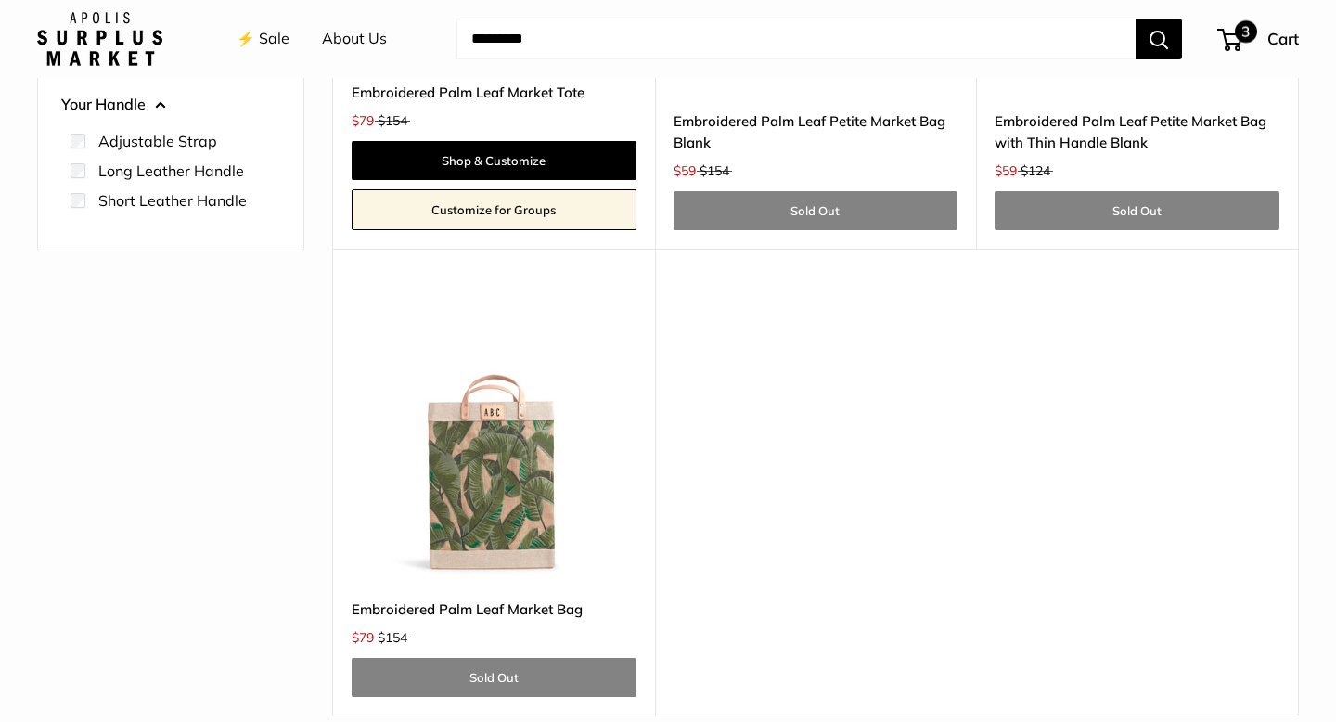
click at [1220, 52] on div "3 Cart" at bounding box center [1259, 39] width 80 height 30
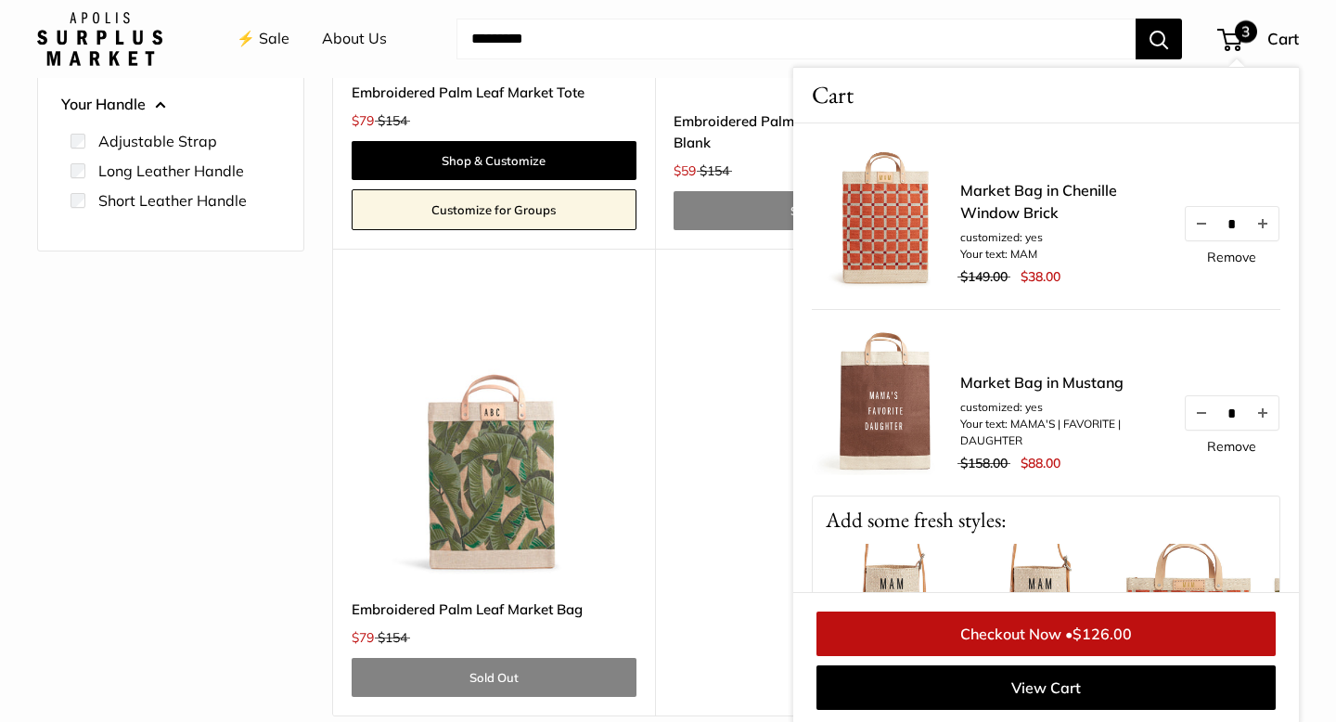
click at [1062, 381] on link "Market Bag in Mustang" at bounding box center [1062, 382] width 204 height 22
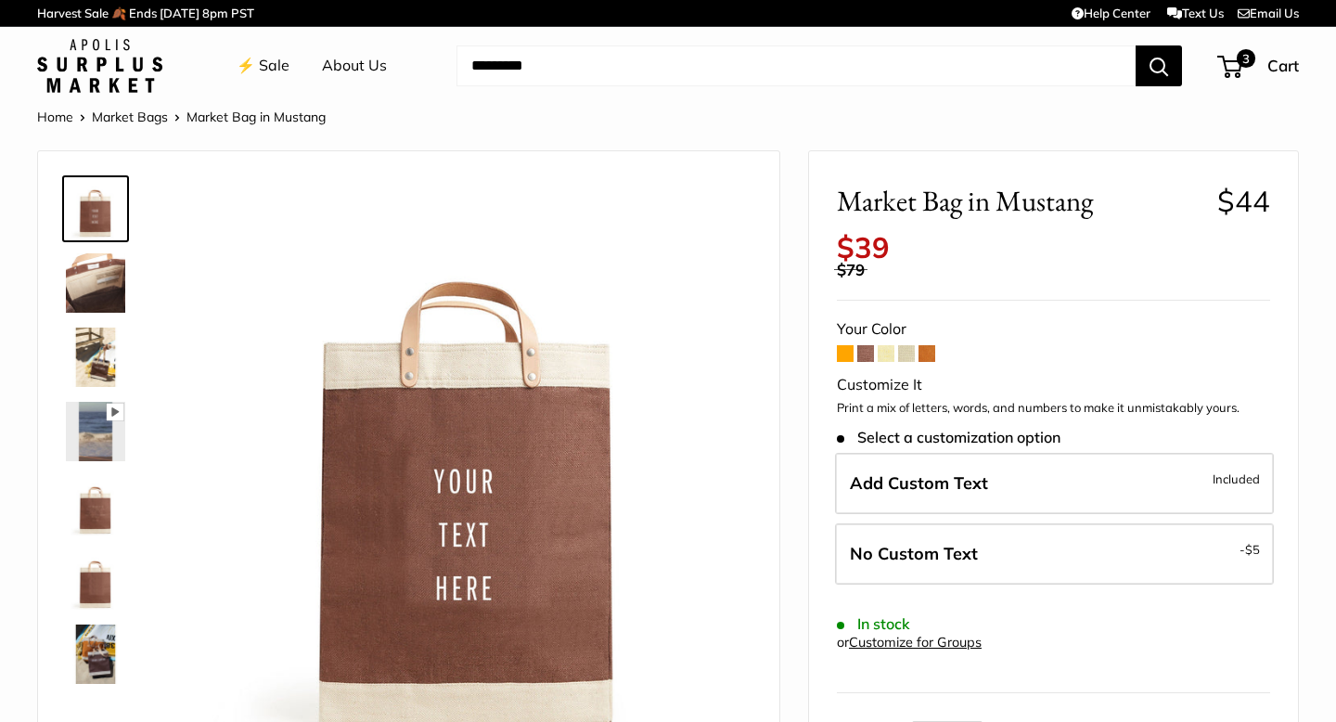
click at [845, 353] on span at bounding box center [845, 353] width 17 height 17
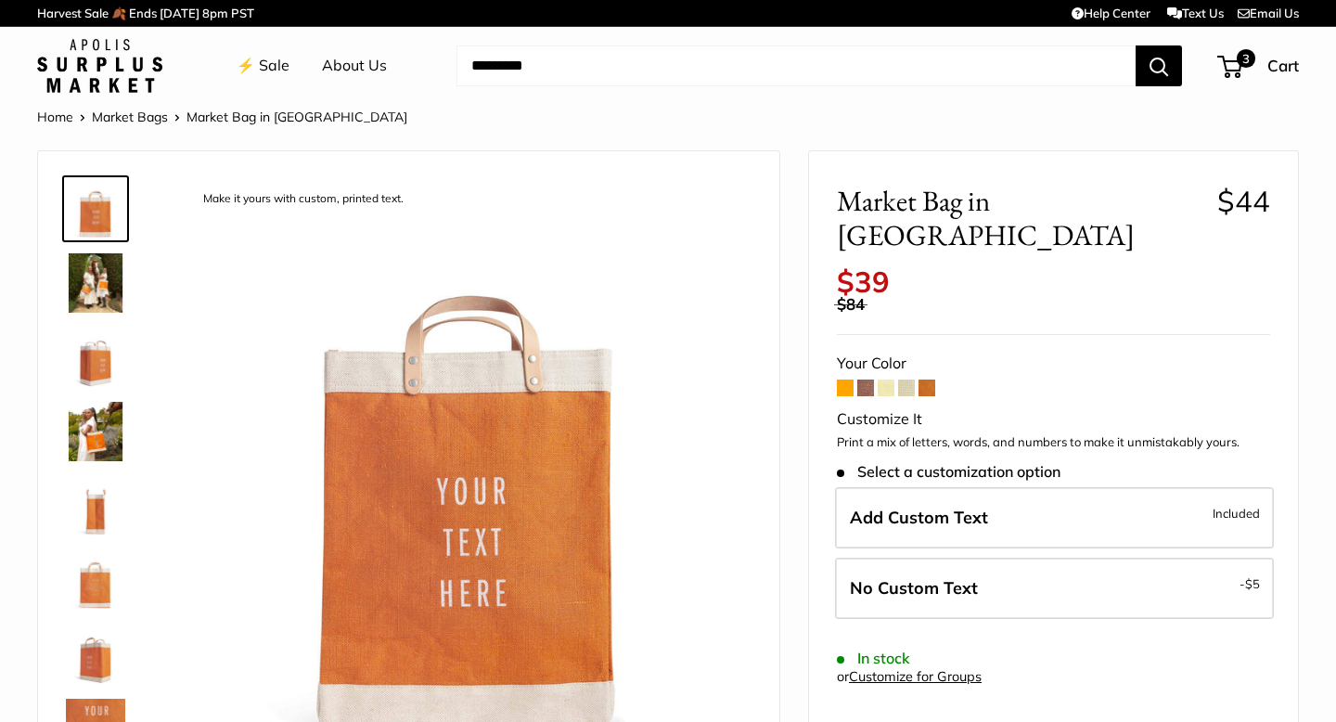
click at [927, 380] on span at bounding box center [927, 388] width 17 height 17
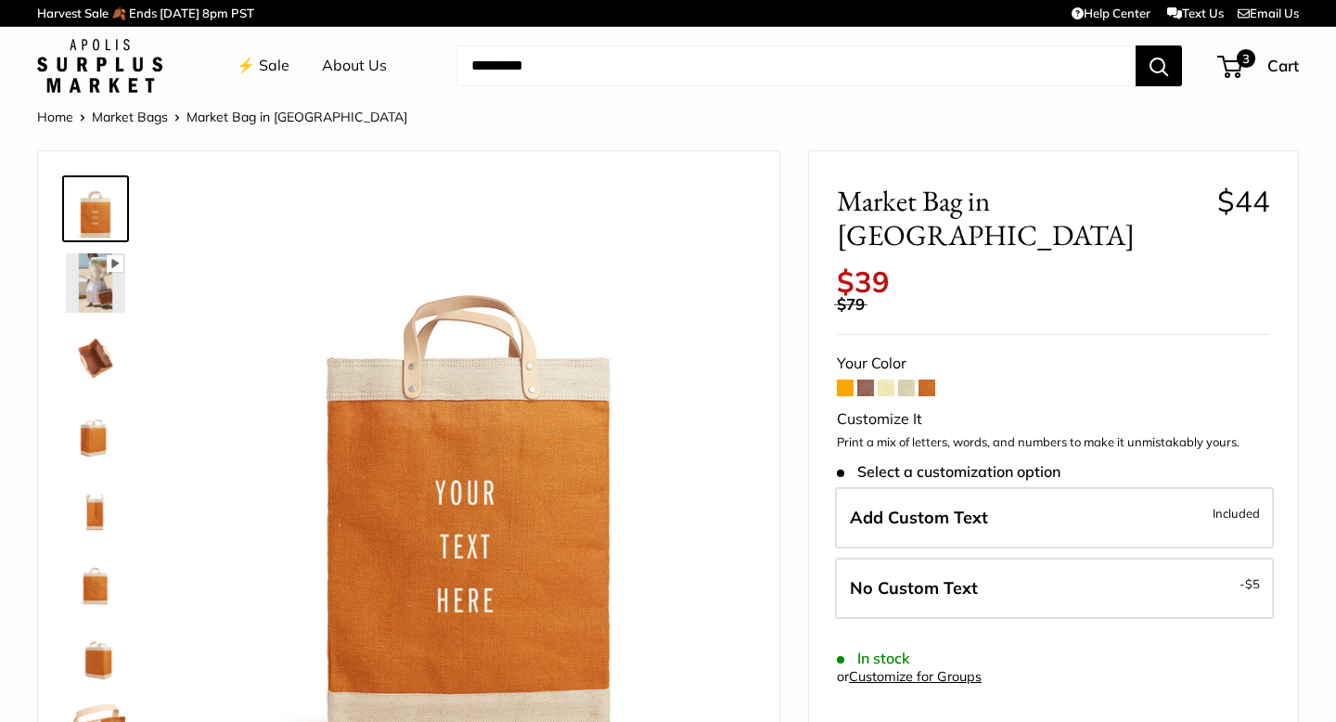
click at [927, 380] on span at bounding box center [927, 388] width 17 height 17
click at [845, 380] on span at bounding box center [845, 388] width 17 height 17
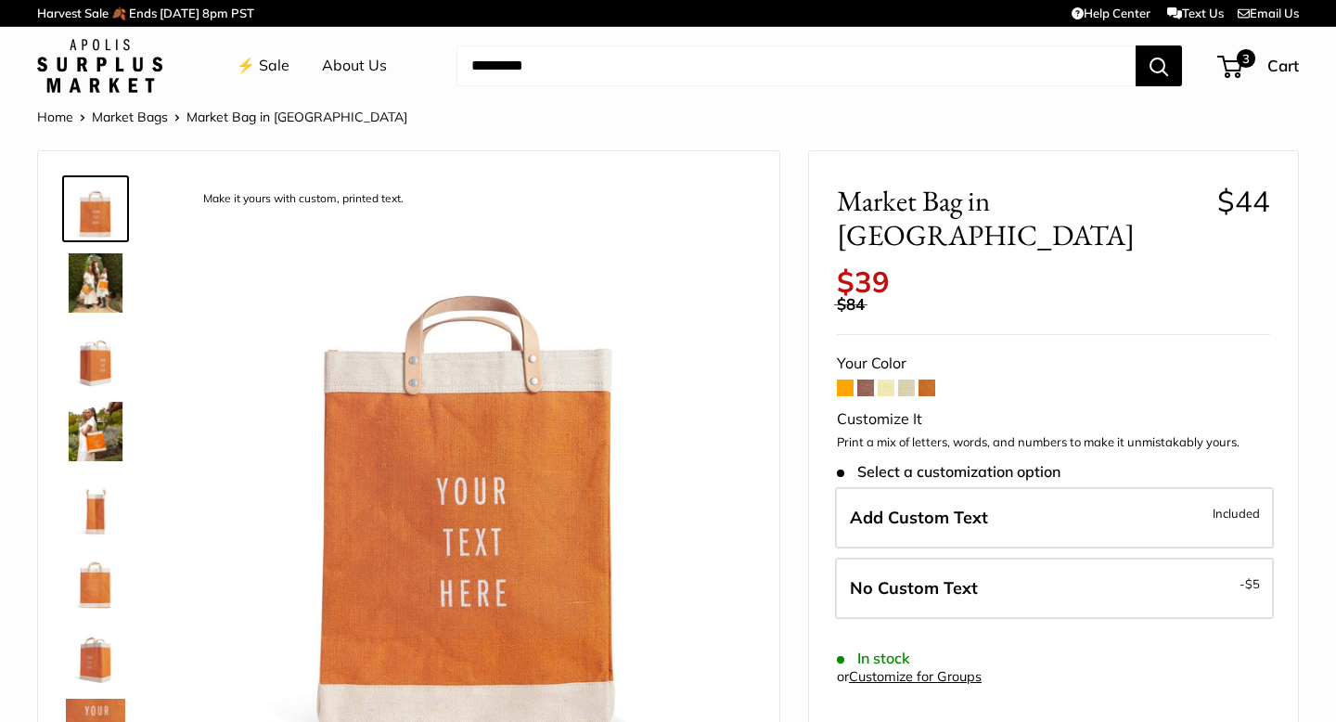
click at [867, 380] on span at bounding box center [865, 388] width 17 height 17
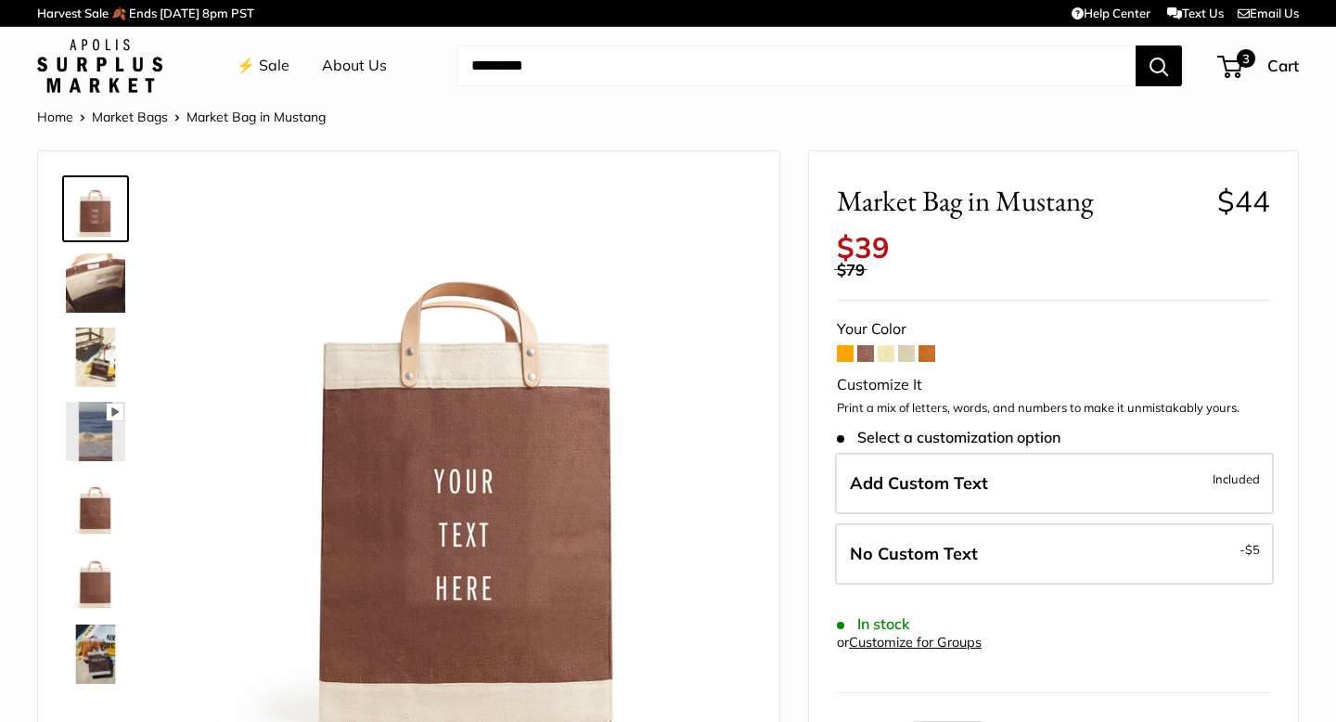
click at [844, 354] on span at bounding box center [845, 353] width 17 height 17
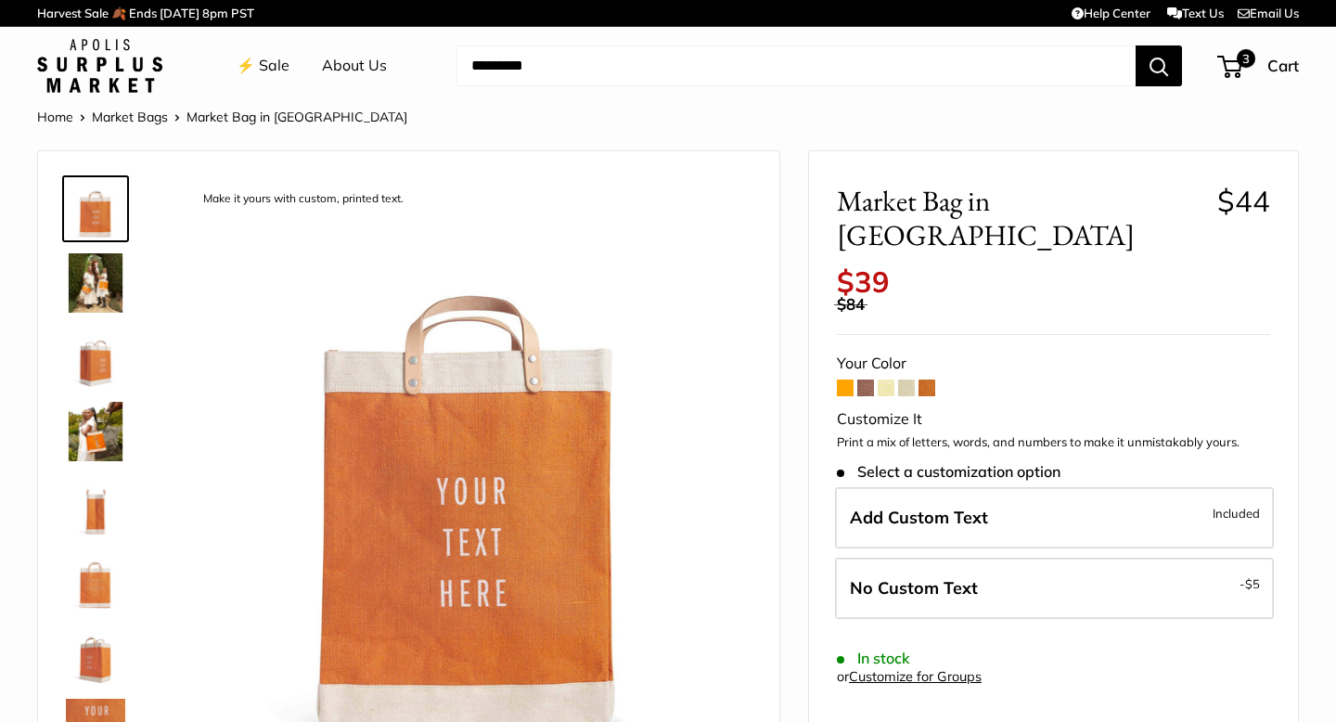
click at [933, 380] on span at bounding box center [927, 388] width 17 height 17
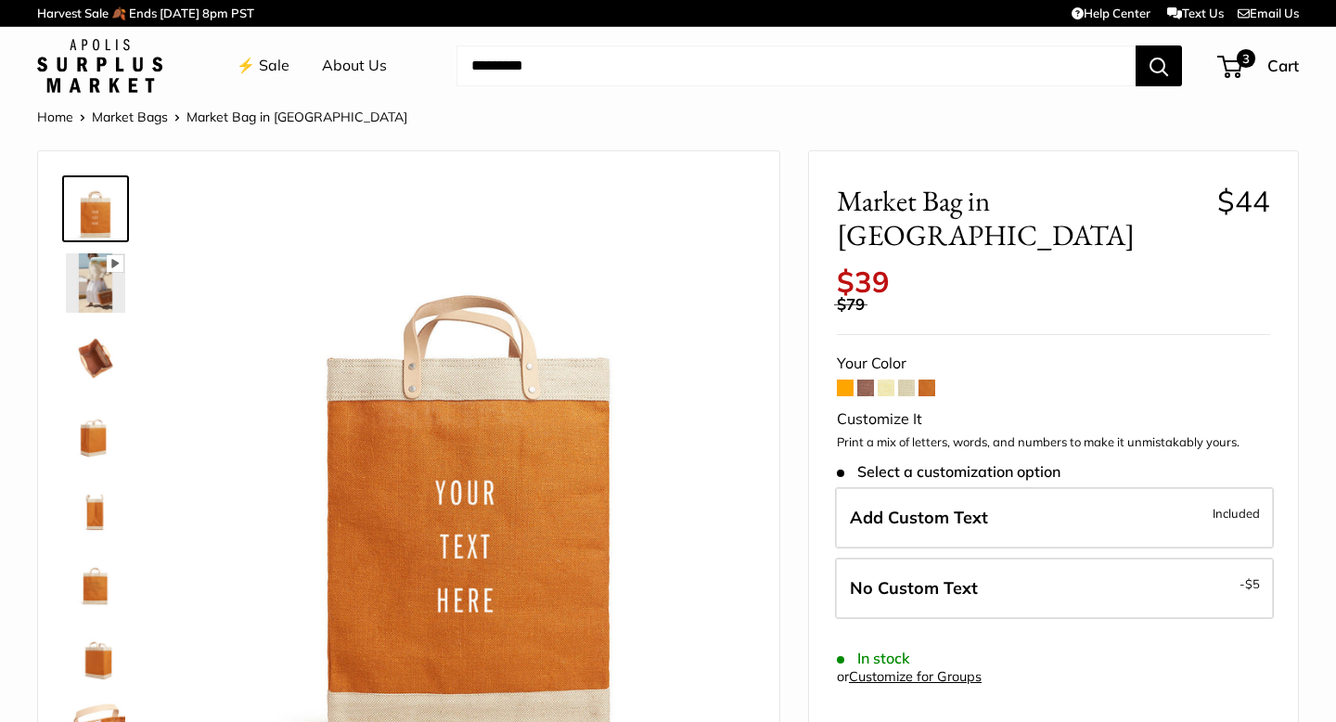
click at [889, 380] on span at bounding box center [886, 388] width 17 height 17
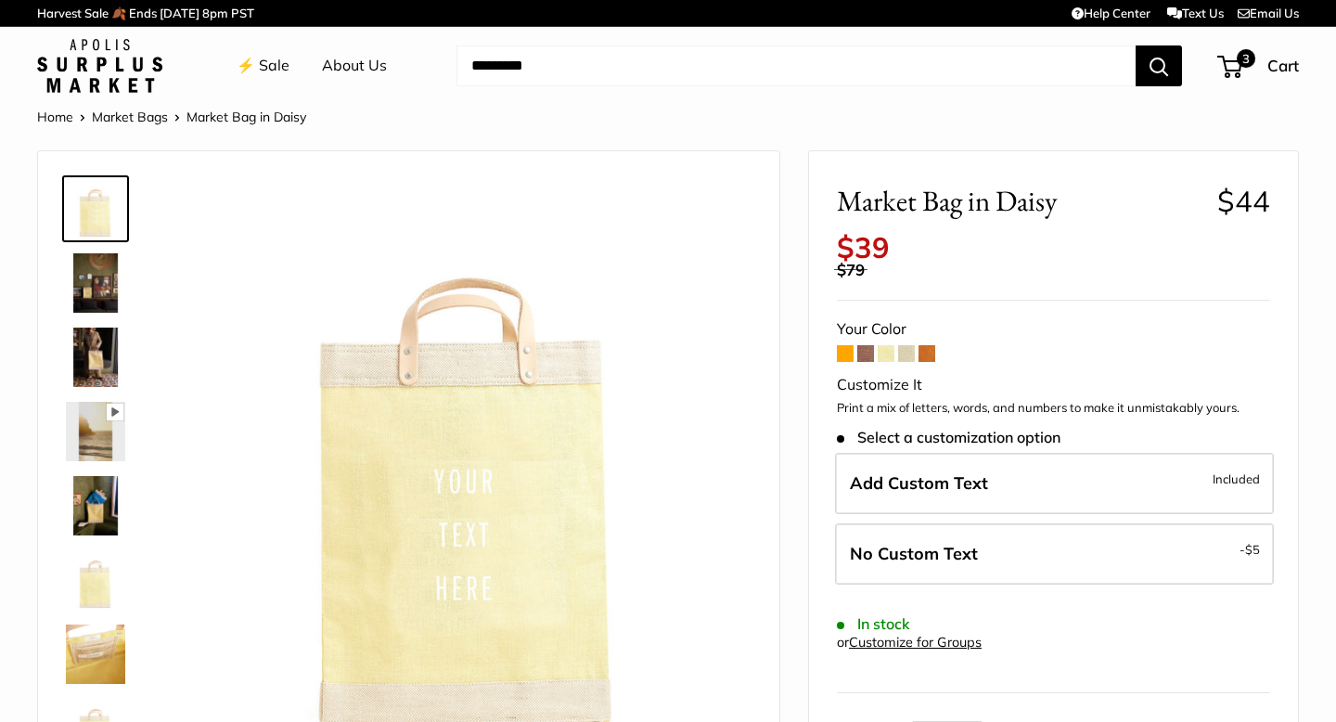
click at [912, 352] on span at bounding box center [906, 353] width 17 height 17
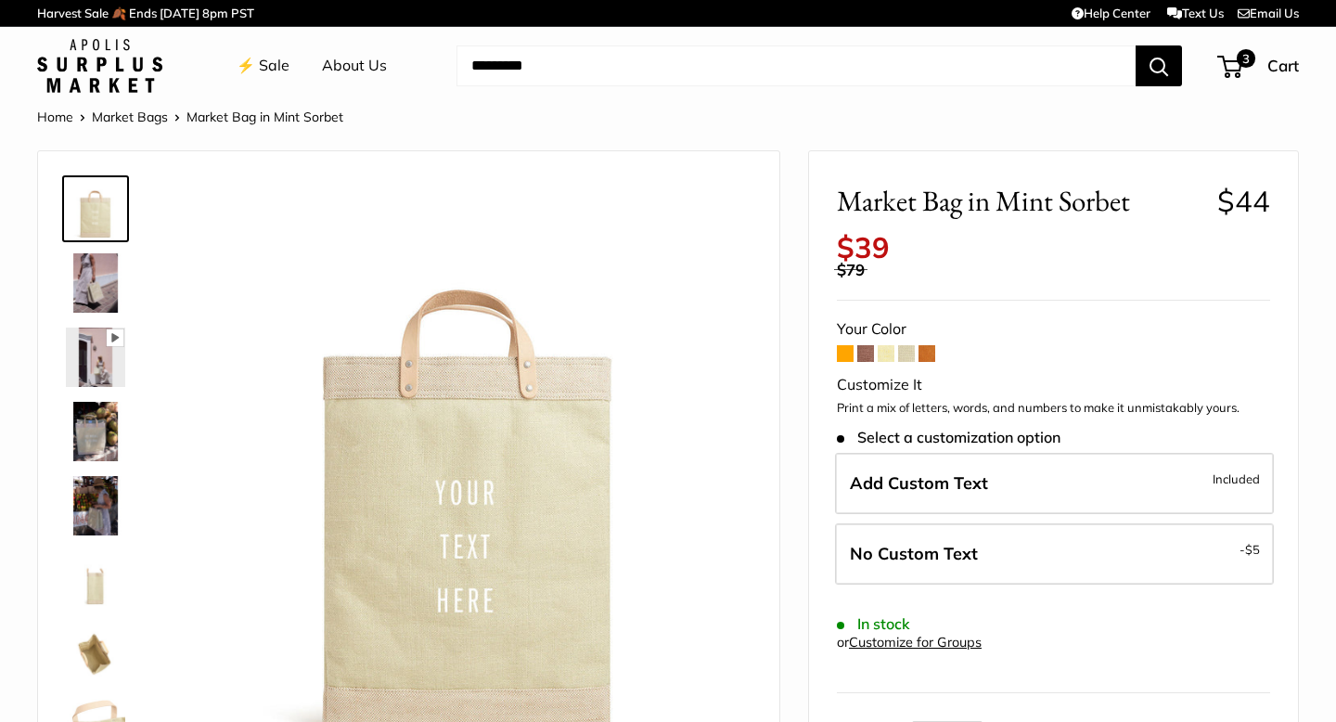
click at [850, 355] on span at bounding box center [845, 353] width 17 height 17
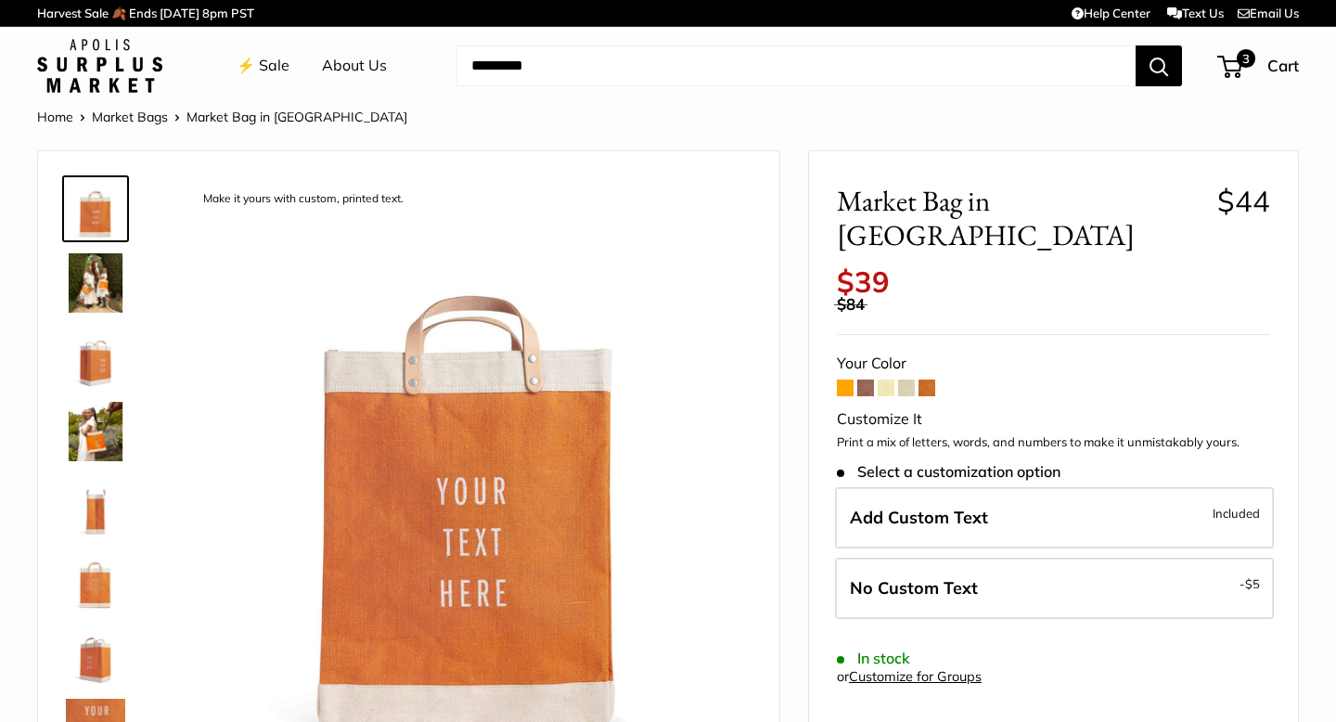
click at [911, 380] on span at bounding box center [906, 388] width 17 height 17
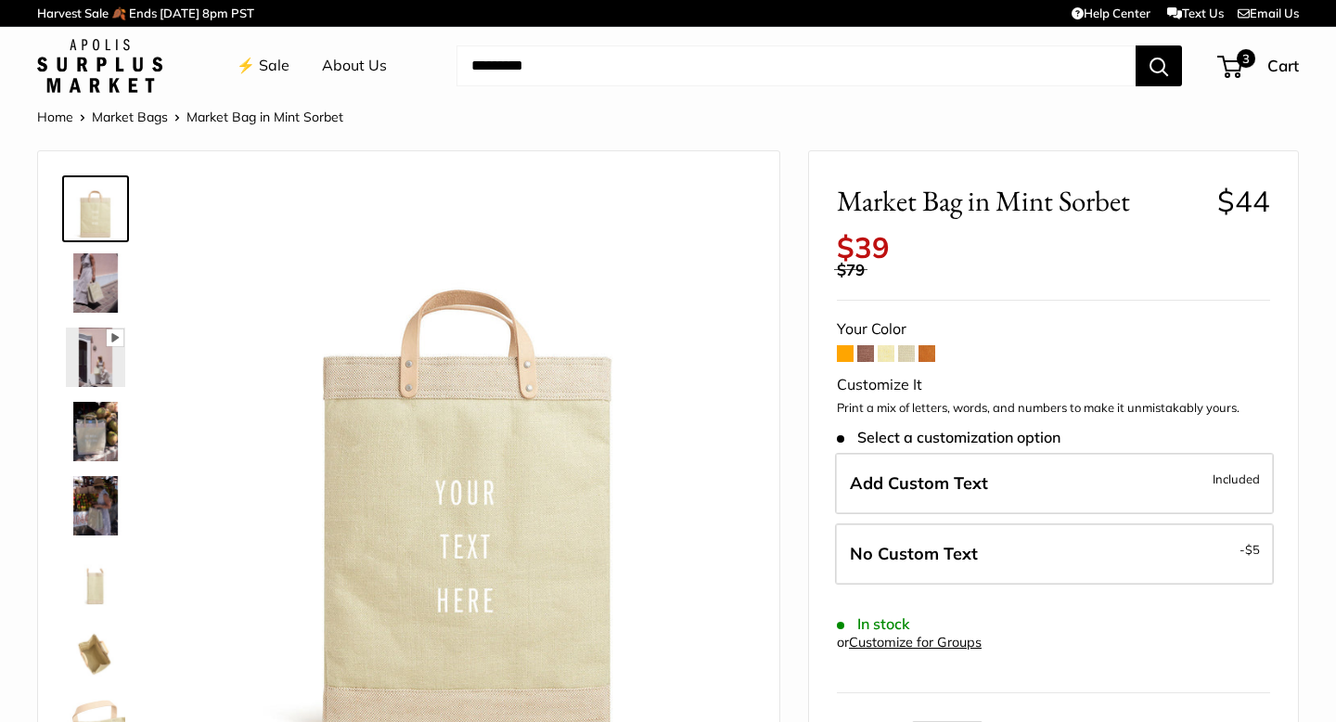
click at [932, 355] on span at bounding box center [927, 353] width 17 height 17
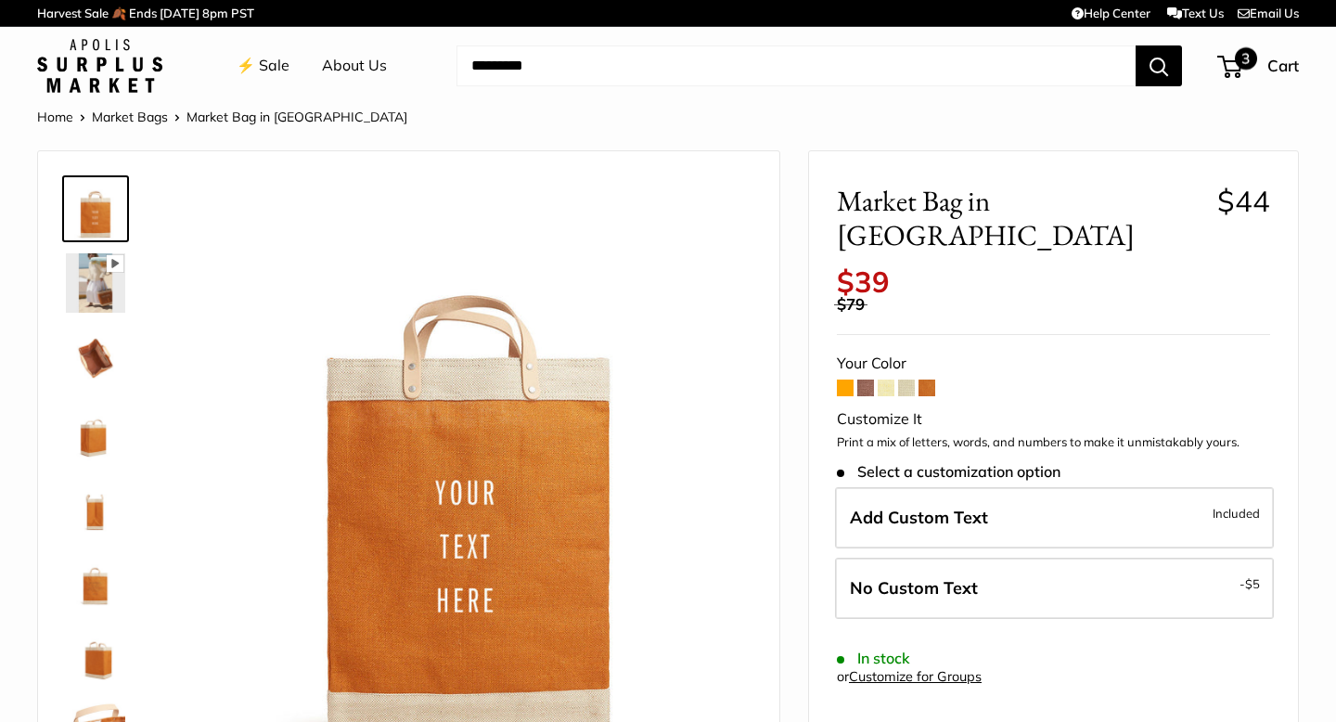
click at [1237, 64] on span "3" at bounding box center [1246, 58] width 22 height 22
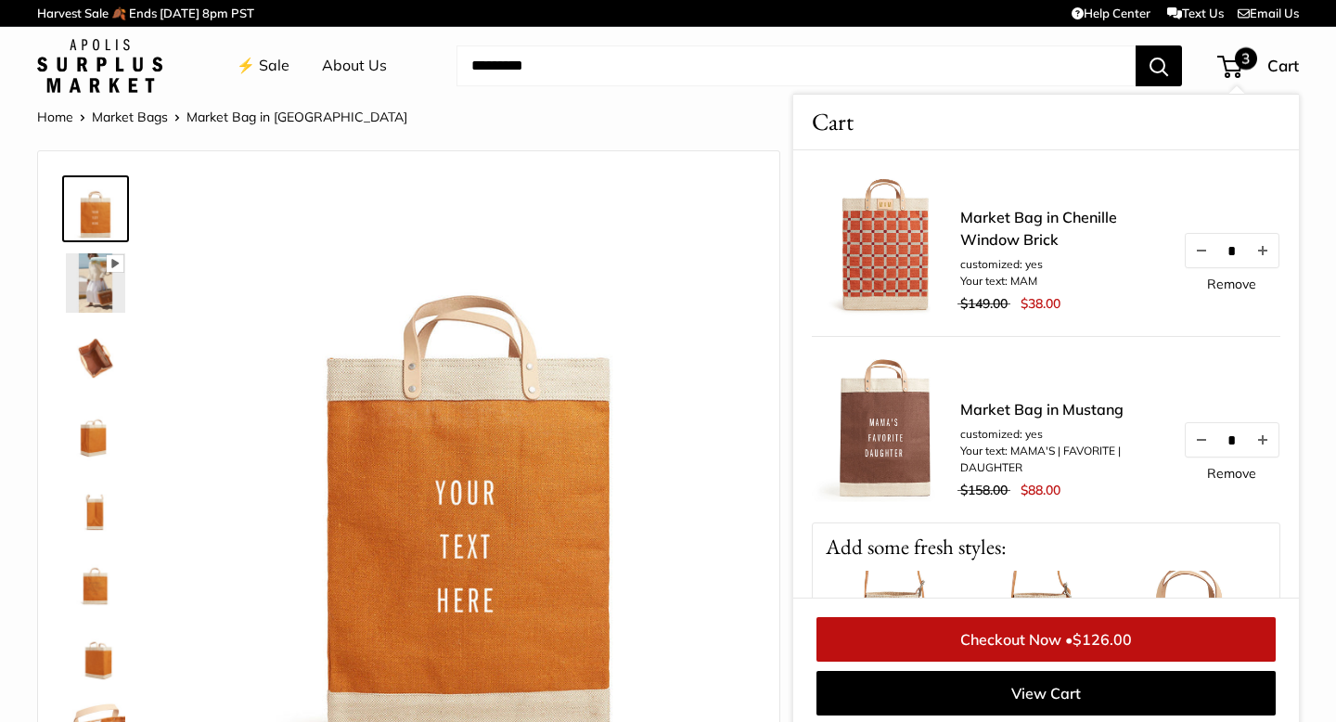
scroll to position [7, 0]
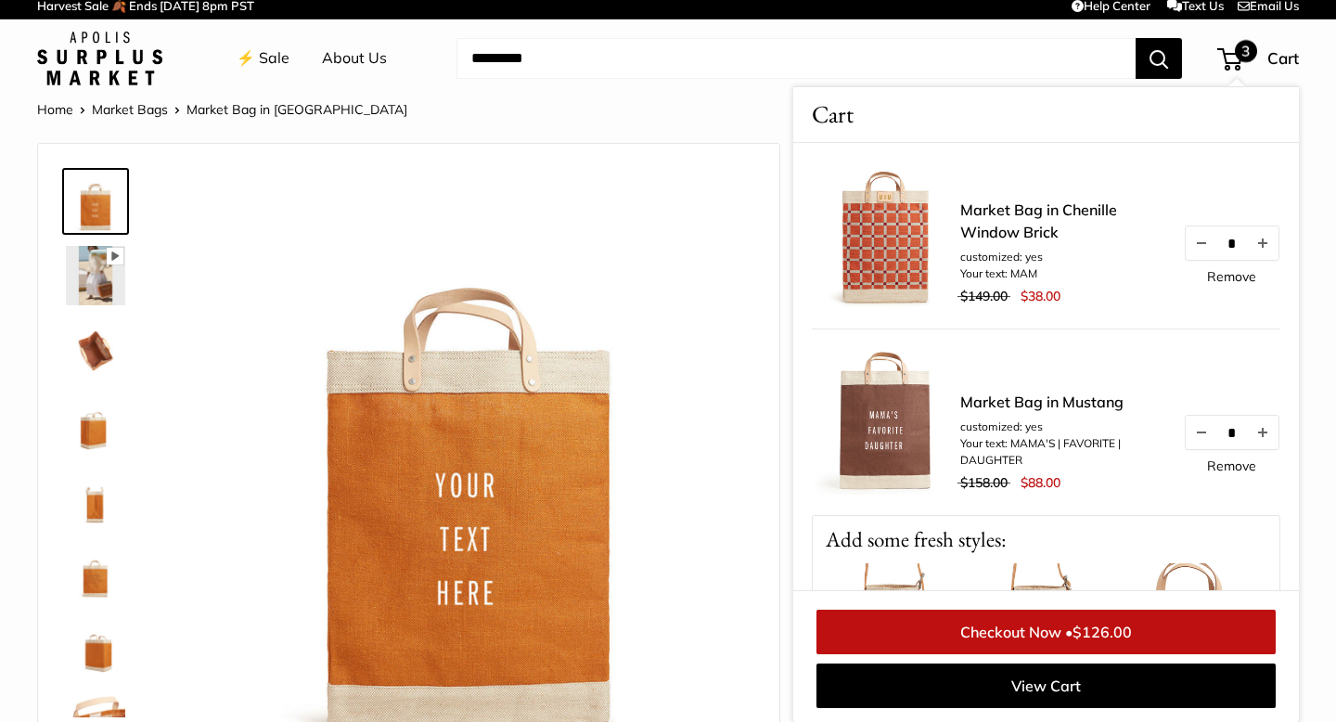
click at [264, 67] on link "⚡️ Sale" at bounding box center [263, 59] width 53 height 28
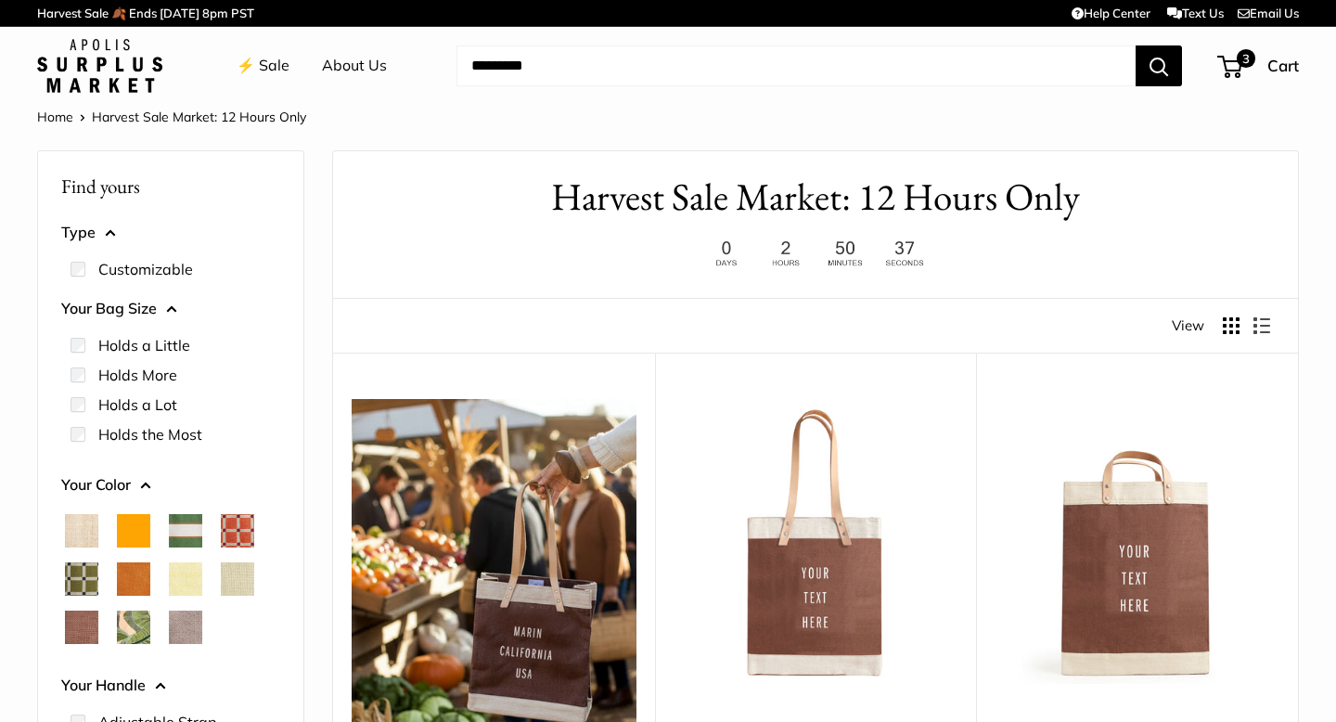
click at [187, 625] on span "Taupe" at bounding box center [185, 627] width 33 height 33
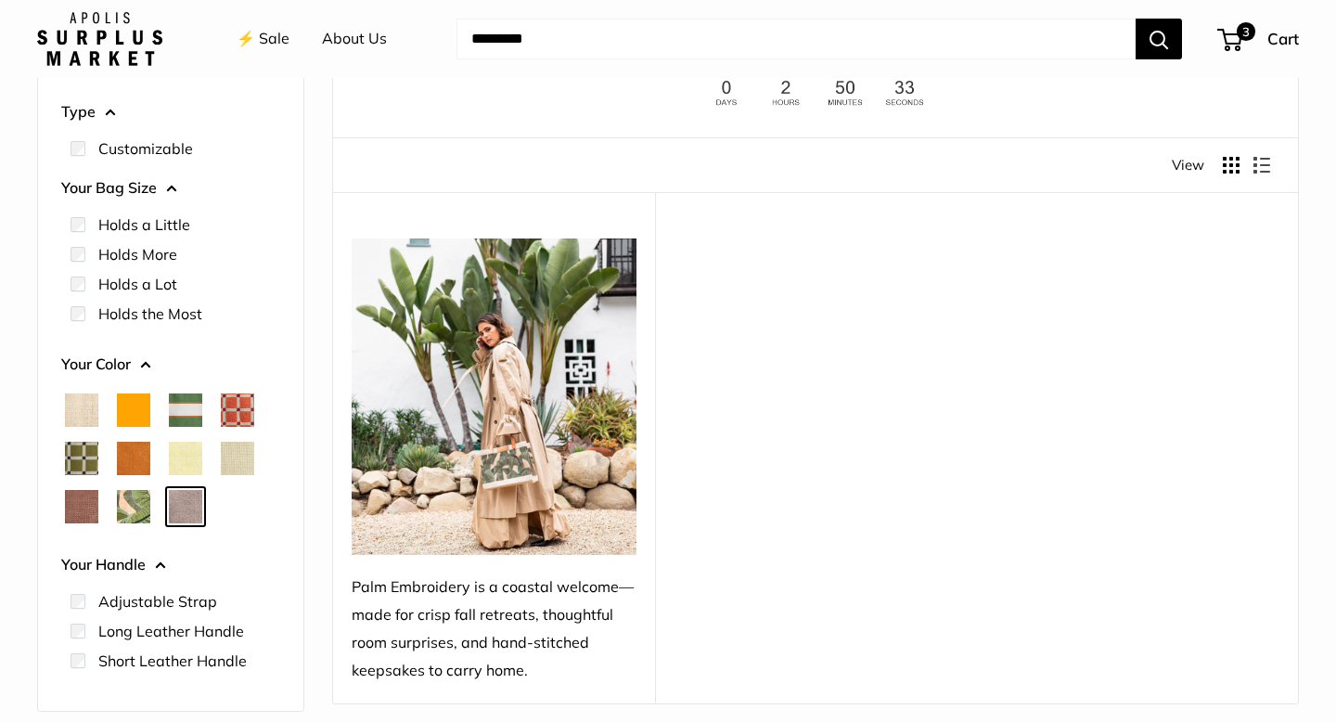
scroll to position [158, 0]
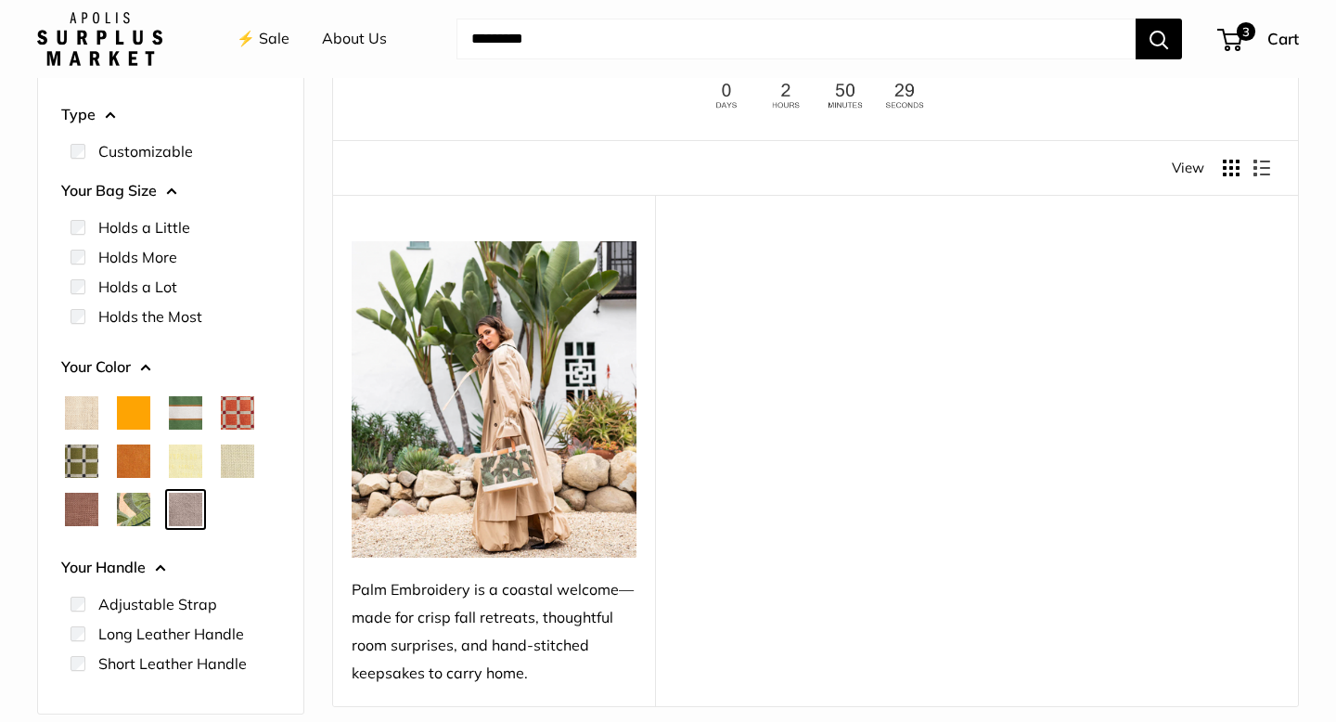
click at [180, 508] on span "Taupe" at bounding box center [185, 509] width 33 height 33
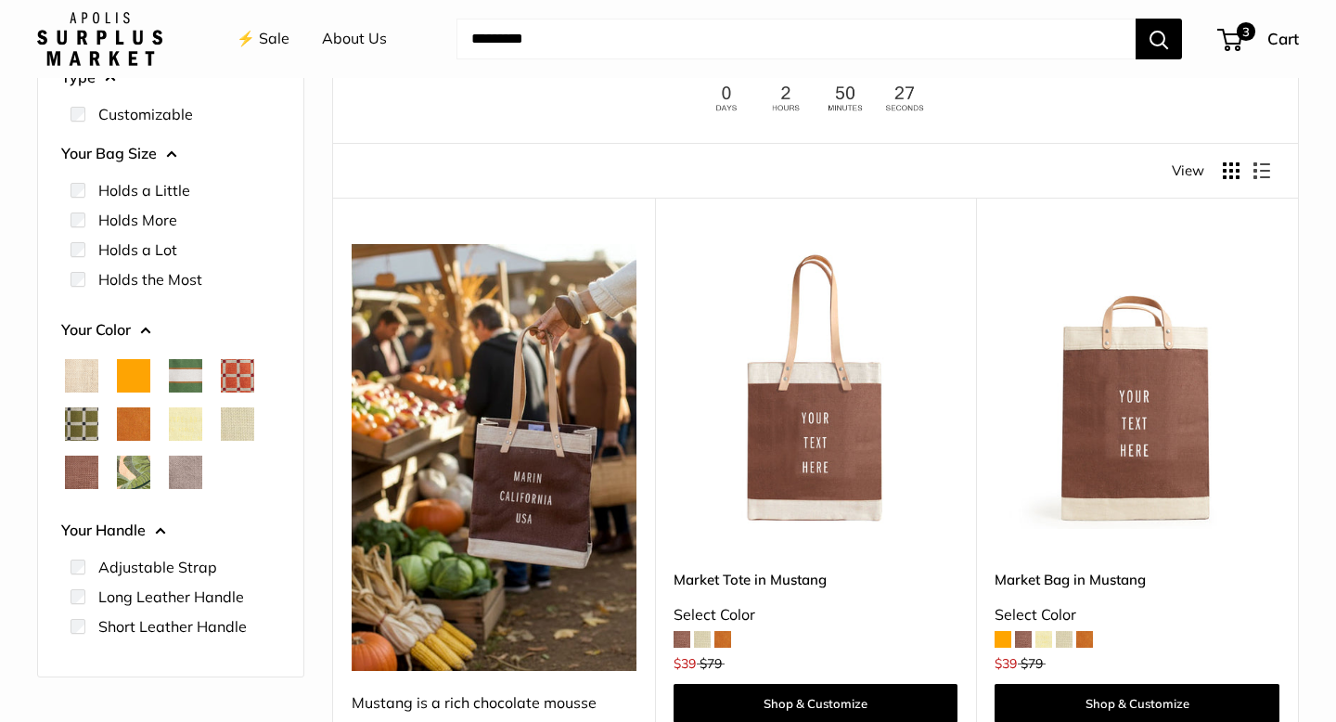
scroll to position [157, 0]
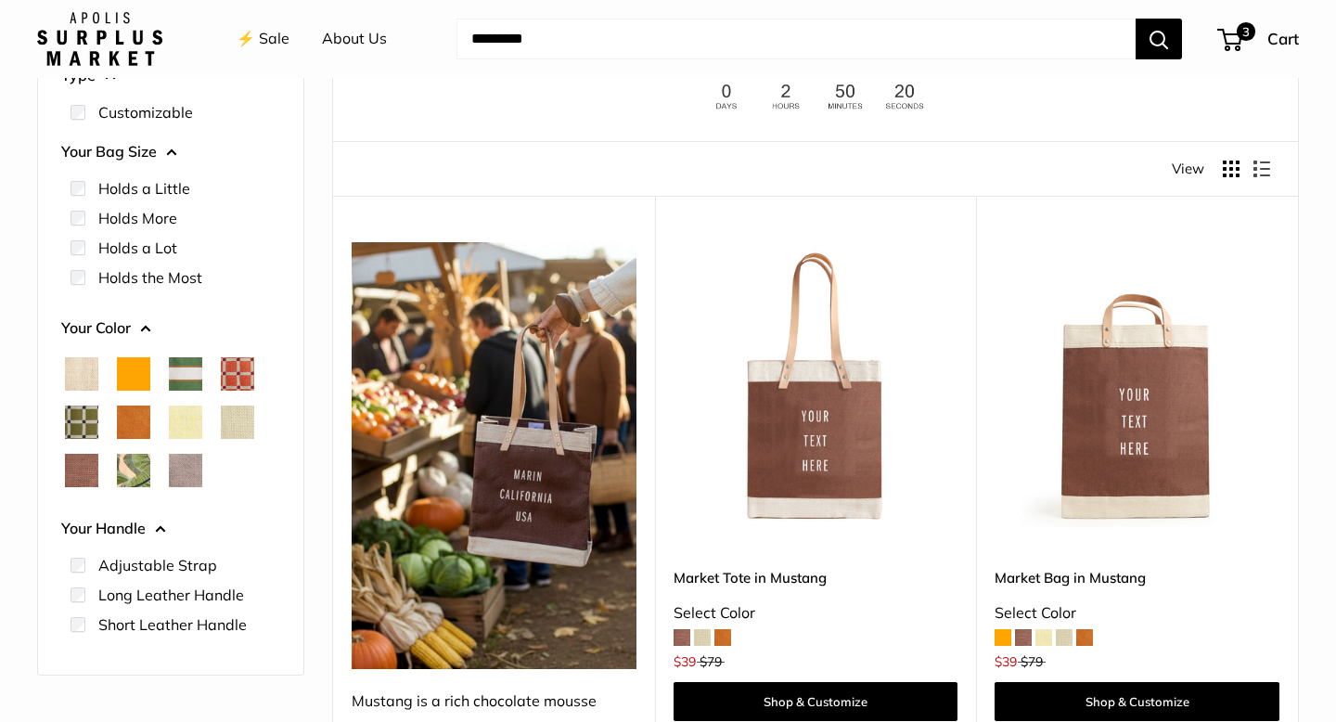
click at [682, 639] on span at bounding box center [682, 637] width 17 height 17
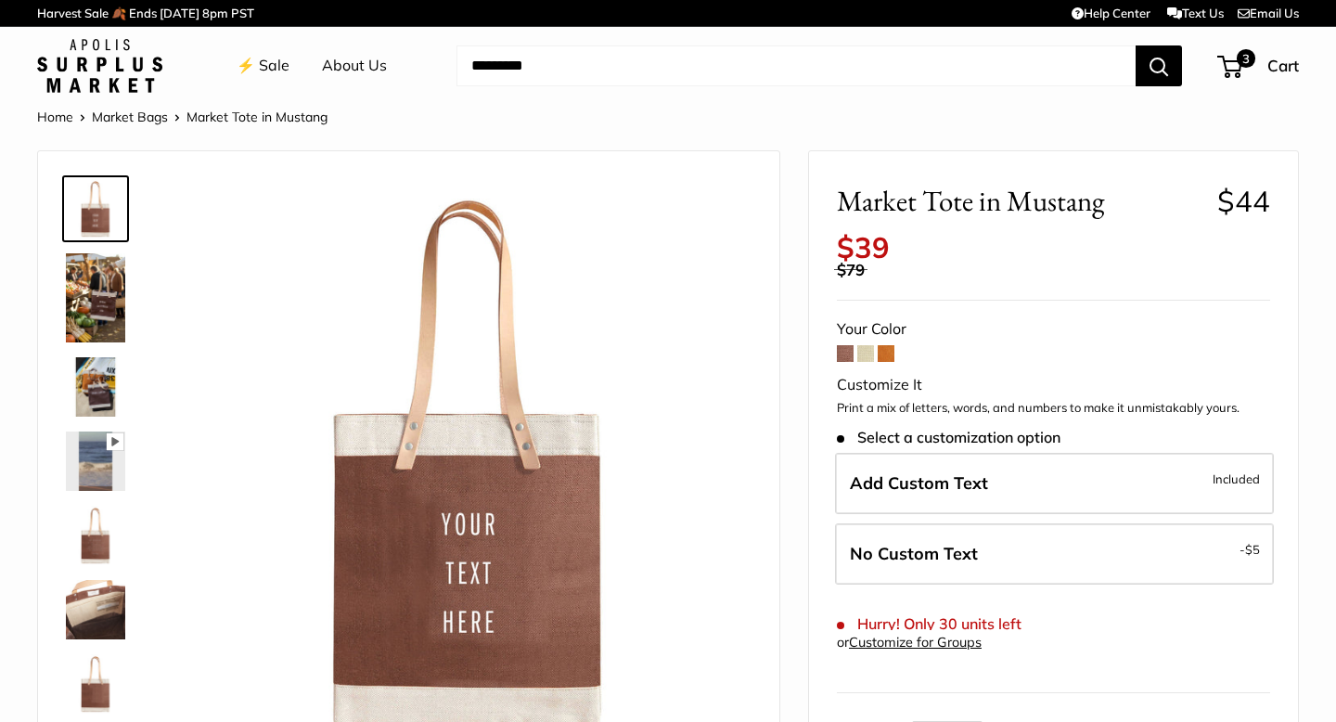
click at [274, 64] on link "⚡️ Sale" at bounding box center [263, 66] width 53 height 28
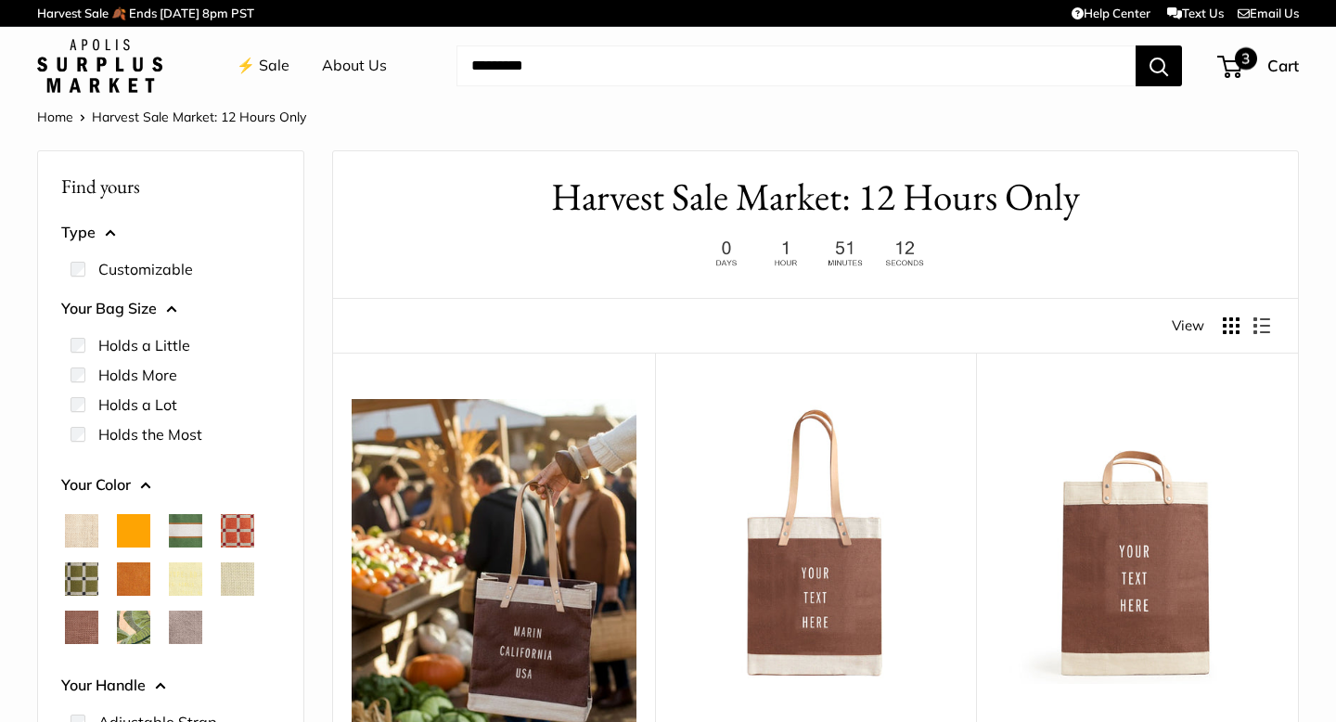
click at [1230, 70] on span "3" at bounding box center [1229, 67] width 25 height 22
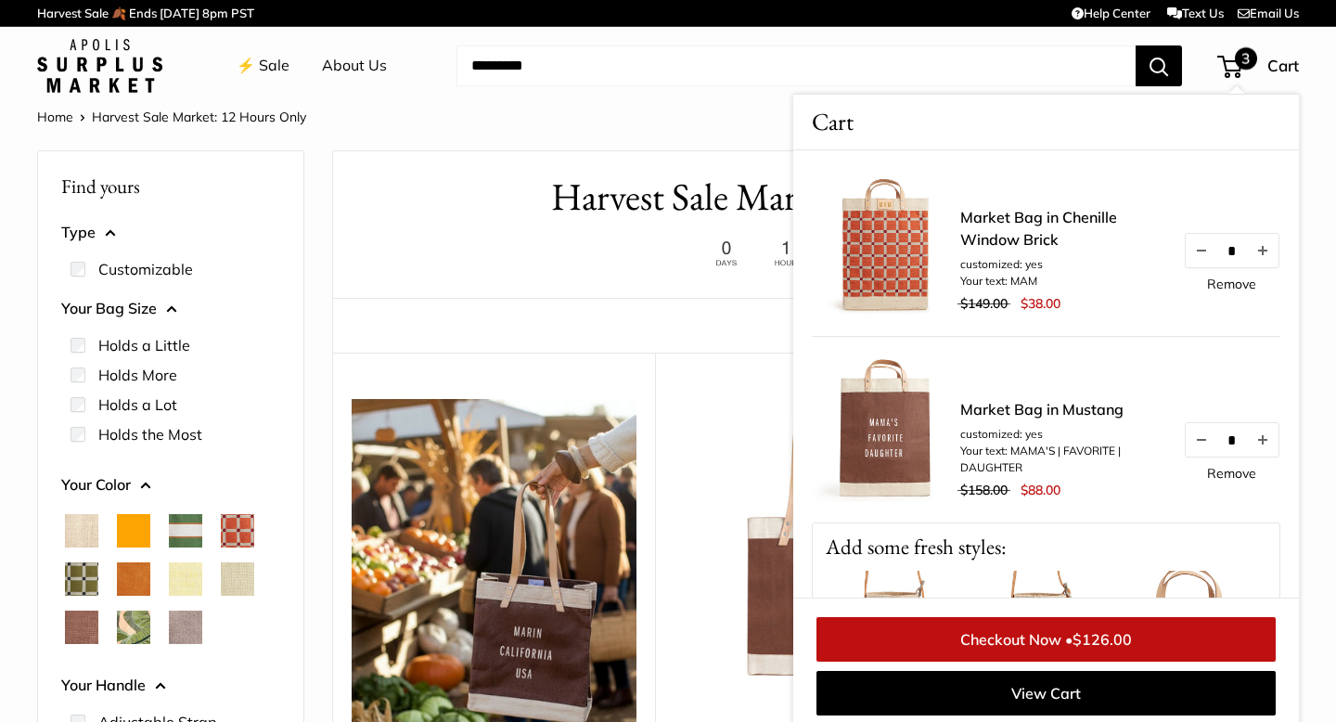
click at [661, 309] on div "Find yours View" at bounding box center [815, 326] width 909 height 54
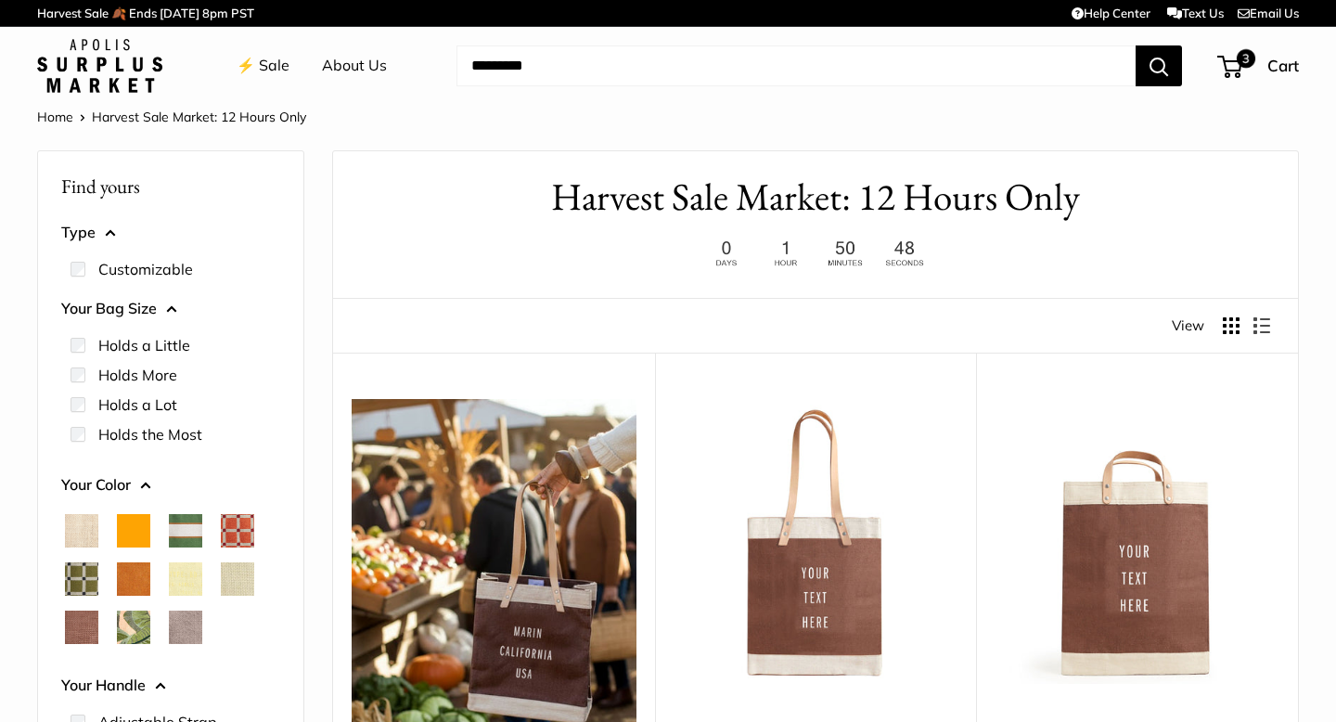
click at [185, 625] on span "Taupe" at bounding box center [185, 627] width 33 height 33
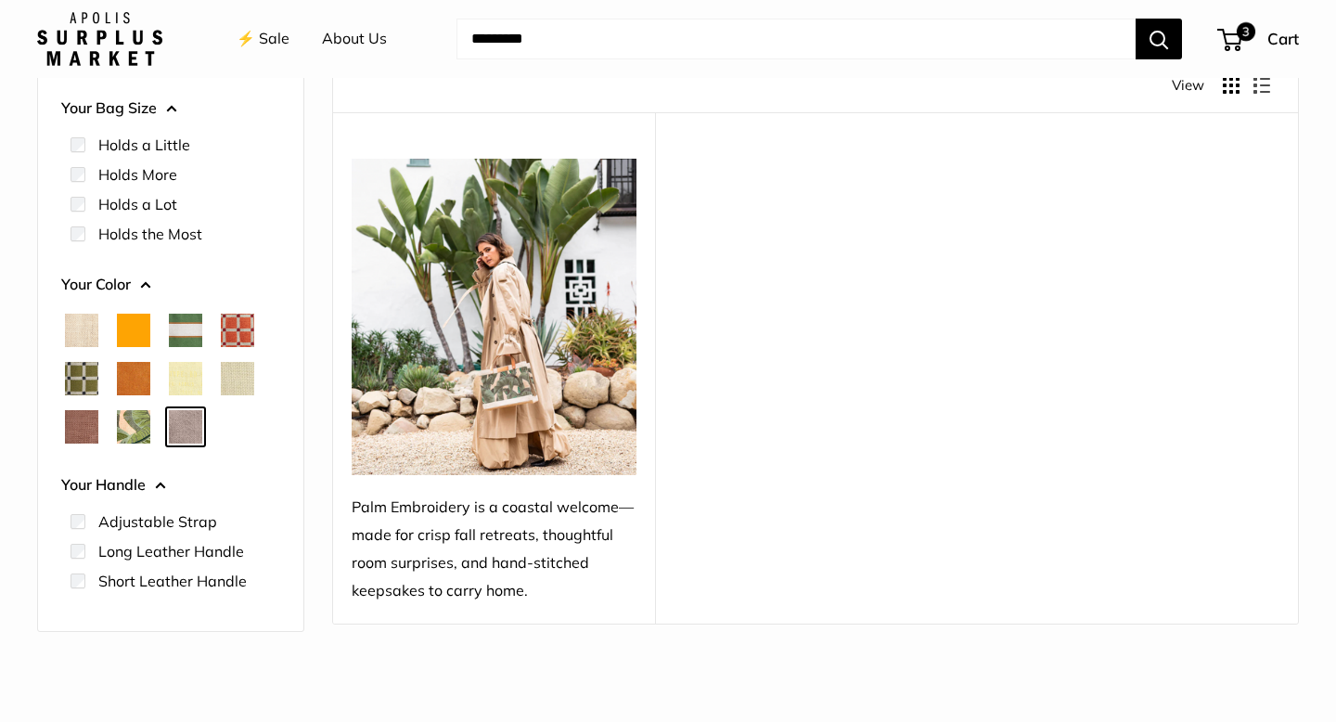
scroll to position [183, 0]
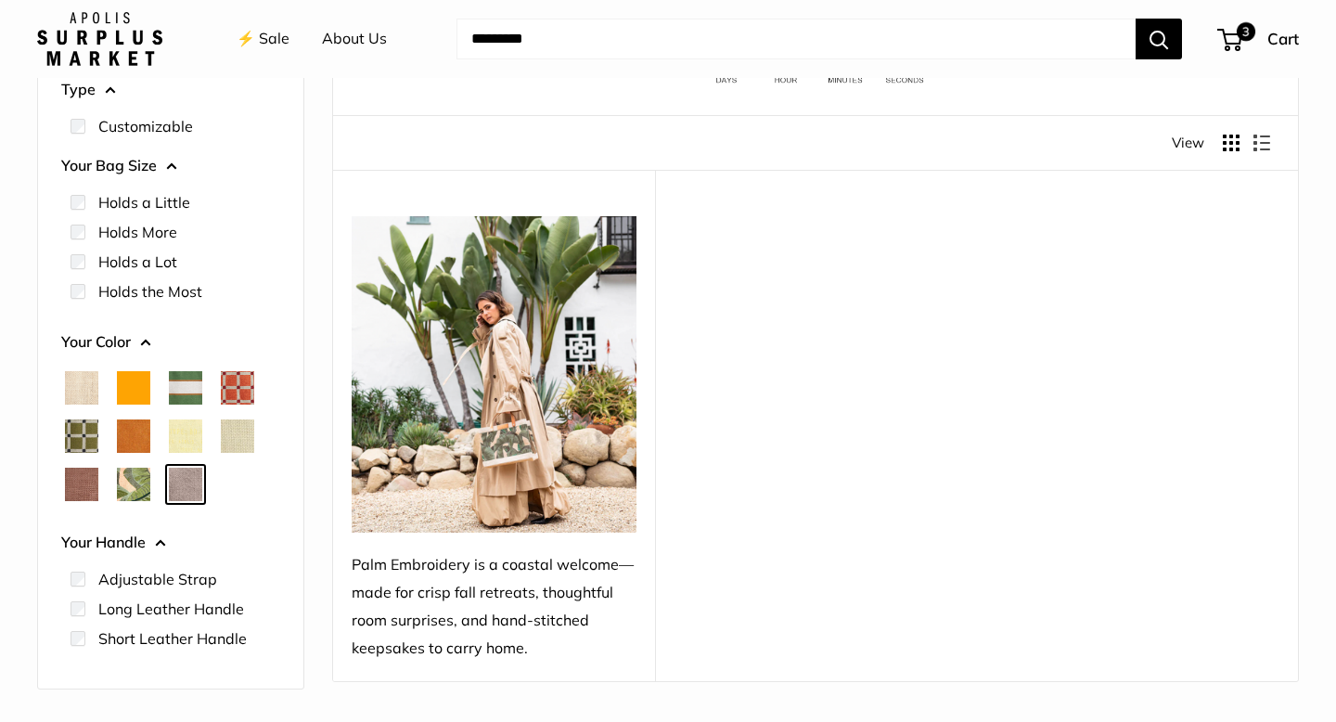
click at [141, 480] on span "Palm Leaf" at bounding box center [133, 484] width 33 height 33
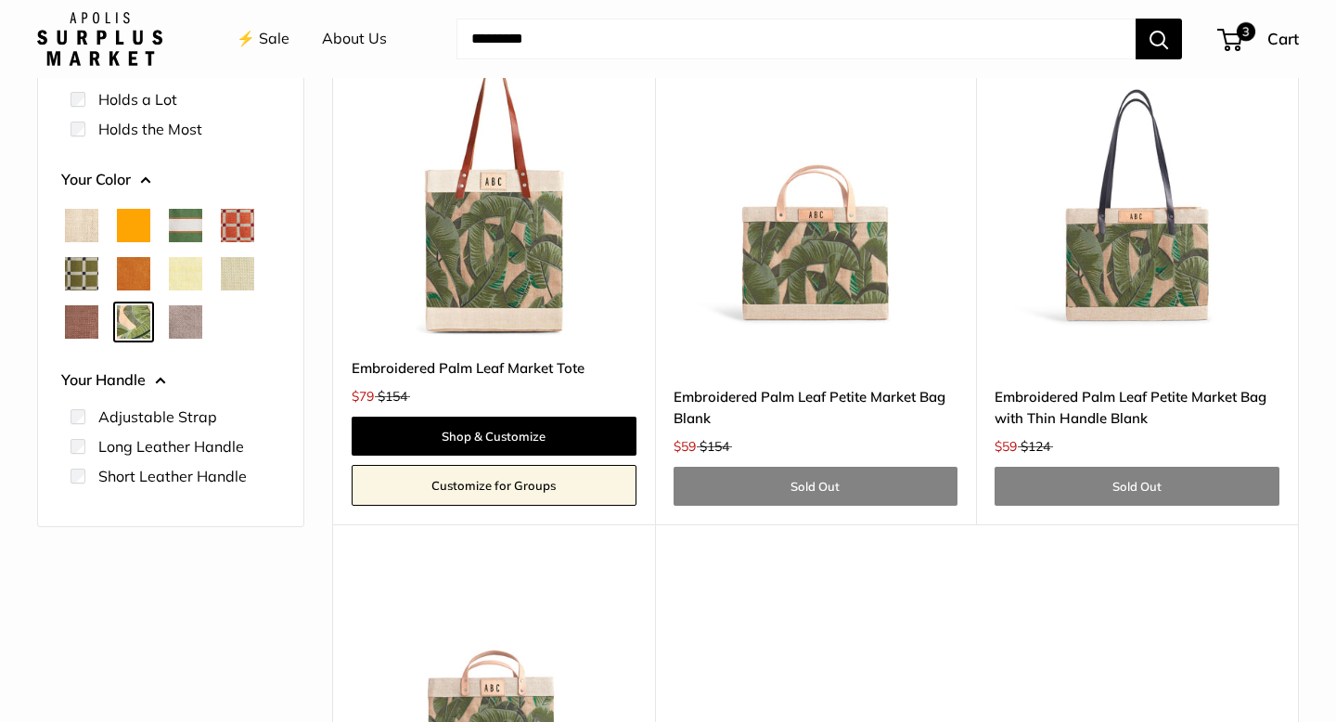
scroll to position [356, 0]
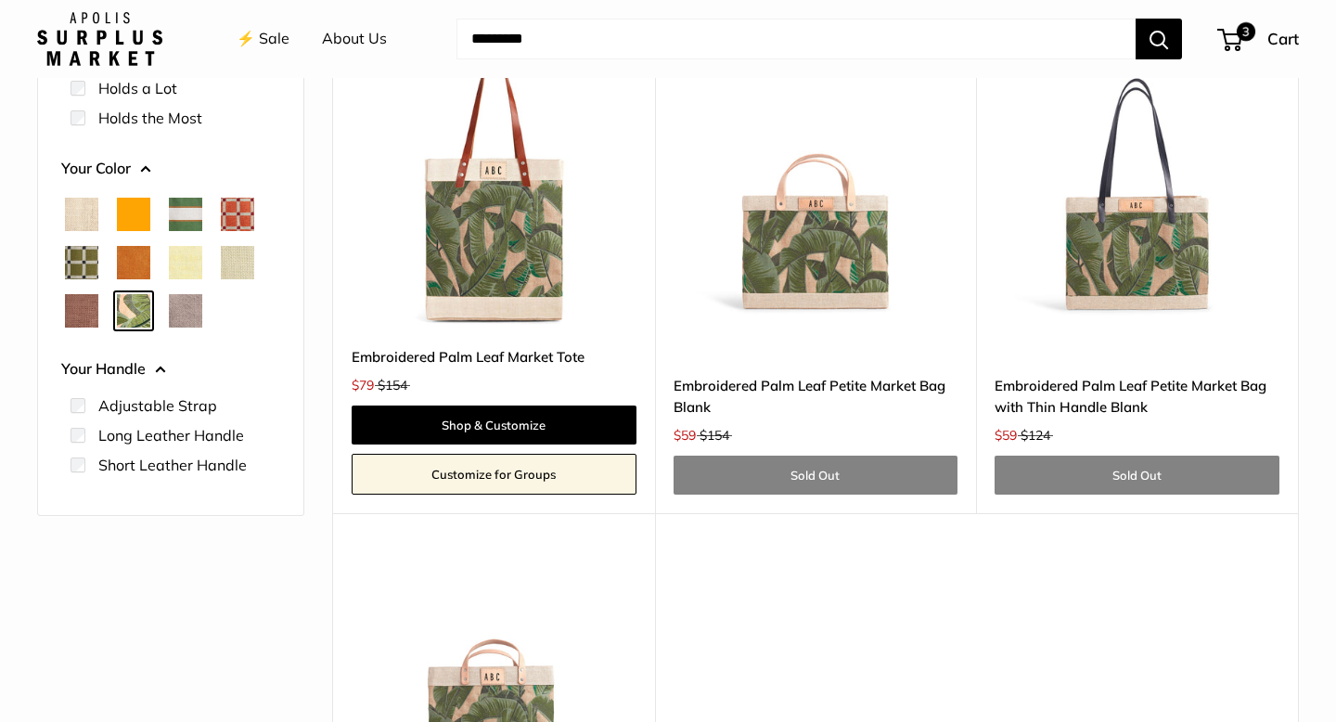
click at [238, 212] on span "Chenille Window Brick" at bounding box center [237, 214] width 33 height 33
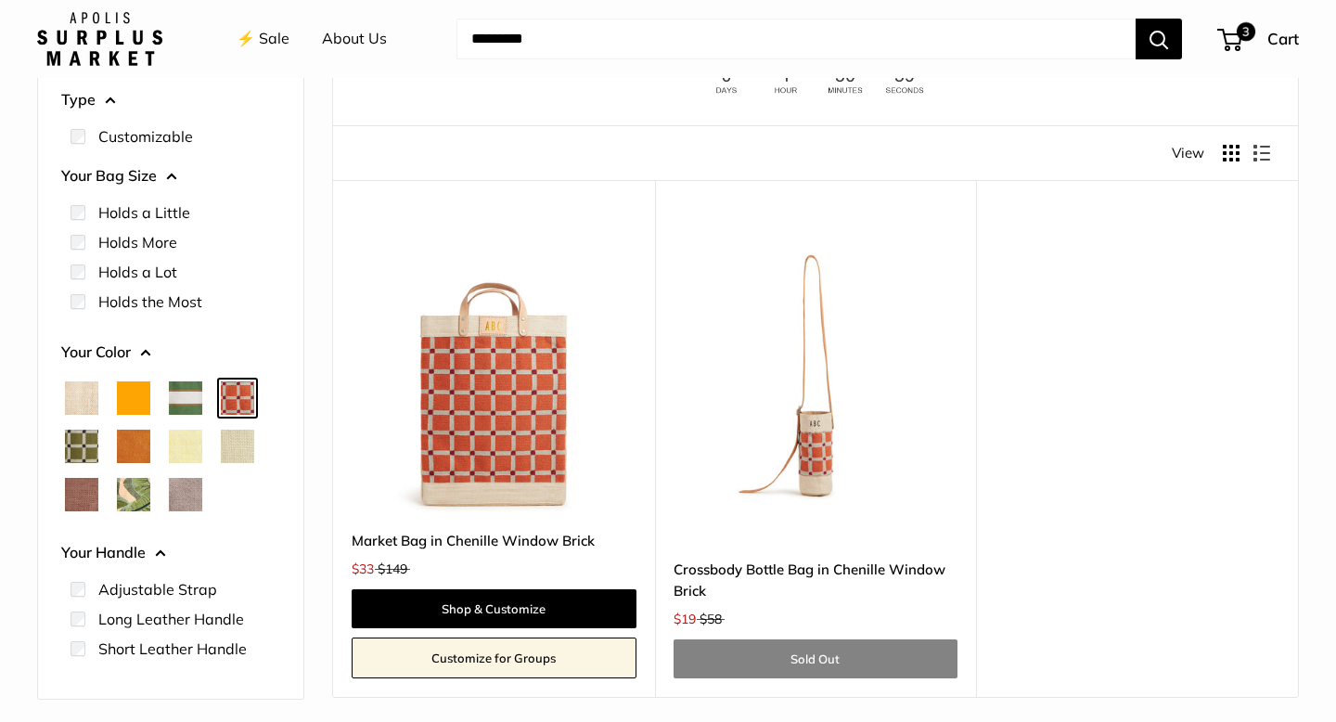
scroll to position [182, 0]
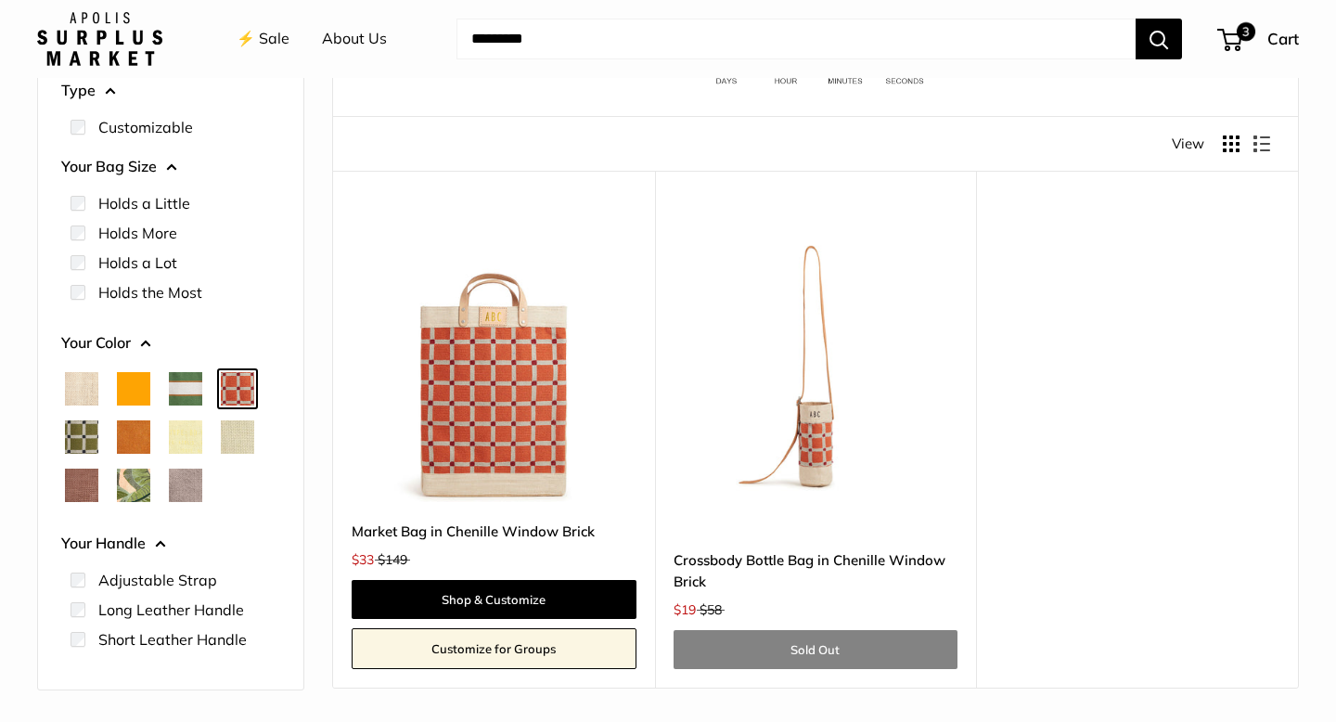
click at [186, 388] on span "Court Green" at bounding box center [185, 388] width 33 height 33
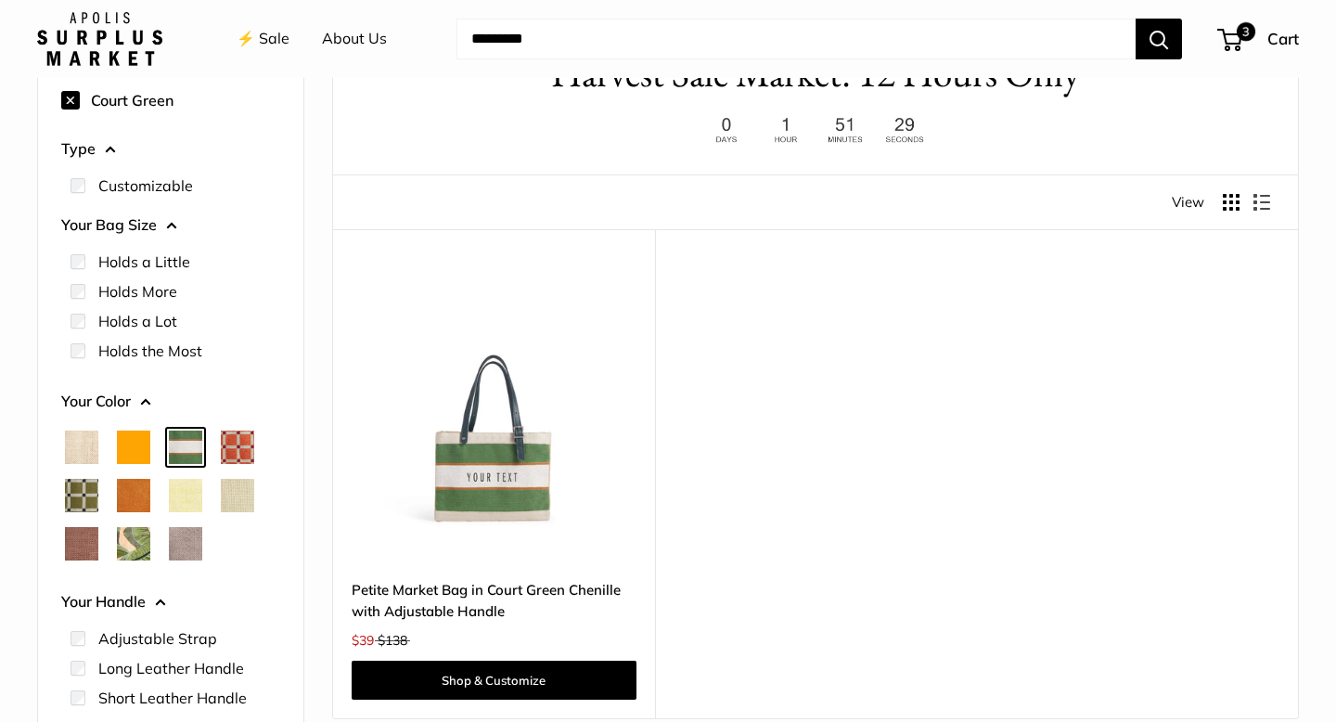
scroll to position [150, 0]
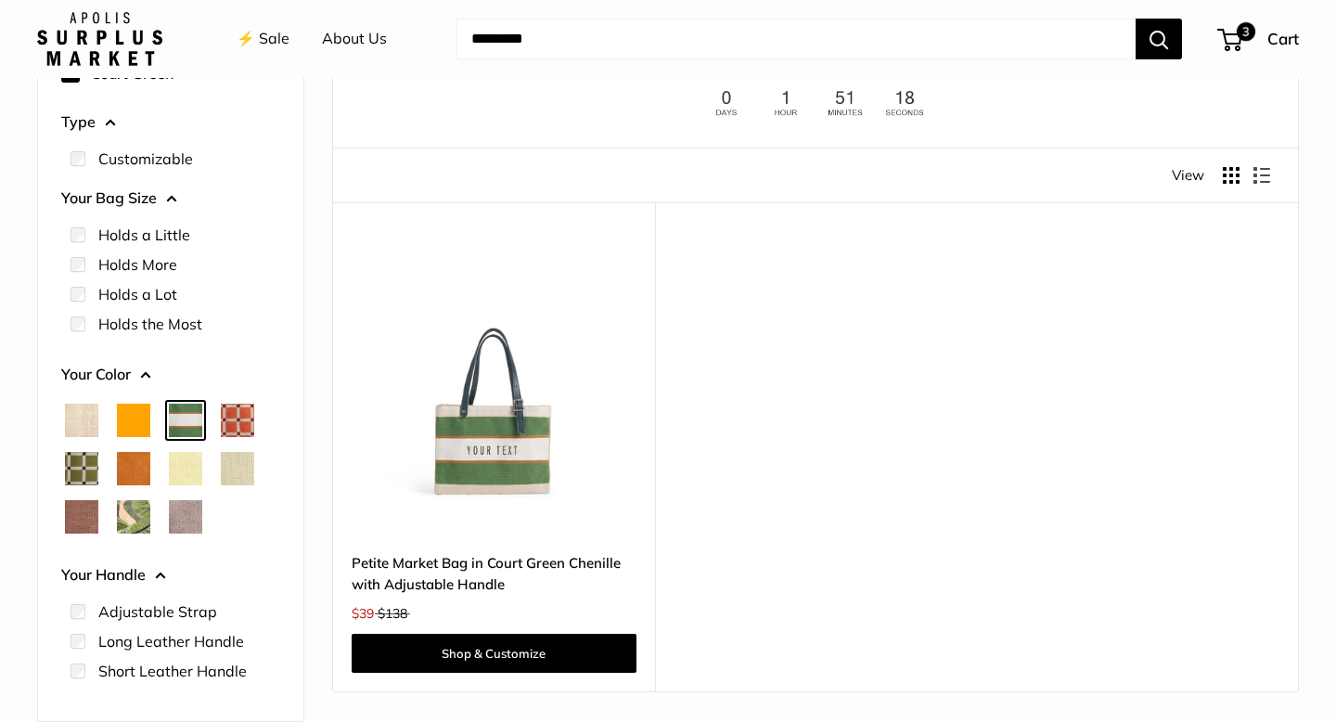
click at [133, 415] on span "Orange" at bounding box center [133, 420] width 33 height 33
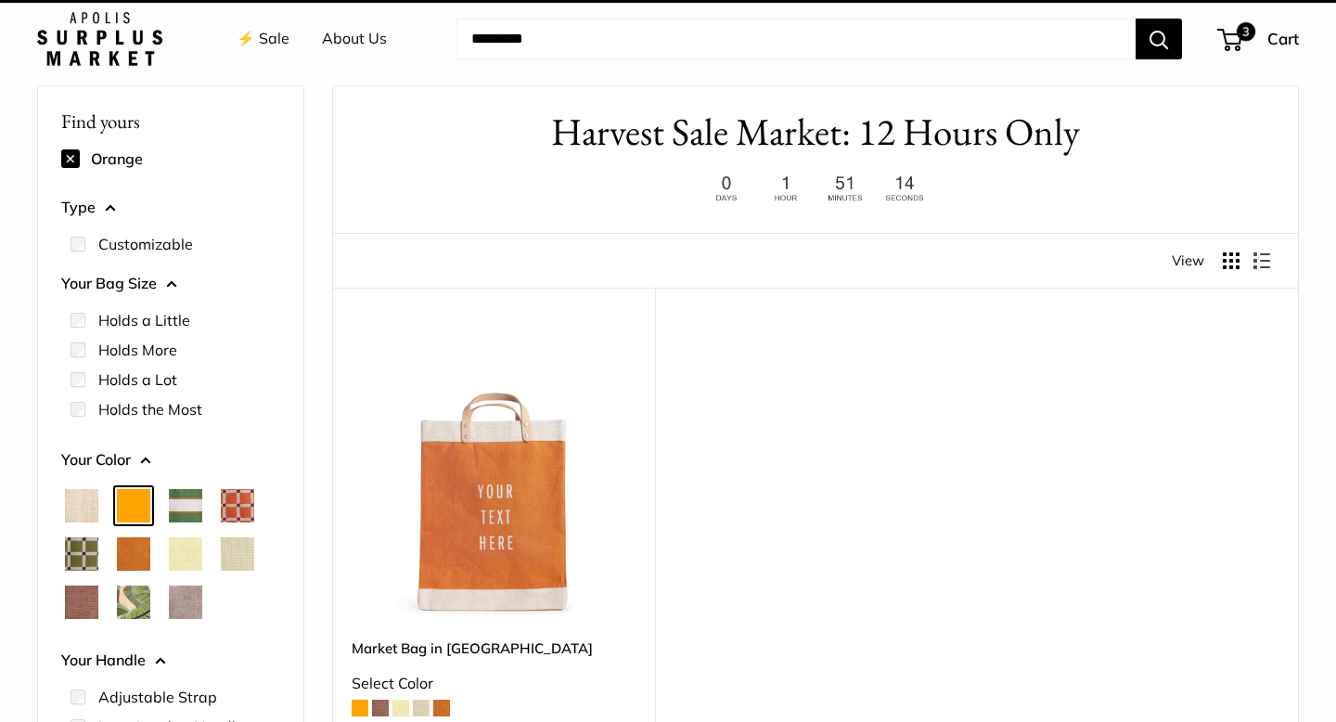
scroll to position [49, 0]
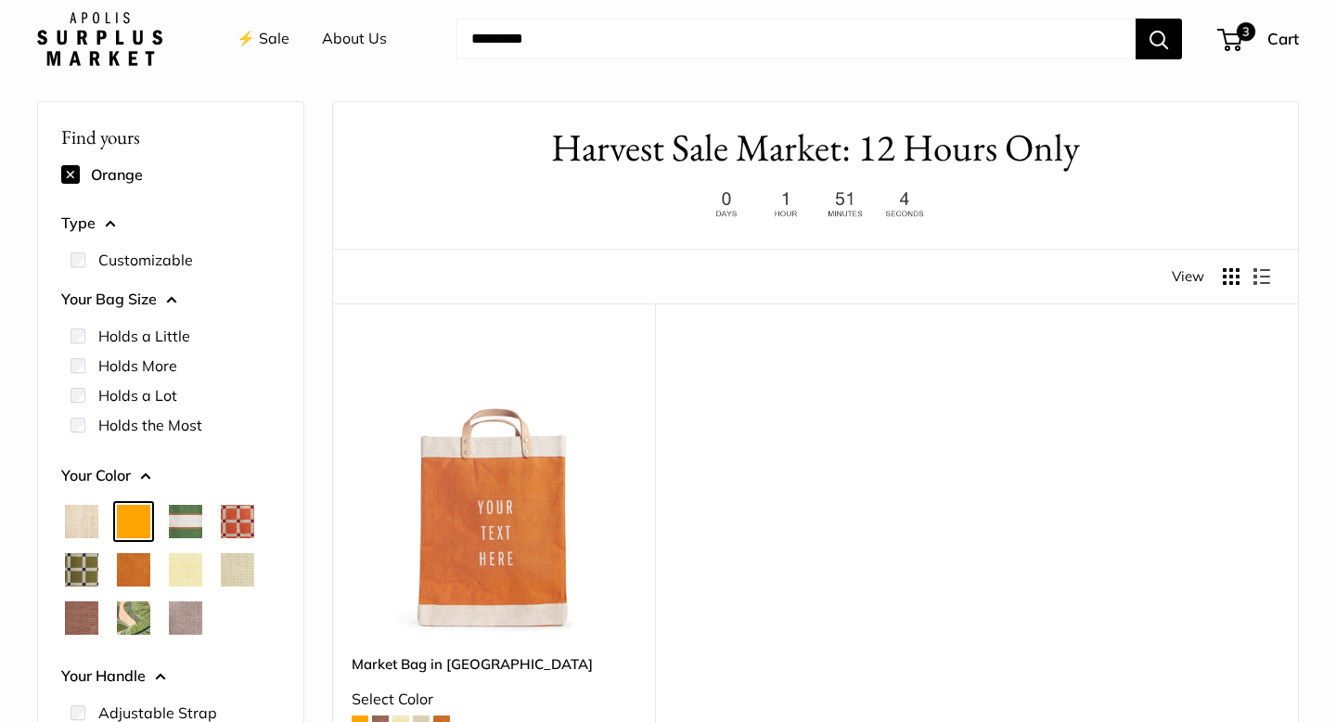
click at [71, 522] on span "Natural" at bounding box center [81, 521] width 33 height 33
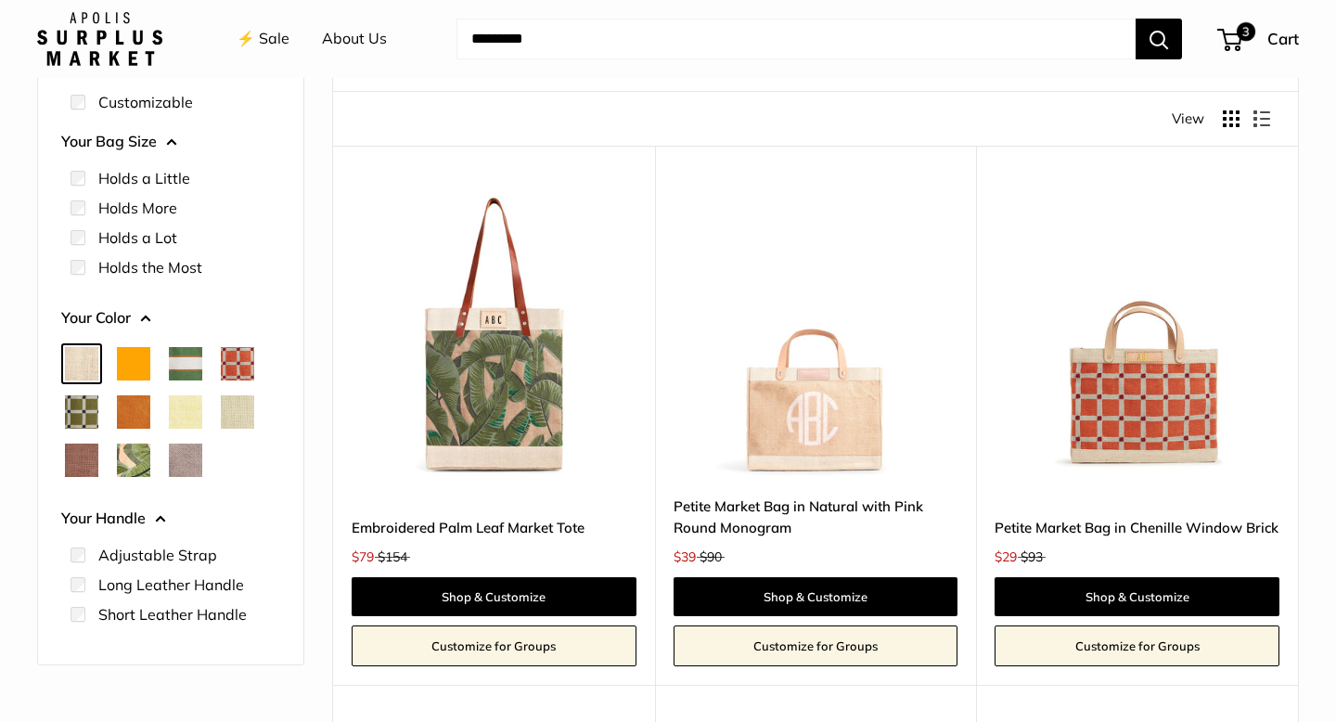
scroll to position [205, 0]
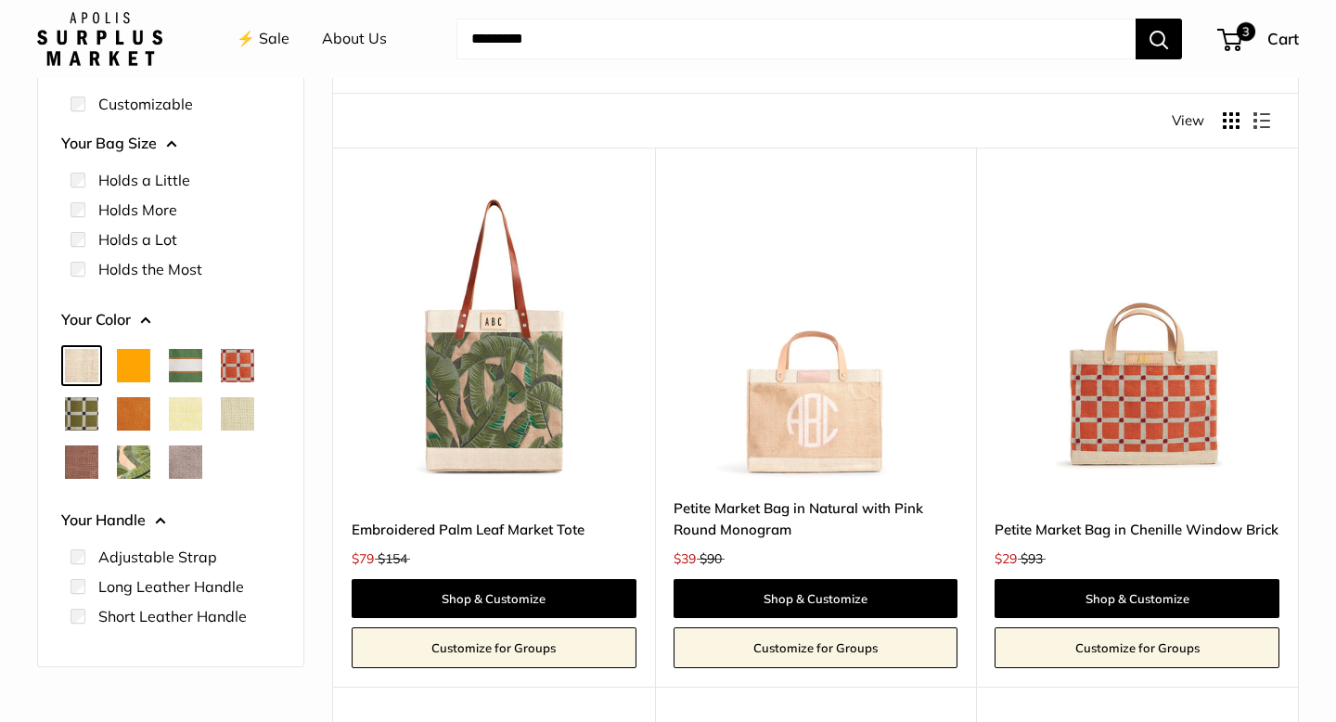
click at [238, 367] on span "Chenille Window Brick" at bounding box center [237, 365] width 33 height 33
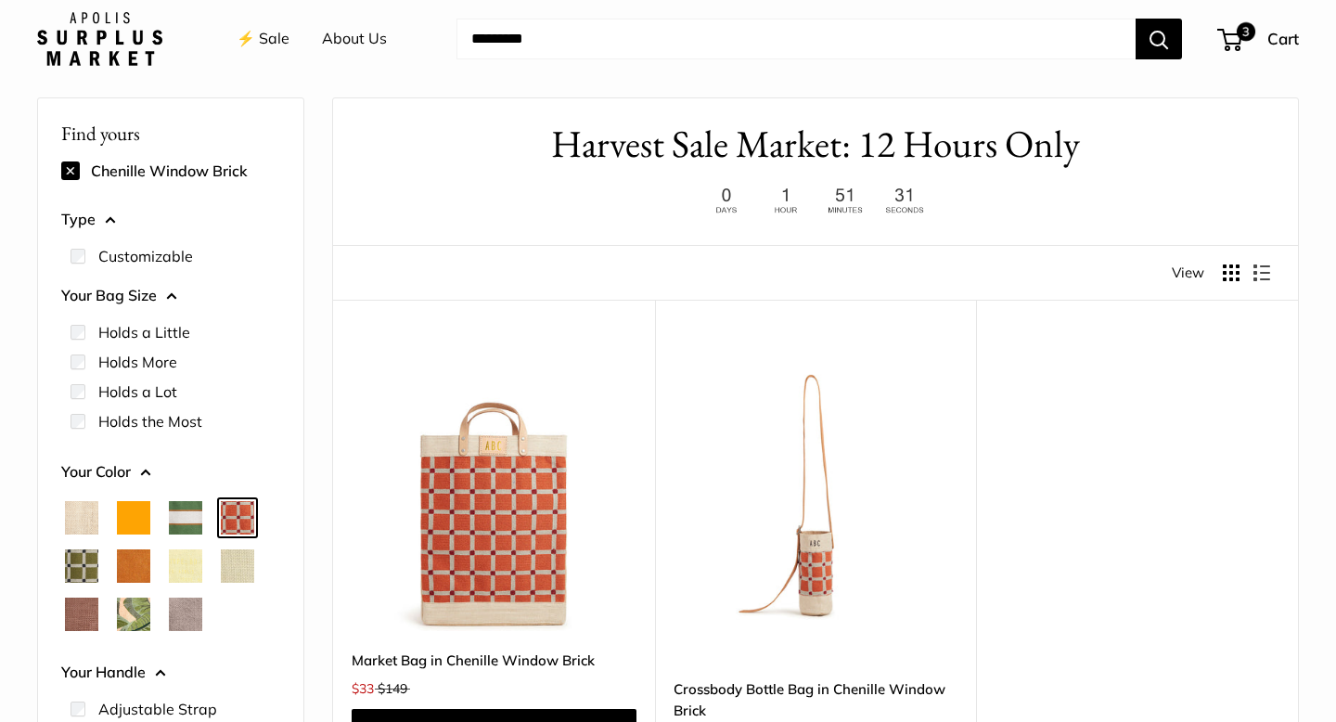
scroll to position [49, 0]
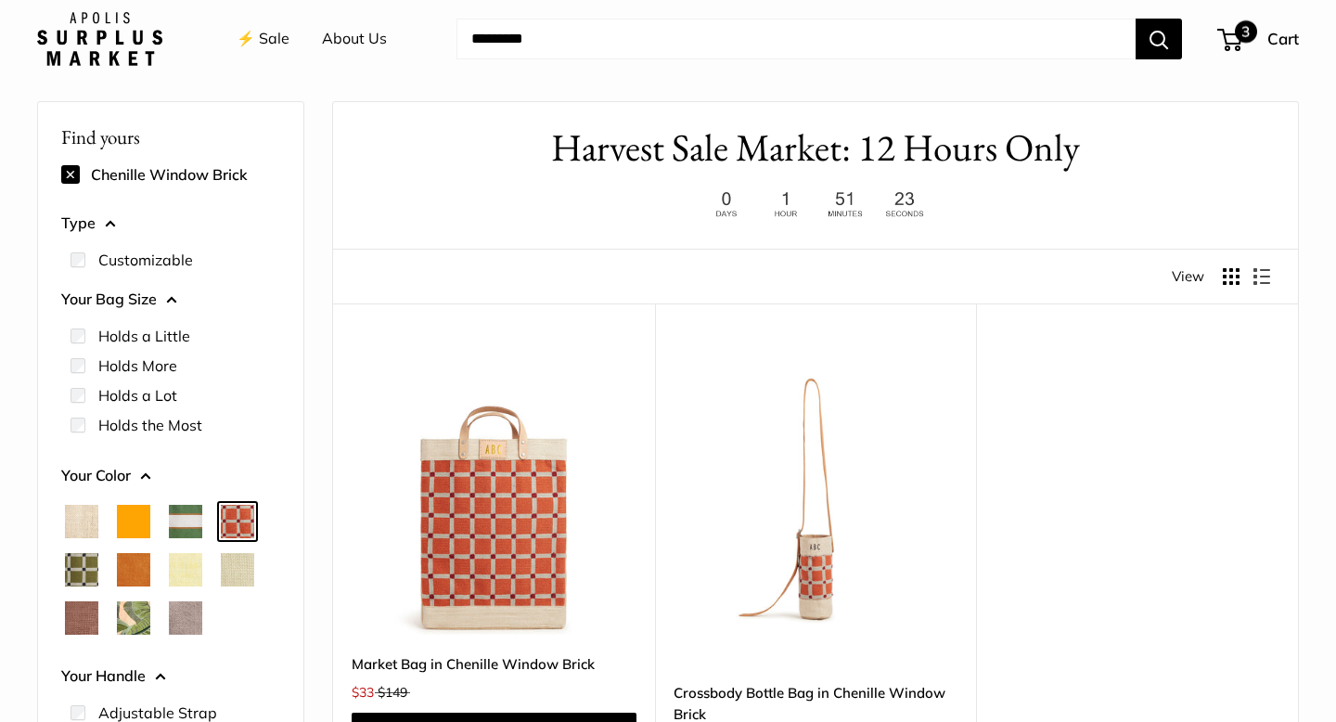
click at [1223, 49] on span "3" at bounding box center [1229, 40] width 25 height 22
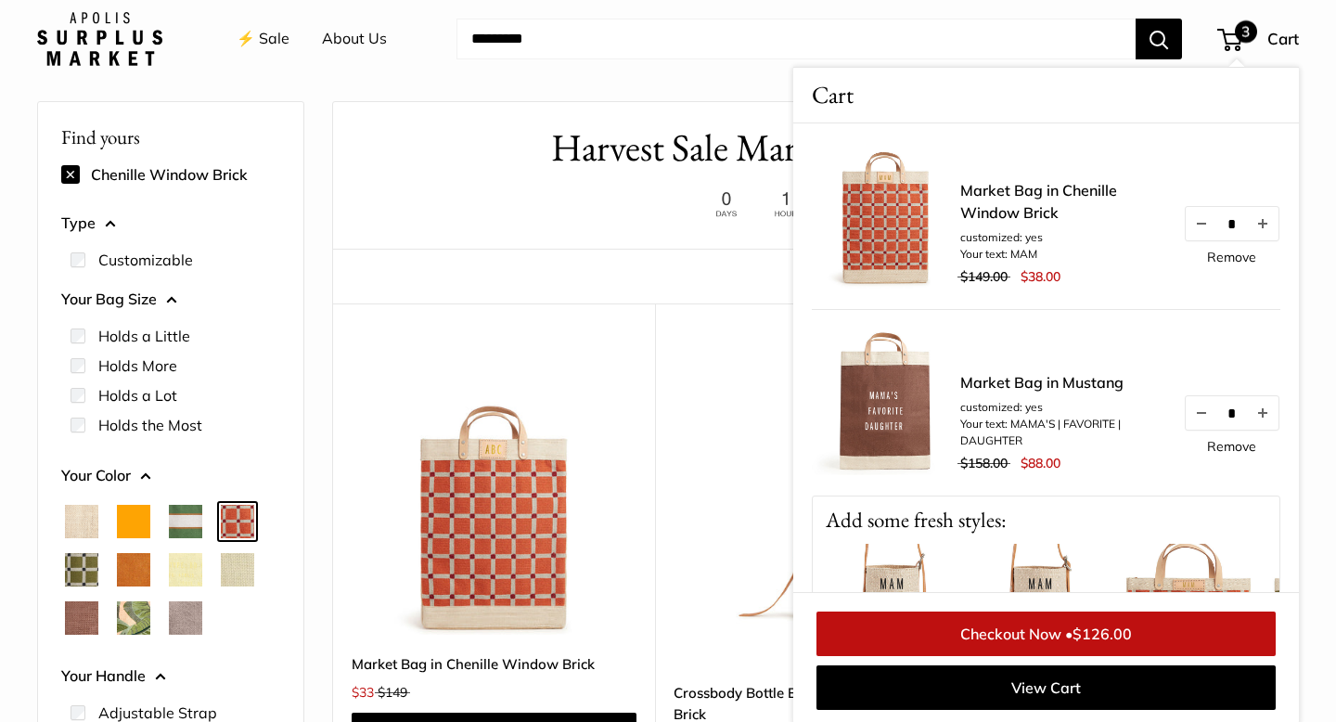
scroll to position [51, 0]
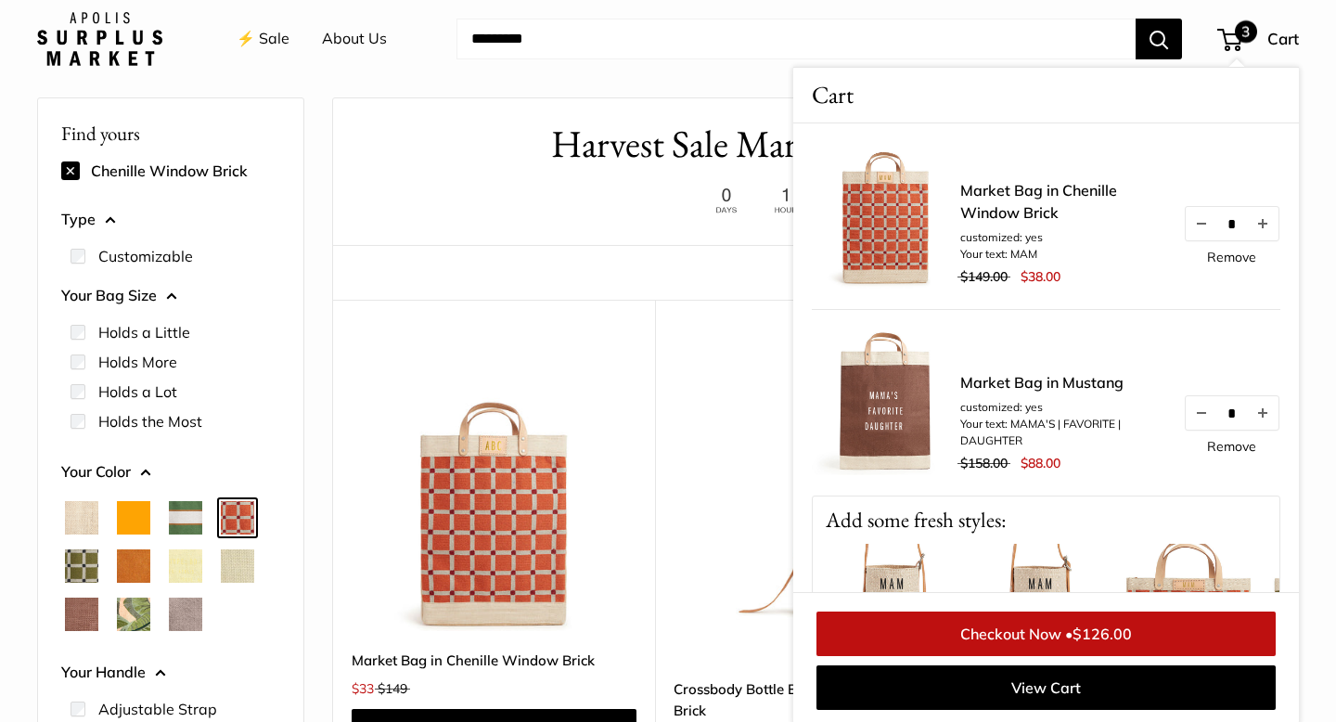
click at [80, 518] on span "Natural" at bounding box center [81, 517] width 33 height 33
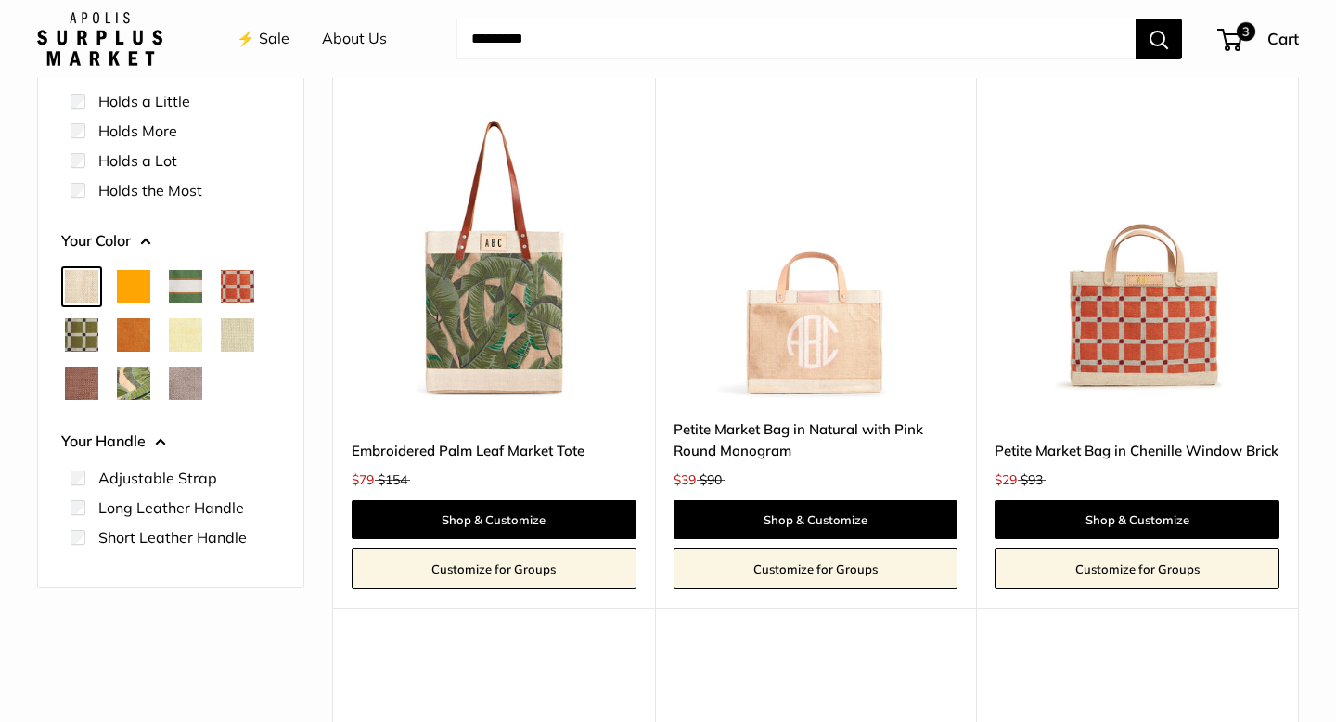
scroll to position [290, 0]
